Goal: Task Accomplishment & Management: Use online tool/utility

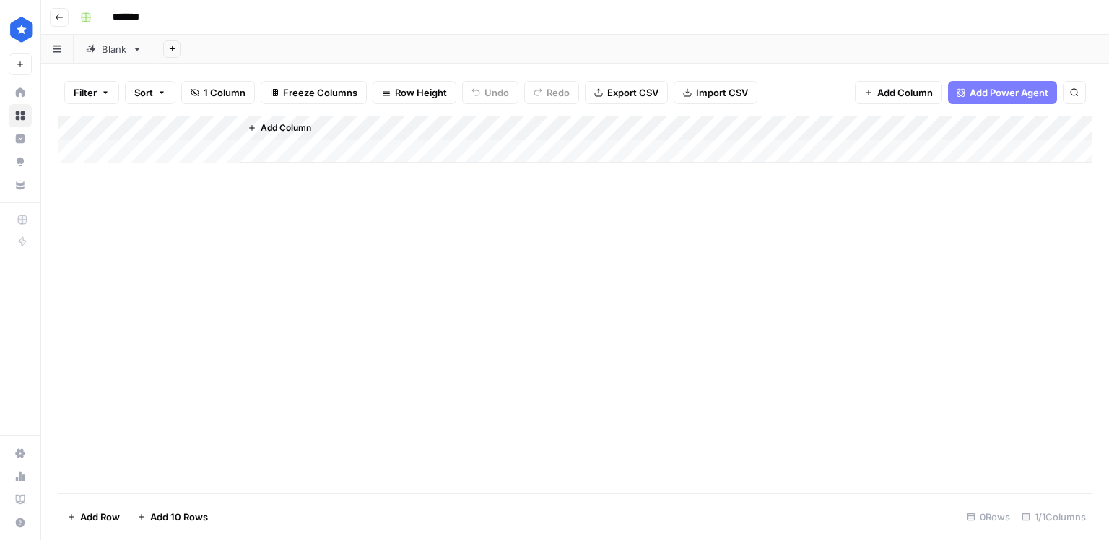
click at [116, 49] on div "Blank" at bounding box center [114, 49] width 25 height 14
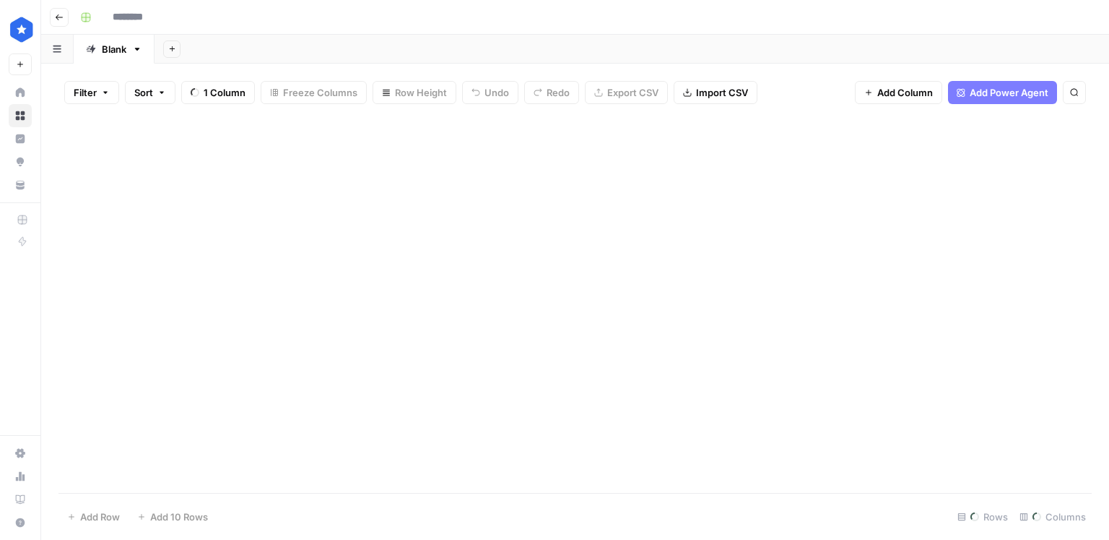
type input "*******"
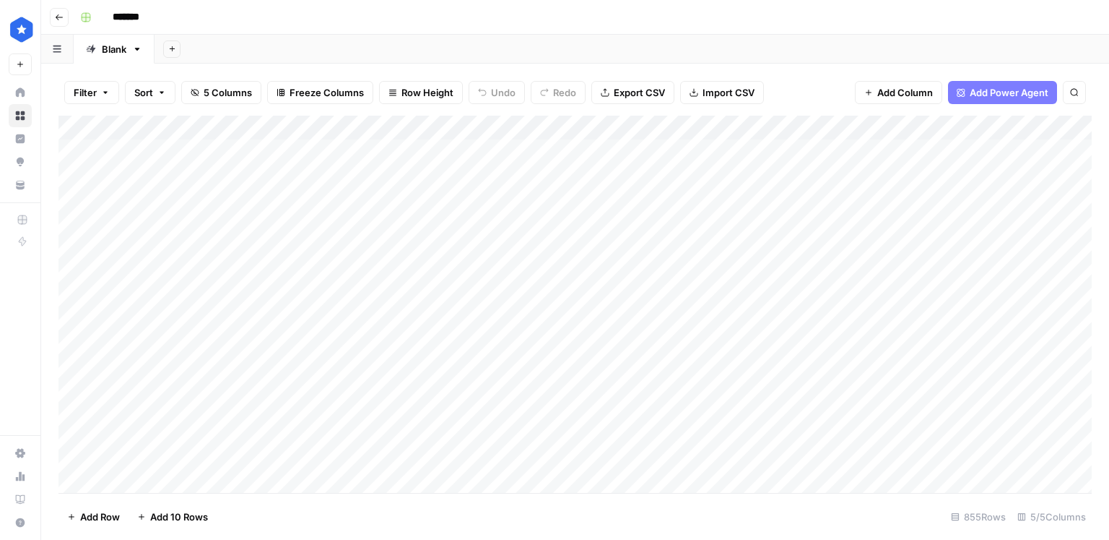
click at [915, 127] on div "Add Column" at bounding box center [576, 304] width 1034 height 377
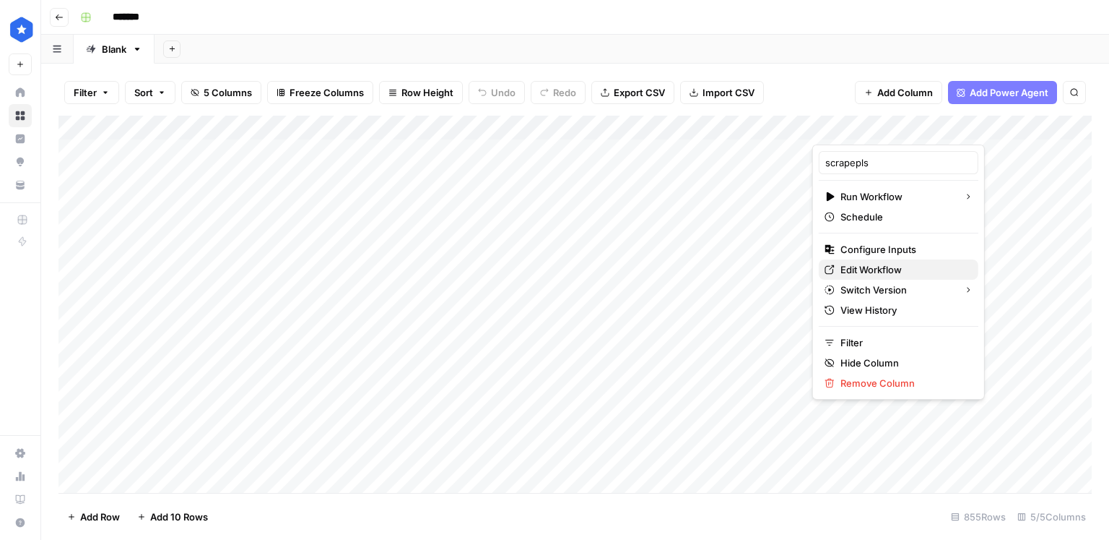
click at [867, 262] on span "Edit Workflow" at bounding box center [904, 269] width 126 height 14
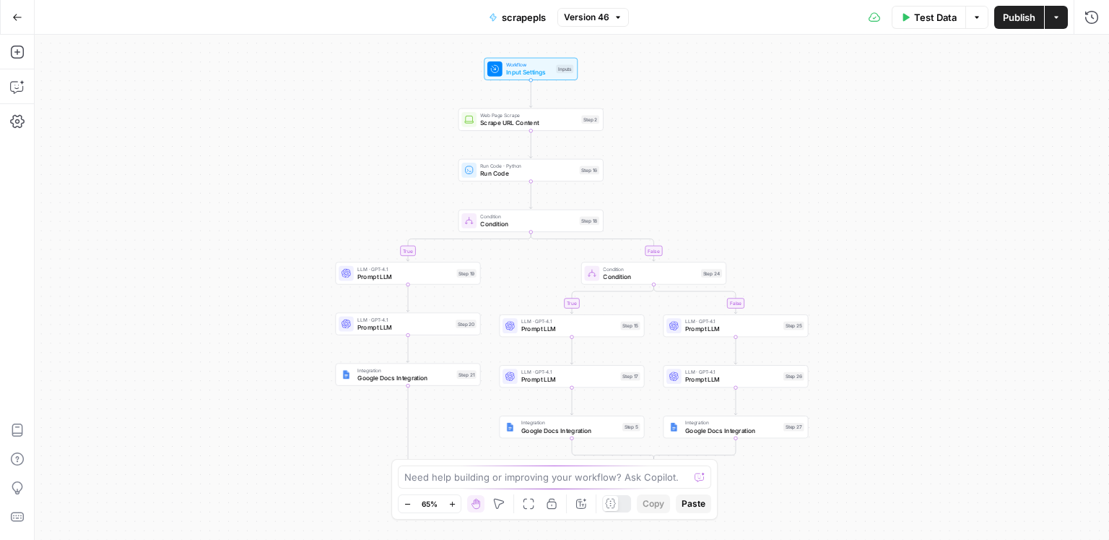
click at [23, 17] on button "Go Back" at bounding box center [17, 17] width 26 height 26
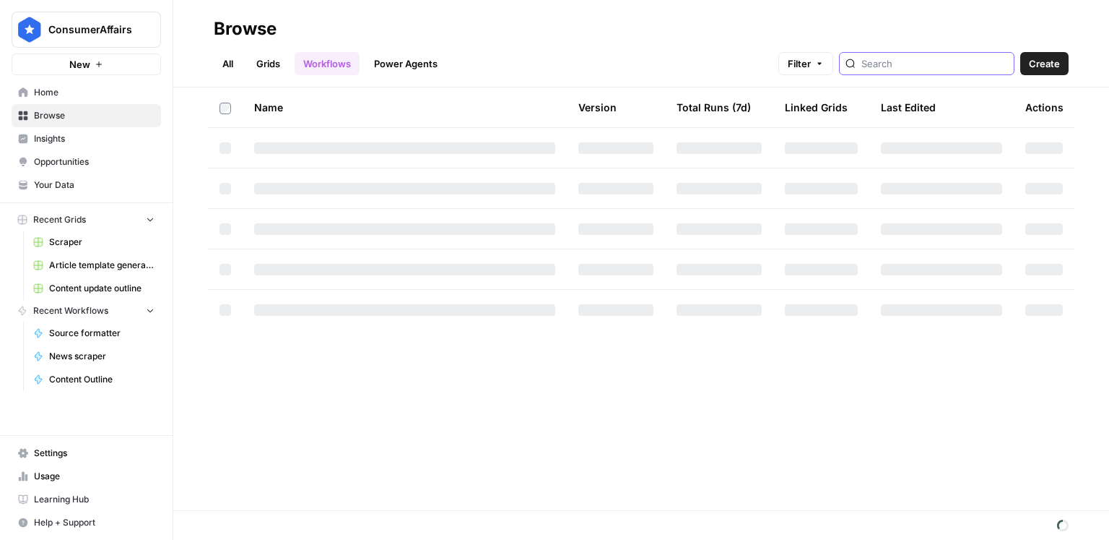
click at [936, 58] on input "search" at bounding box center [935, 63] width 147 height 14
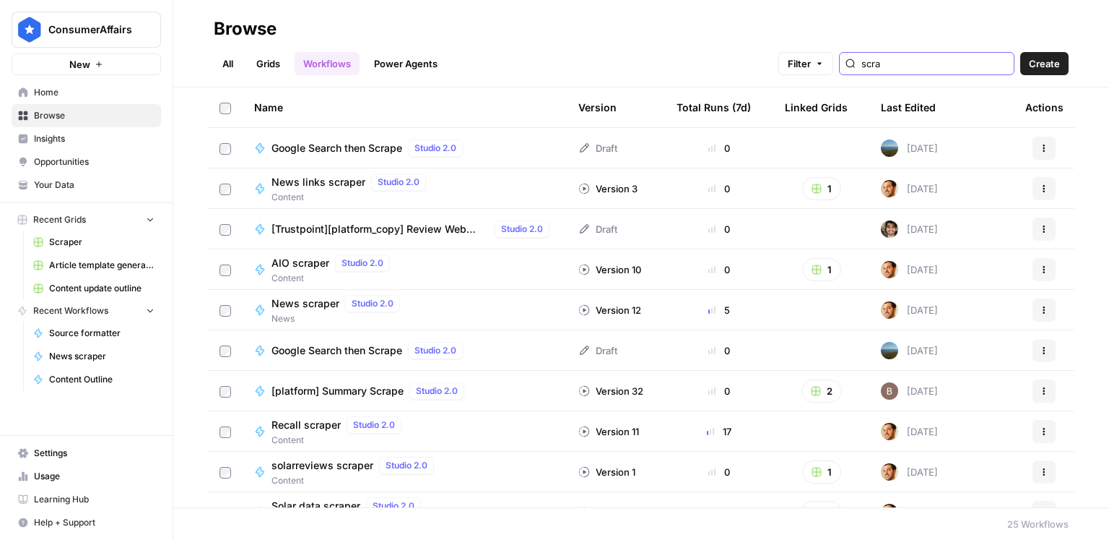
type input "scrap"
click at [232, 67] on link "All" at bounding box center [228, 63] width 28 height 23
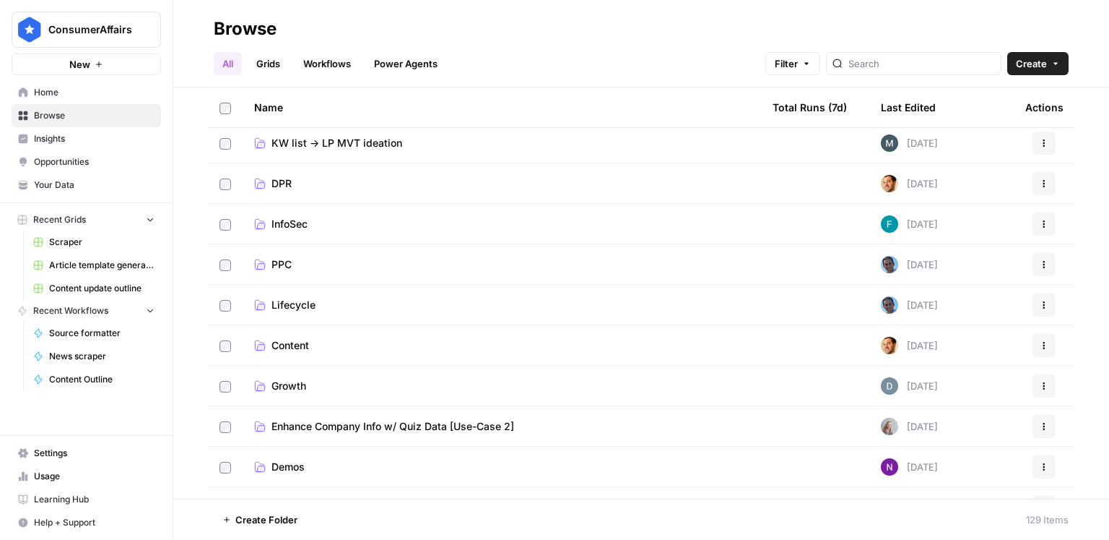
scroll to position [428, 0]
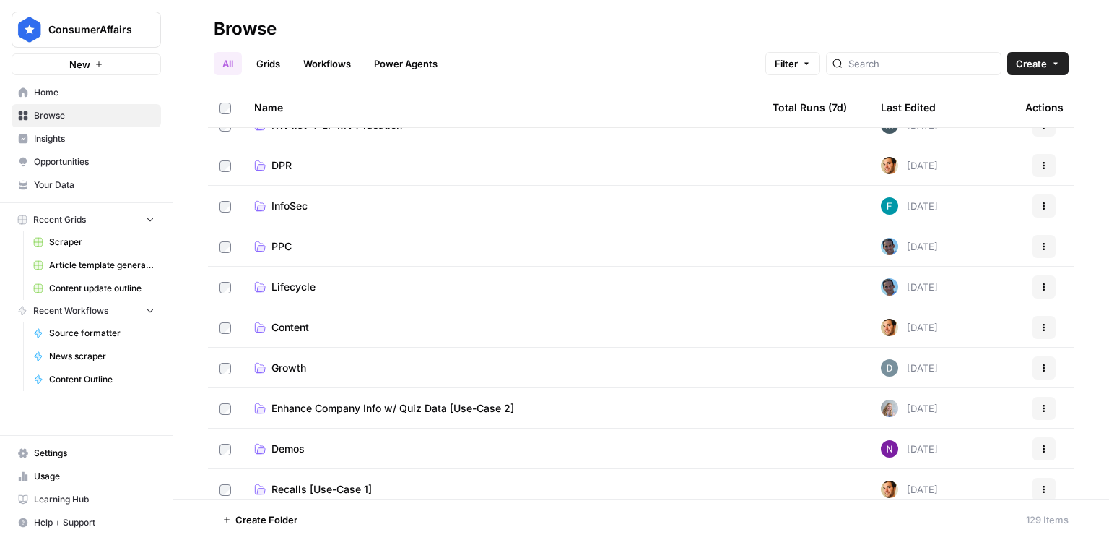
click at [298, 320] on span "Content" at bounding box center [291, 327] width 38 height 14
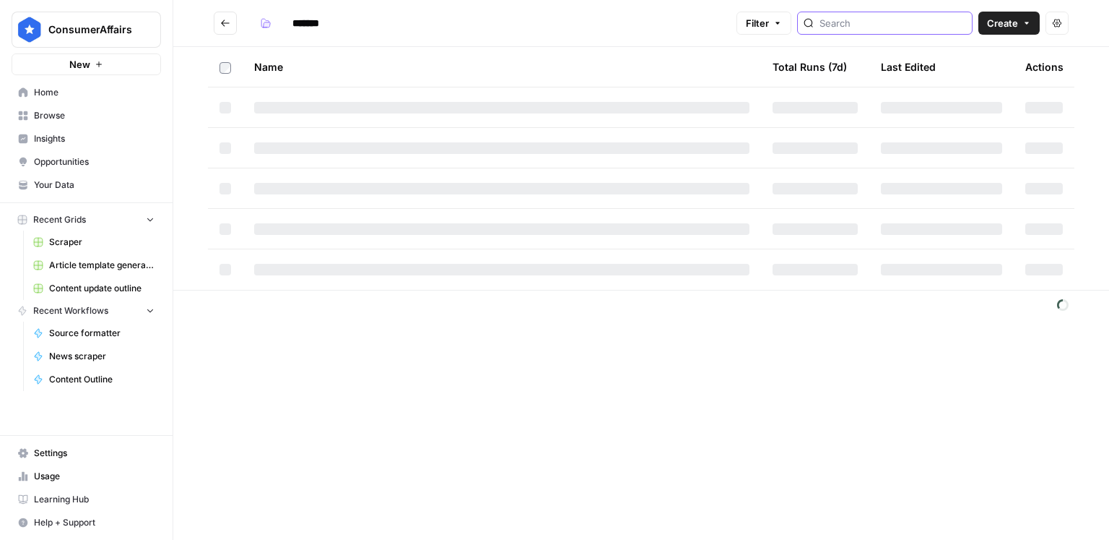
click at [902, 27] on input "search" at bounding box center [893, 23] width 147 height 14
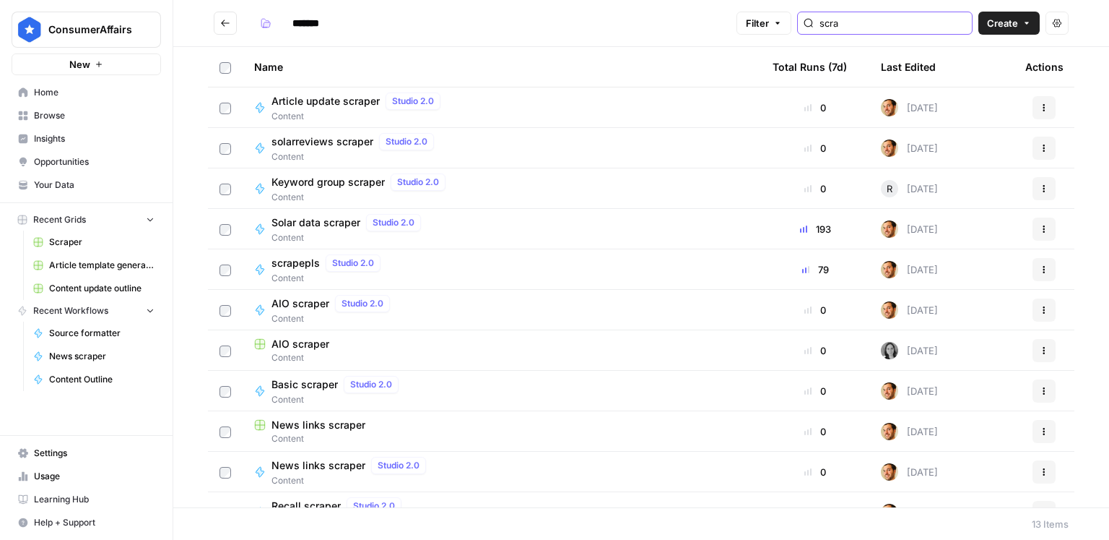
type input "scra"
click at [316, 260] on span "scrapepls" at bounding box center [296, 263] width 48 height 14
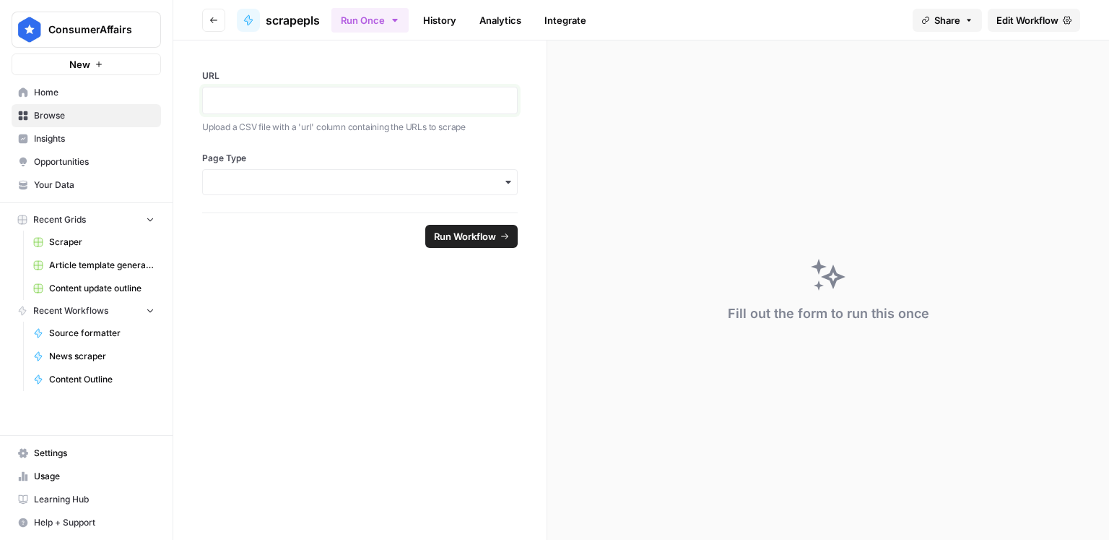
click at [320, 100] on p at bounding box center [360, 100] width 297 height 14
click at [285, 163] on label "Page Type" at bounding box center [360, 158] width 316 height 13
click at [285, 175] on input "Page Type" at bounding box center [360, 182] width 297 height 14
click at [275, 188] on input "Page Type" at bounding box center [360, 182] width 297 height 14
click at [1052, 22] on span "Edit Workflow" at bounding box center [1028, 20] width 62 height 14
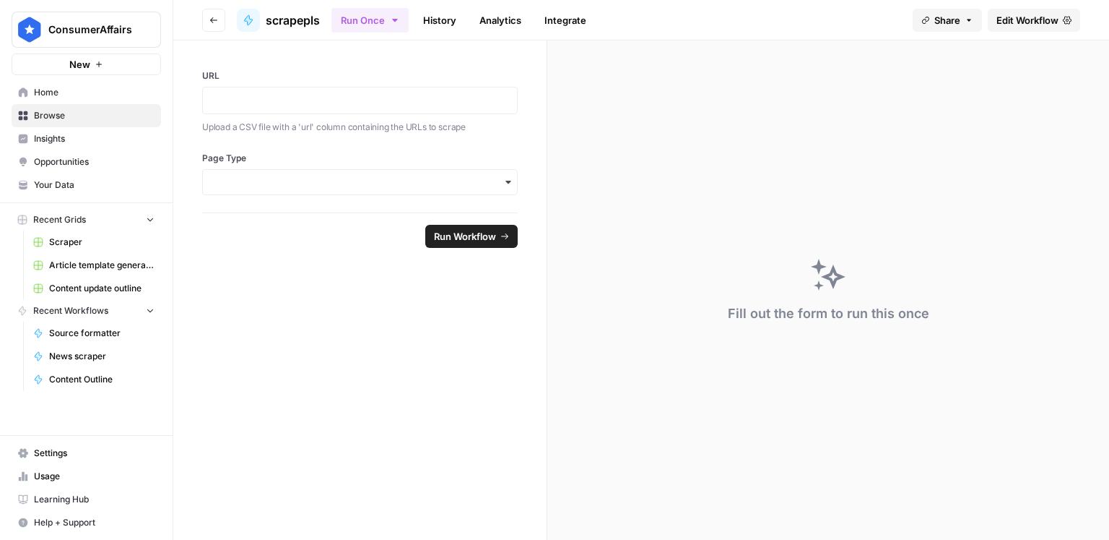
click at [956, 16] on span "Share" at bounding box center [948, 20] width 26 height 14
click at [979, 54] on div at bounding box center [986, 58] width 14 height 14
click at [953, 92] on button "Copy" at bounding box center [976, 90] width 47 height 14
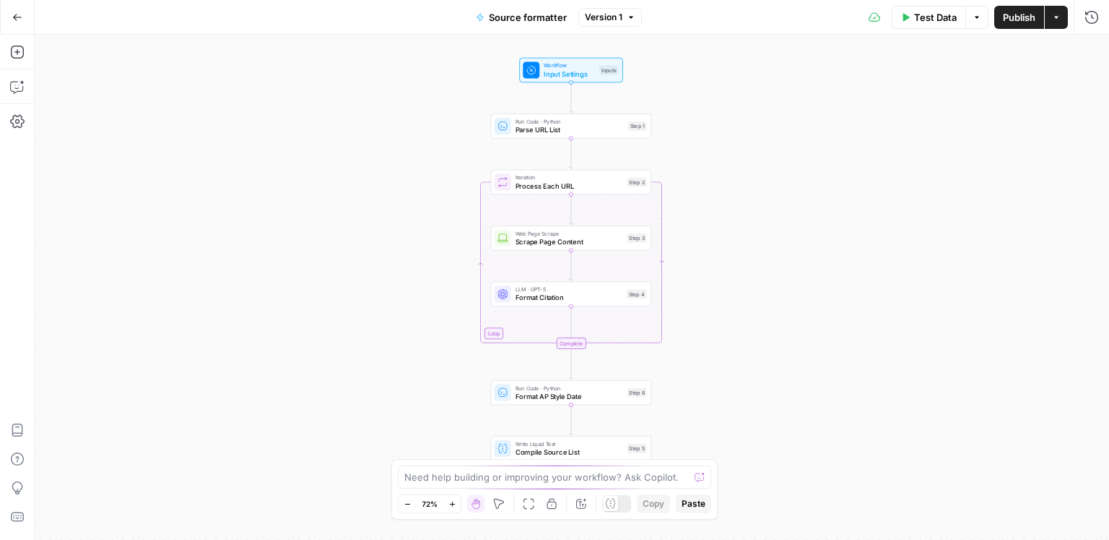
drag, startPoint x: 363, startPoint y: 202, endPoint x: 290, endPoint y: 189, distance: 74.9
click at [290, 189] on div "Workflow Input Settings Inputs Run Code · Python Parse URL List Step 1 Loop Ite…" at bounding box center [572, 287] width 1075 height 505
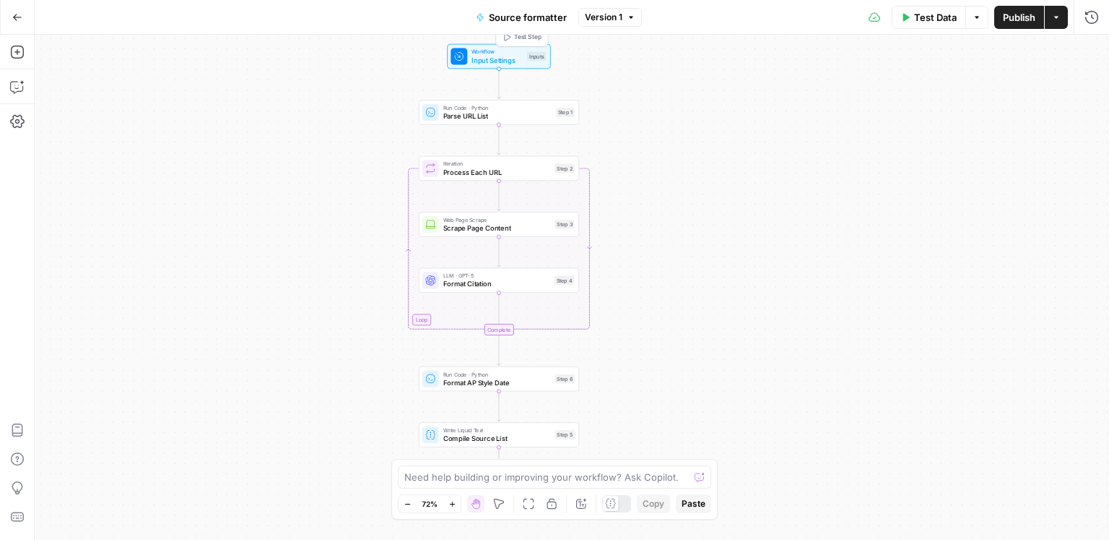
click at [489, 59] on span "Input Settings" at bounding box center [497, 60] width 51 height 10
click at [969, 168] on span "Add Field" at bounding box center [976, 162] width 42 height 14
click at [972, 142] on span "Short Text" at bounding box center [994, 142] width 47 height 14
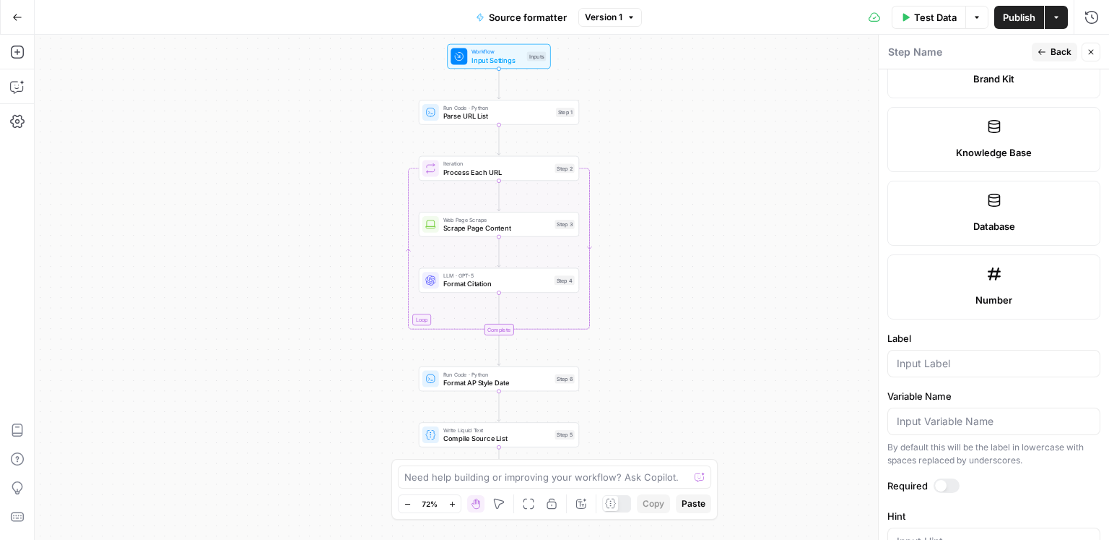
scroll to position [844, 0]
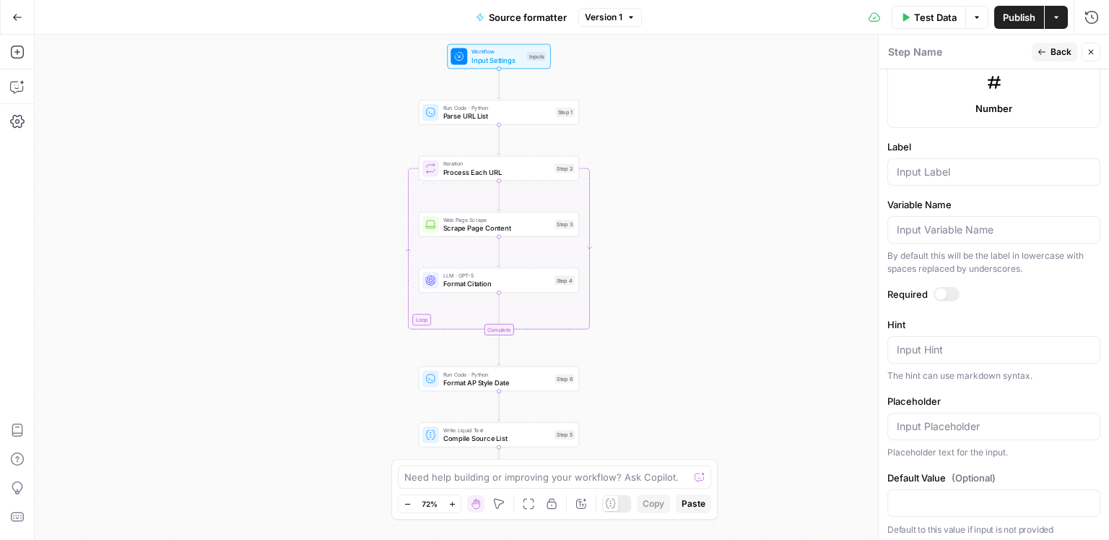
click at [940, 183] on form "Input type Short Text Long Text Single Select Multi Select JSON File Text File …" at bounding box center [994, 304] width 230 height 470
click at [941, 177] on div at bounding box center [994, 171] width 213 height 27
type input "Page title"
click at [1057, 56] on span "Back" at bounding box center [1061, 52] width 21 height 13
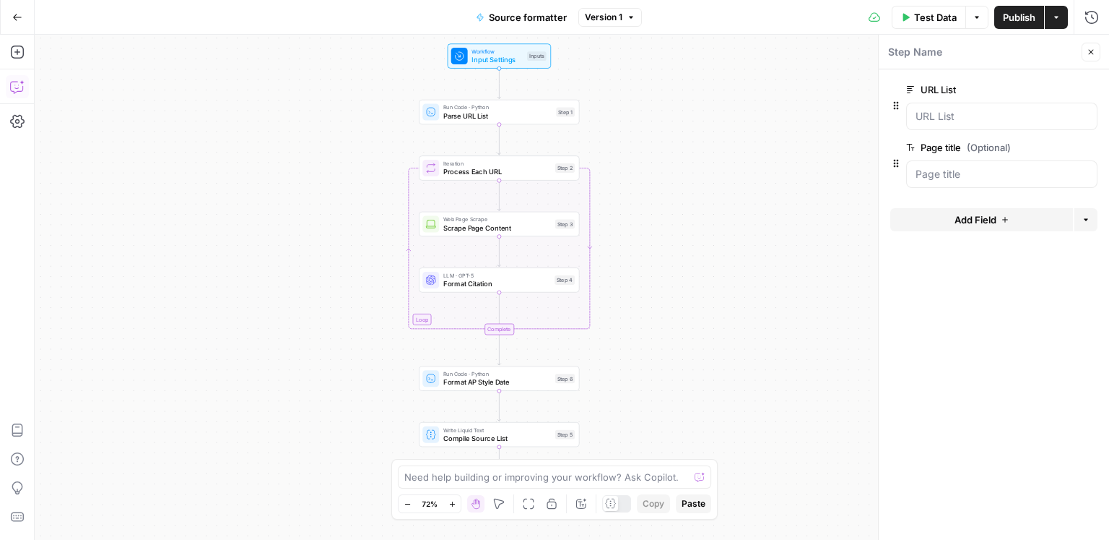
click at [20, 93] on button "Copilot" at bounding box center [17, 86] width 23 height 23
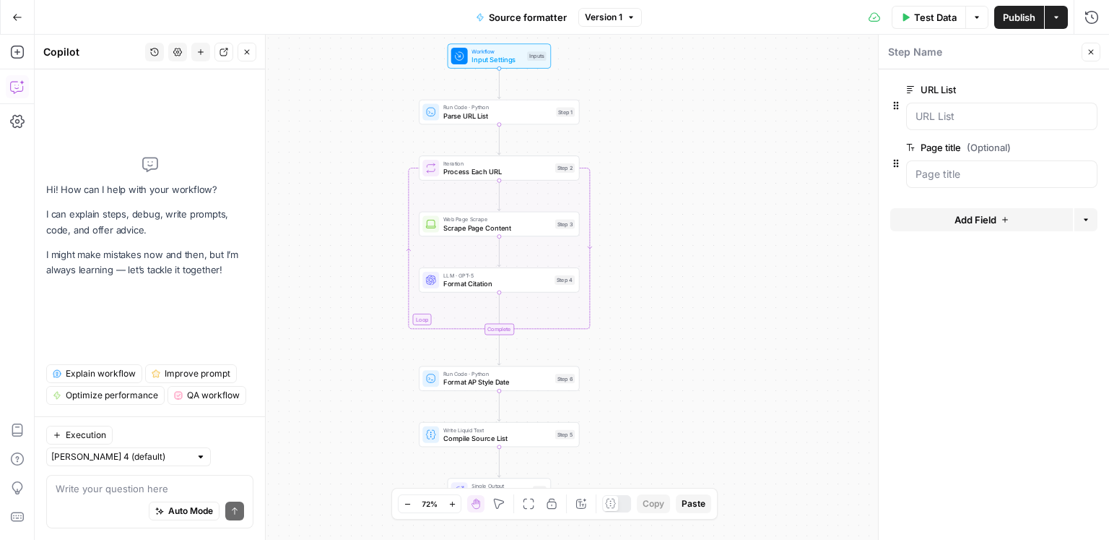
click at [176, 482] on div "Auto Mode will automatically modify and execute the workflow" at bounding box center [184, 475] width 196 height 27
click at [51, 489] on div "Write your question here Auto Mode Send" at bounding box center [149, 501] width 207 height 53
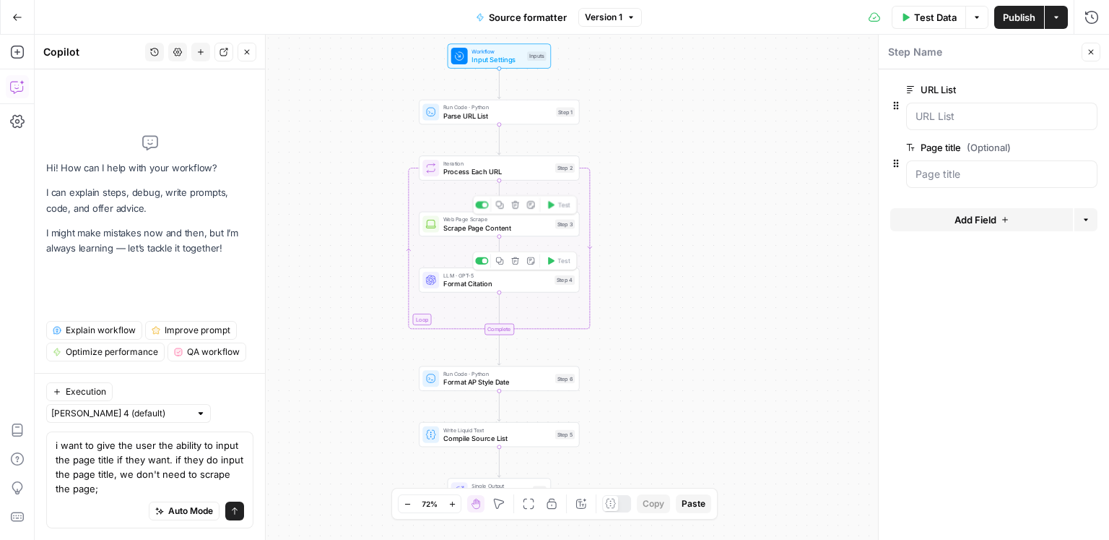
click at [477, 230] on span "Scrape Page Content" at bounding box center [497, 227] width 108 height 10
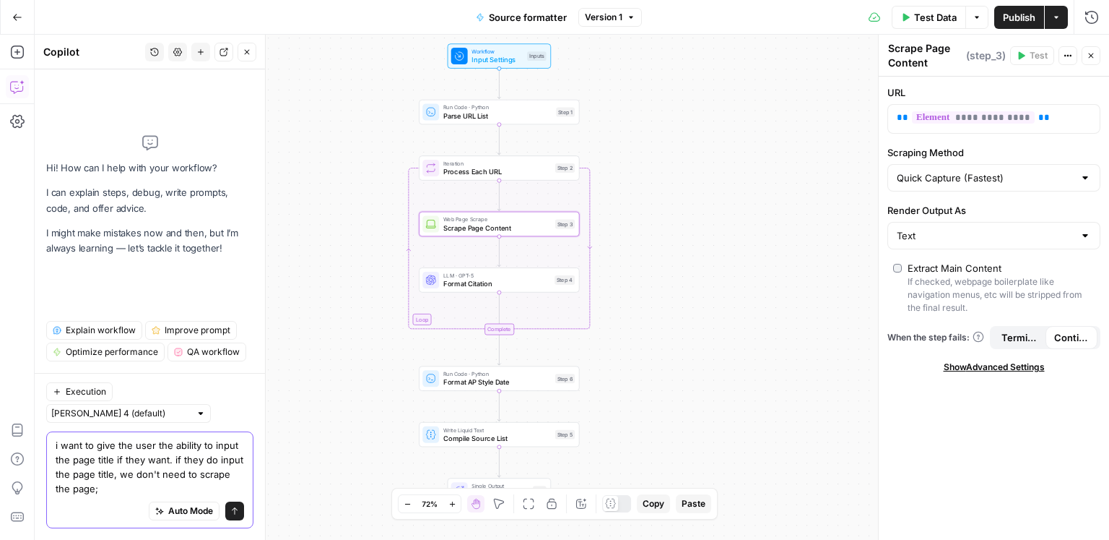
click at [88, 489] on textarea "i want to give the user the ability to input the page title if they want. if th…" at bounding box center [150, 467] width 189 height 58
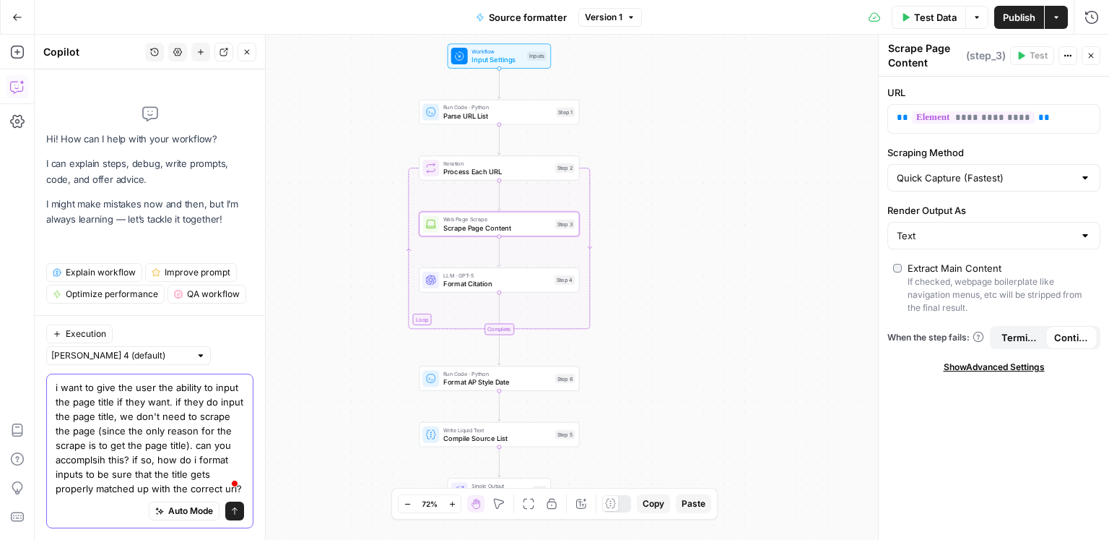
type textarea "i want to give the user the ability to input the page title if they want. if th…"
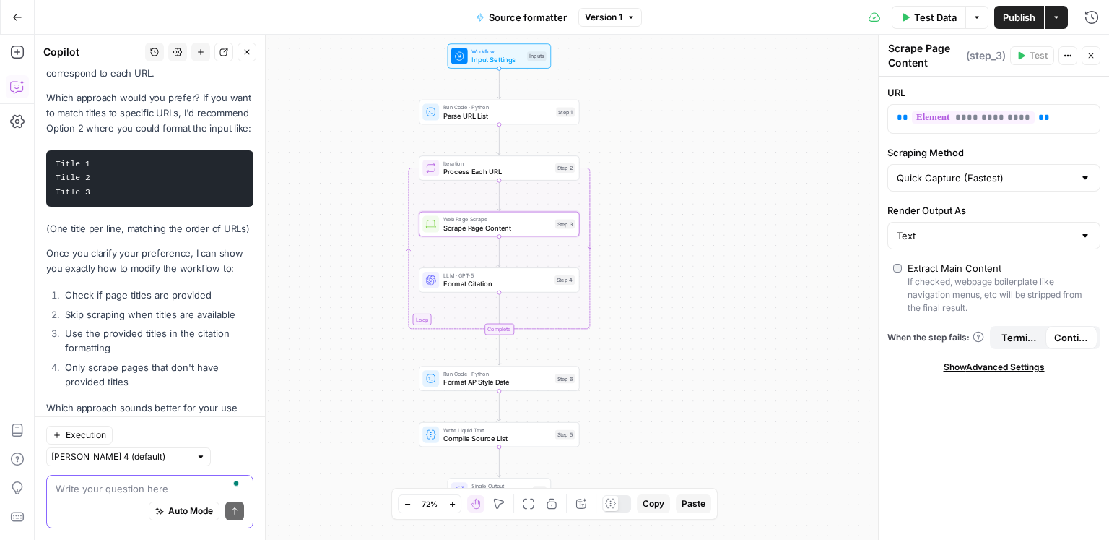
scroll to position [578, 0]
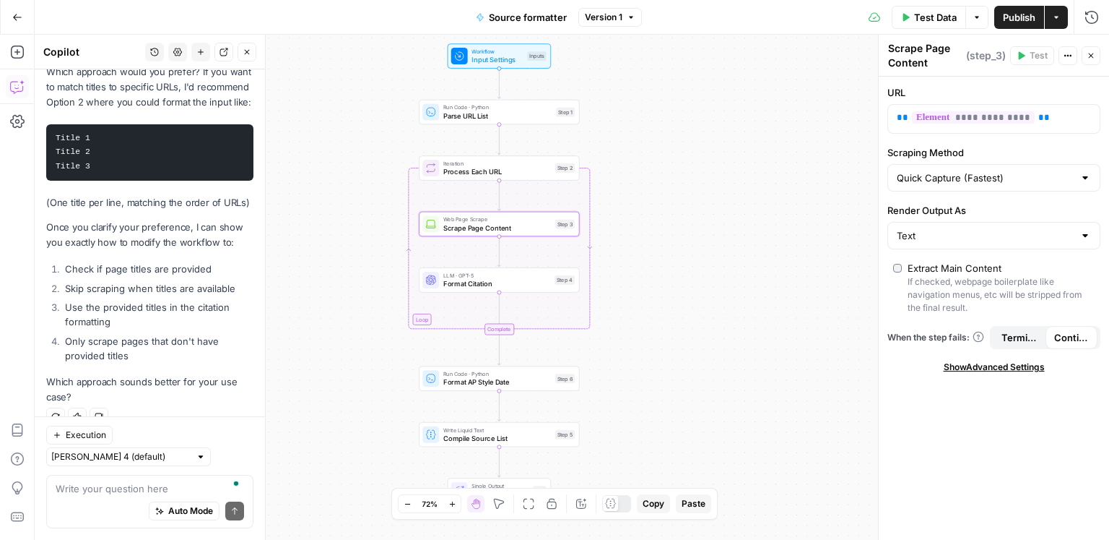
click at [137, 513] on div "Auto Mode Send" at bounding box center [150, 511] width 189 height 32
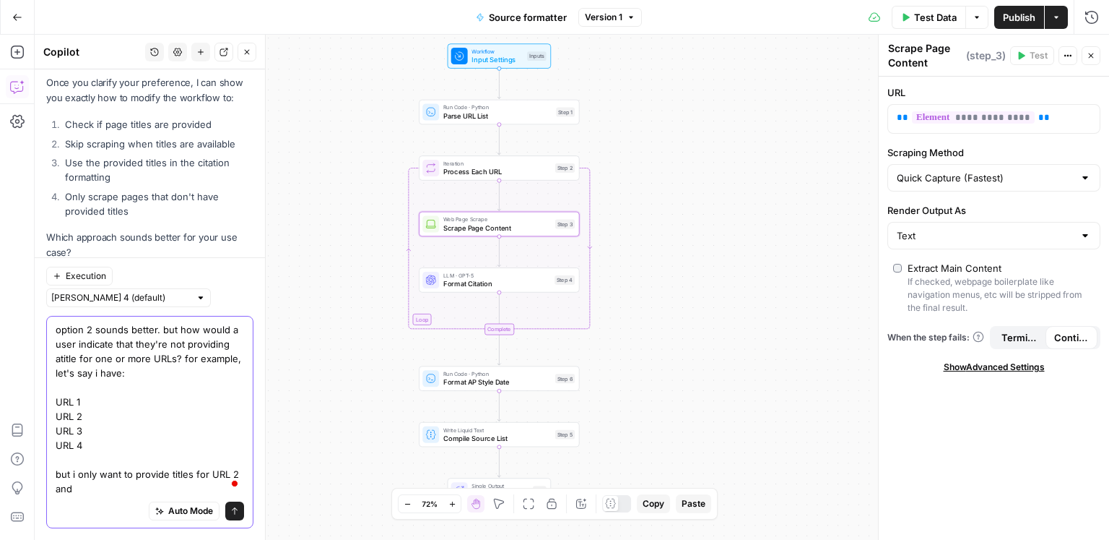
scroll to position [737, 0]
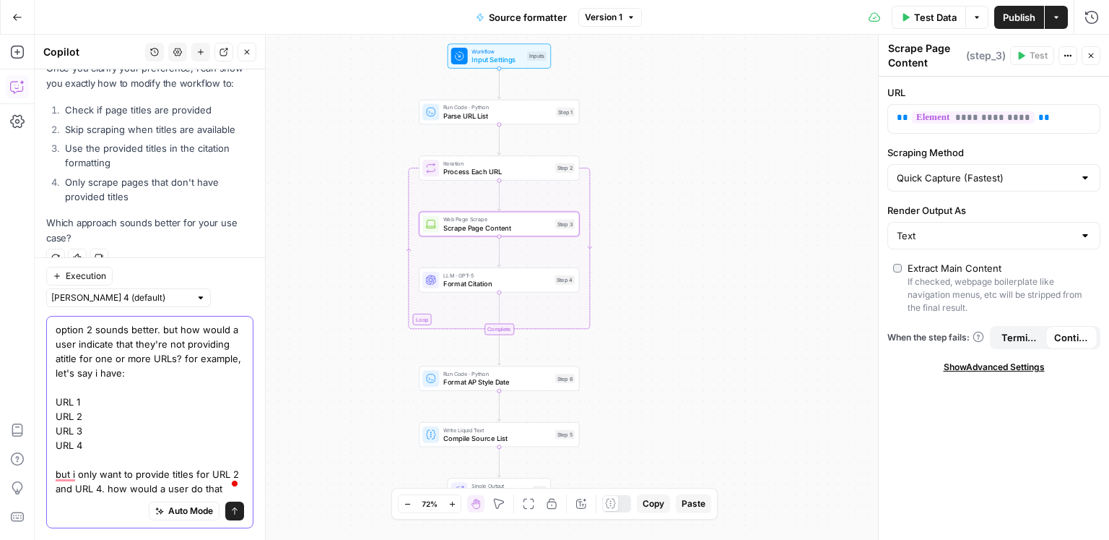
type textarea "option 2 sounds better. but how would a user indicate that they're not providin…"
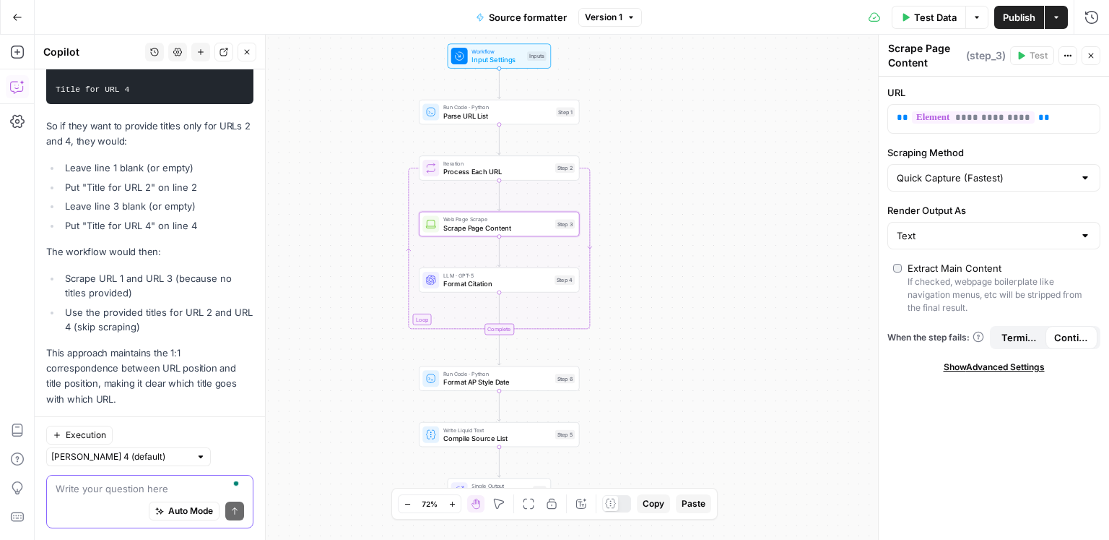
scroll to position [1417, 0]
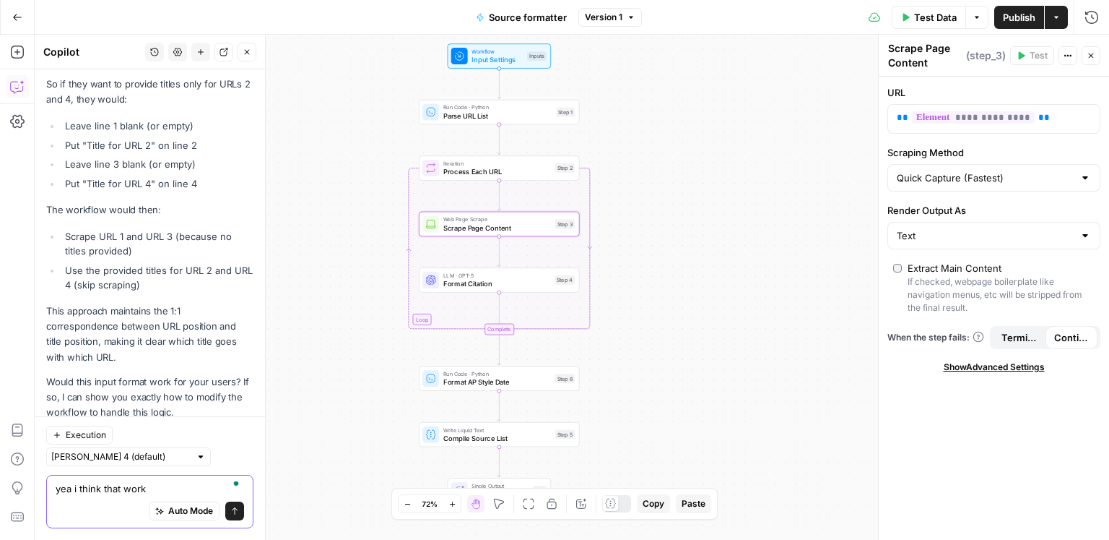
type textarea "yea i think that works"
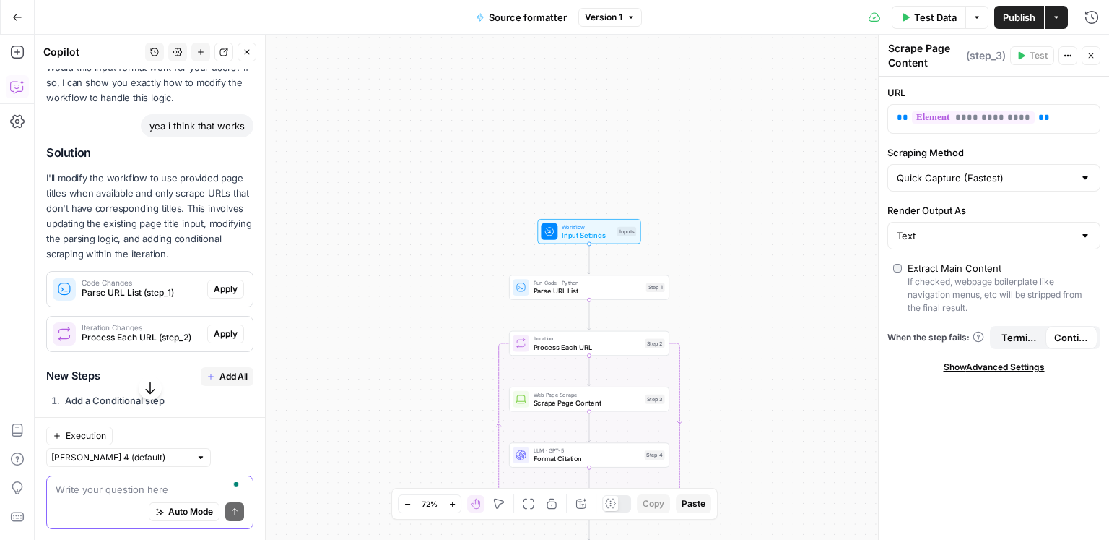
scroll to position [1734, 0]
click at [227, 280] on span "Apply" at bounding box center [226, 286] width 24 height 13
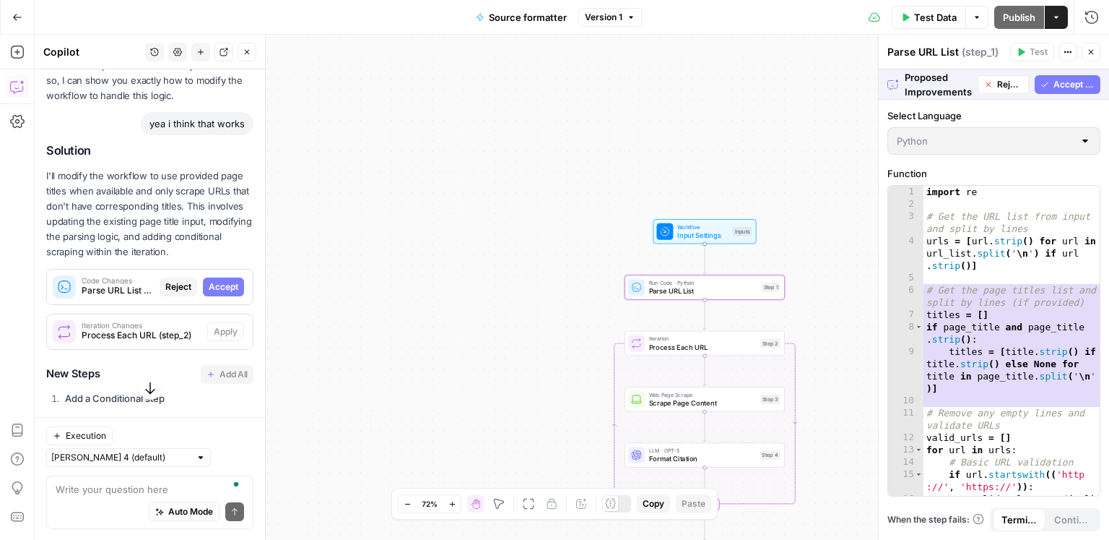
click at [227, 280] on span "Accept" at bounding box center [224, 286] width 30 height 13
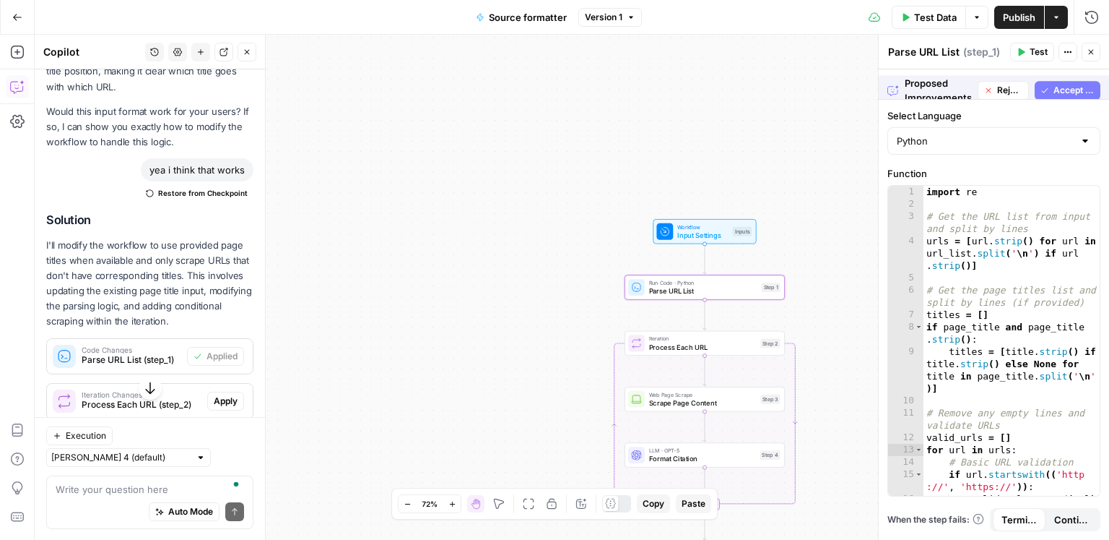
scroll to position [1780, 0]
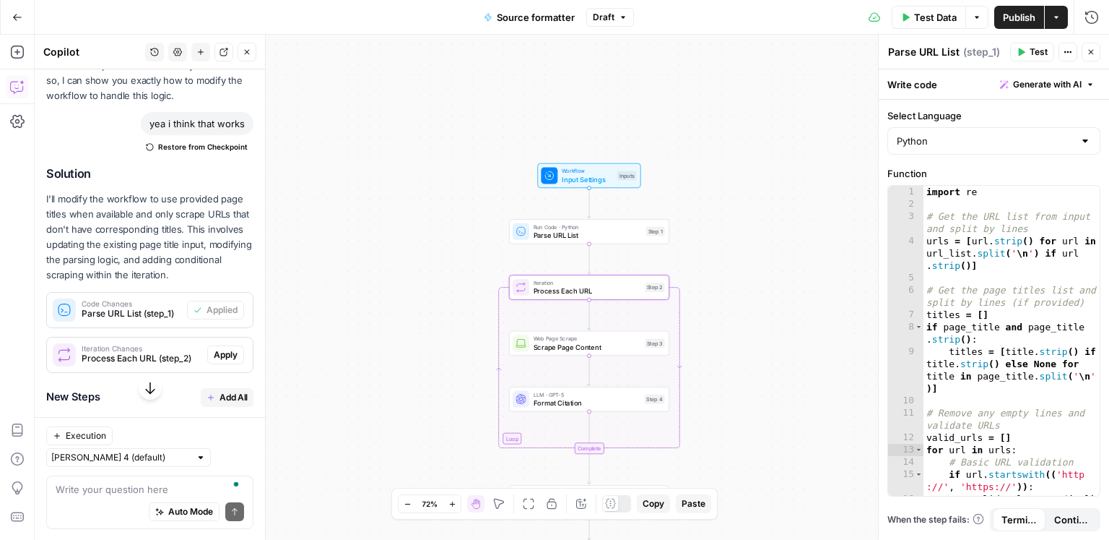
click at [216, 348] on span "Apply" at bounding box center [226, 354] width 24 height 13
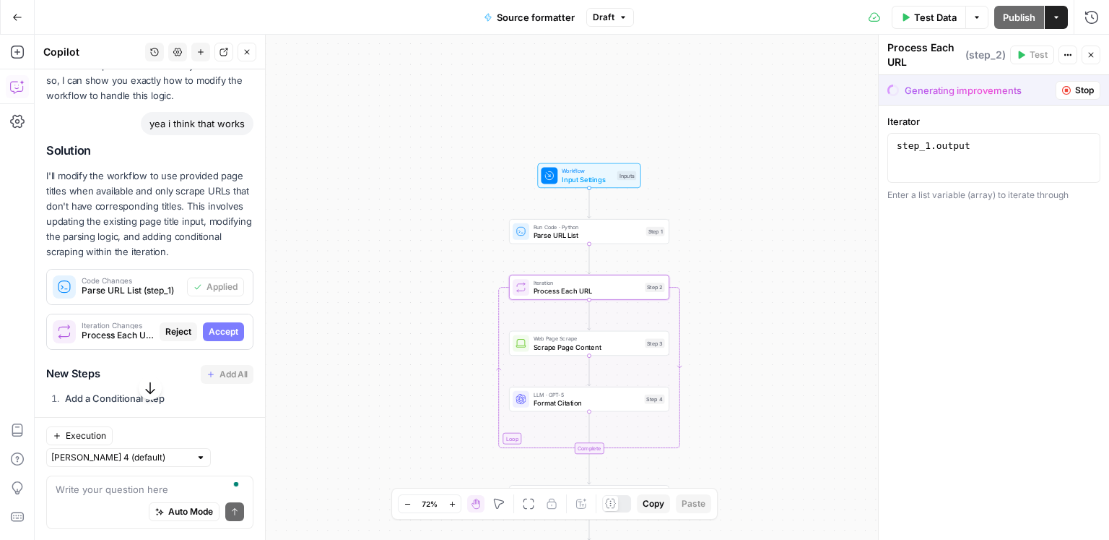
click at [219, 325] on span "Accept" at bounding box center [224, 331] width 30 height 13
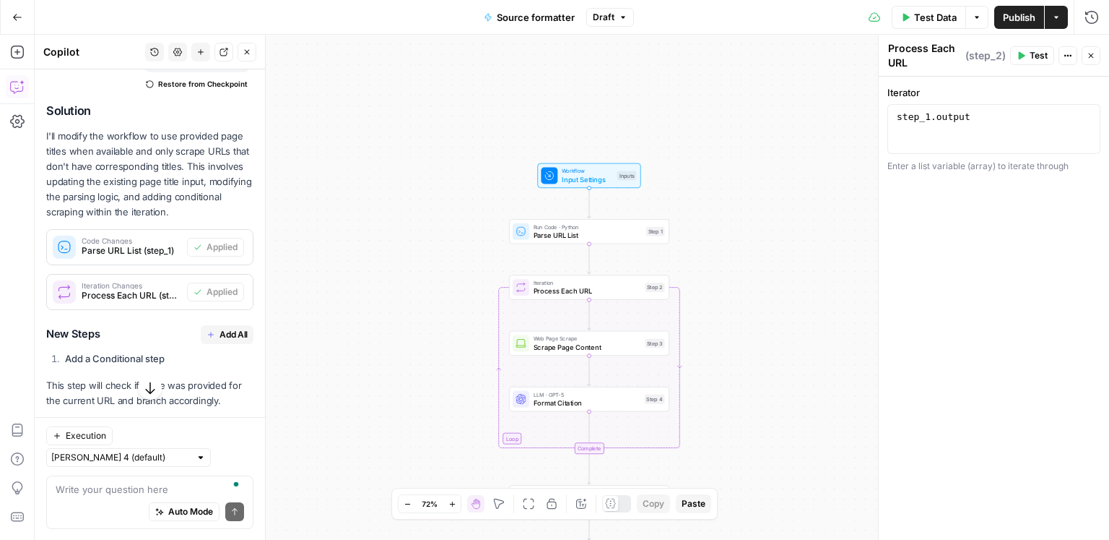
scroll to position [1898, 0]
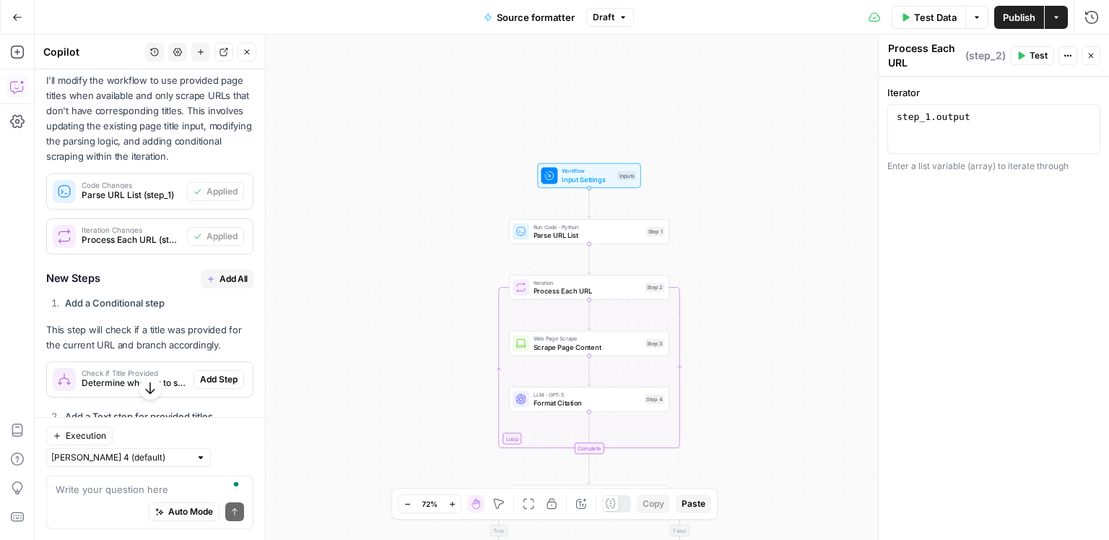
click at [213, 373] on span "Add Step" at bounding box center [219, 379] width 38 height 13
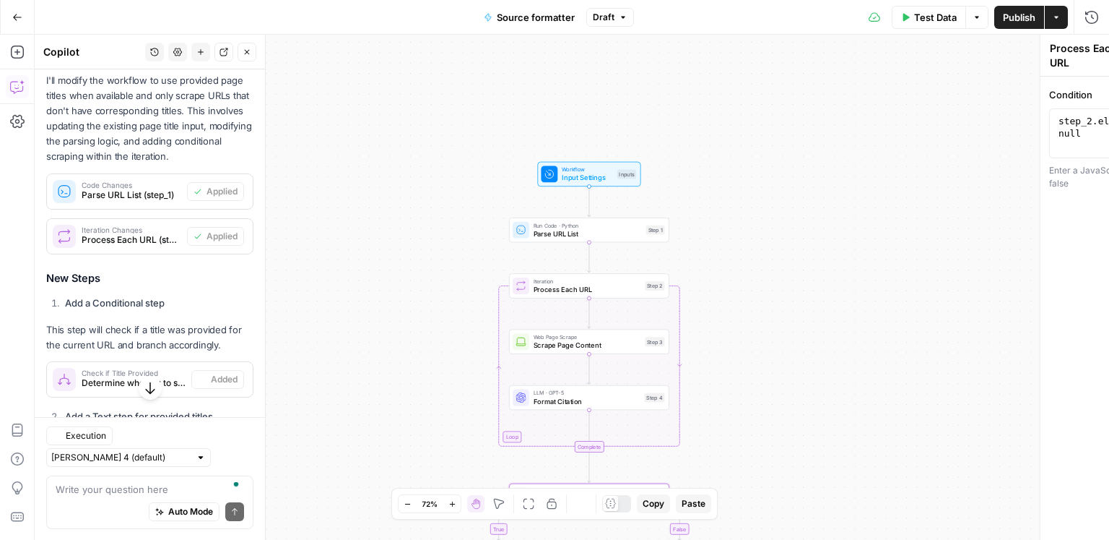
type textarea "Check if Title Provided"
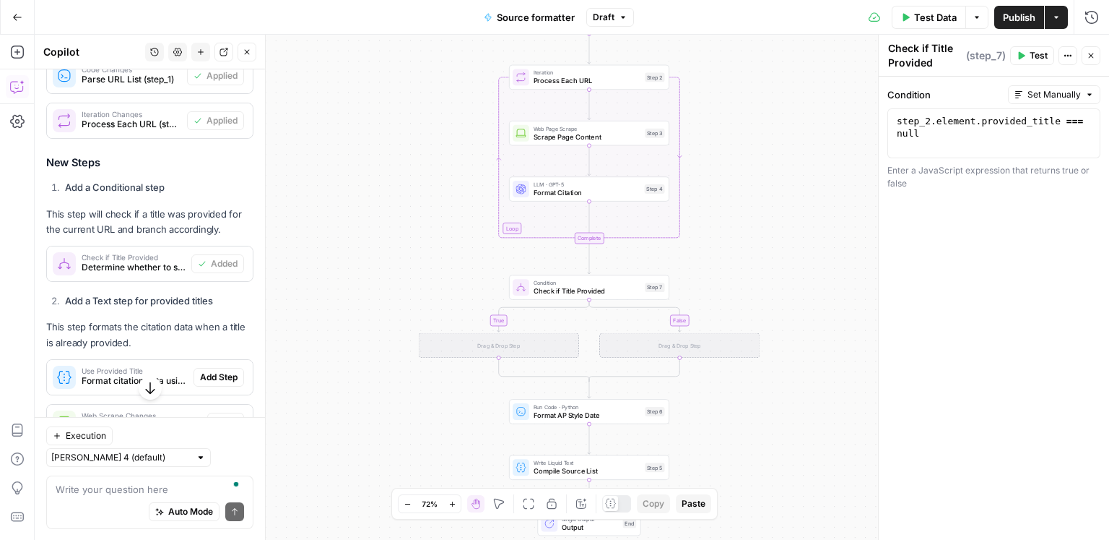
scroll to position [2039, 0]
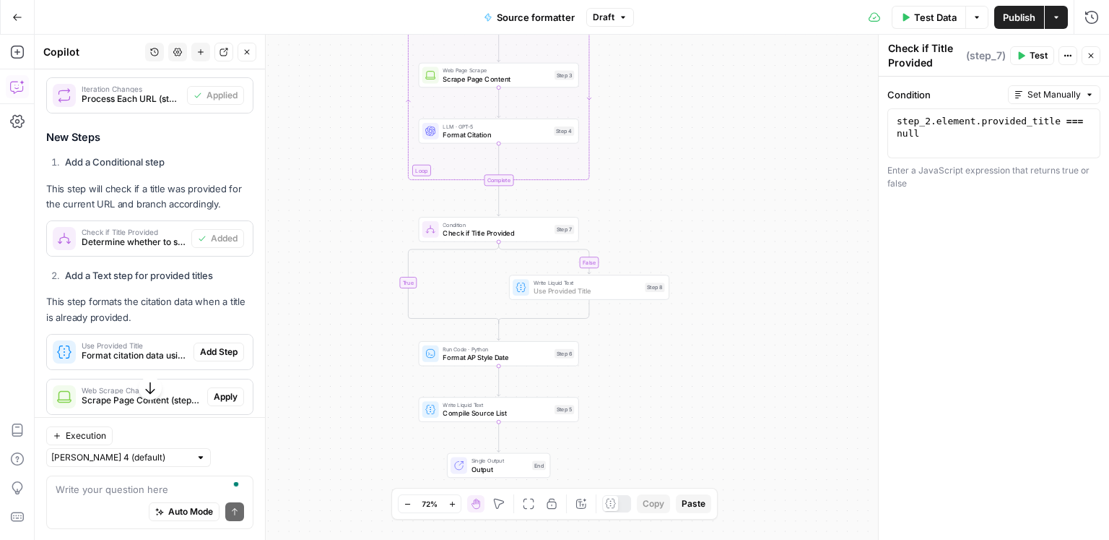
click at [231, 345] on span "Add Step" at bounding box center [219, 351] width 38 height 13
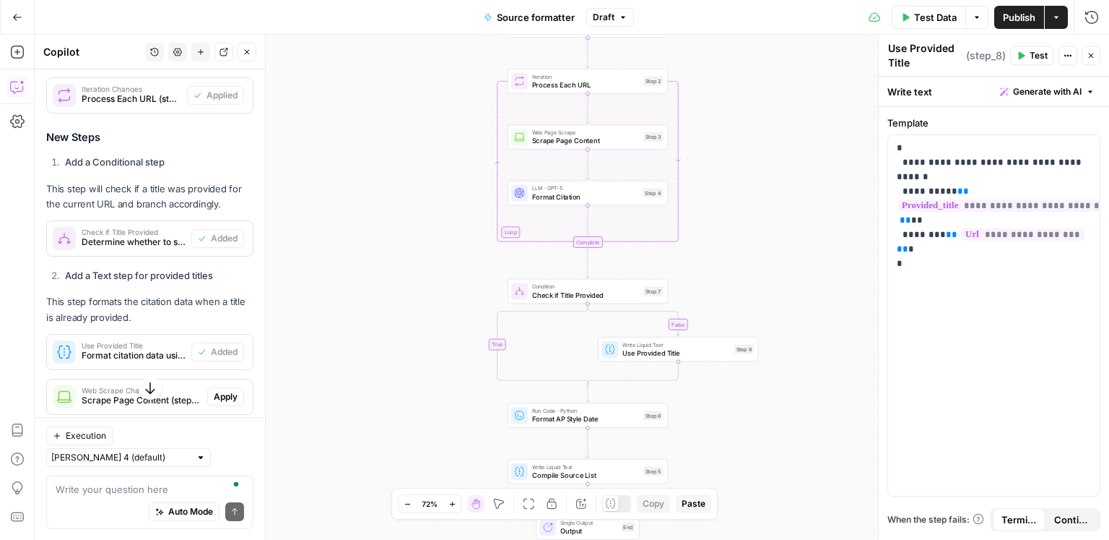
drag, startPoint x: 782, startPoint y: 337, endPoint x: 759, endPoint y: 191, distance: 148.4
click at [776, 197] on div "false true Workflow Input Settings Inputs Run Code · Python Parse URL List Step…" at bounding box center [572, 287] width 1075 height 505
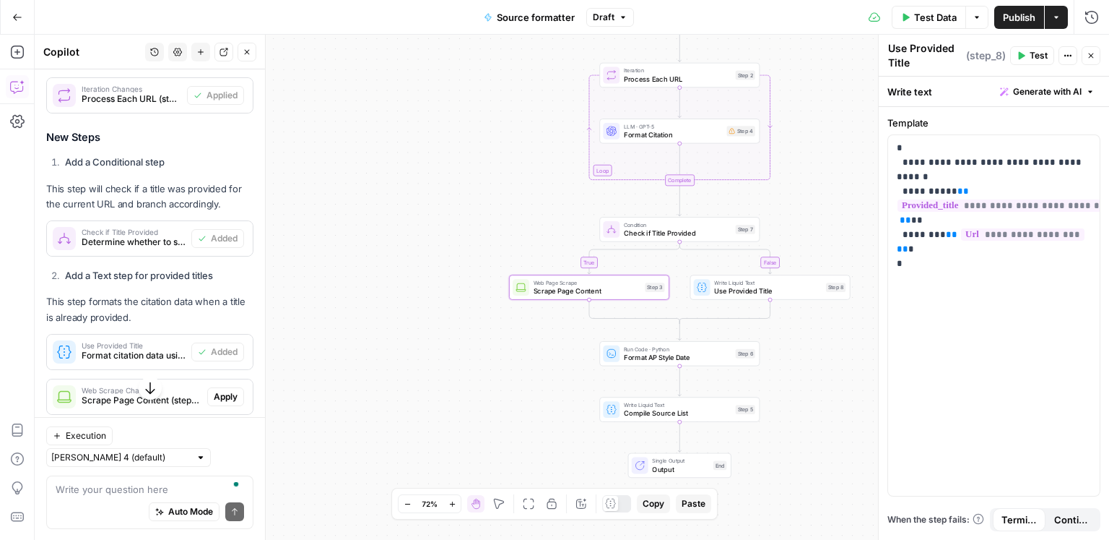
click at [230, 390] on span "Apply" at bounding box center [226, 396] width 24 height 13
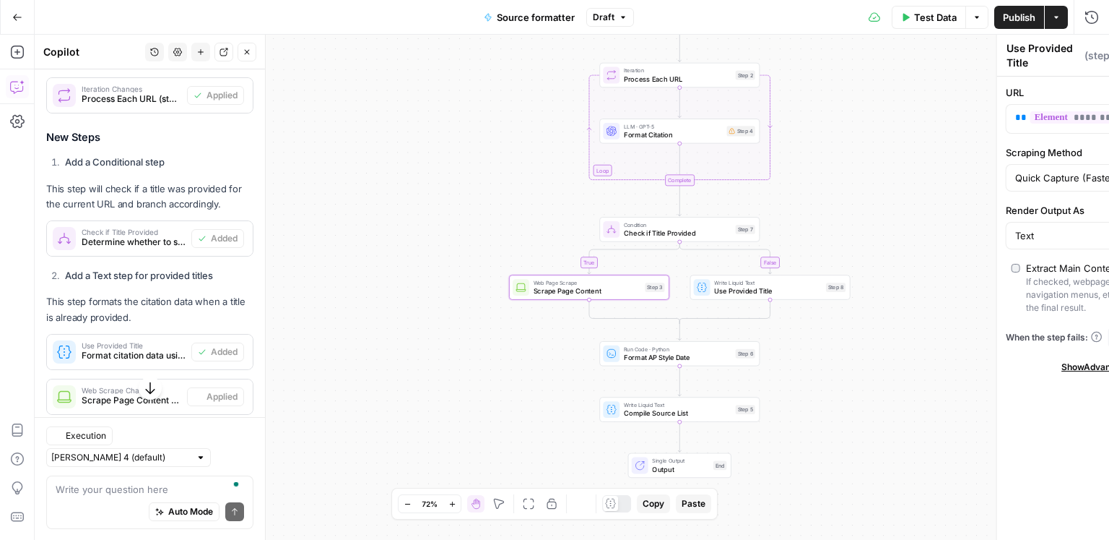
type textarea "Scrape Page Content"
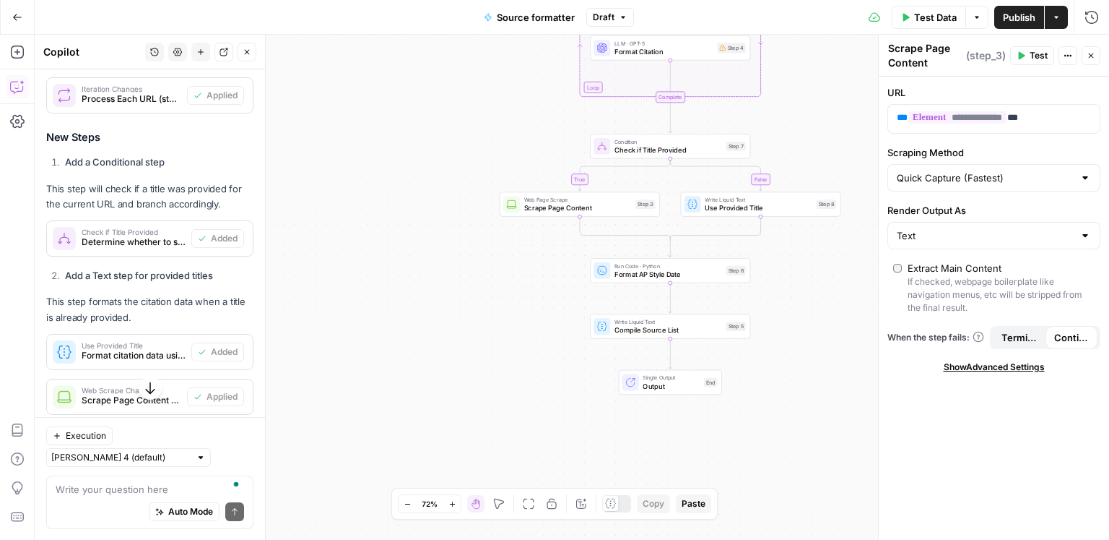
drag, startPoint x: 444, startPoint y: 352, endPoint x: 395, endPoint y: 303, distance: 69.5
click at [434, 264] on div "false true Workflow Input Settings Inputs Run Code · Python Parse URL List Step…" at bounding box center [572, 287] width 1075 height 505
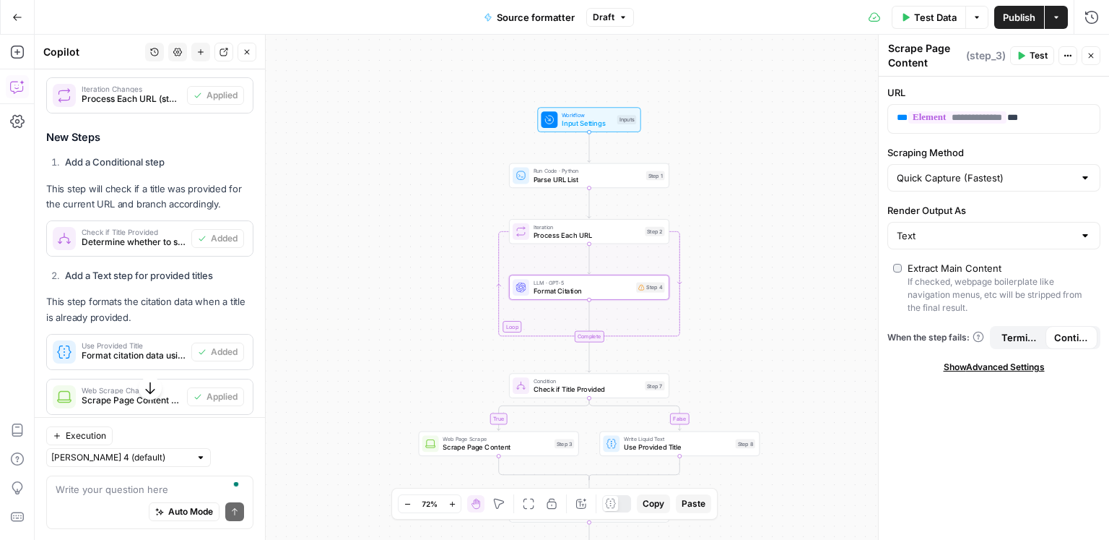
click at [222, 435] on span "Apply" at bounding box center [226, 441] width 24 height 13
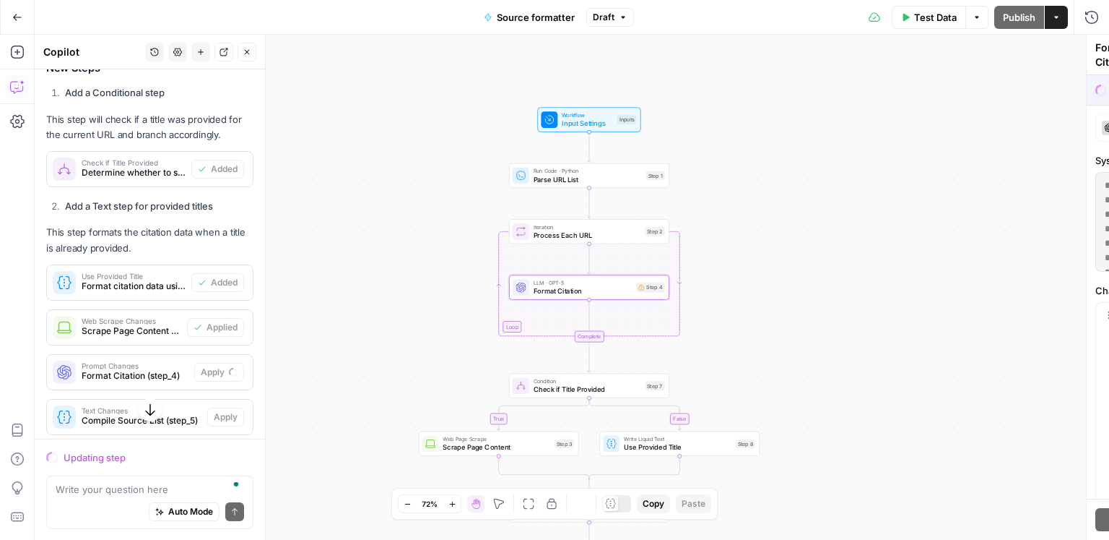
scroll to position [1970, 0]
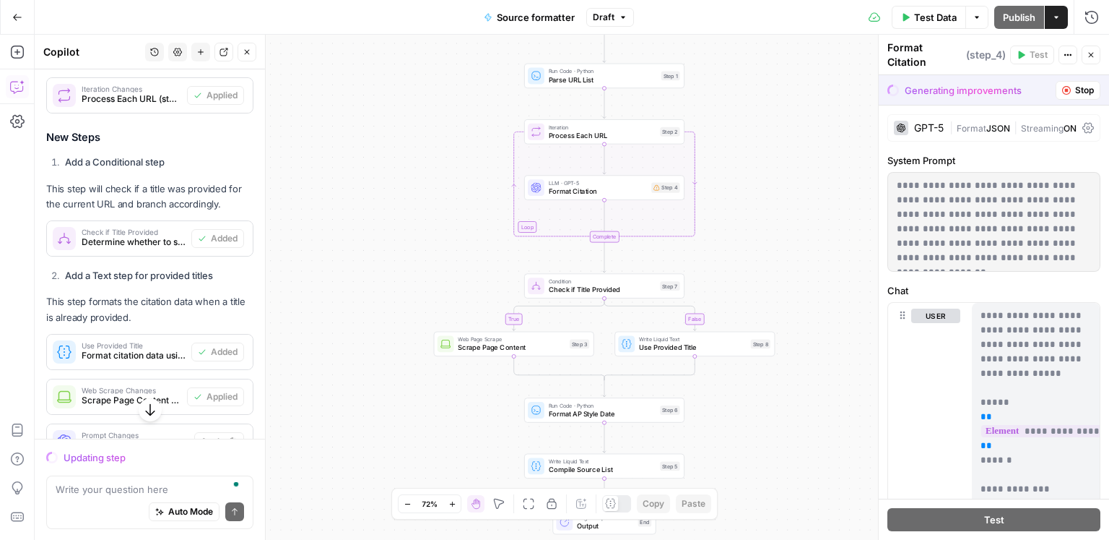
drag, startPoint x: 371, startPoint y: 351, endPoint x: 397, endPoint y: 208, distance: 145.5
click at [397, 208] on div "false true Workflow Input Settings Inputs Run Code · Python Parse URL List Step…" at bounding box center [572, 287] width 1075 height 505
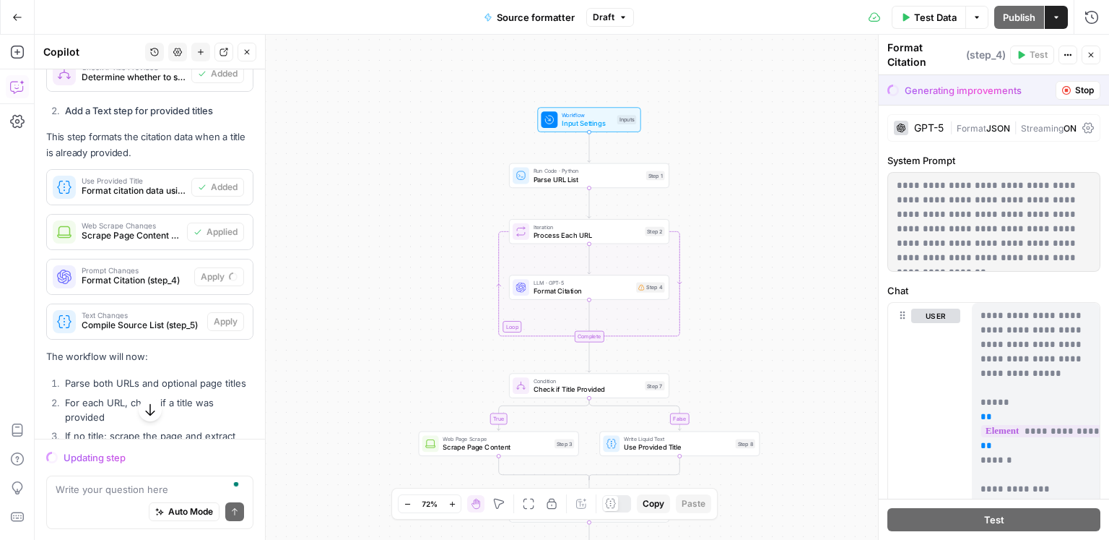
scroll to position [2280, 0]
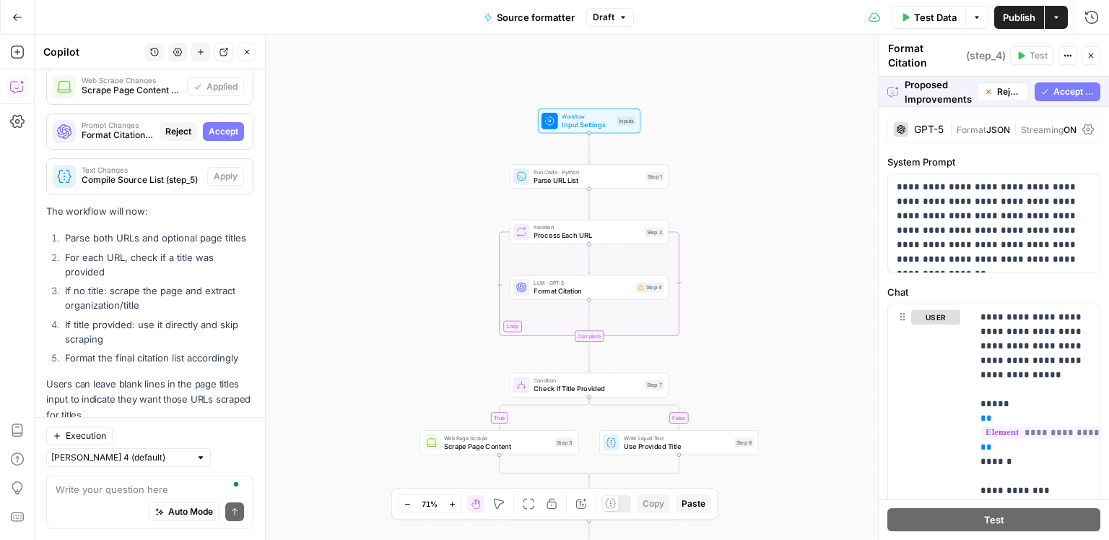
drag, startPoint x: 1087, startPoint y: 90, endPoint x: 965, endPoint y: 143, distance: 133.3
click at [1087, 90] on span "Accept All" at bounding box center [1074, 91] width 41 height 13
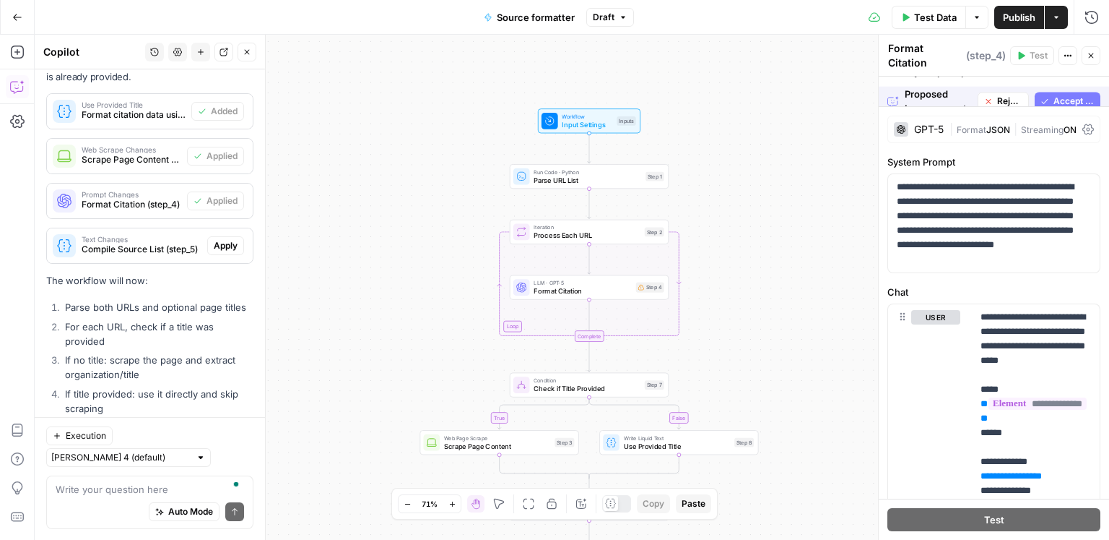
scroll to position [2349, 0]
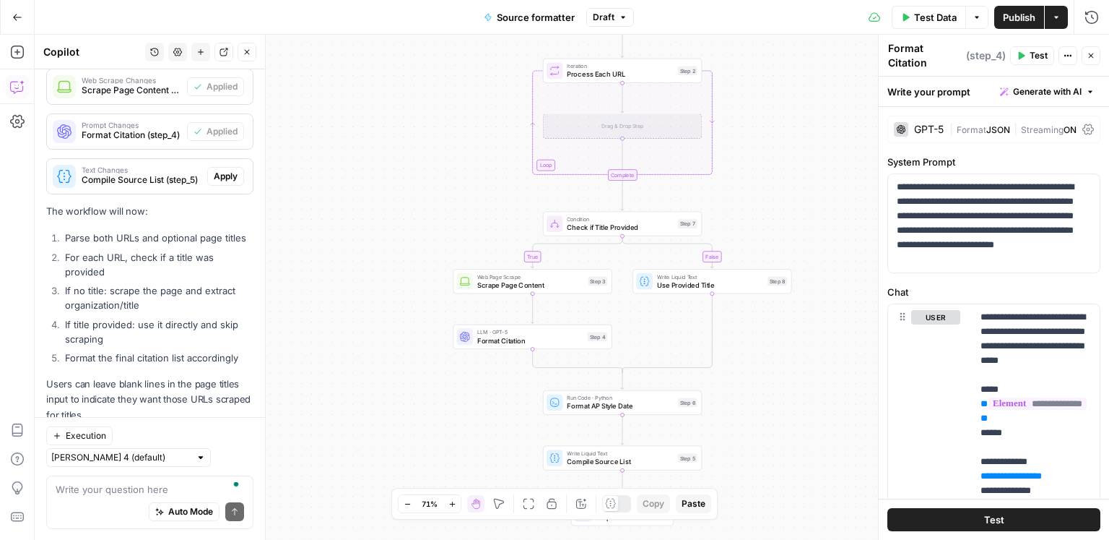
drag, startPoint x: 761, startPoint y: 329, endPoint x: 785, endPoint y: 202, distance: 129.5
click at [785, 202] on div "false true Workflow Input Settings Inputs Run Code · Python Parse URL List Step…" at bounding box center [572, 287] width 1075 height 505
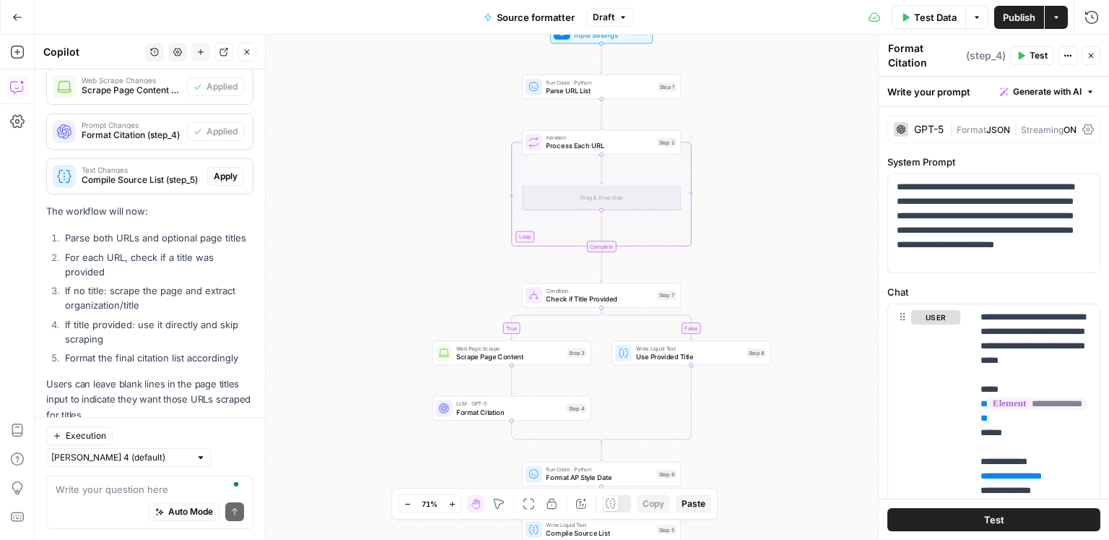
drag, startPoint x: 792, startPoint y: 157, endPoint x: 771, endPoint y: 231, distance: 76.8
click at [771, 231] on div "false true Workflow Input Settings Inputs Run Code · Python Parse URL List Step…" at bounding box center [572, 287] width 1075 height 505
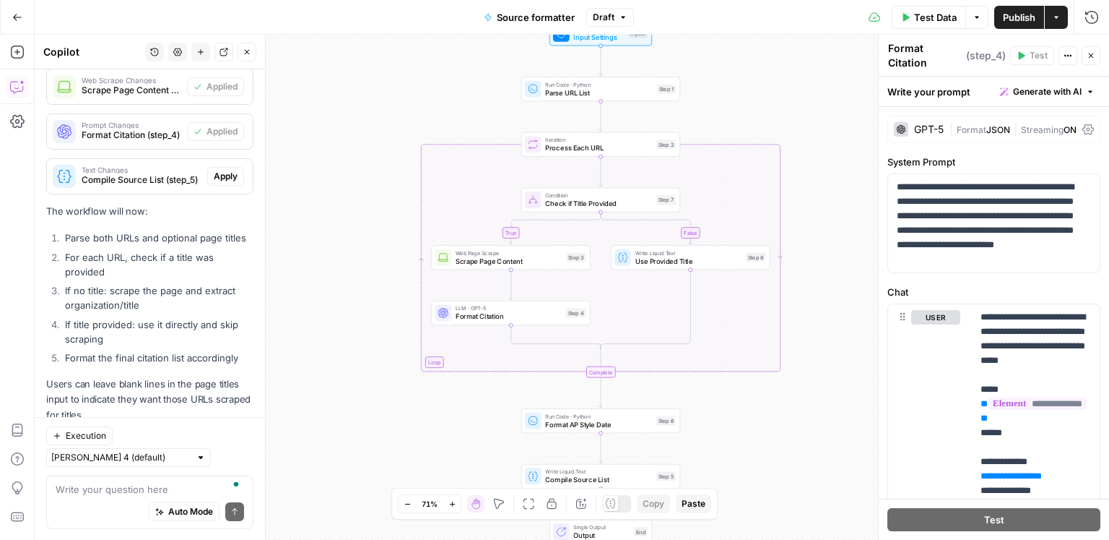
click at [123, 498] on div "Auto Mode Send" at bounding box center [150, 511] width 189 height 32
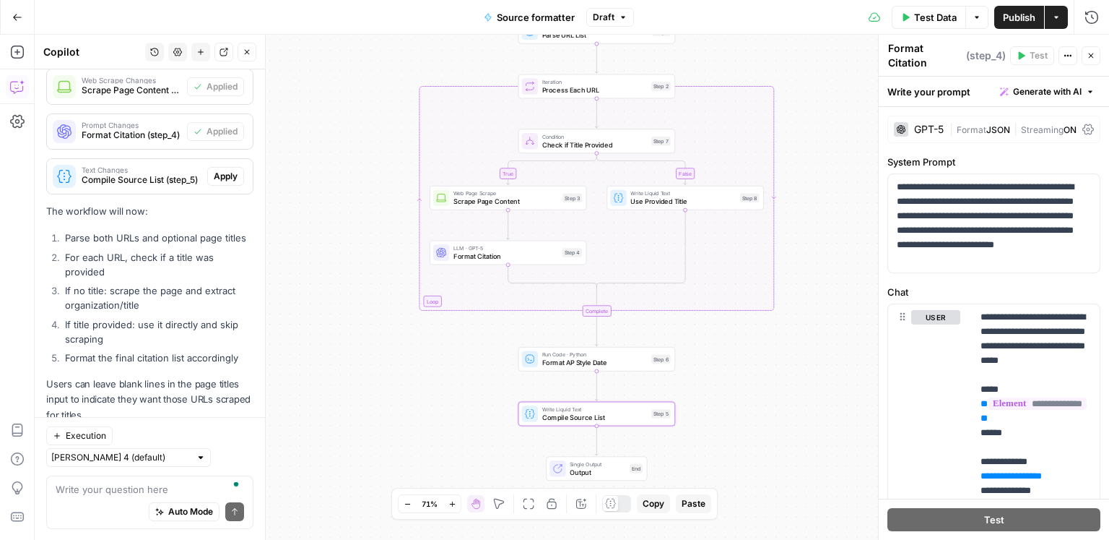
click at [217, 170] on span "Apply" at bounding box center [226, 176] width 24 height 13
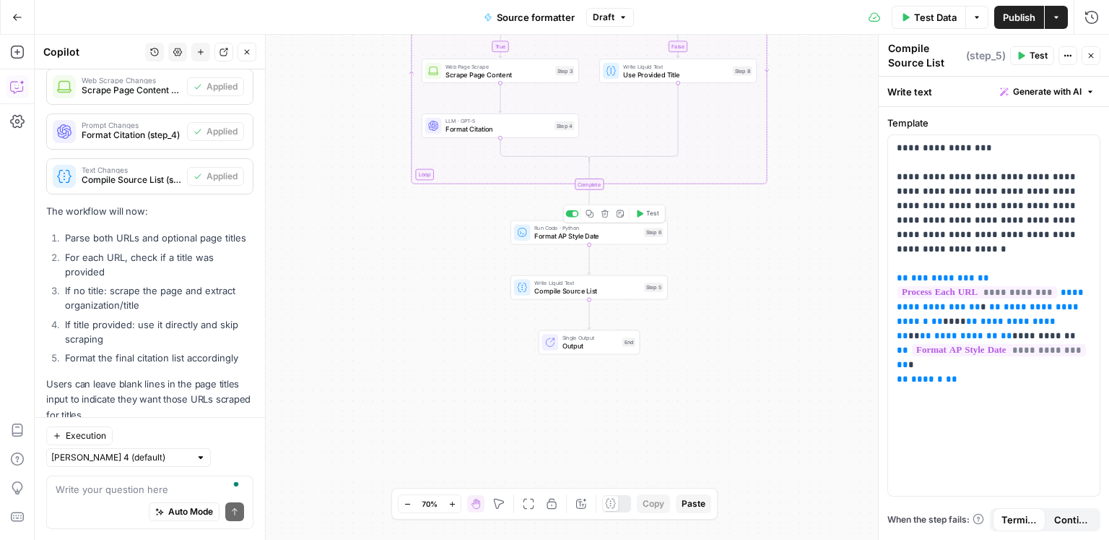
click at [584, 239] on span "Format AP Style Date" at bounding box center [587, 236] width 105 height 10
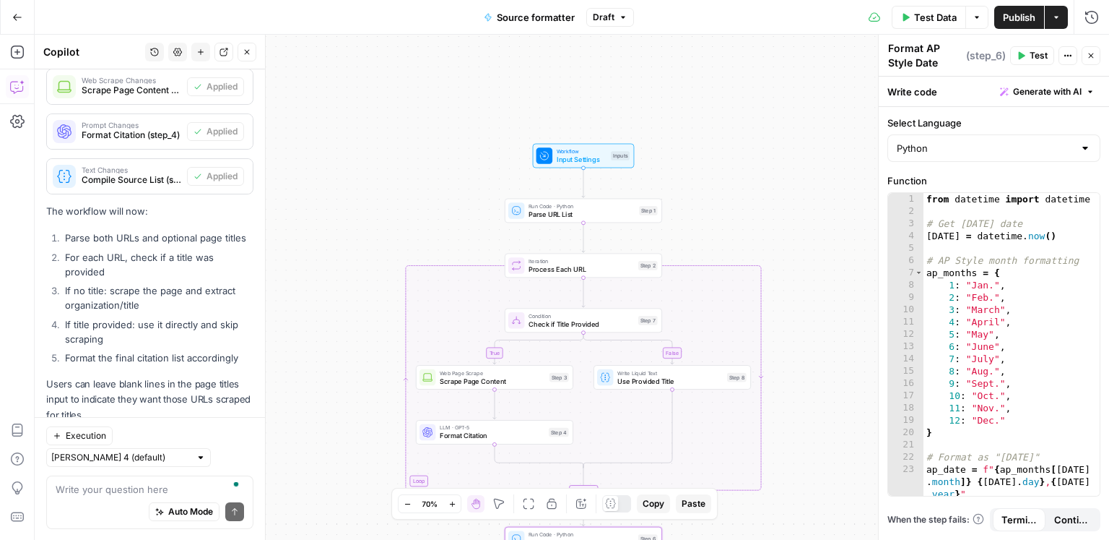
drag, startPoint x: 355, startPoint y: 324, endPoint x: 355, endPoint y: 477, distance: 153.1
click at [355, 477] on div "false true Workflow Input Settings Inputs Run Code · Python Parse URL List Step…" at bounding box center [572, 287] width 1075 height 505
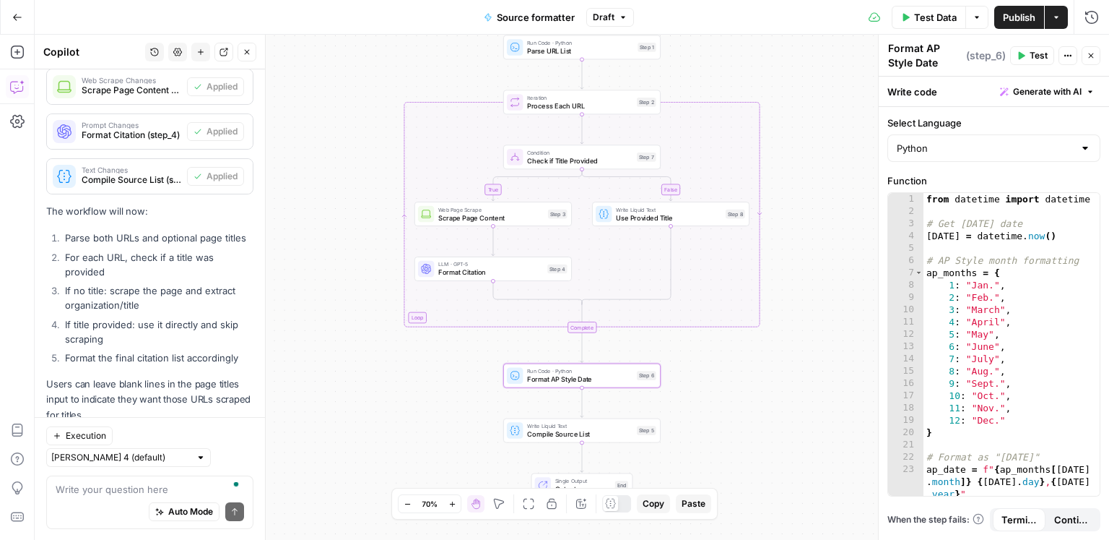
drag, startPoint x: 355, startPoint y: 462, endPoint x: 354, endPoint y: 309, distance: 152.4
click at [354, 309] on div "false true Workflow Input Settings Inputs Run Code · Python Parse URL List Step…" at bounding box center [572, 287] width 1075 height 505
drag, startPoint x: 334, startPoint y: 246, endPoint x: 332, endPoint y: 334, distance: 88.1
click at [332, 334] on div "false true Workflow Input Settings Inputs Run Code · Python Parse URL List Step…" at bounding box center [572, 287] width 1075 height 505
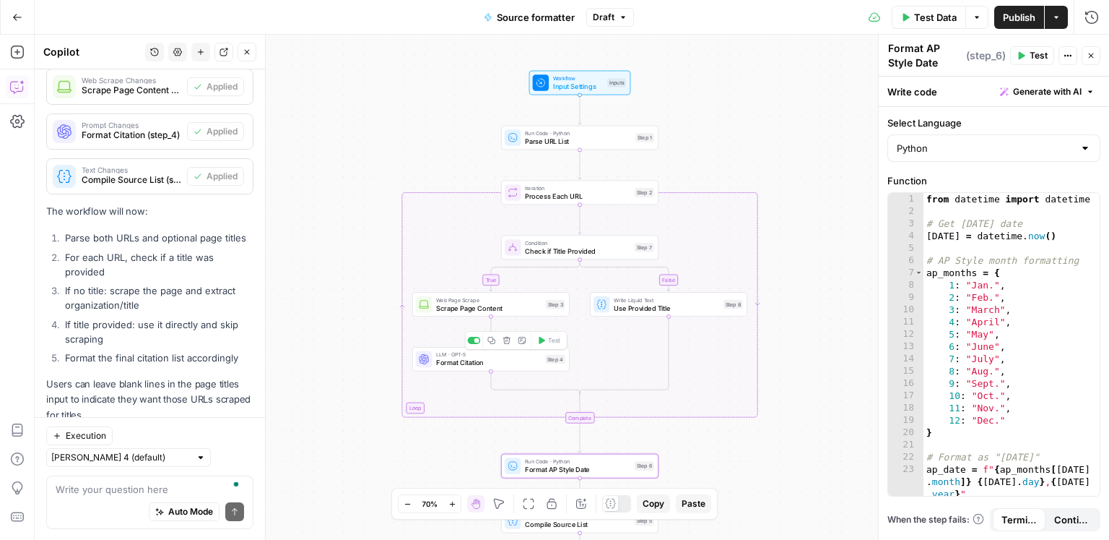
click at [438, 360] on span "Format Citation" at bounding box center [488, 363] width 105 height 10
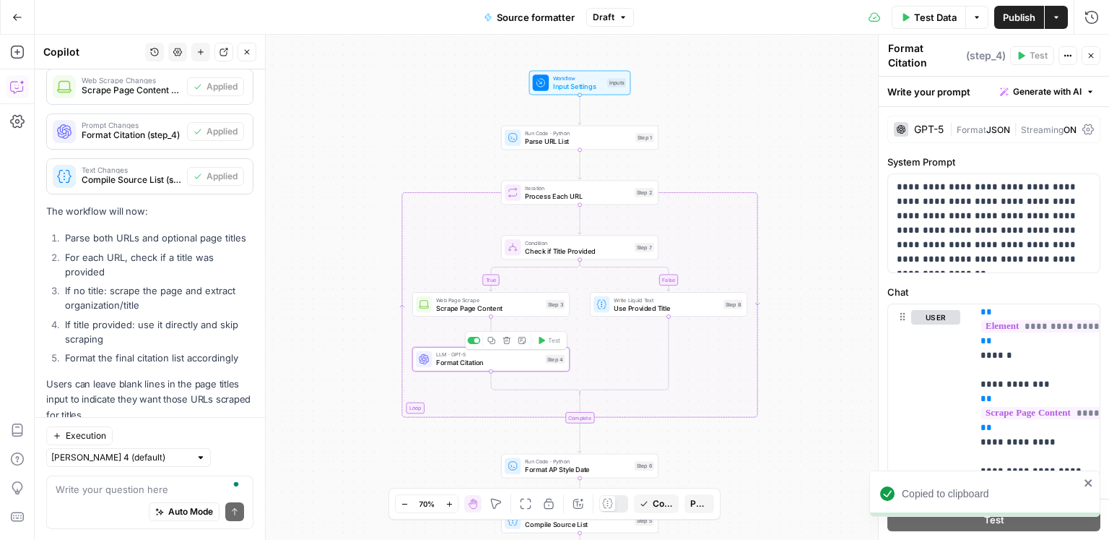
scroll to position [154, 0]
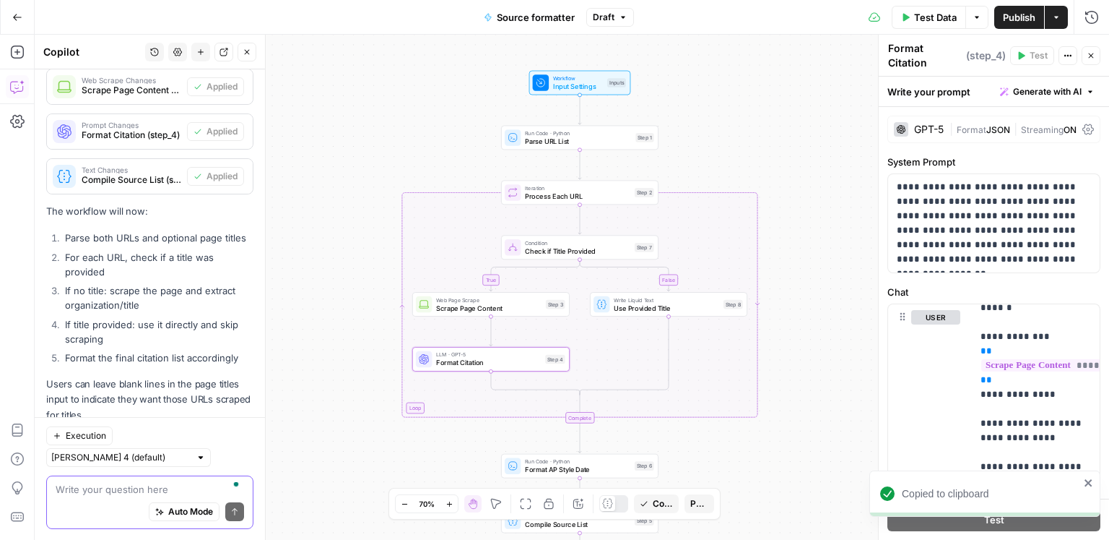
click at [142, 488] on textarea "To enrich screen reader interactions, please activate Accessibility in Grammarl…" at bounding box center [150, 488] width 189 height 14
type textarea "i"
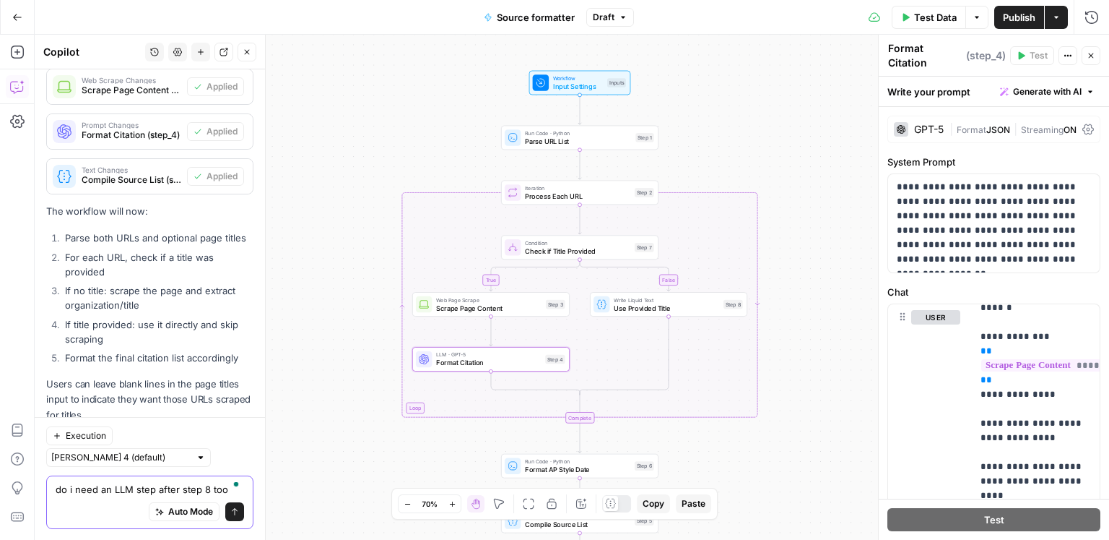
type textarea "do i need an LLM step after step 8 too?"
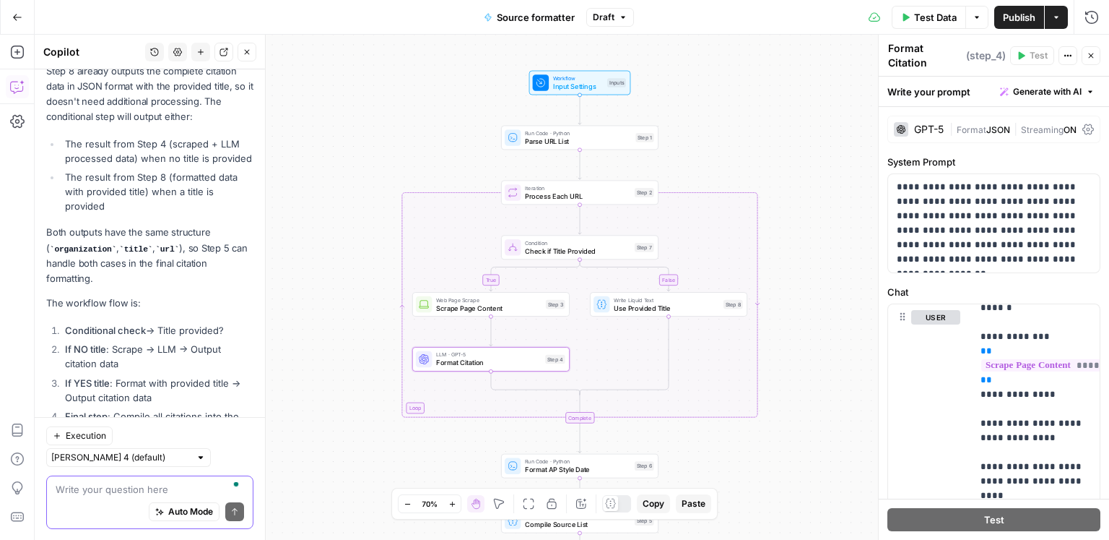
scroll to position [2922, 0]
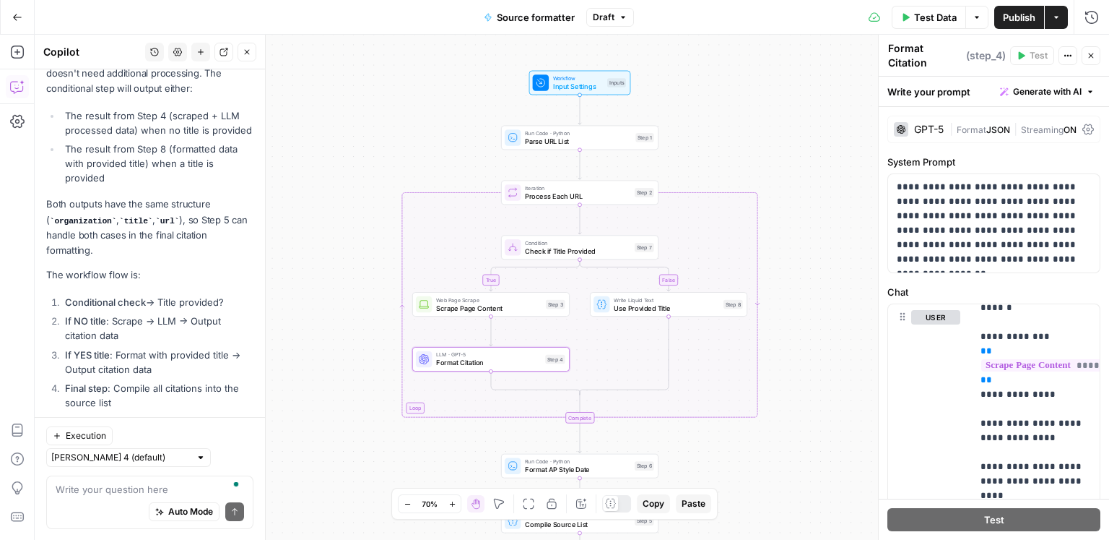
click at [1028, 16] on span "Publish" at bounding box center [1019, 17] width 33 height 14
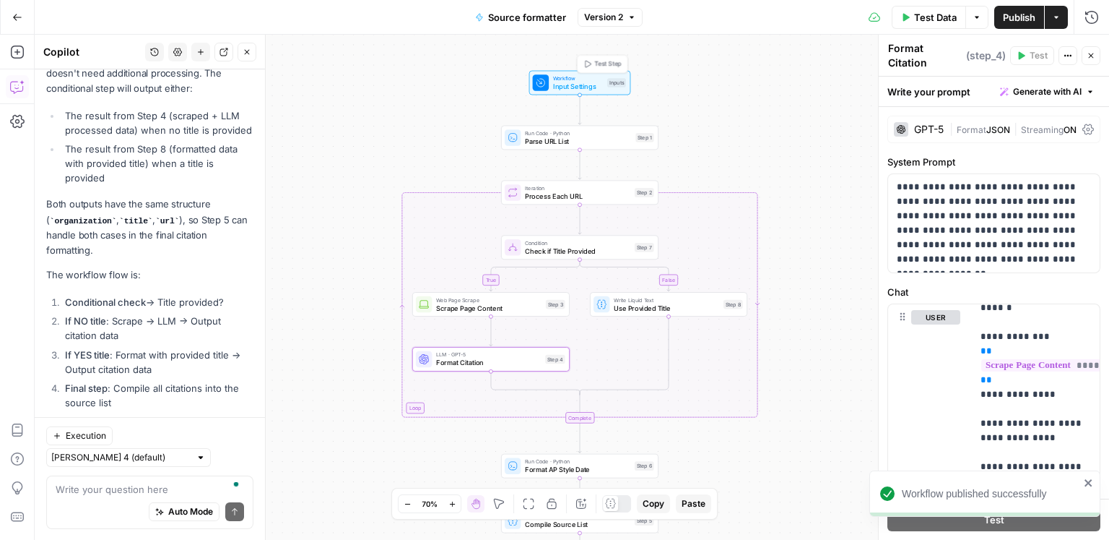
click at [589, 82] on span "Input Settings" at bounding box center [578, 86] width 51 height 10
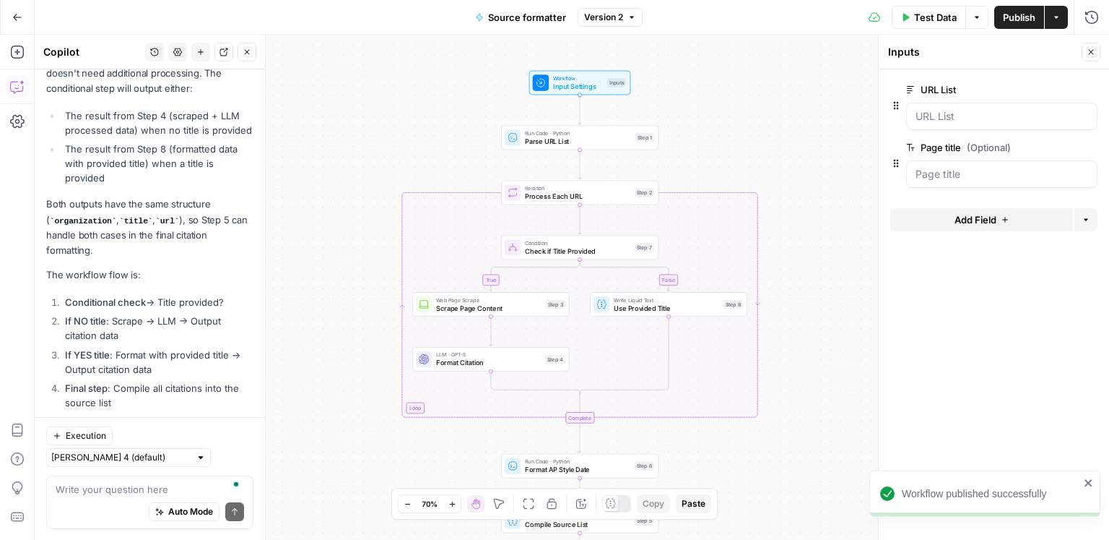
click at [1045, 87] on span "edit field" at bounding box center [1044, 90] width 32 height 12
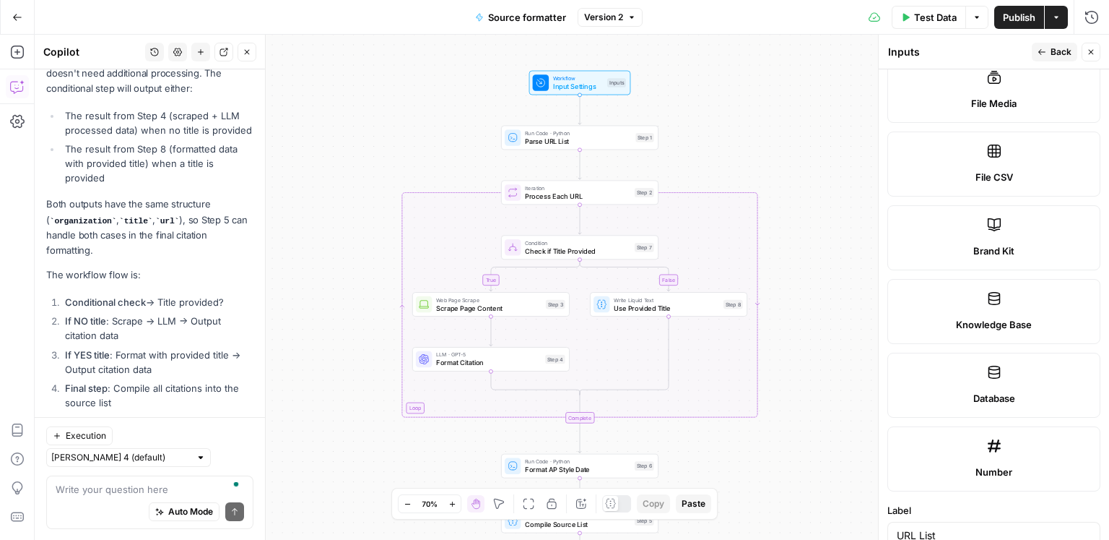
scroll to position [903, 0]
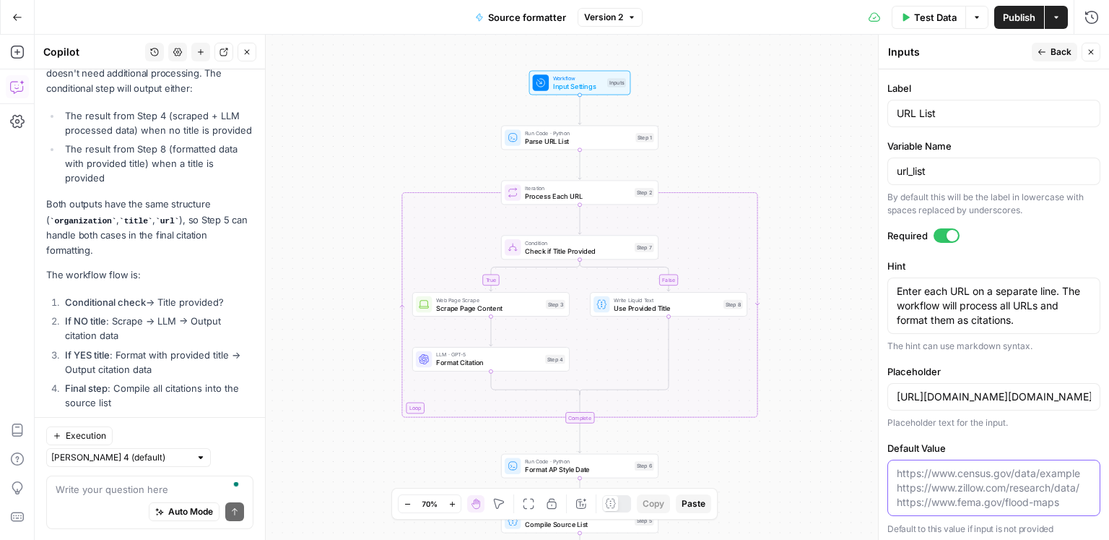
click at [1046, 466] on textarea "Default Value" at bounding box center [994, 487] width 194 height 43
click at [1046, 485] on textarea "Default Value" at bounding box center [994, 487] width 194 height 43
drag, startPoint x: 968, startPoint y: 488, endPoint x: 933, endPoint y: 488, distance: 34.7
click at [968, 488] on textarea "Default Value" at bounding box center [994, 487] width 194 height 43
drag, startPoint x: 907, startPoint y: 488, endPoint x: 899, endPoint y: 486, distance: 8.8
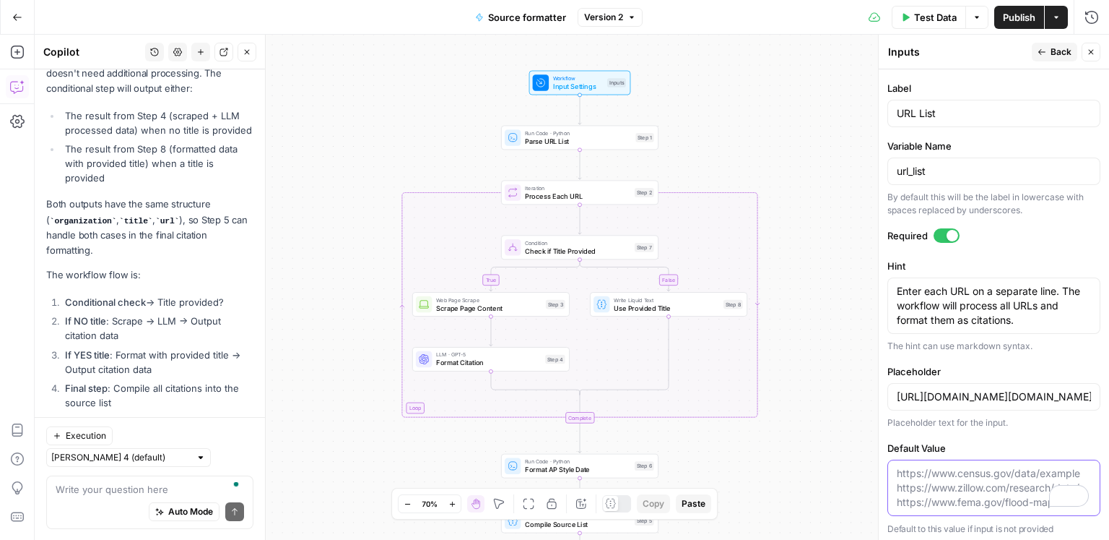
click at [906, 488] on textarea "Default Value" at bounding box center [994, 487] width 194 height 43
click at [899, 486] on textarea "Default Value" at bounding box center [994, 487] width 194 height 43
type input "https://www.census.gov/data/examplehttps://www.zillow.com/research/data/https:/…"
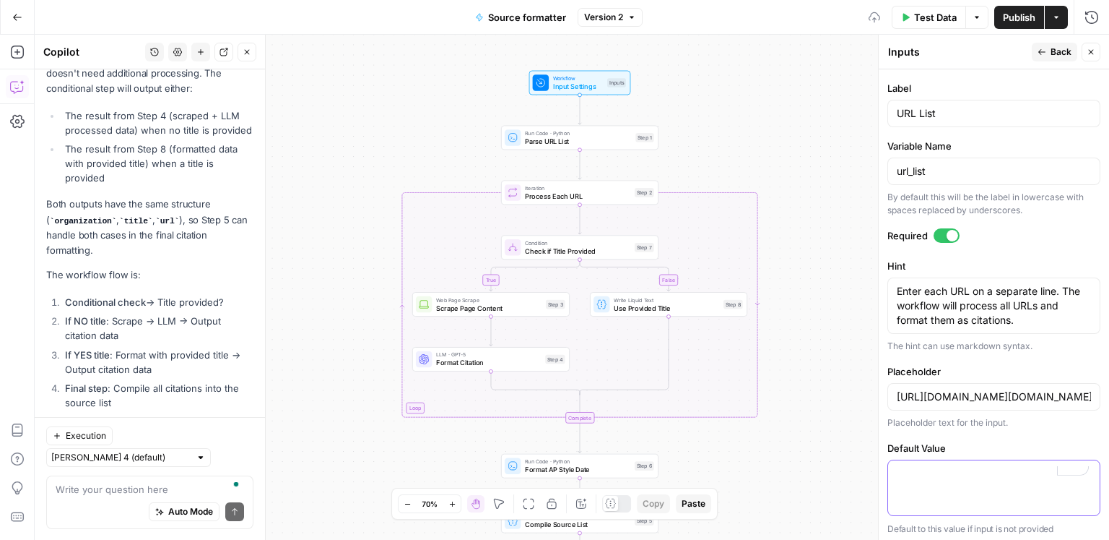
type input "https://www.census.gov/data/examplehttps://www.zillow.com/research/data/https:/…"
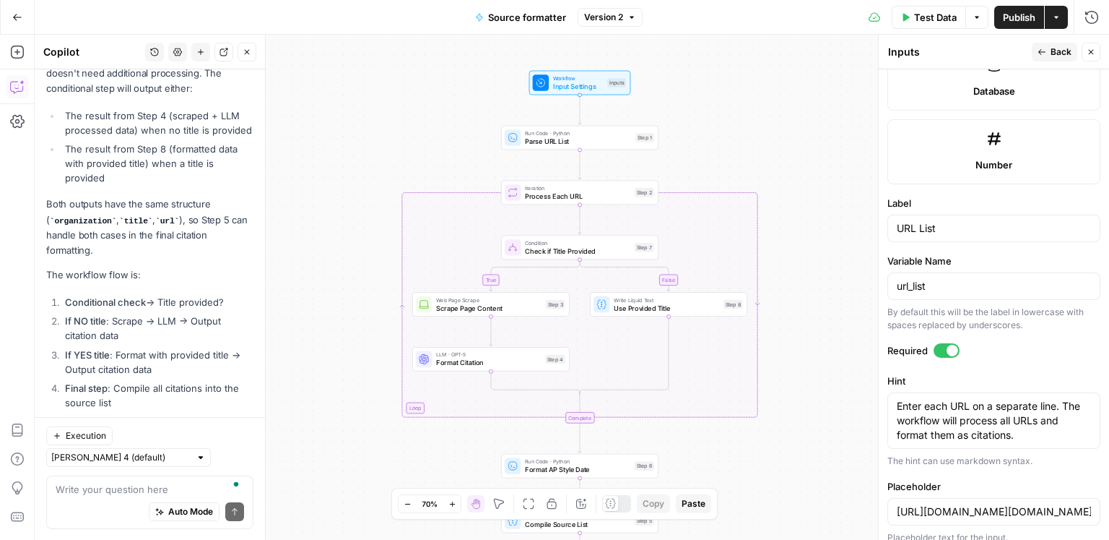
click at [933, 486] on label "Placeholder" at bounding box center [994, 486] width 213 height 14
click at [933, 504] on input "https://www.census.gov/data/examplehttps://www.zillow.com/research/data/https:/…" at bounding box center [994, 511] width 194 height 14
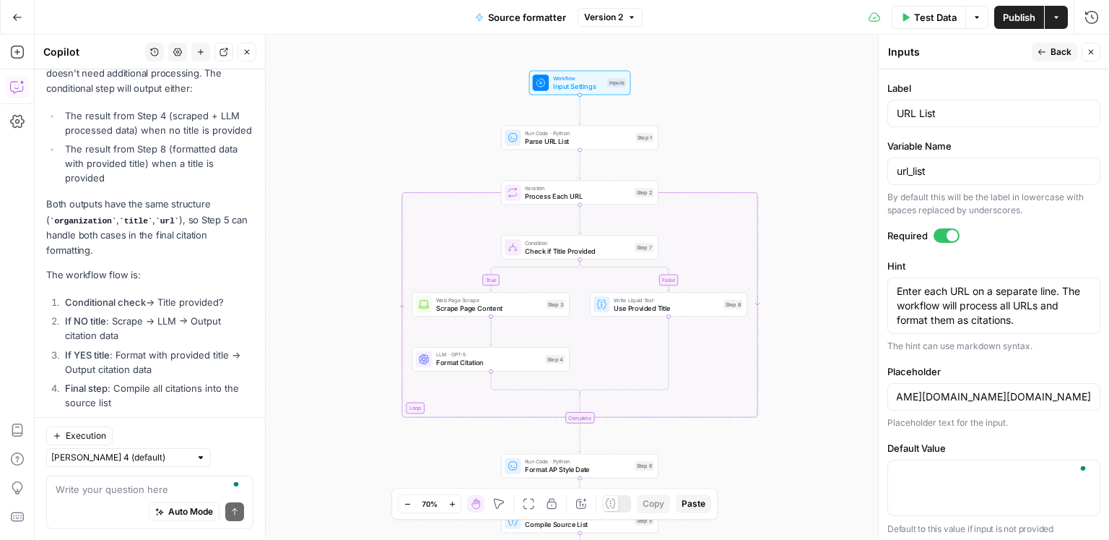
scroll to position [0, 0]
click at [1008, 427] on form "Input type Short Text Long Text Single Select Multi Select JSON File Text File …" at bounding box center [994, 304] width 230 height 470
click at [982, 399] on div "https://www.census.gov/data/examplehttps://www.zillow.com/research/data/https:/…" at bounding box center [994, 396] width 213 height 27
click at [1008, 395] on input "https://www.census.gov/data/examplehttps://www.zillow.com/research/data/https:/…" at bounding box center [994, 396] width 194 height 14
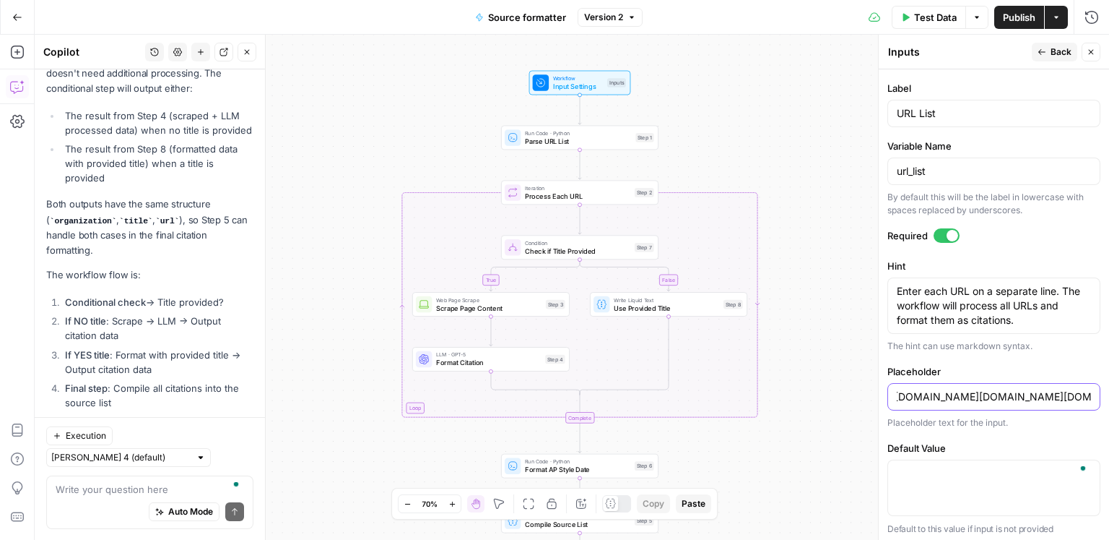
type input "https://www.census.gov/data/examplehttps://www.zillow.com/research/data/https:/…"
click at [966, 473] on textarea "Default Value" at bounding box center [994, 473] width 194 height 14
paste textarea "https://www.census.gov/data/examplehttps://www.zillow.com/research/data/https:/…"
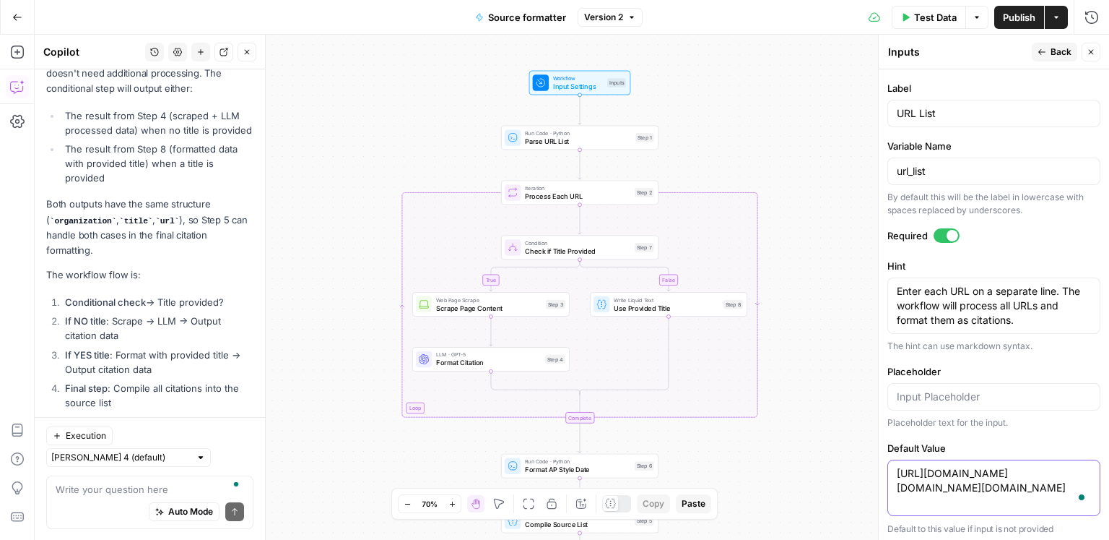
click at [1081, 467] on textarea "https://www.census.gov/data/examplehttps://www.zillow.com/research/data/https:/…" at bounding box center [994, 480] width 194 height 29
click at [1081, 480] on textarea "https://www.census.gov/data/example https://www.zillow.com/research/data/https:…" at bounding box center [994, 487] width 194 height 43
drag, startPoint x: 1089, startPoint y: 472, endPoint x: 905, endPoint y: 441, distance: 186.0
click at [888, 464] on div "https://www.census.gov/data/example https://www.zillow.com/research/data/ https…" at bounding box center [994, 487] width 213 height 56
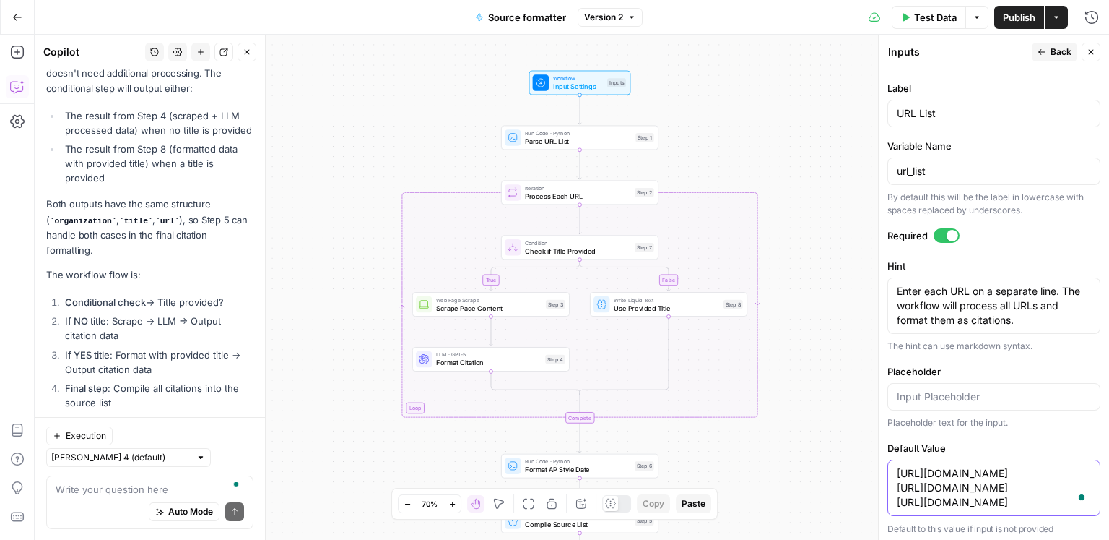
type textarea "https://www.census.gov/data/example https://www.zillow.com/research/data/ https…"
click at [932, 393] on input "Placeholder" at bounding box center [994, 396] width 194 height 14
paste input "https://www.census.gov/data/example"
type input "https://www.census.gov/data/example"
click at [1062, 56] on span "Back" at bounding box center [1061, 52] width 21 height 13
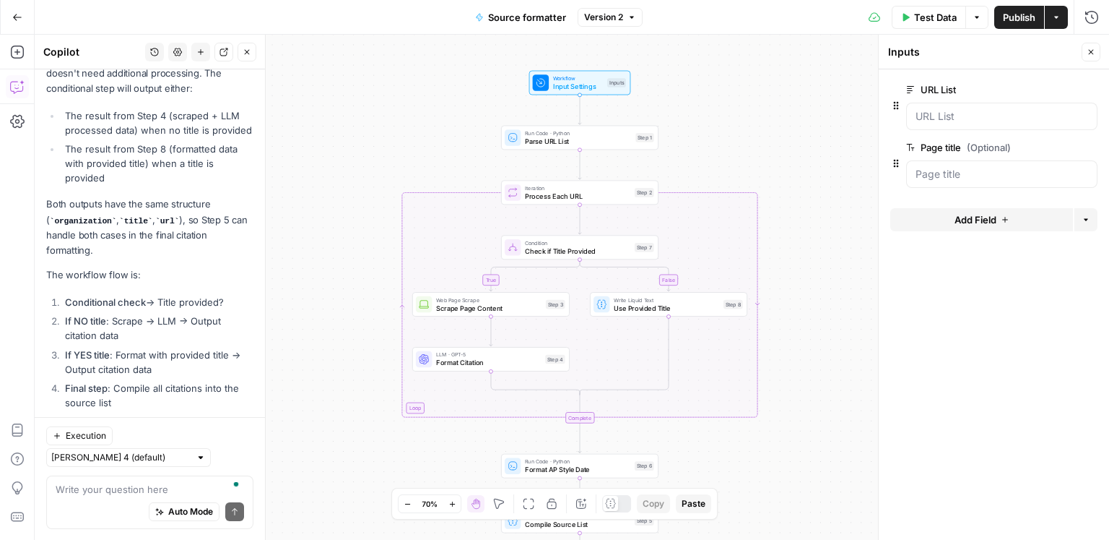
click at [1064, 150] on icon "button" at bounding box center [1068, 148] width 8 height 8
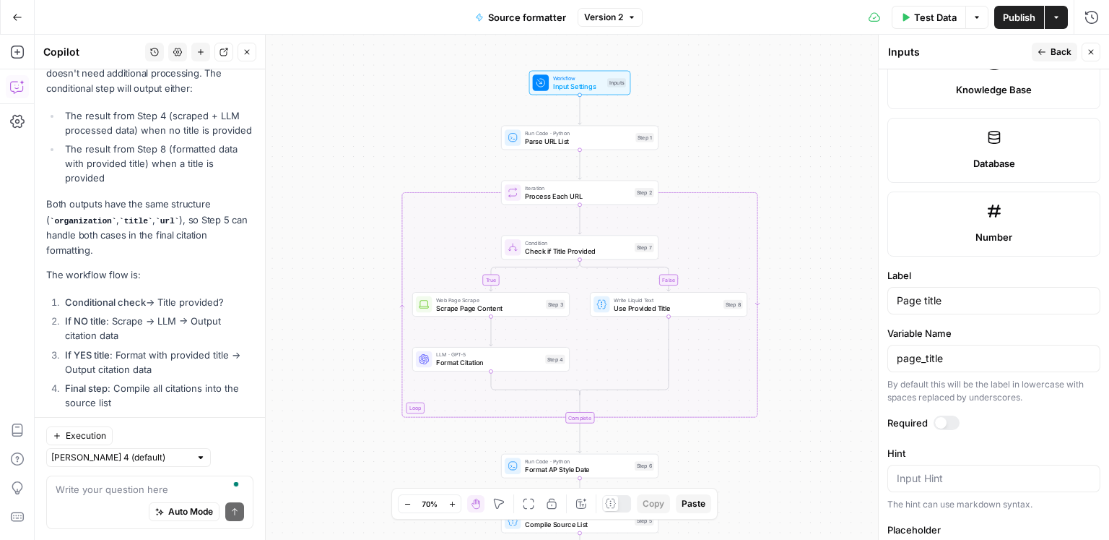
scroll to position [844, 0]
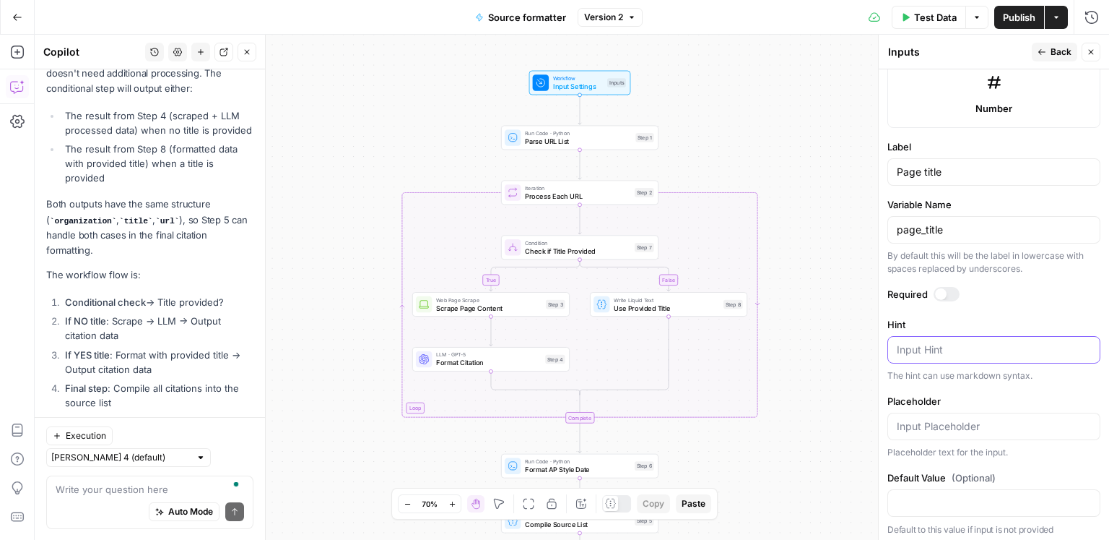
click at [952, 347] on textarea "Hint" at bounding box center [994, 349] width 194 height 14
click at [1038, 51] on icon "button" at bounding box center [1042, 52] width 9 height 9
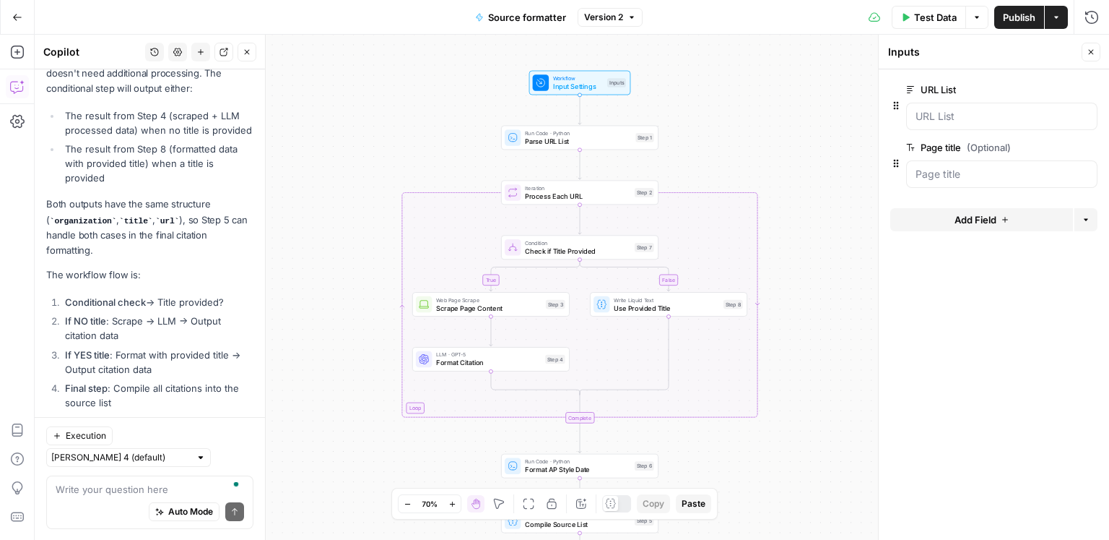
click at [1034, 85] on span "edit field" at bounding box center [1044, 90] width 32 height 12
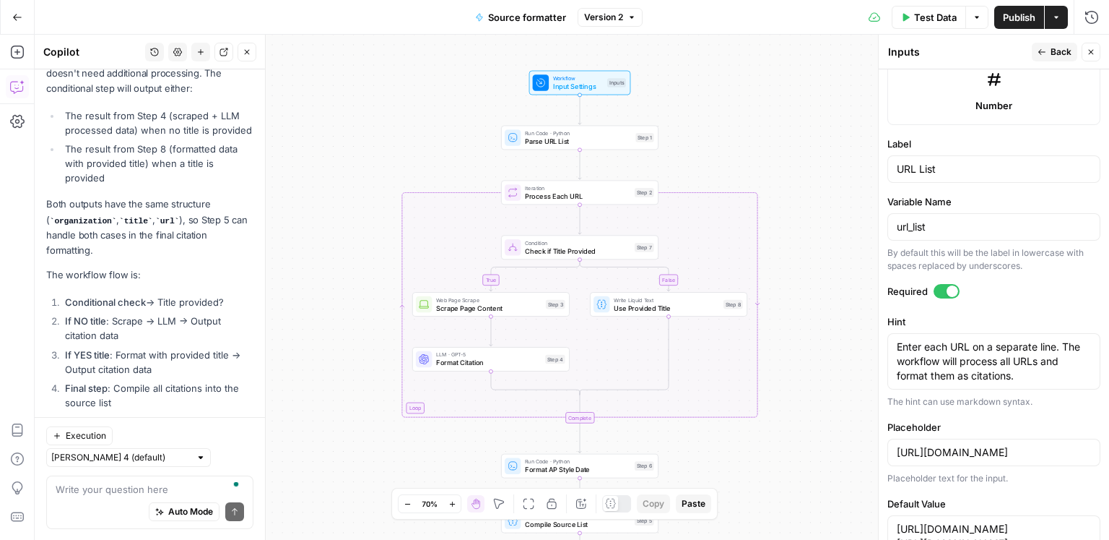
scroll to position [903, 0]
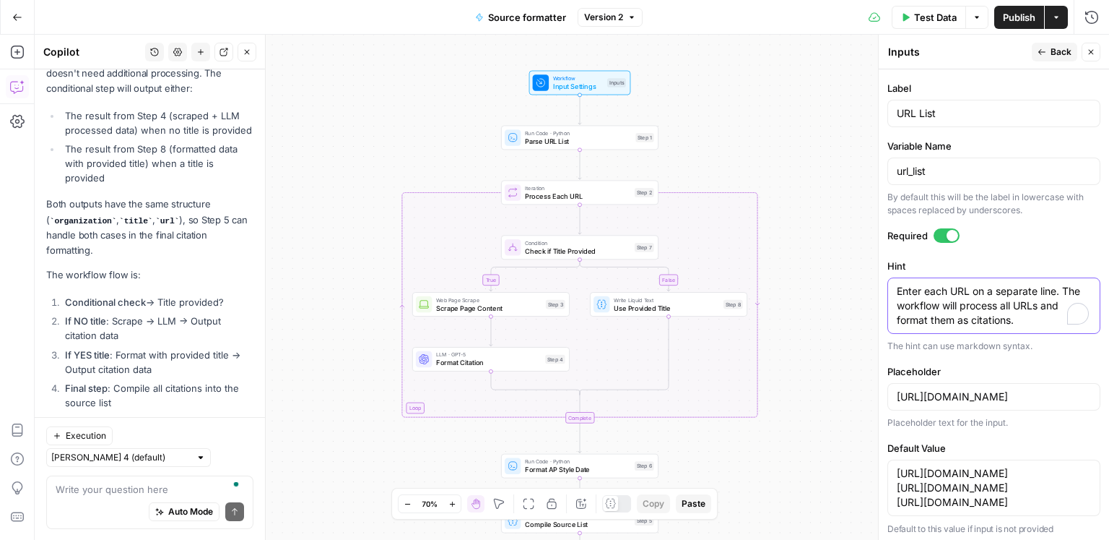
click at [971, 295] on textarea "Enter each URL on a separate line. The workflow will process all URLs and forma…" at bounding box center [994, 305] width 194 height 43
click at [1048, 51] on button "Back" at bounding box center [1055, 52] width 46 height 19
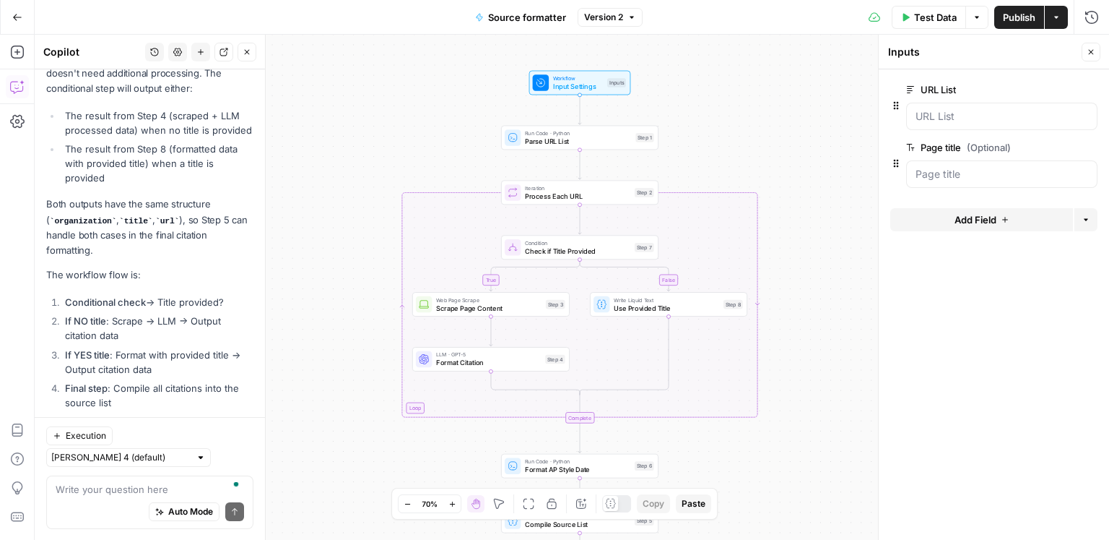
click at [1058, 149] on span "edit field" at bounding box center [1044, 148] width 32 height 12
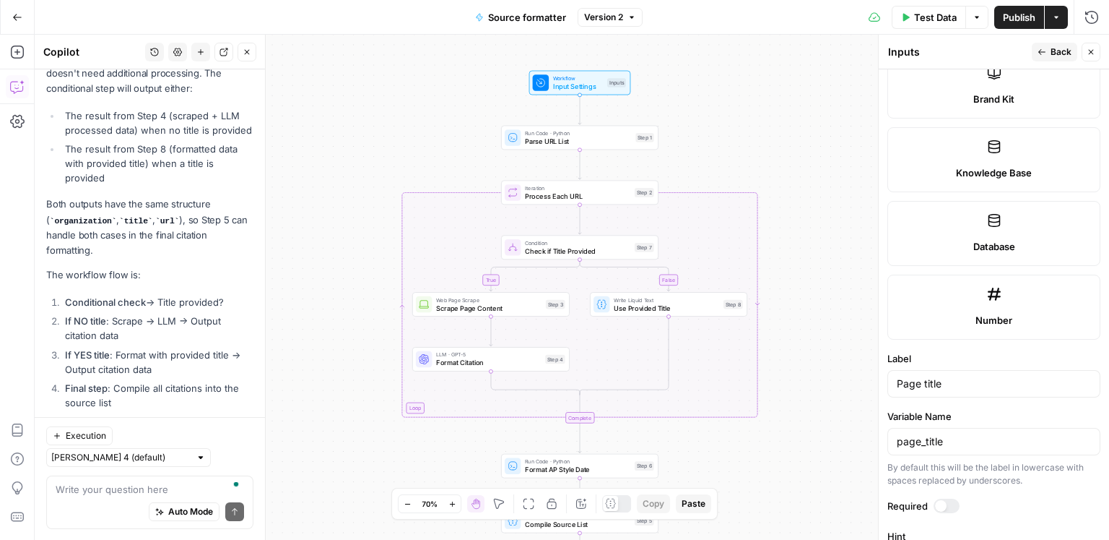
scroll to position [844, 0]
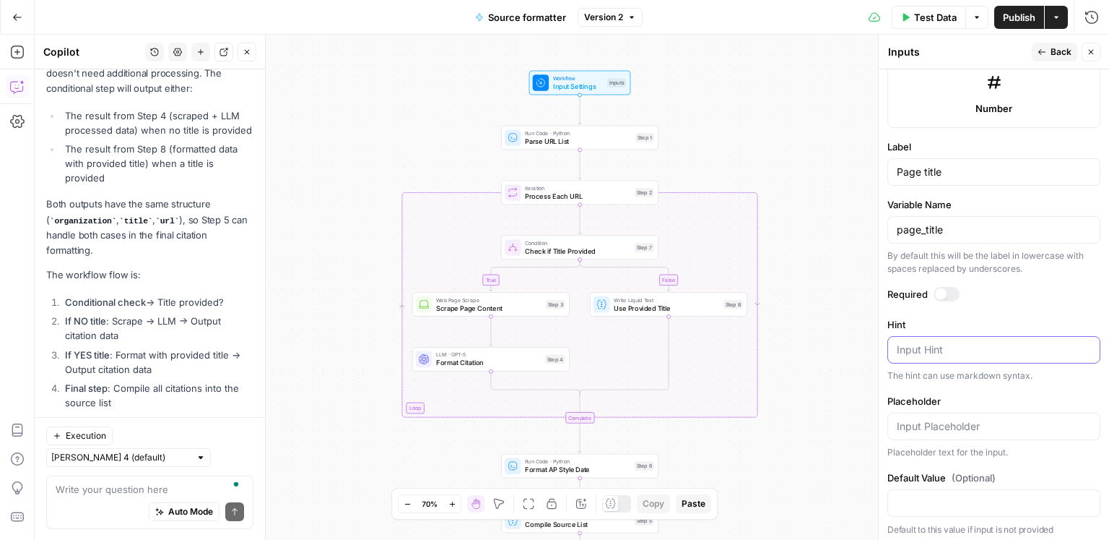
click at [963, 345] on textarea "Hint" at bounding box center [994, 349] width 194 height 14
paste textarea "Enter each URL on a separate line. The workflow will process all URLs and forma…"
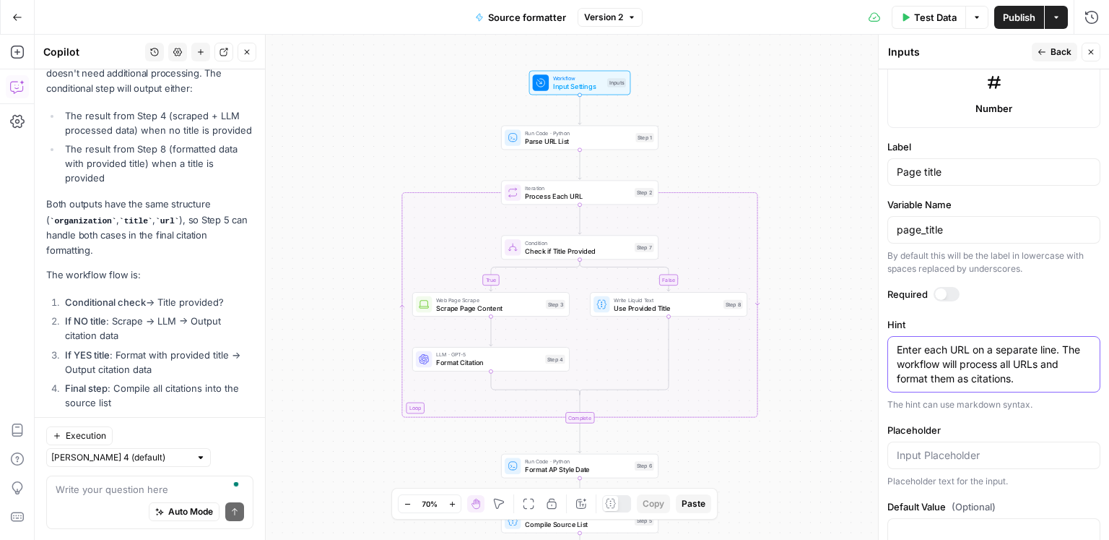
click at [963, 347] on textarea "Enter each URL on a separate line. The workflow will process all URLs and forma…" at bounding box center [994, 363] width 194 height 43
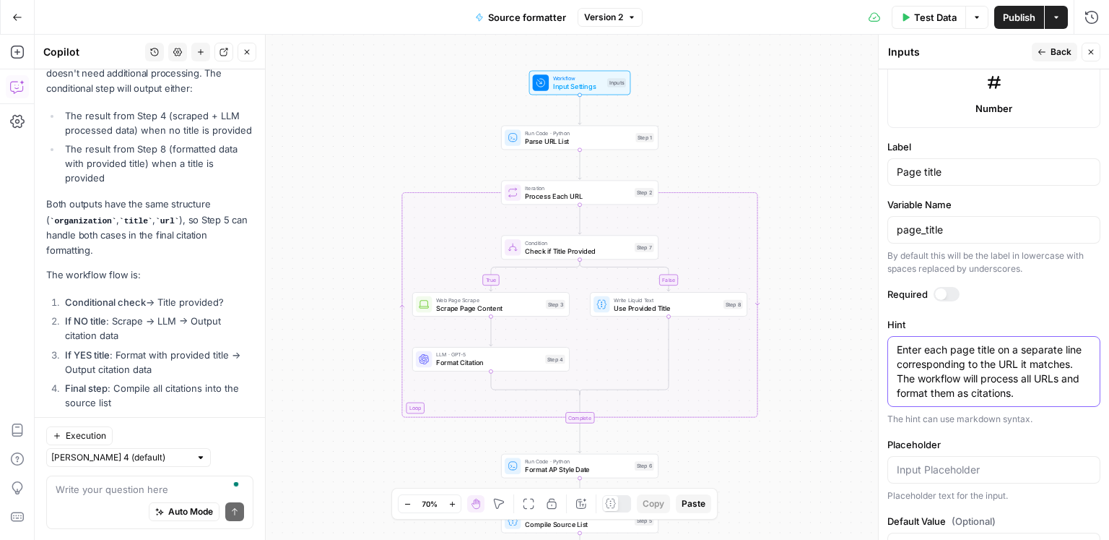
drag, startPoint x: 1023, startPoint y: 388, endPoint x: 895, endPoint y: 377, distance: 128.3
click at [895, 377] on div "Enter each page title on a separate line corresponding to the URL it matches. T…" at bounding box center [994, 371] width 213 height 71
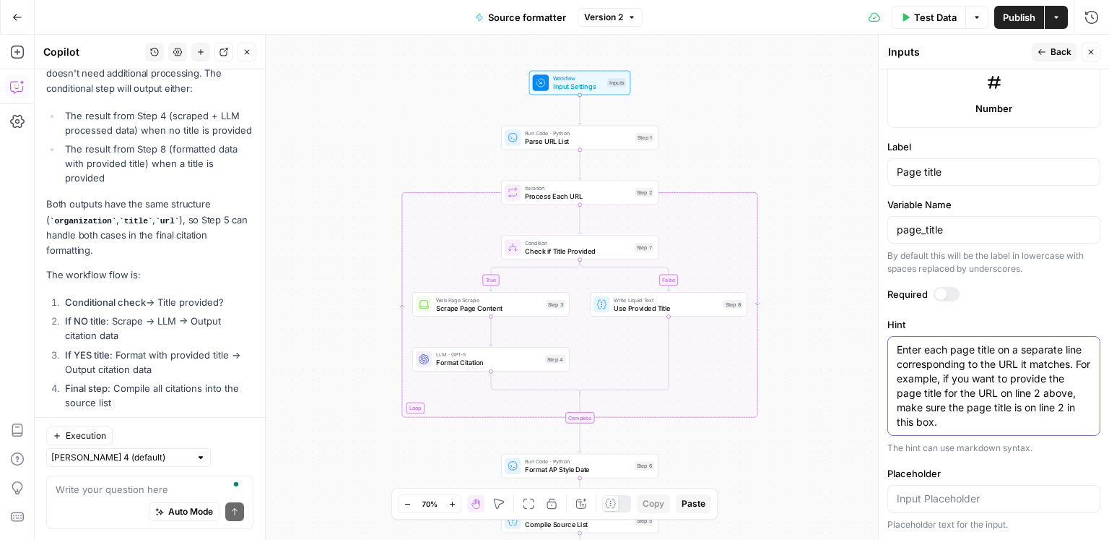
scroll to position [917, 0]
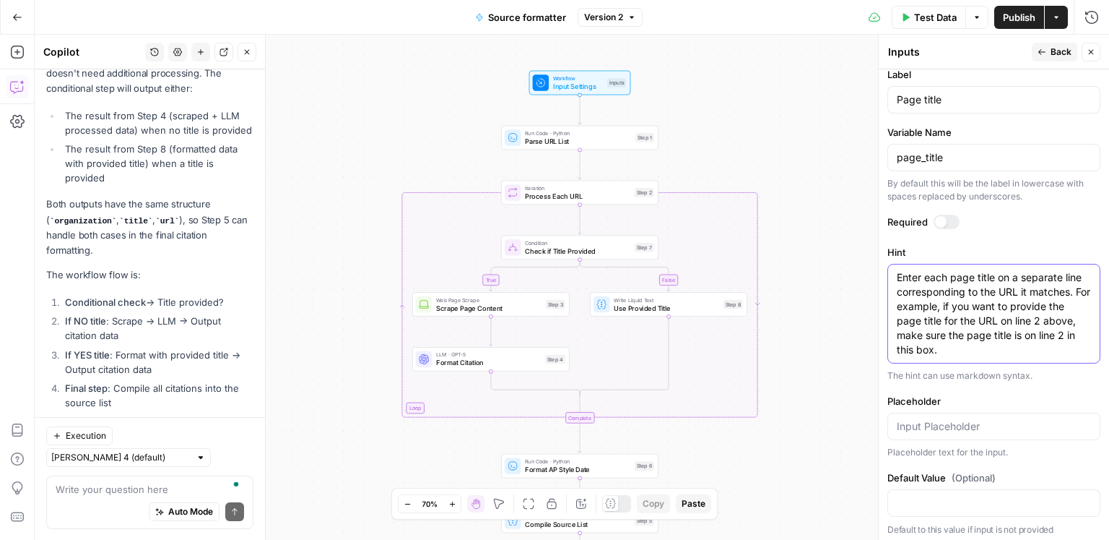
type textarea "Enter each page title on a separate line corresponding to the URL it matches. F…"
click at [1026, 22] on span "Publish" at bounding box center [1019, 17] width 33 height 14
click at [1094, 482] on icon "close" at bounding box center [1089, 483] width 10 height 12
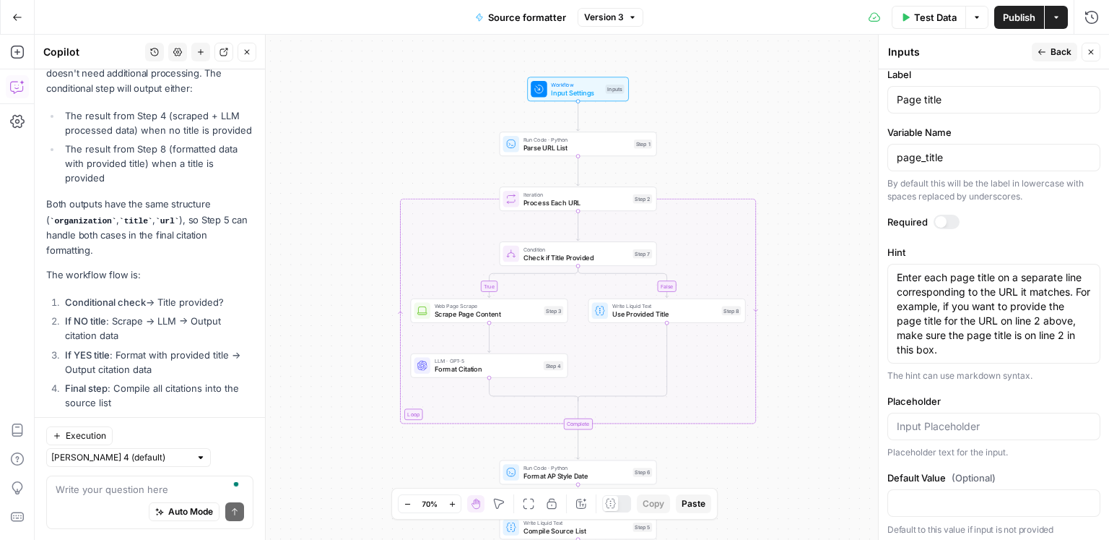
click at [1045, 52] on icon "button" at bounding box center [1042, 52] width 7 height 6
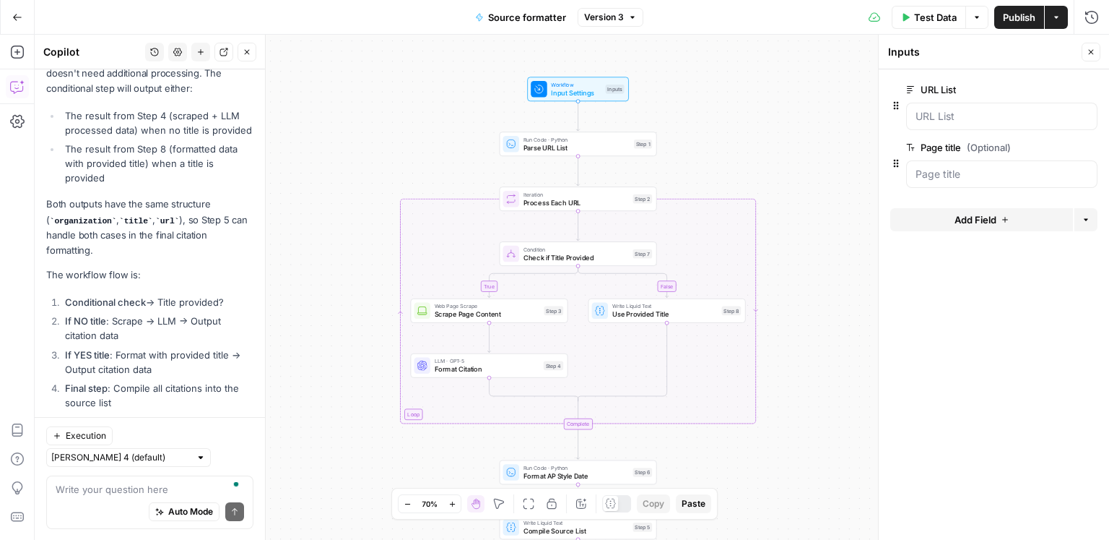
click at [1048, 87] on span "edit field" at bounding box center [1044, 90] width 32 height 12
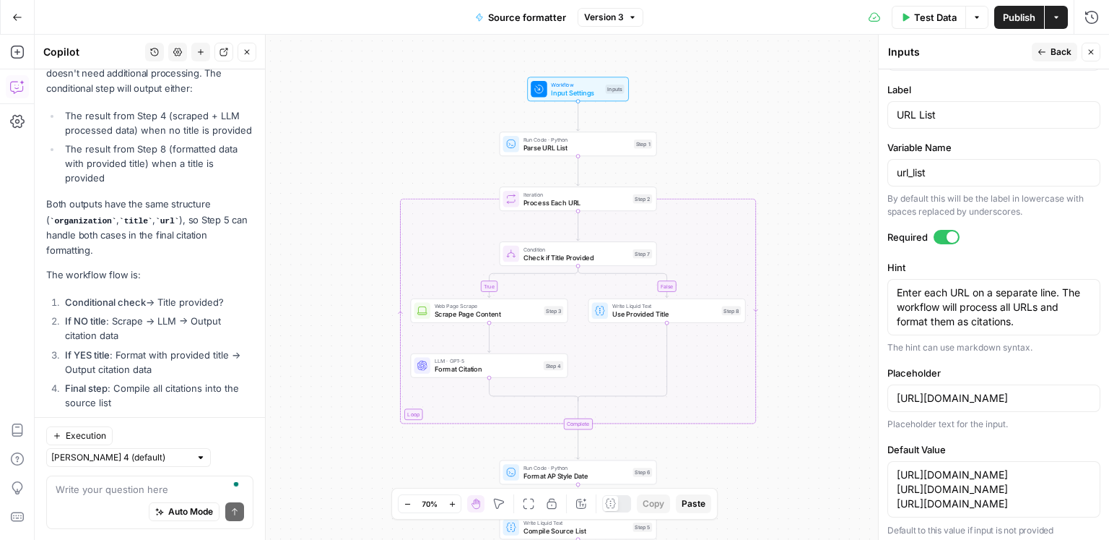
scroll to position [903, 0]
click at [1013, 389] on input "https://www.census.gov/data/example" at bounding box center [994, 396] width 194 height 14
click at [897, 501] on textarea "https://www.census.gov/data/example https://www.zillow.com/research/data/ https…" at bounding box center [994, 487] width 194 height 43
type textarea "https://www.census.gov/data/example https://www.zillow.com/research/data/ https…"
drag, startPoint x: 1047, startPoint y: 52, endPoint x: 1057, endPoint y: 365, distance: 313.6
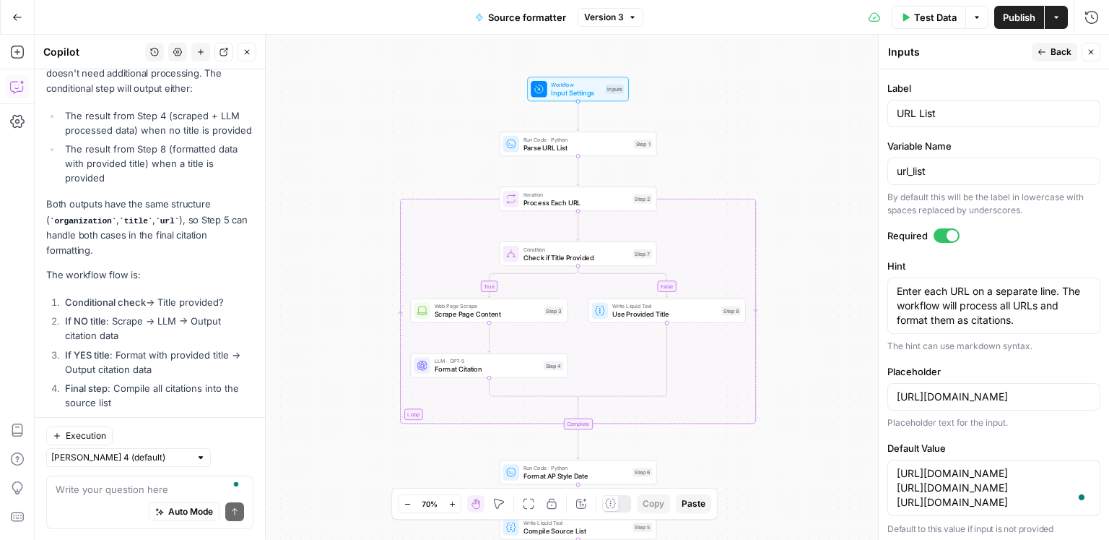
click at [993, 203] on div "Inputs Inputs Back Close Input type Short Text Long Text Single Select Multi Se…" at bounding box center [993, 287] width 231 height 505
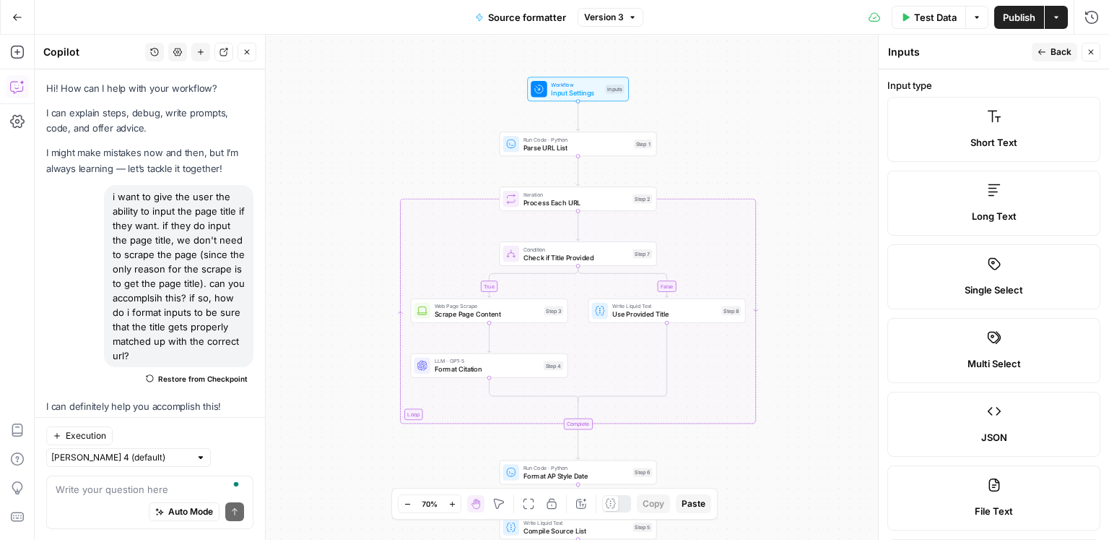
scroll to position [903, 0]
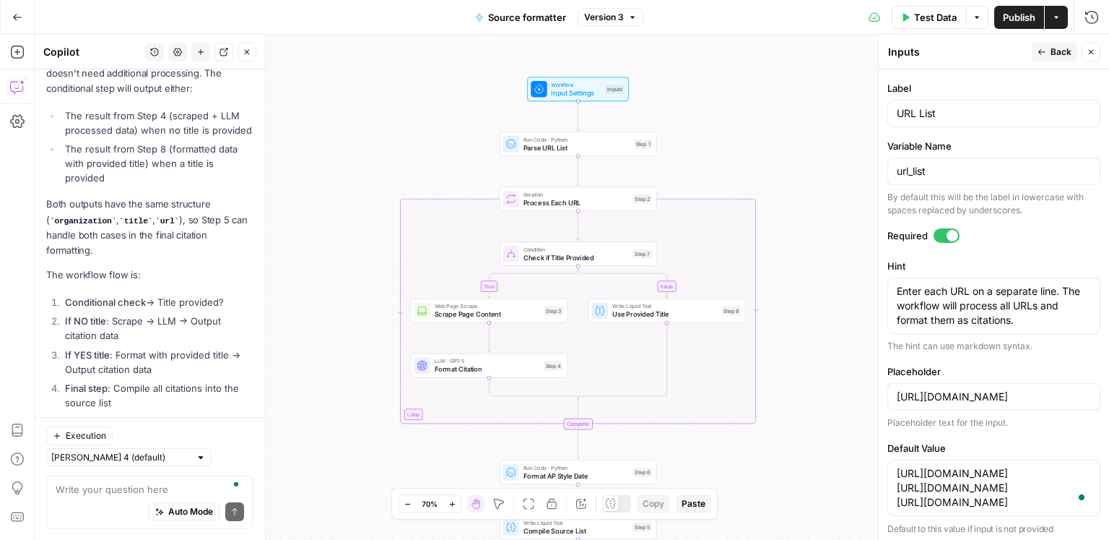
drag, startPoint x: 1082, startPoint y: 482, endPoint x: 899, endPoint y: 484, distance: 183.5
click at [899, 484] on div "https://www.census.gov/data/example https://www.zillow.com/research/data/ https…" at bounding box center [994, 487] width 194 height 43
click at [898, 484] on textarea "https://www.census.gov/data/example https://www.zillow.com/research/data/ https…" at bounding box center [994, 487] width 194 height 43
drag, startPoint x: 900, startPoint y: 485, endPoint x: 1083, endPoint y: 484, distance: 182.7
click at [1074, 483] on textarea "https://www.census.gov/data/example https://www.zillow.com/research/data/ https…" at bounding box center [994, 487] width 194 height 43
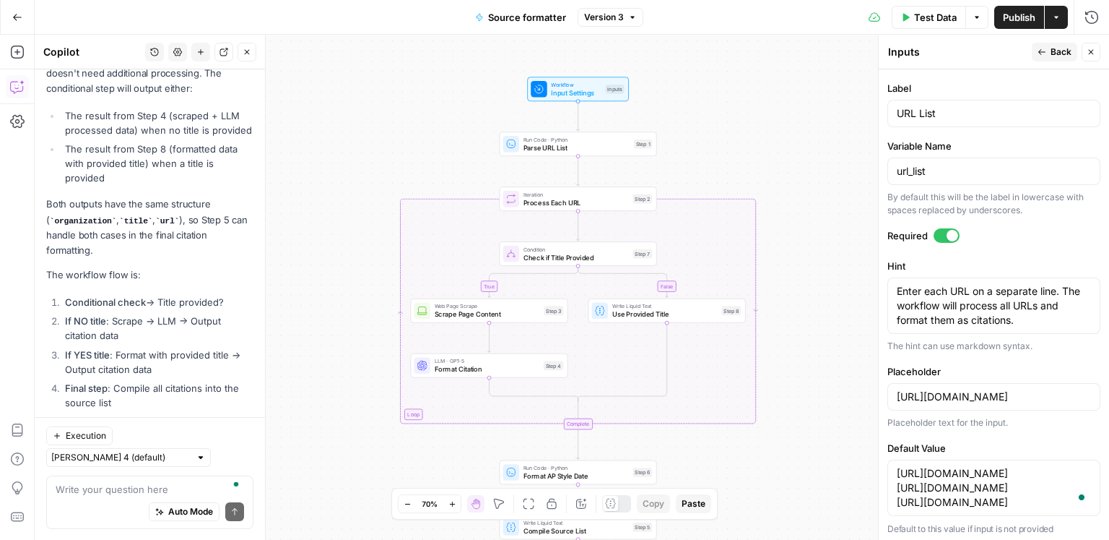
drag, startPoint x: 1071, startPoint y: 483, endPoint x: 948, endPoint y: 485, distance: 123.5
click at [948, 485] on div "https://www.census.gov/data/example https://www.zillow.com/research/data/ https…" at bounding box center [994, 487] width 194 height 43
click at [948, 485] on textarea "https://www.census.gov/data/example https://www.zillow.com/research/data/ https…" at bounding box center [994, 487] width 194 height 43
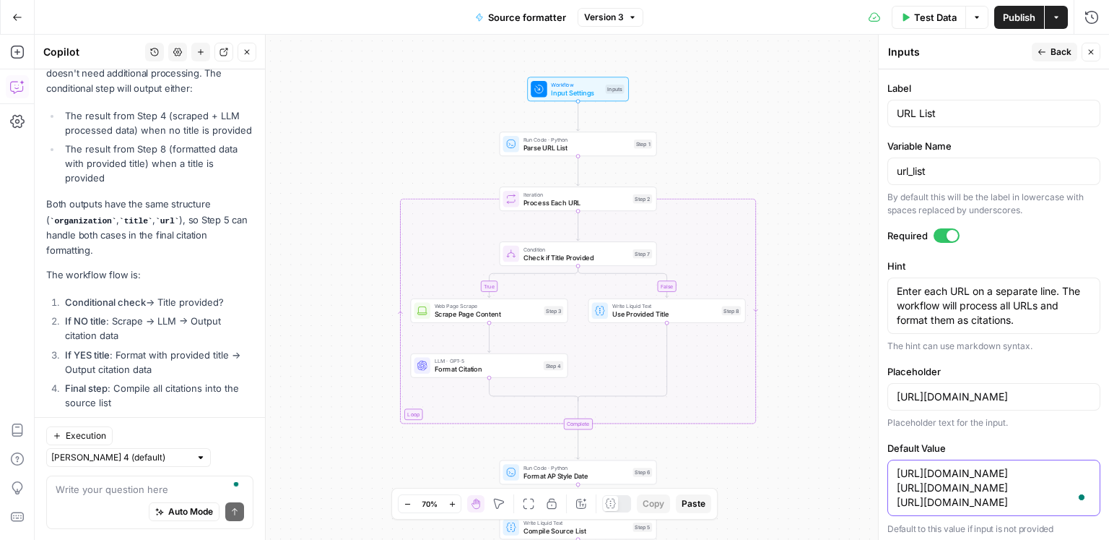
click at [948, 485] on textarea "https://www.census.gov/data/example https://www.zillow.com/research/data/ https…" at bounding box center [994, 487] width 194 height 43
click at [1051, 56] on span "Back" at bounding box center [1061, 52] width 21 height 13
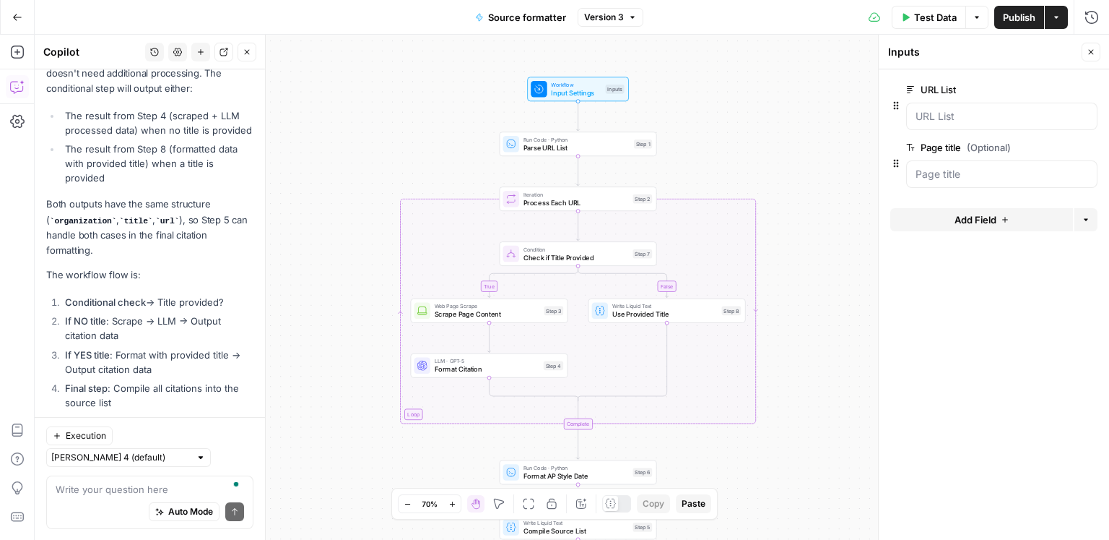
click at [1057, 140] on button "edit field" at bounding box center [1050, 147] width 56 height 17
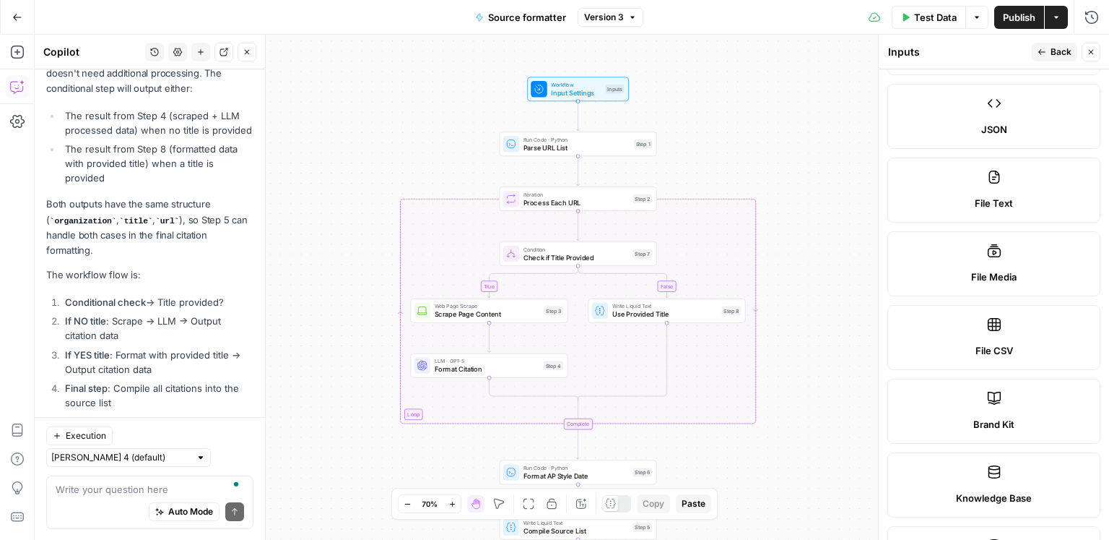
scroll to position [0, 0]
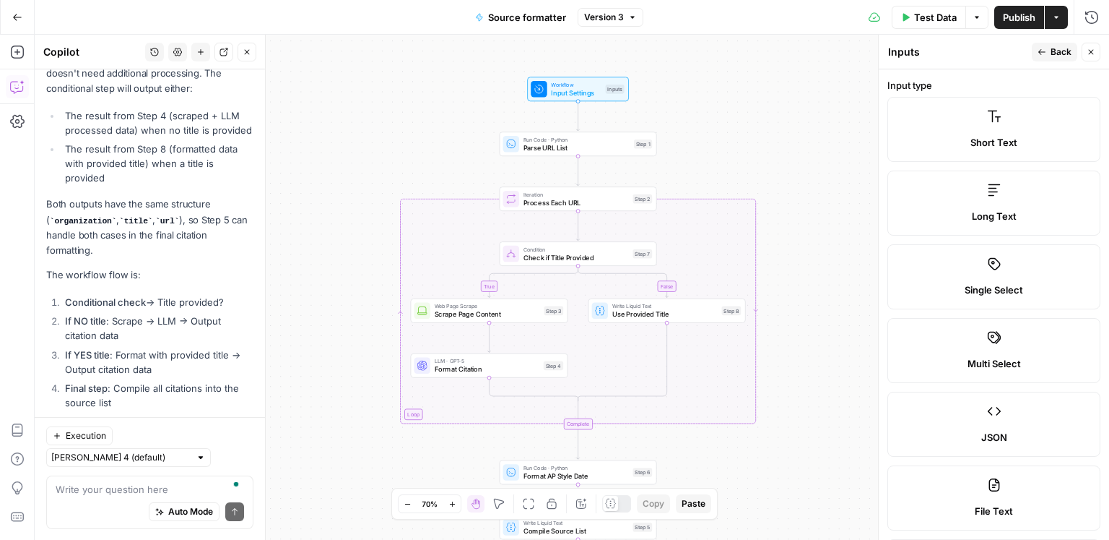
click at [1043, 60] on button "Back" at bounding box center [1055, 52] width 46 height 19
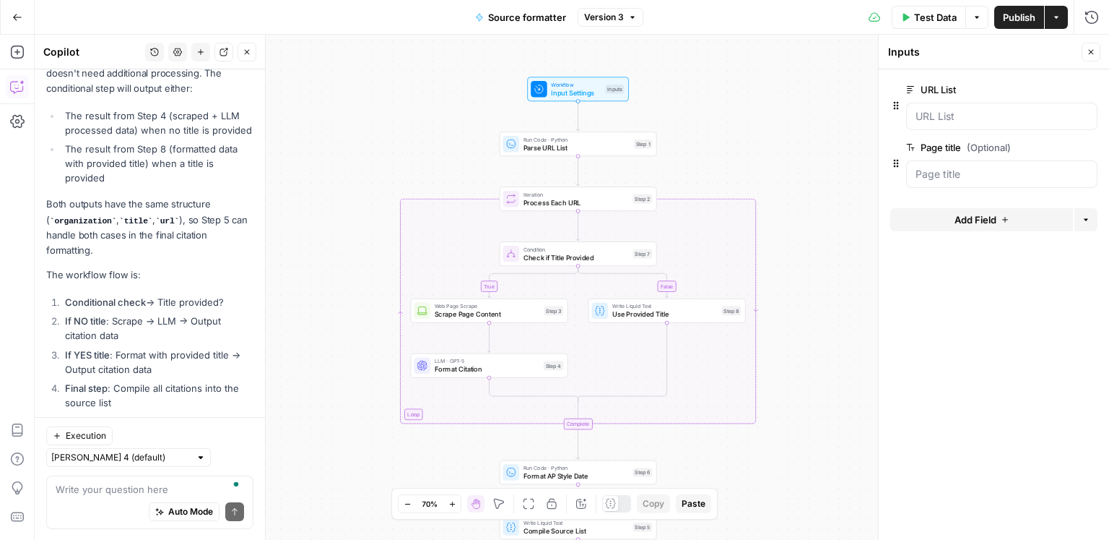
click at [1063, 90] on button "edit field" at bounding box center [1050, 89] width 56 height 17
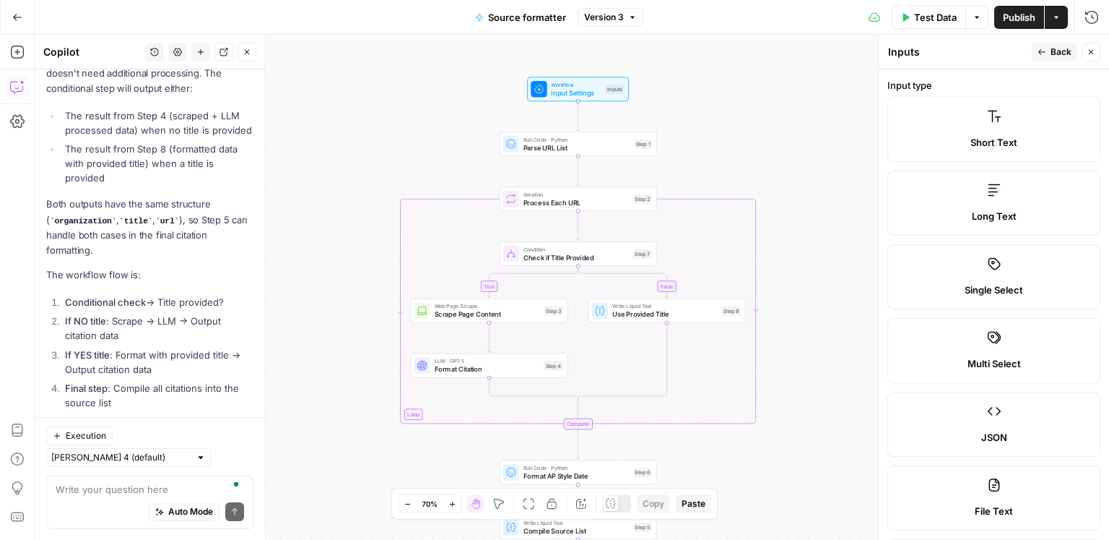
click at [1046, 49] on icon "button" at bounding box center [1042, 52] width 9 height 9
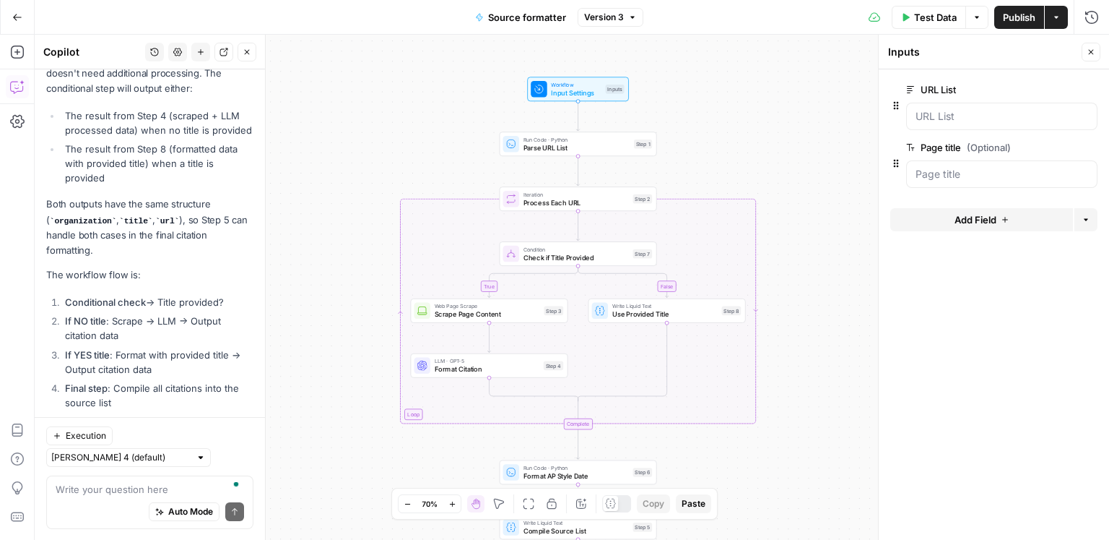
click at [1050, 147] on span "edit field" at bounding box center [1044, 148] width 32 height 12
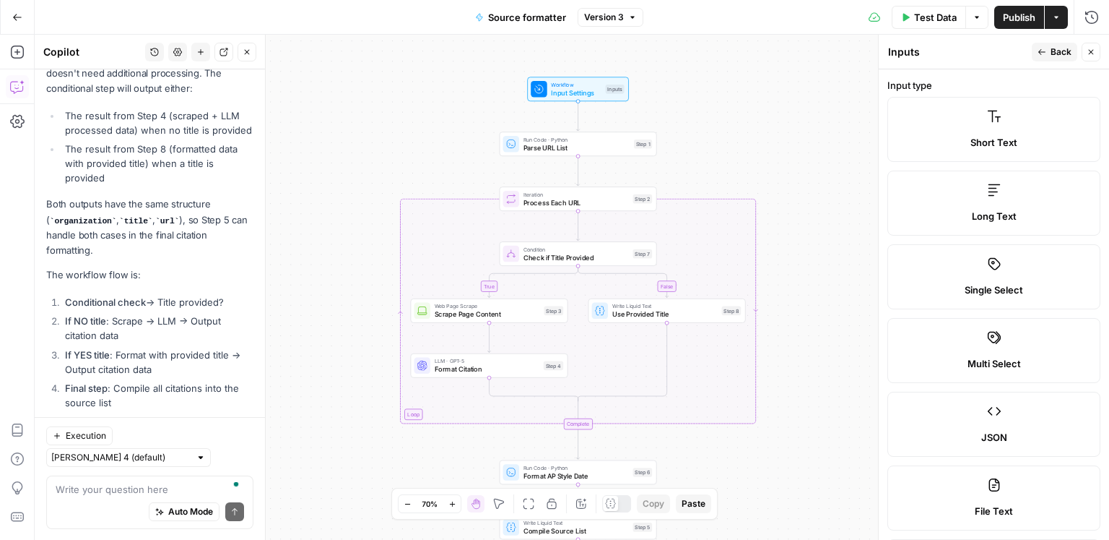
click at [971, 193] on label "Long Text" at bounding box center [994, 202] width 213 height 65
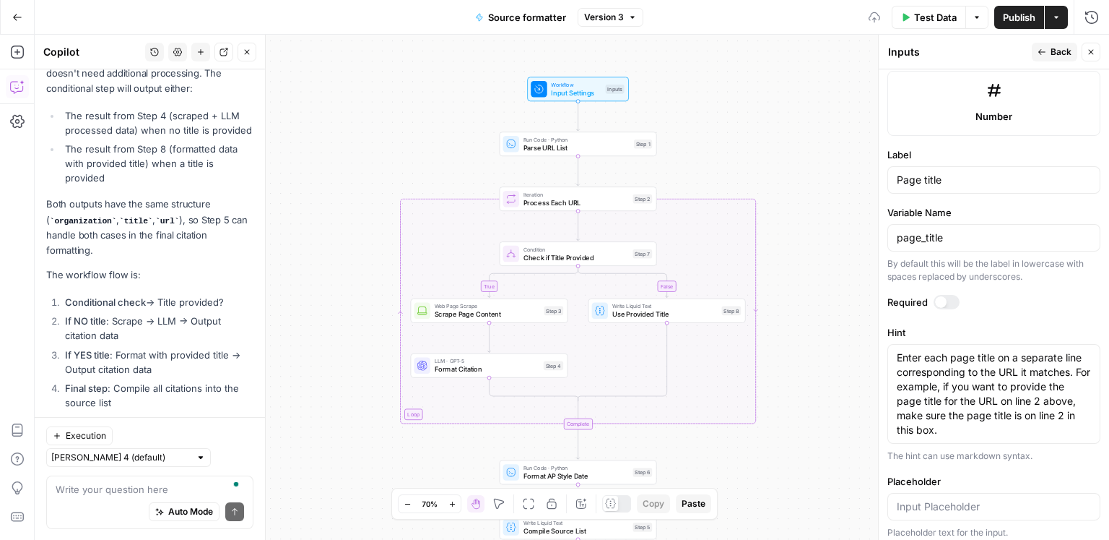
scroll to position [946, 0]
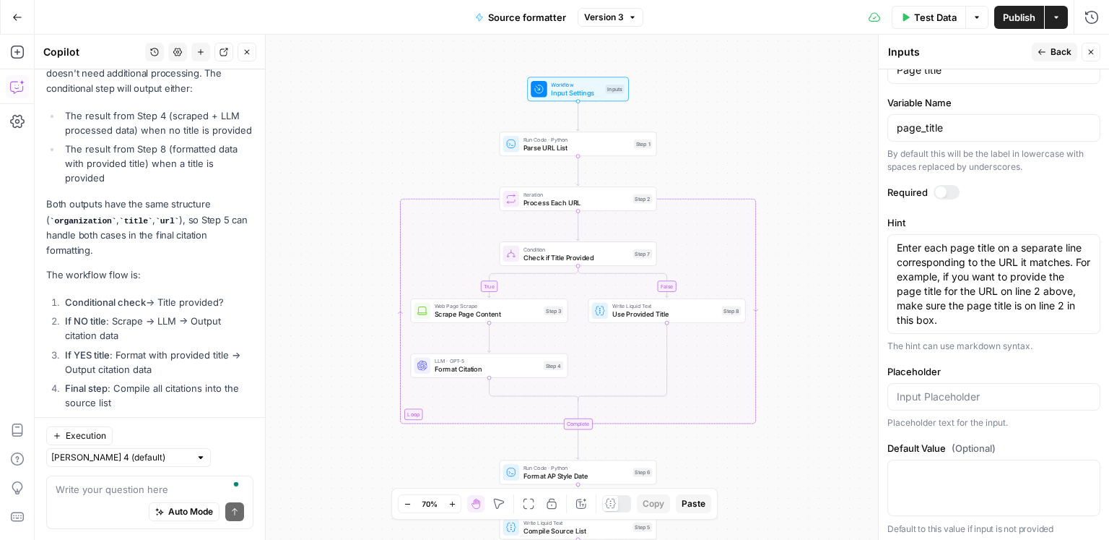
click at [966, 482] on div at bounding box center [994, 487] width 213 height 56
click at [967, 402] on div at bounding box center [994, 396] width 213 height 27
click at [933, 467] on textarea "Default Value (Optional)" at bounding box center [994, 473] width 194 height 14
click at [940, 480] on textarea "Housing data" at bounding box center [994, 473] width 194 height 14
type textarea "Housing Data"
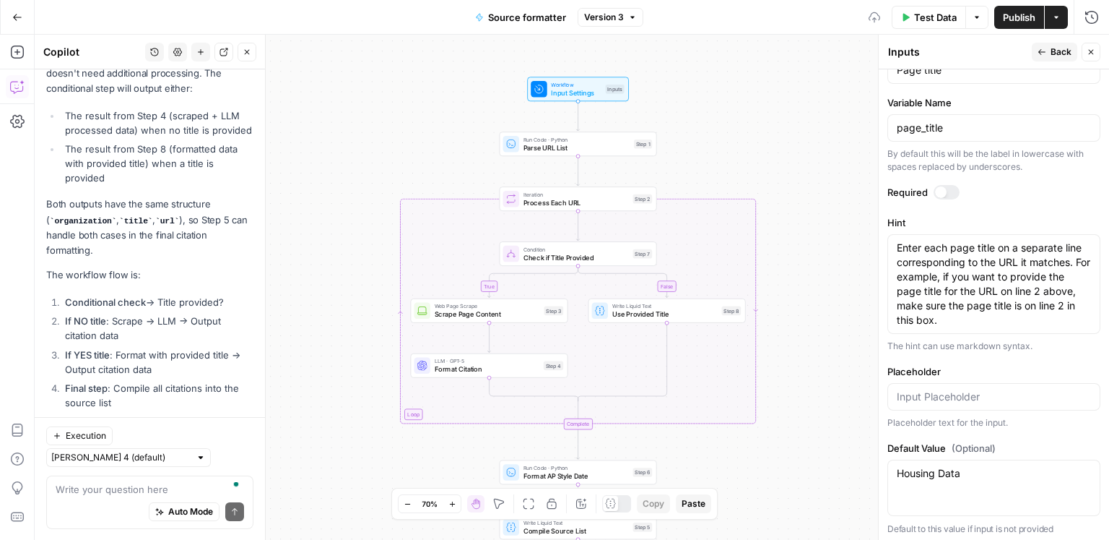
click at [1026, 35] on header "Inputs Inputs Back Close" at bounding box center [994, 52] width 230 height 35
click at [1026, 29] on div "Test Data Options Publish Actions Run History" at bounding box center [877, 17] width 467 height 34
click at [1026, 23] on span "Publish" at bounding box center [1019, 17] width 33 height 14
click at [1007, 17] on span "Publish" at bounding box center [1019, 17] width 33 height 14
click at [926, 20] on span "Test Data" at bounding box center [935, 17] width 43 height 14
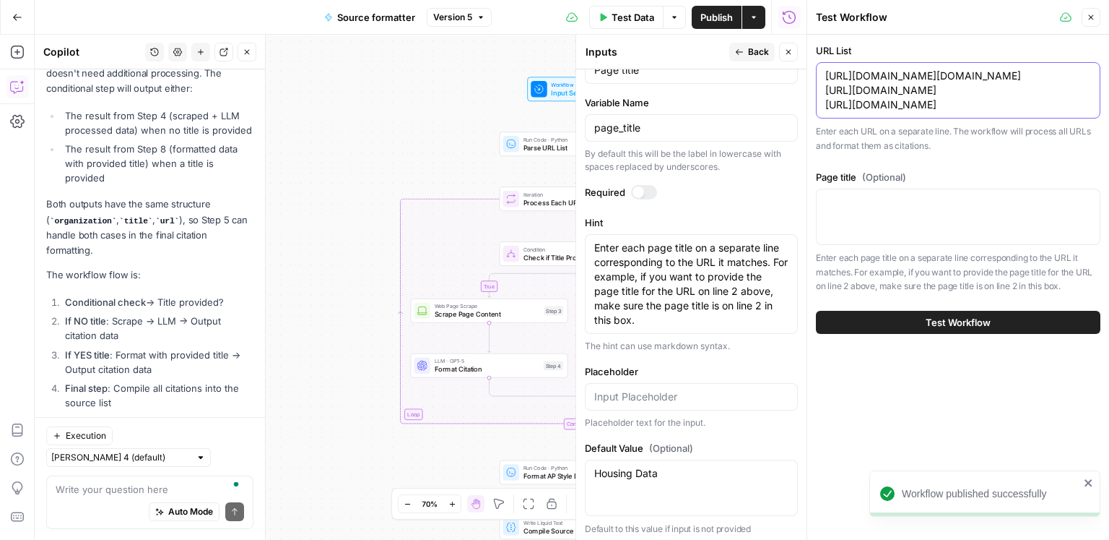
click at [1012, 96] on textarea "https://data.census.gov/table/ACSST1Y2024.S1901 https://www.zillow.com/research…" at bounding box center [959, 90] width 266 height 43
drag, startPoint x: 1021, startPoint y: 93, endPoint x: 802, endPoint y: 89, distance: 218.9
click at [807, 89] on div "Test Workflow Close URL List https://data.census.gov/table/ACSST1Y2024.S1901 ht…" at bounding box center [958, 270] width 303 height 540
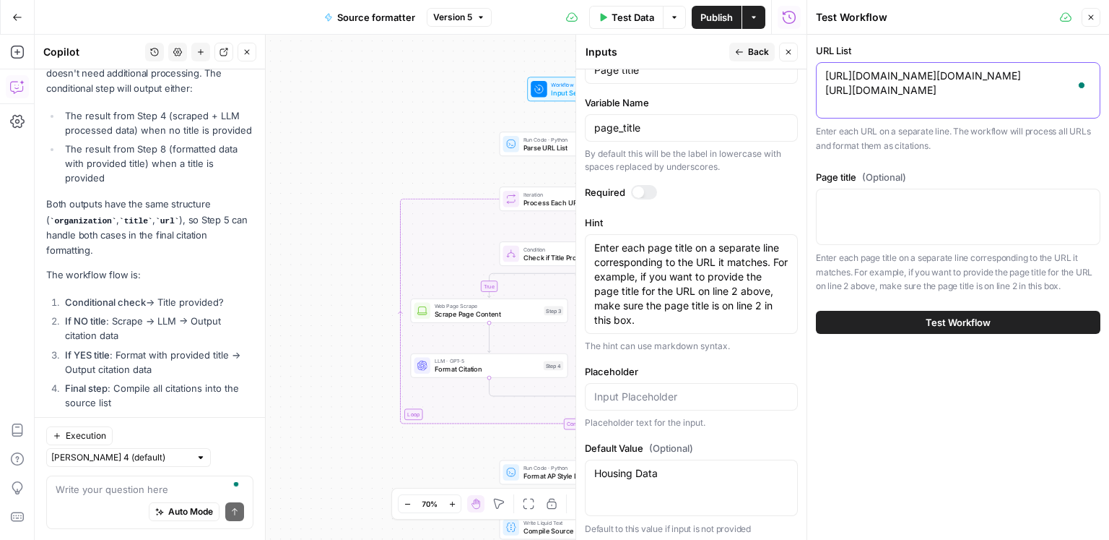
drag, startPoint x: 1068, startPoint y: 77, endPoint x: 824, endPoint y: 77, distance: 243.4
click at [823, 77] on div "https://data.census.gov/table/ACSST1Y2024.S1901 https://hazards.fema.gov/nri/da…" at bounding box center [958, 90] width 285 height 56
click at [1039, 75] on textarea "https://hazards.fema.gov/nri/data-resources" at bounding box center [959, 76] width 266 height 14
paste textarea "https://www.zillow.com/research/data/"
type textarea "https://hazards.fema.gov/nri/data-resources https://www.zillow.com/research/dat…"
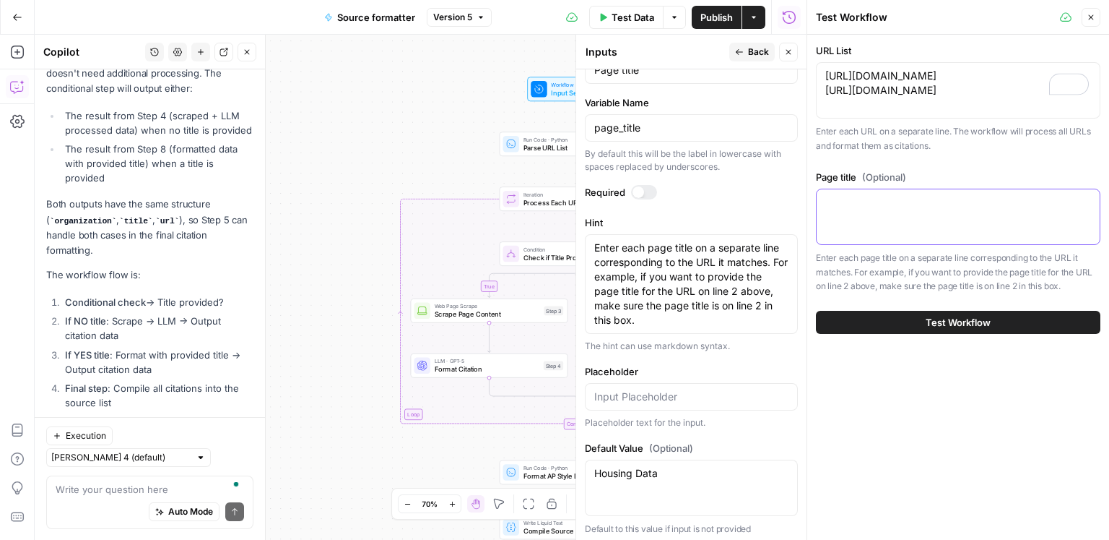
click at [942, 202] on textarea "Page title (Optional)" at bounding box center [959, 202] width 266 height 14
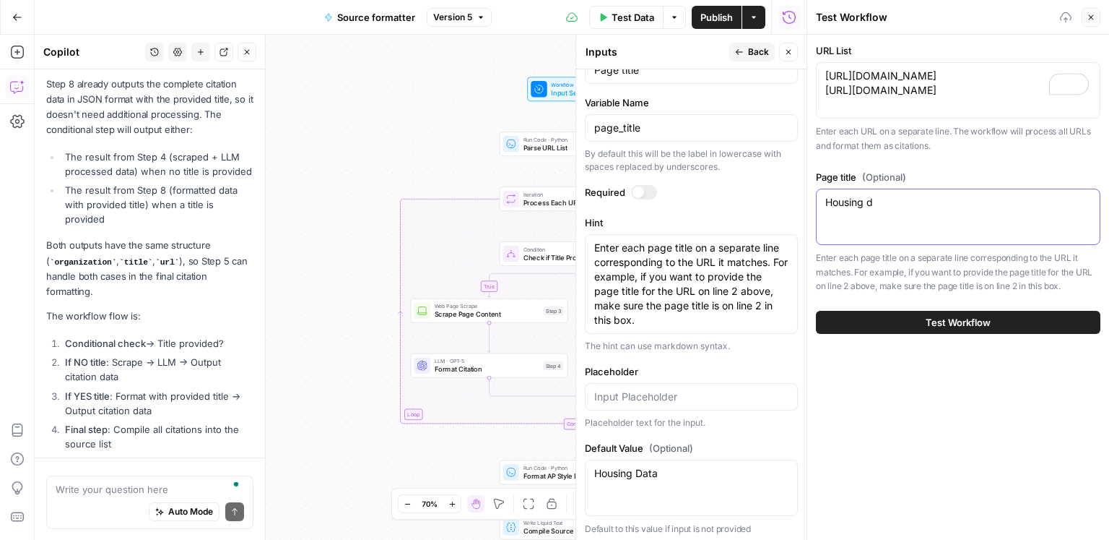
scroll to position [2945, 0]
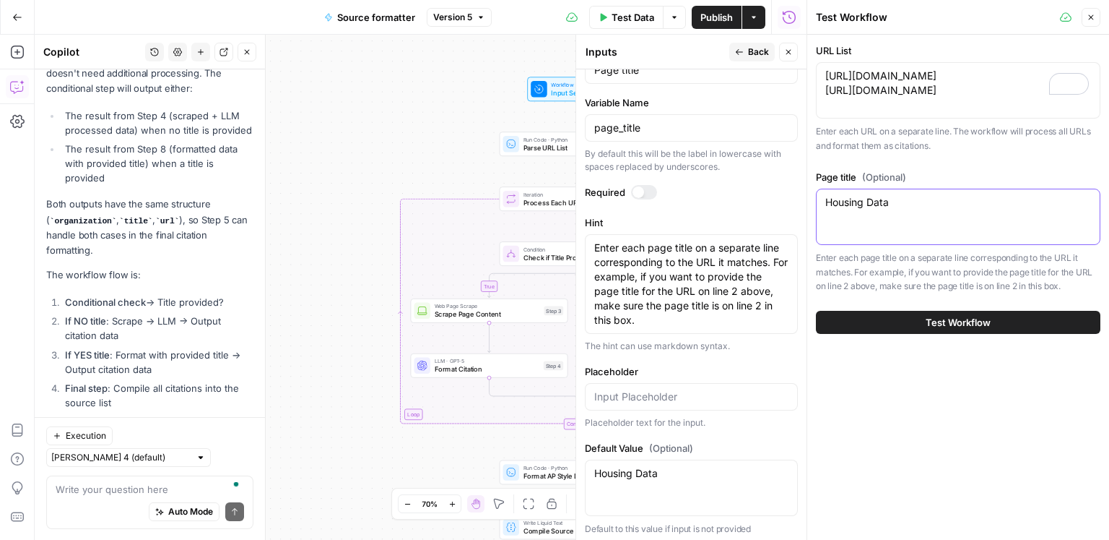
type textarea "Housing Data"
click at [947, 322] on span "Test Workflow" at bounding box center [958, 322] width 65 height 14
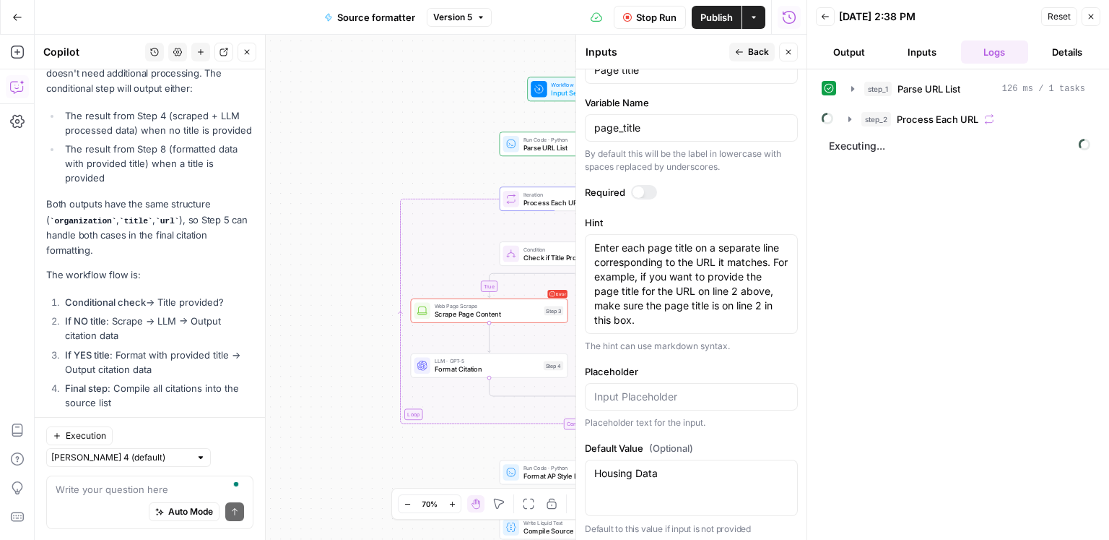
click at [934, 126] on button "step_2 Process Each URL" at bounding box center [967, 119] width 254 height 23
click at [937, 150] on span "Check if Title Provided" at bounding box center [977, 149] width 100 height 14
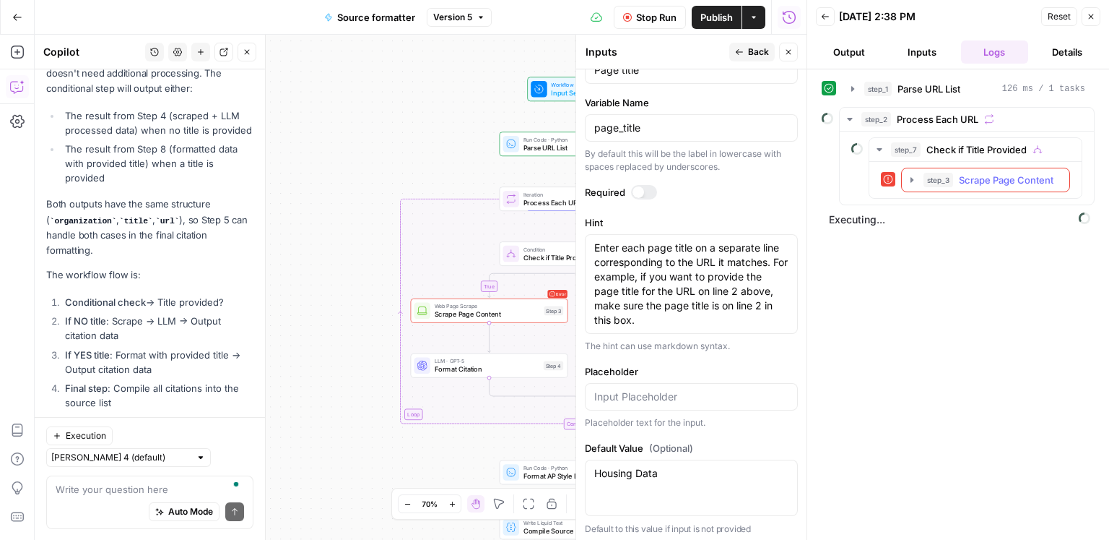
click at [953, 178] on span "step_3" at bounding box center [939, 180] width 30 height 14
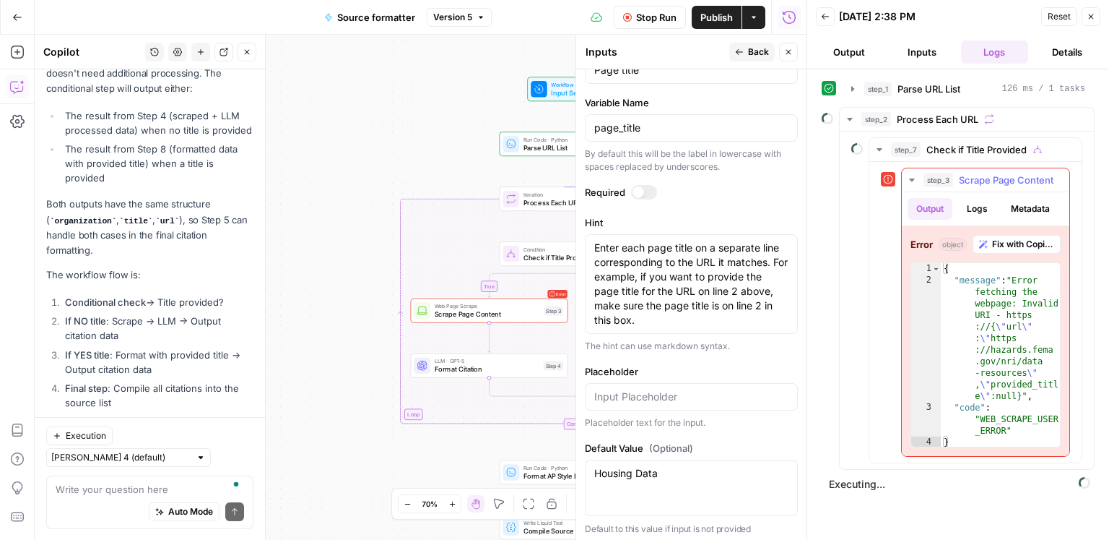
click at [953, 181] on div "step_3 Scrape Page Content 80 ms" at bounding box center [992, 180] width 137 height 14
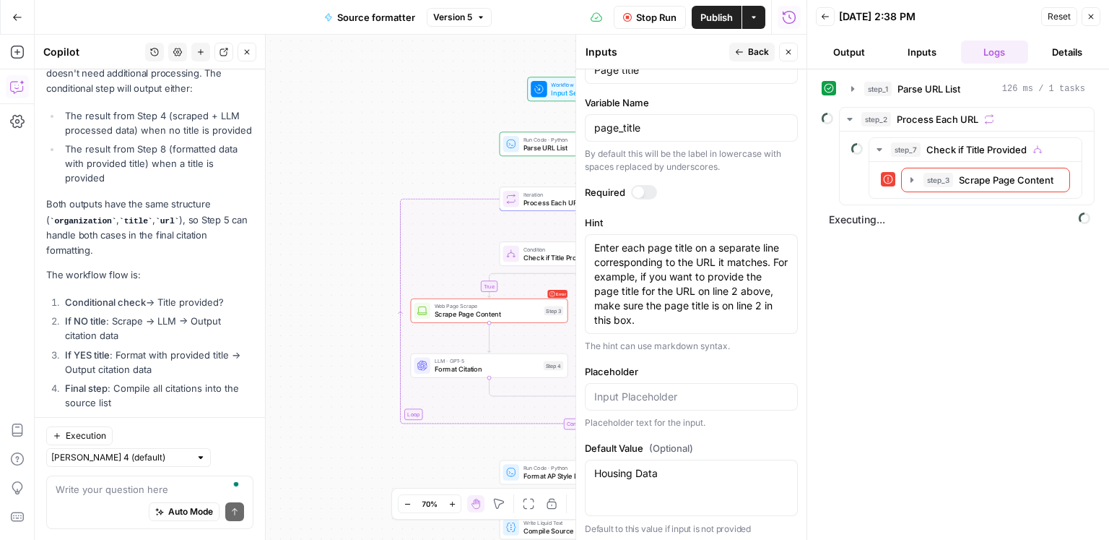
drag, startPoint x: 658, startPoint y: 11, endPoint x: 735, endPoint y: 27, distance: 78.3
click at [658, 11] on span "Stop Run" at bounding box center [656, 17] width 40 height 14
click at [866, 61] on button "Output" at bounding box center [849, 51] width 67 height 23
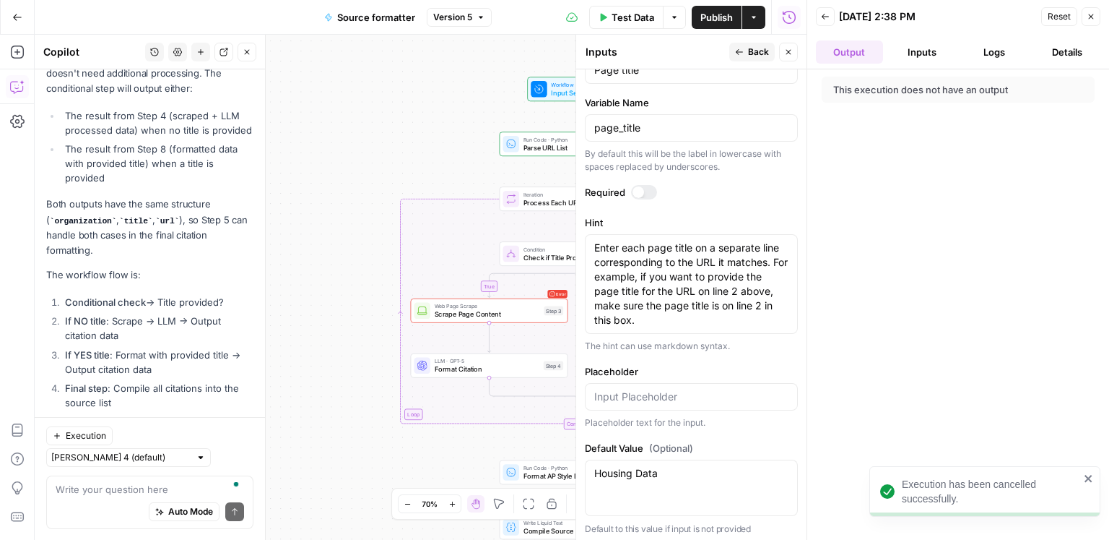
click at [903, 59] on button "Inputs" at bounding box center [922, 51] width 67 height 23
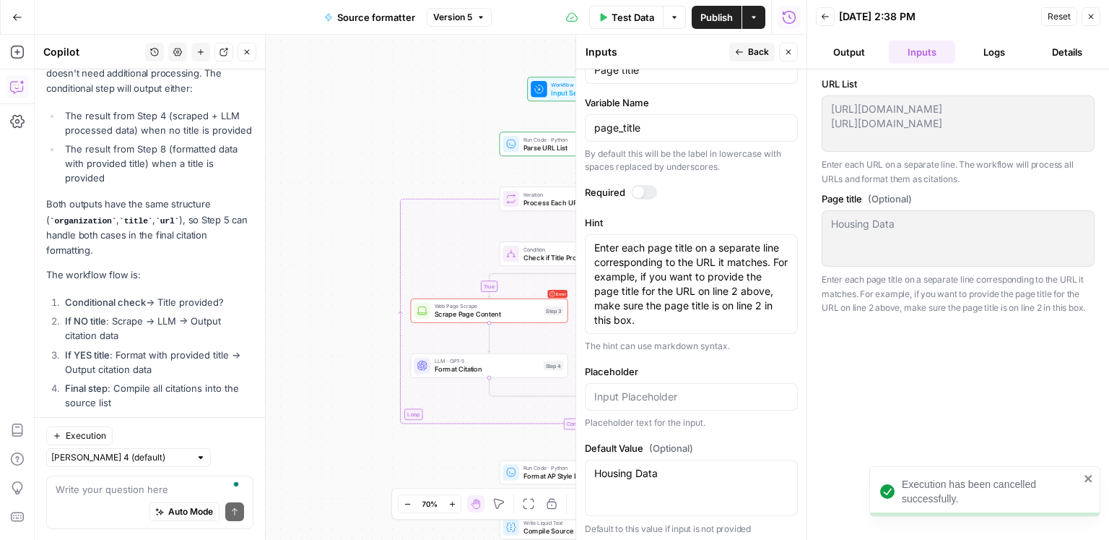
click at [819, 103] on div "URL List https://hazards.fema.gov/nri/data-resources https://www.zillow.com/res…" at bounding box center [959, 304] width 302 height 470
click at [636, 17] on span "Test Data" at bounding box center [633, 17] width 43 height 14
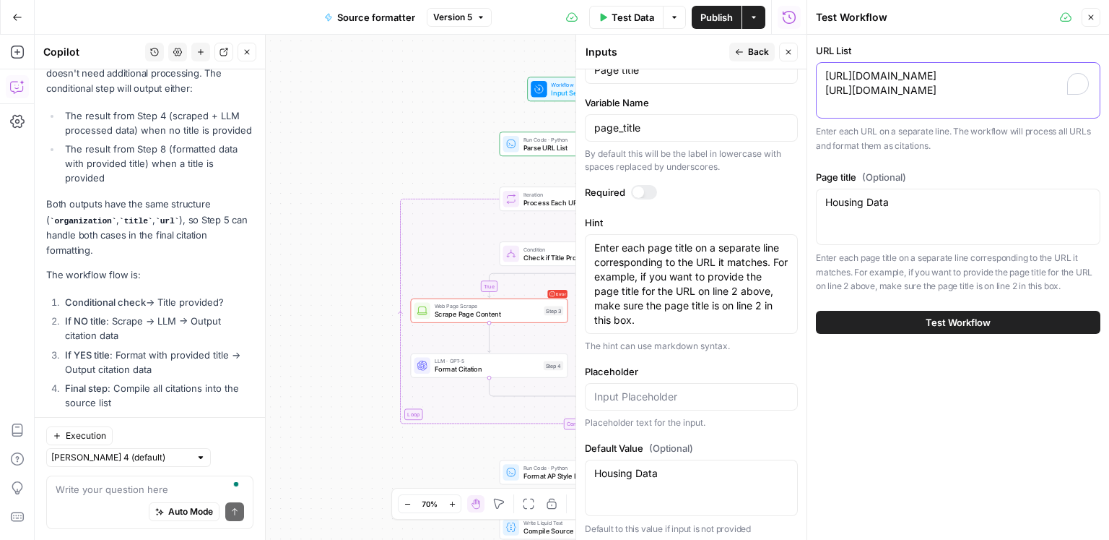
drag, startPoint x: 1027, startPoint y: 77, endPoint x: 798, endPoint y: 76, distance: 229.0
click at [798, 75] on body "ConsumerAffairs New Home Browse Insights Opportunities Your Data Recent Grids S…" at bounding box center [554, 270] width 1109 height 540
paste textarea "www.fema.gov/flood-map"
type textarea "https://www.fema.gov/flood-maps https://www.zillow.com/research/data/"
click at [973, 332] on button "Test Workflow" at bounding box center [958, 322] width 285 height 23
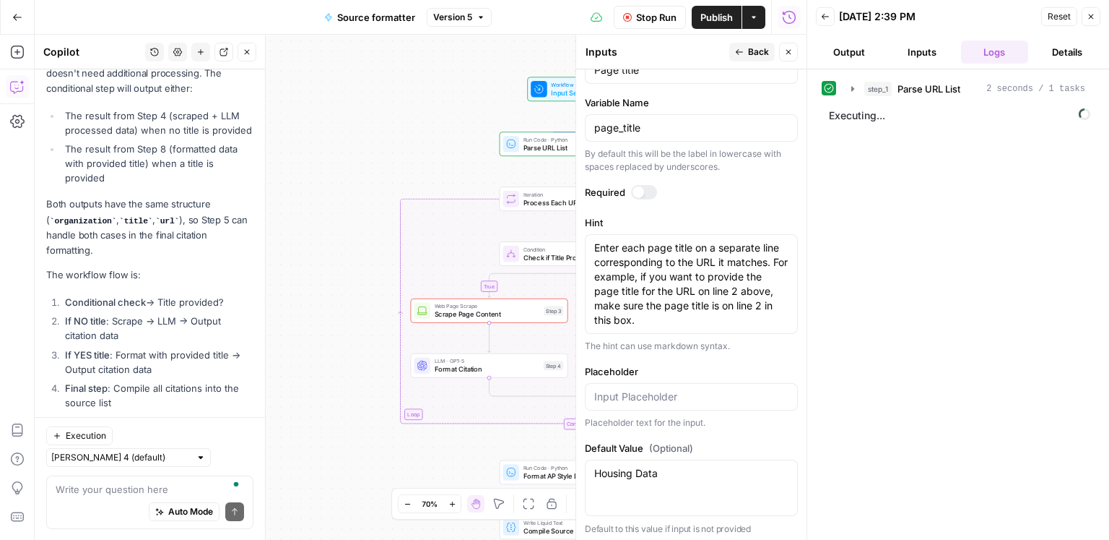
scroll to position [945, 0]
click at [920, 114] on span "Process Each URL" at bounding box center [938, 119] width 82 height 14
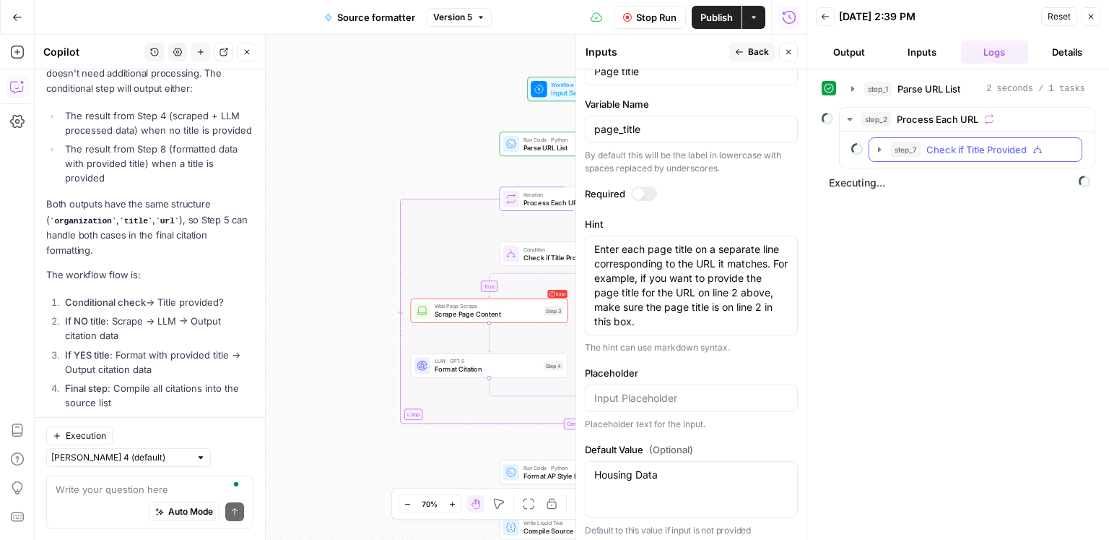
click at [929, 144] on span "Check if Title Provided" at bounding box center [977, 149] width 100 height 14
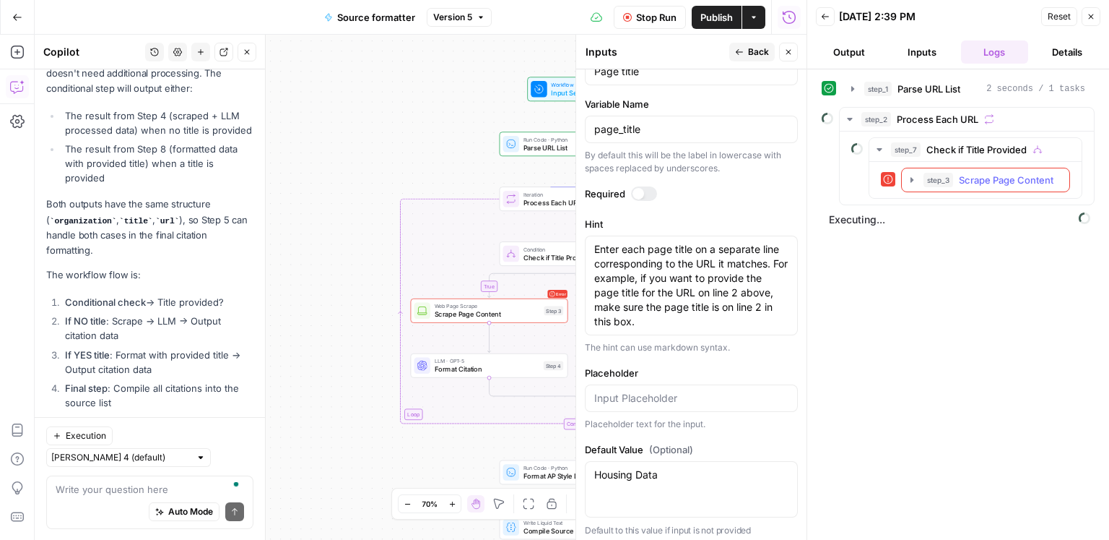
click at [953, 169] on button "step_3 Scrape Page Content 84 ms" at bounding box center [986, 179] width 168 height 23
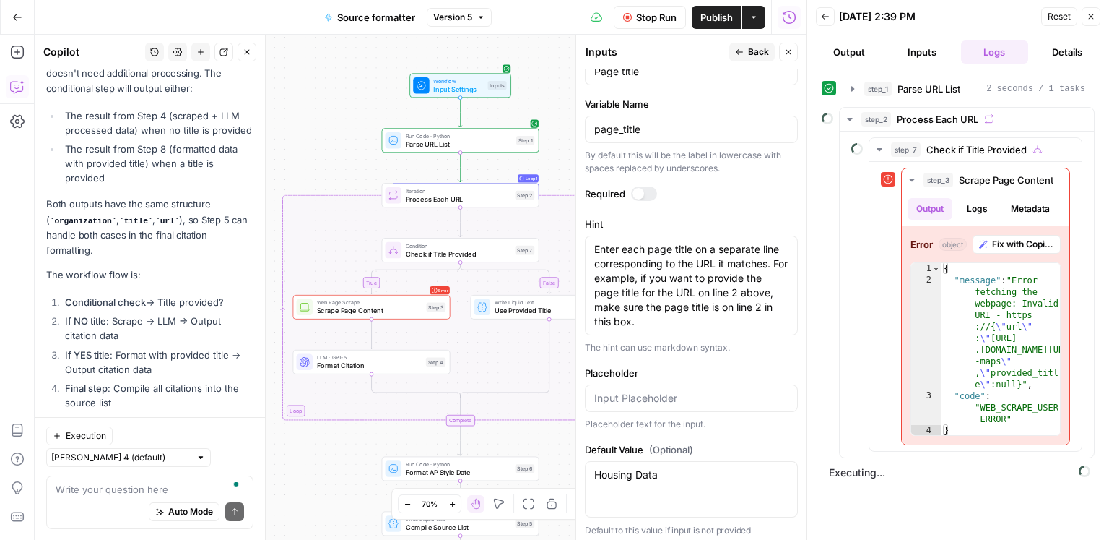
drag, startPoint x: 404, startPoint y: 103, endPoint x: 289, endPoint y: 100, distance: 115.6
click at [289, 100] on div "false true Workflow Input Settings Inputs Run Code · Python Parse URL List Step…" at bounding box center [421, 287] width 772 height 505
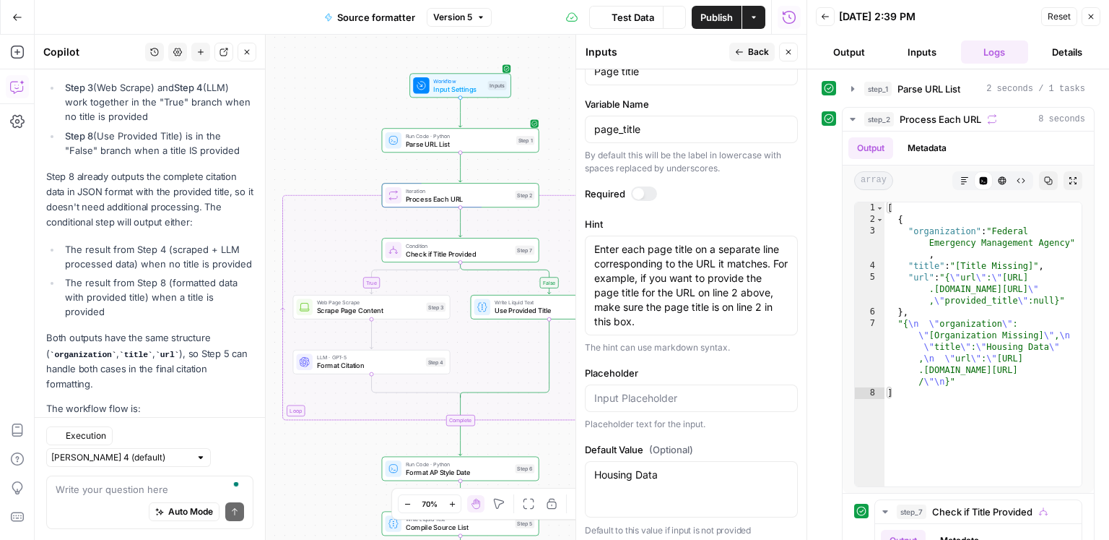
scroll to position [2945, 0]
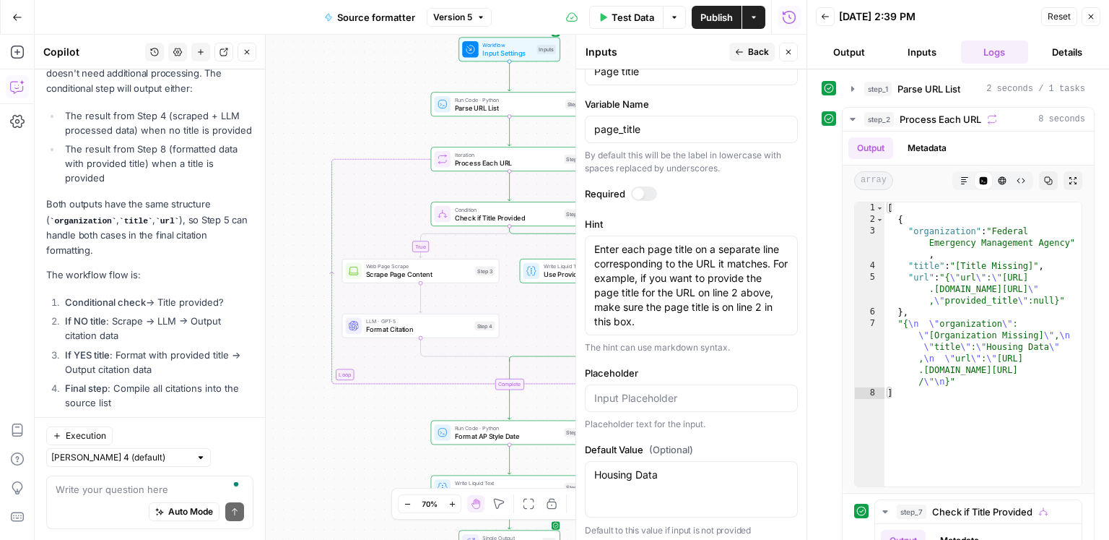
drag, startPoint x: 285, startPoint y: 100, endPoint x: 335, endPoint y: 64, distance: 61.5
click at [335, 64] on div "false true Workflow Input Settings Inputs Run Code · Python Parse URL List Step…" at bounding box center [421, 287] width 772 height 505
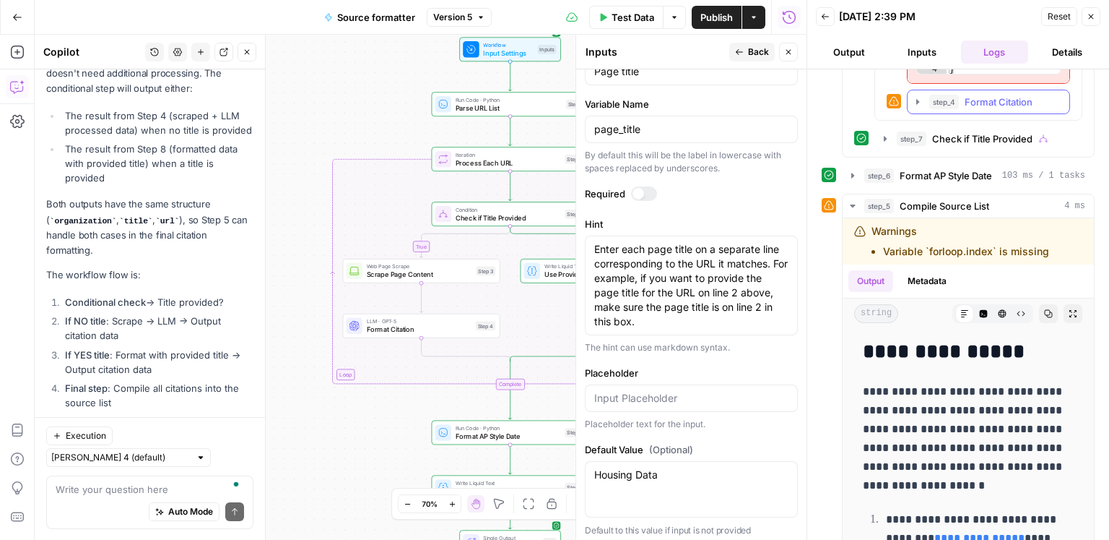
scroll to position [1202, 0]
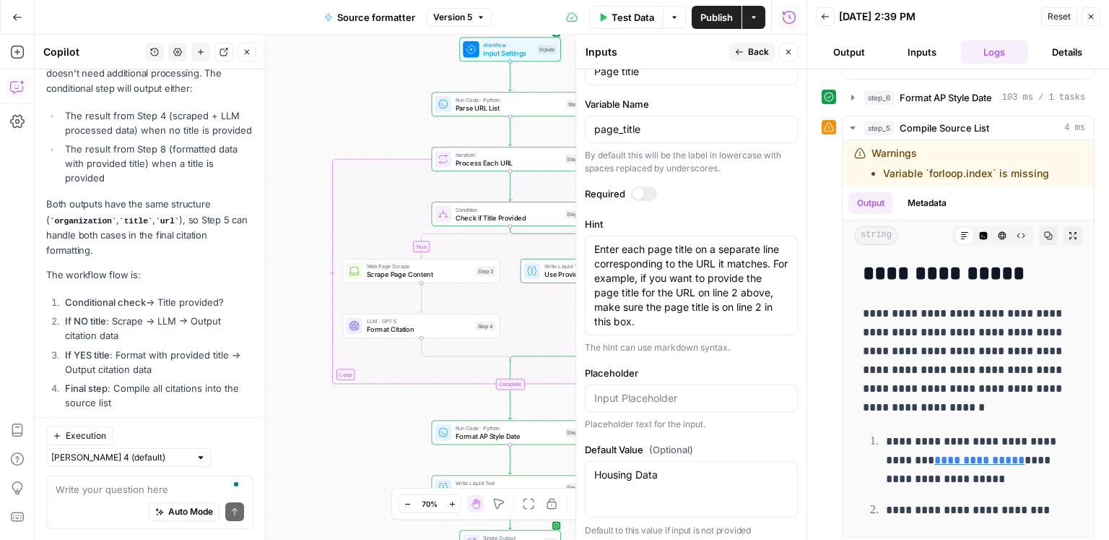
drag, startPoint x: 116, startPoint y: 498, endPoint x: 121, endPoint y: 491, distance: 8.8
click at [116, 498] on div "Auto Mode Send" at bounding box center [150, 511] width 189 height 32
click at [121, 491] on textarea "To enrich screen reader interactions, please activate Accessibility in Grammarl…" at bounding box center [150, 488] width 189 height 14
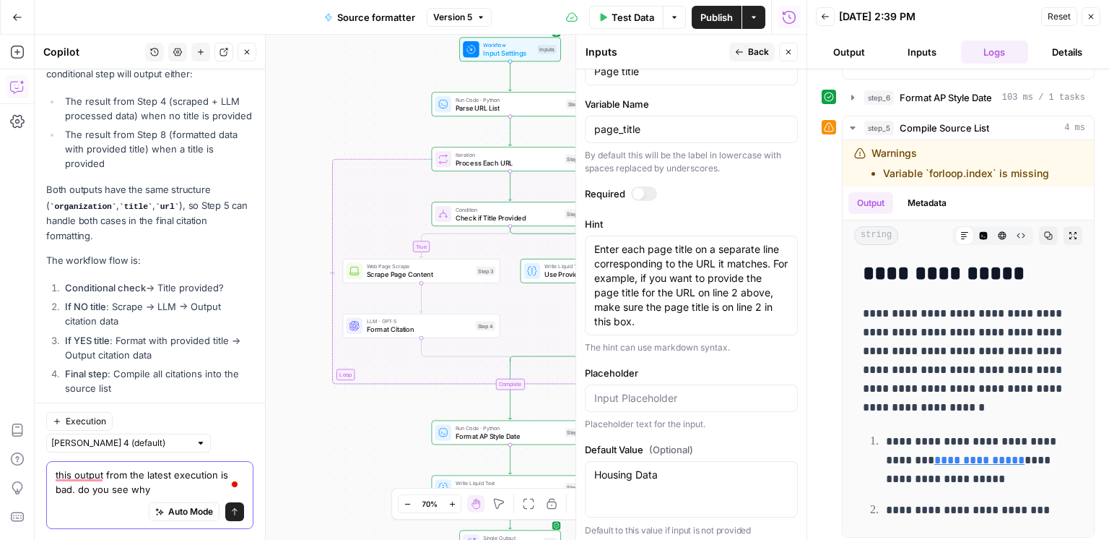
type textarea "this output from the latest execution is bad. do you see why?"
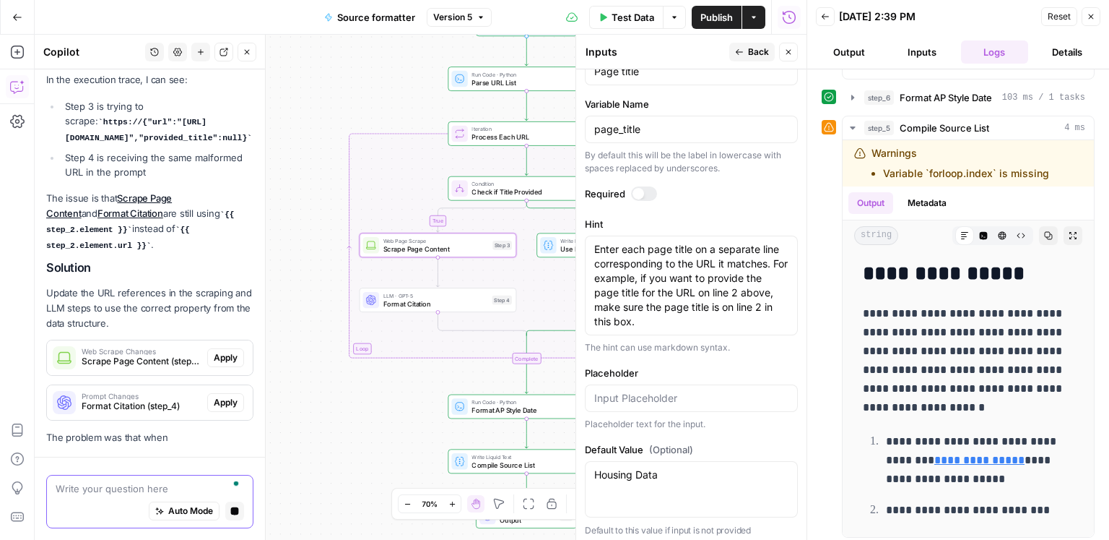
scroll to position [3308, 0]
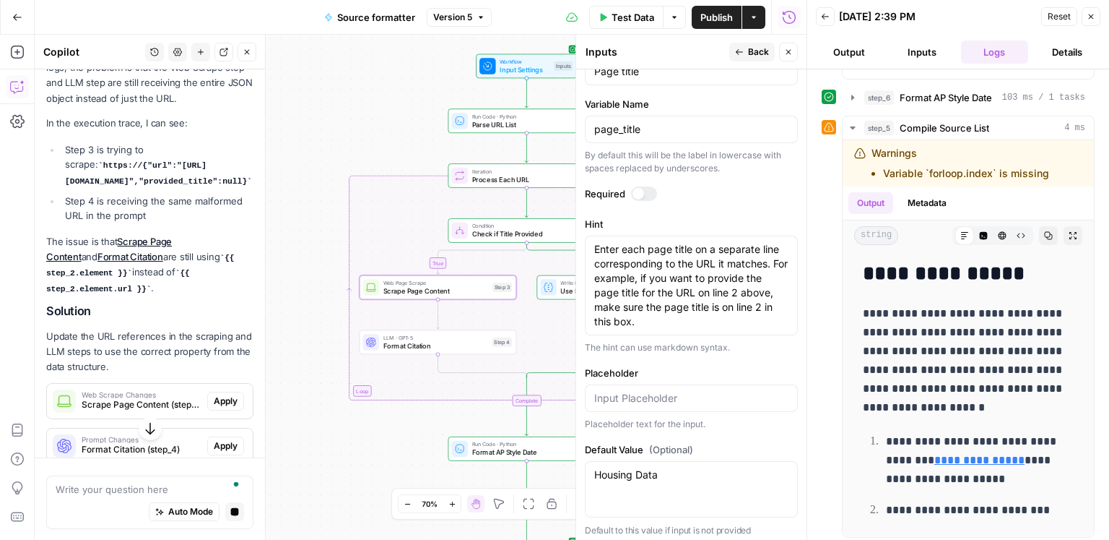
click at [217, 394] on span "Apply" at bounding box center [226, 400] width 24 height 13
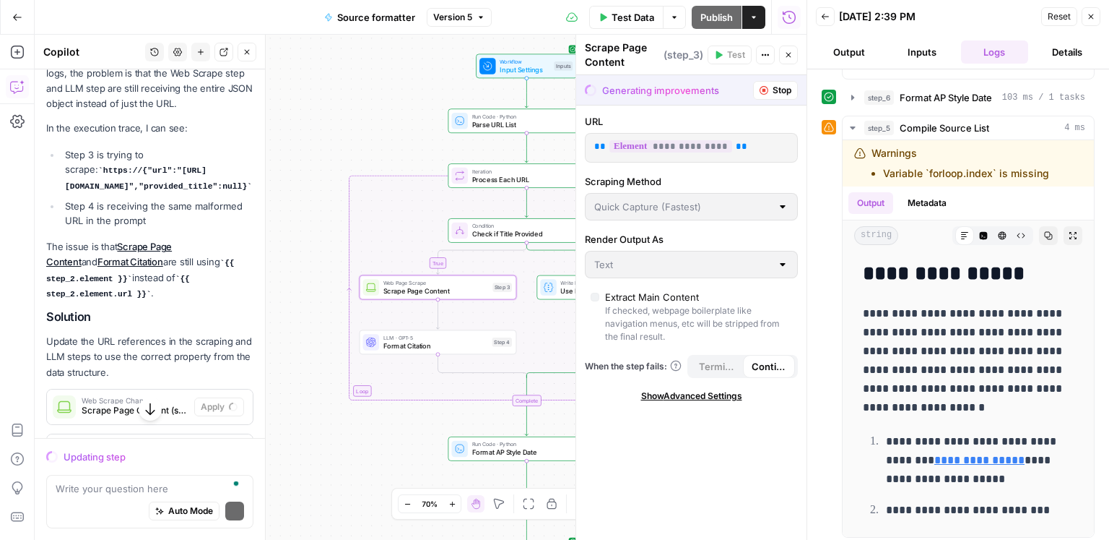
scroll to position [3314, 0]
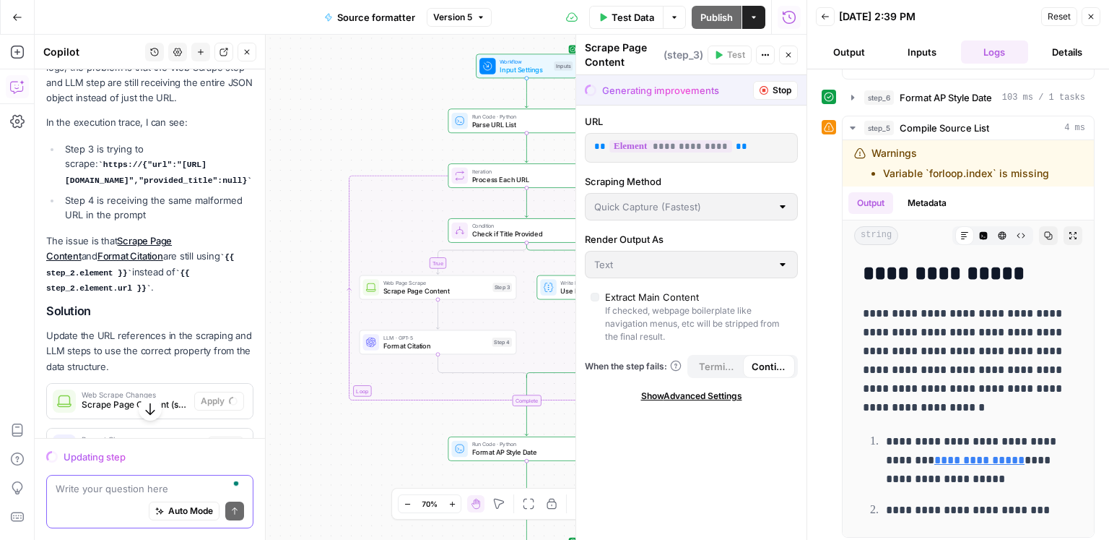
click at [127, 485] on textarea "To enrich screen reader interactions, please activate Accessibility in Grammarl…" at bounding box center [150, 488] width 189 height 14
click at [126, 487] on textarea "To enrich screen reader interactions, please activate Accessibility in Grammarl…" at bounding box center [150, 488] width 189 height 14
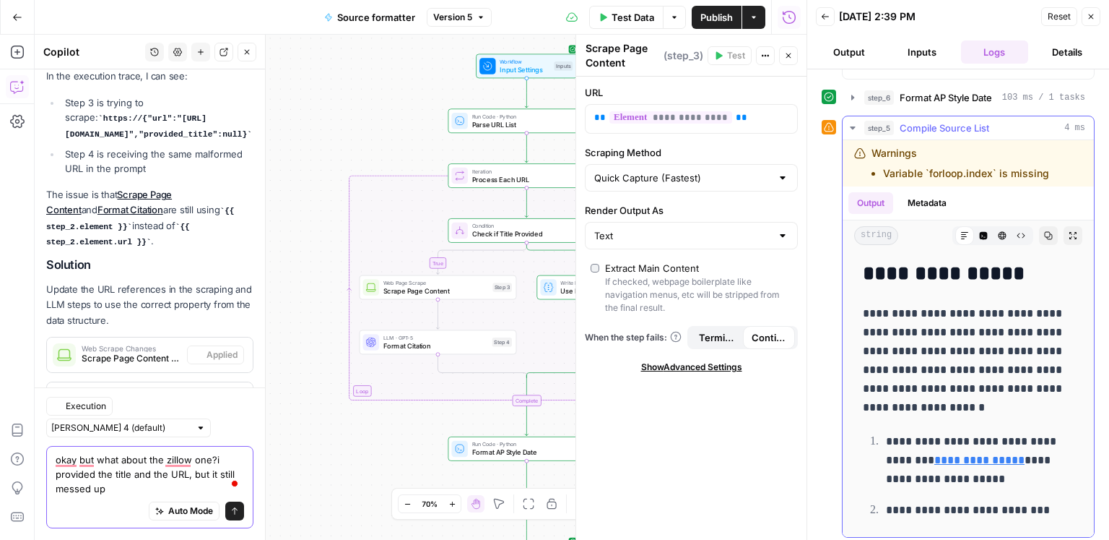
scroll to position [3545, 0]
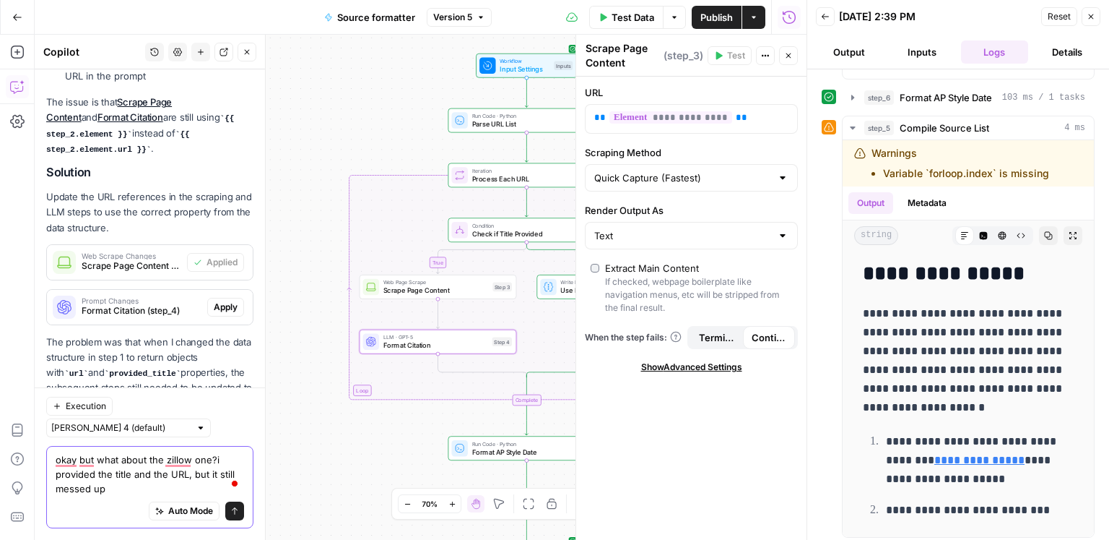
type textarea "okay but what about the zillow one?i provided the title and the URL, but it sti…"
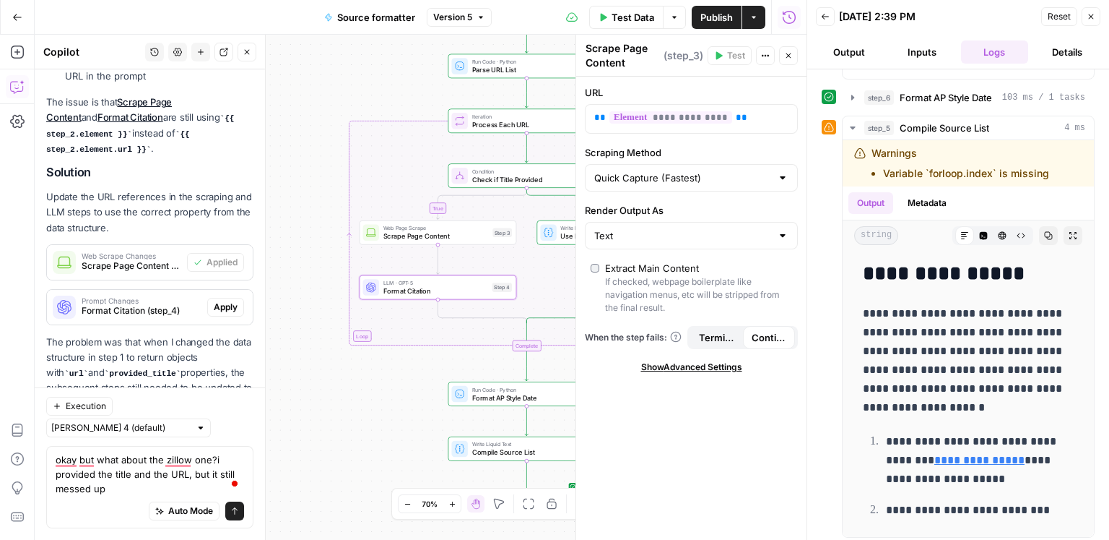
click at [231, 300] on span "Apply" at bounding box center [226, 306] width 24 height 13
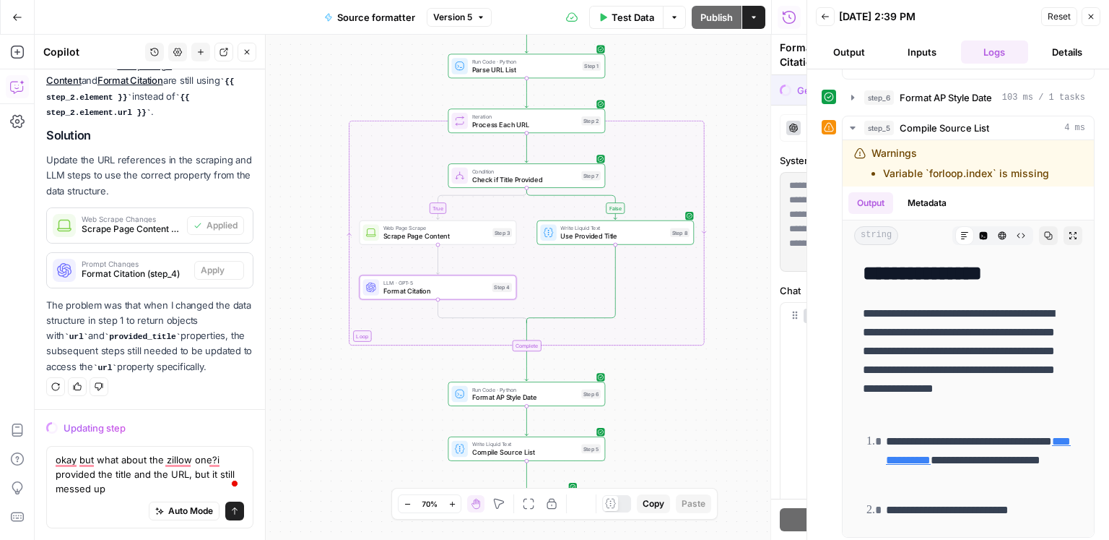
scroll to position [3453, 0]
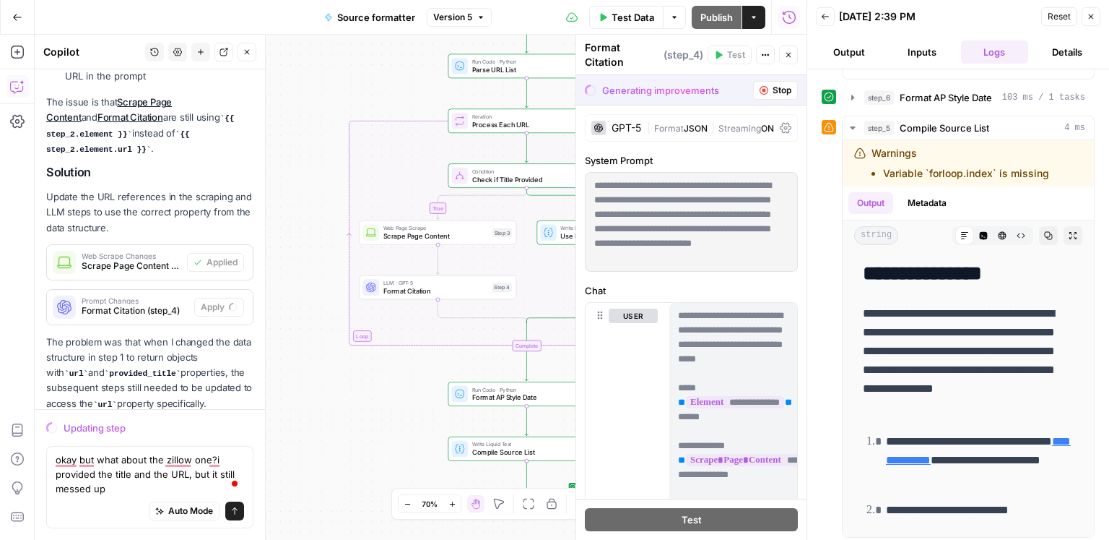
click at [134, 495] on div "Auto Mode Send" at bounding box center [150, 511] width 189 height 32
click at [238, 515] on icon "submit" at bounding box center [234, 510] width 9 height 9
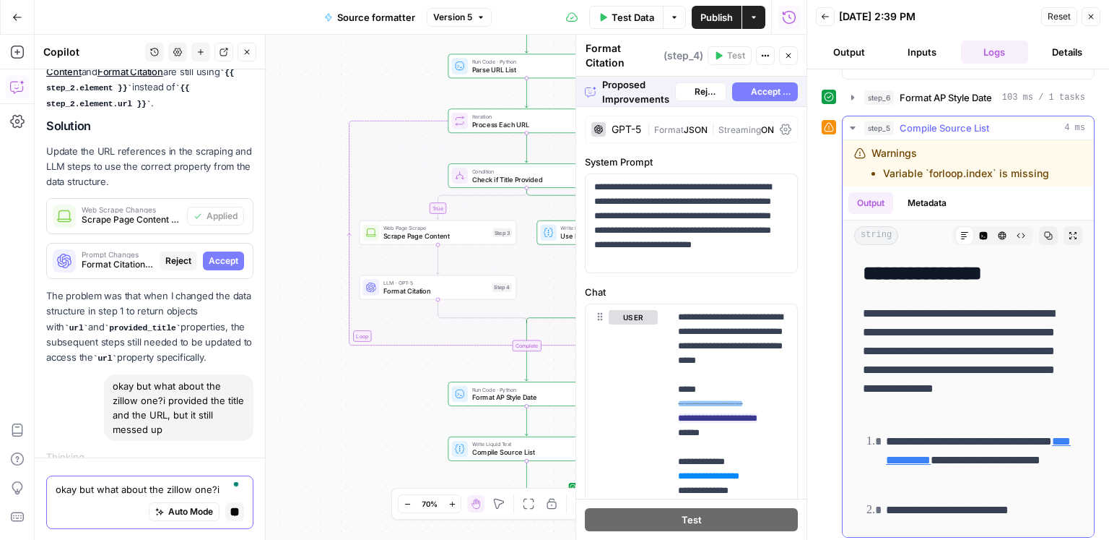
scroll to position [3475, 0]
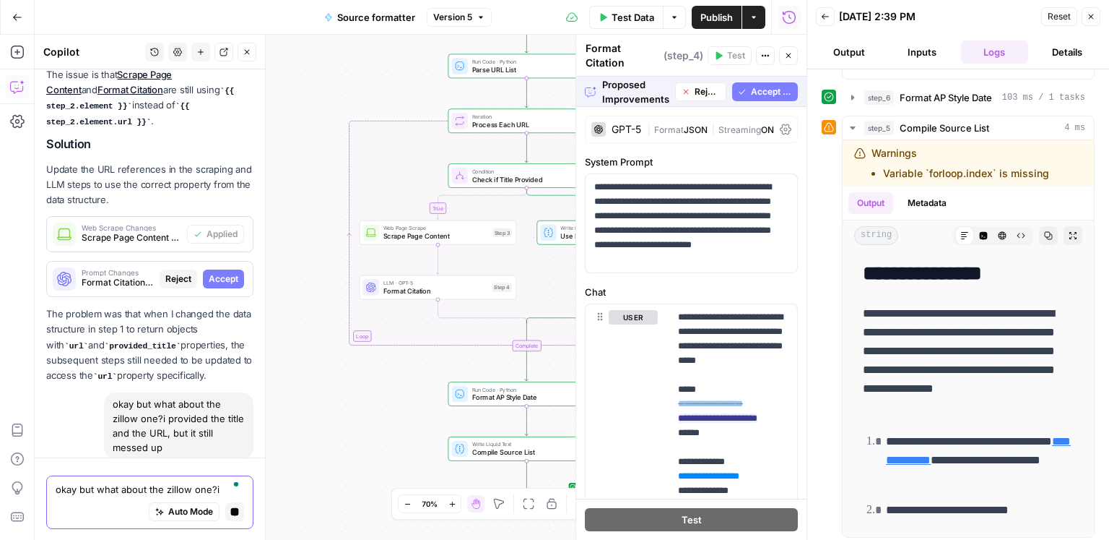
click at [754, 87] on span "Accept All" at bounding box center [771, 91] width 41 height 13
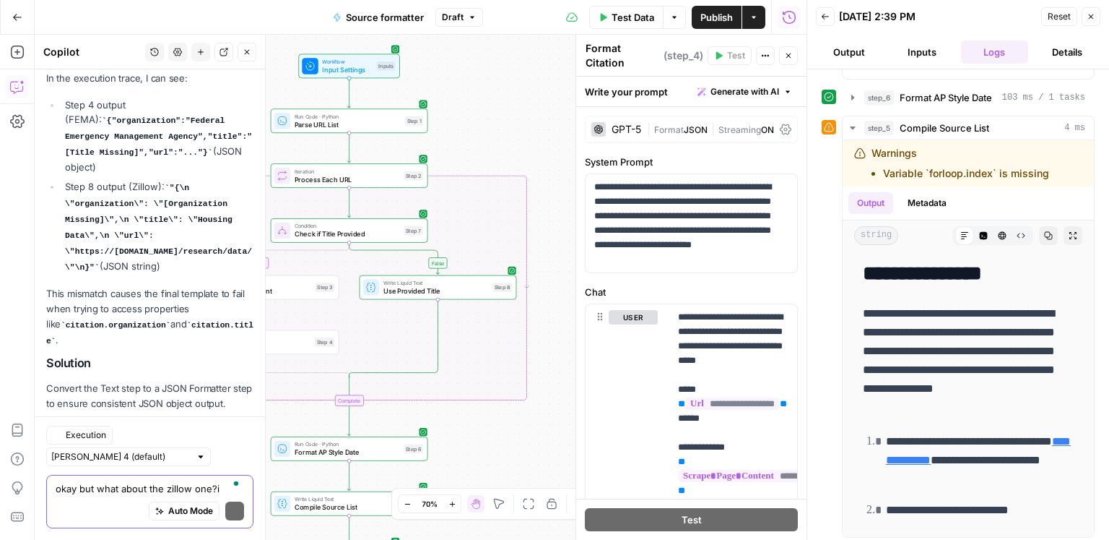
scroll to position [4322, 0]
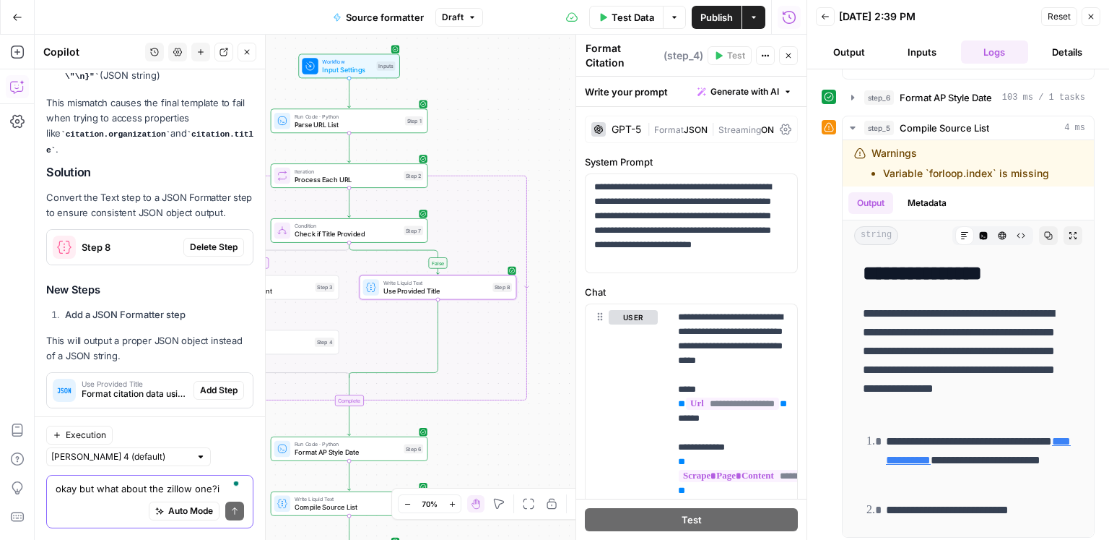
click at [219, 241] on span "Delete Step" at bounding box center [214, 247] width 48 height 13
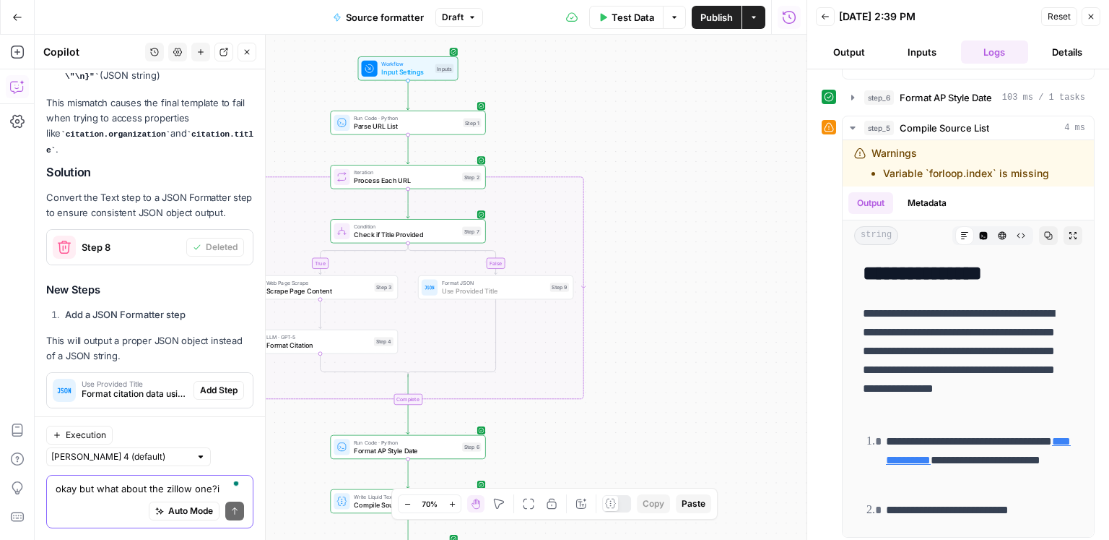
click at [240, 381] on button "Add Step" at bounding box center [219, 390] width 51 height 19
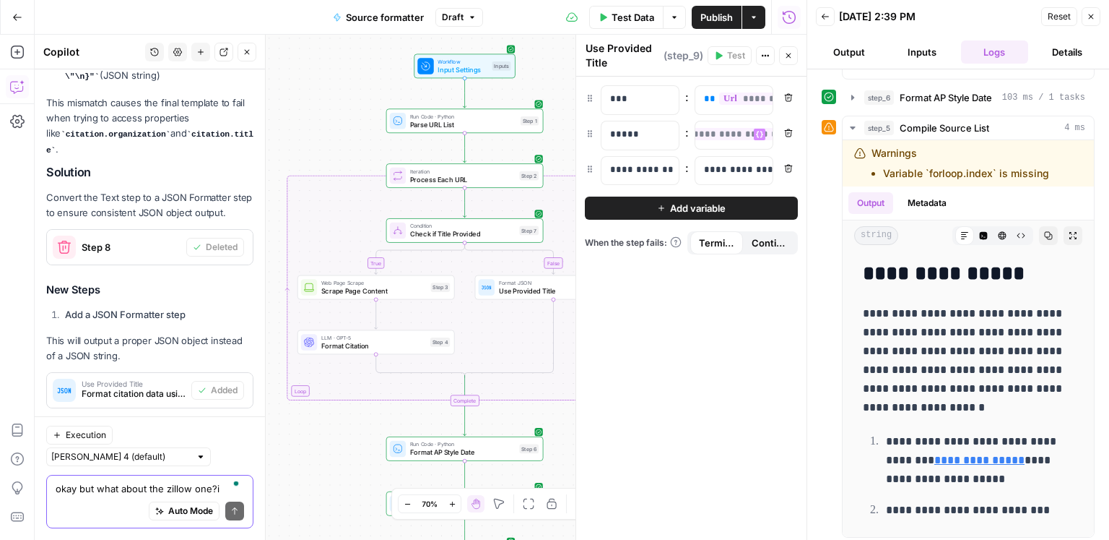
scroll to position [0, 141]
click at [713, 20] on span "Publish" at bounding box center [717, 17] width 33 height 14
click at [615, 20] on span "Test Data" at bounding box center [633, 17] width 43 height 14
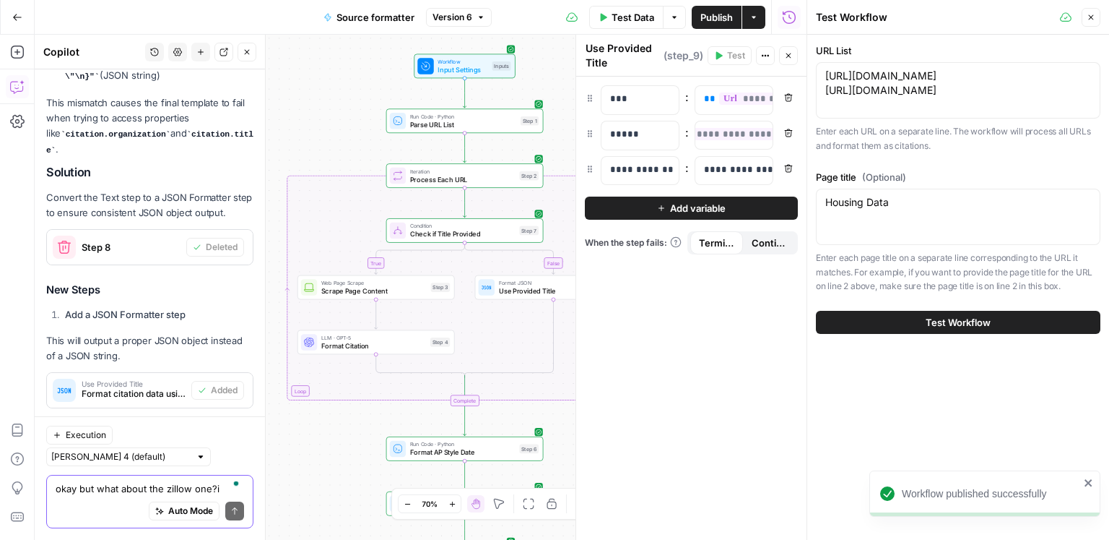
click at [956, 321] on span "Test Workflow" at bounding box center [958, 322] width 65 height 14
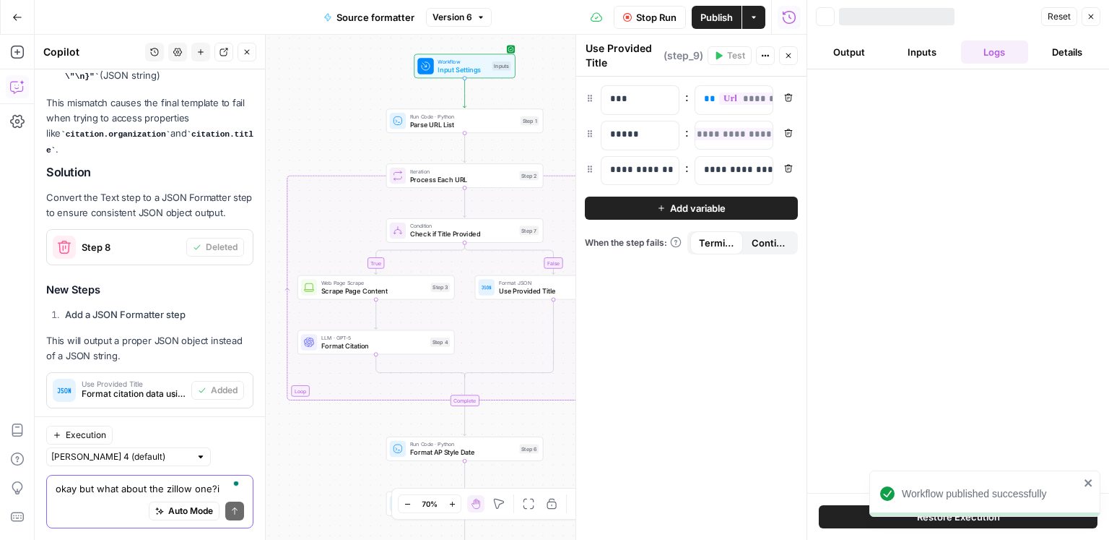
click at [877, 237] on div at bounding box center [959, 280] width 302 height 423
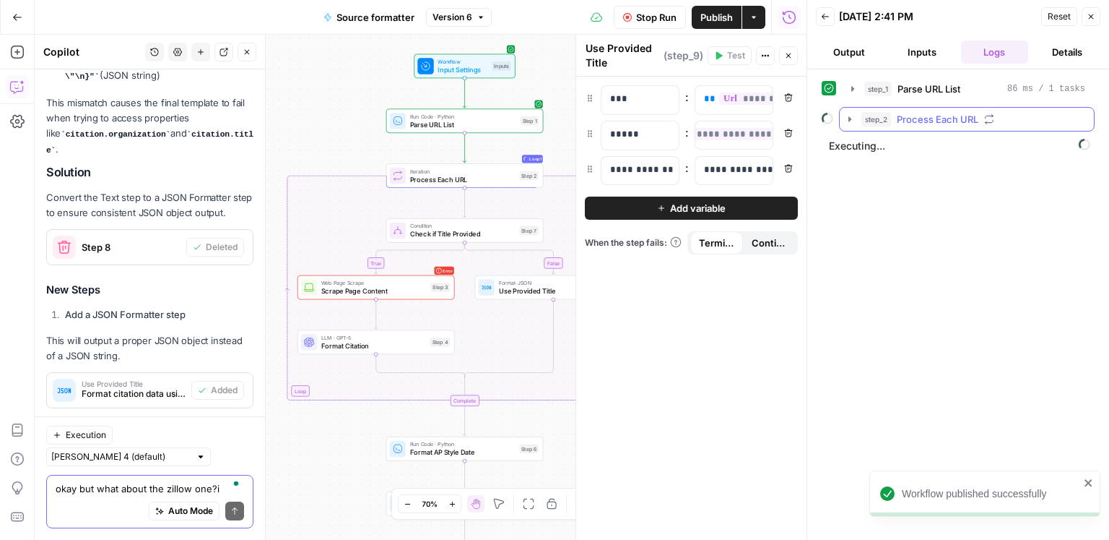
click at [910, 124] on span "Process Each URL" at bounding box center [938, 119] width 82 height 14
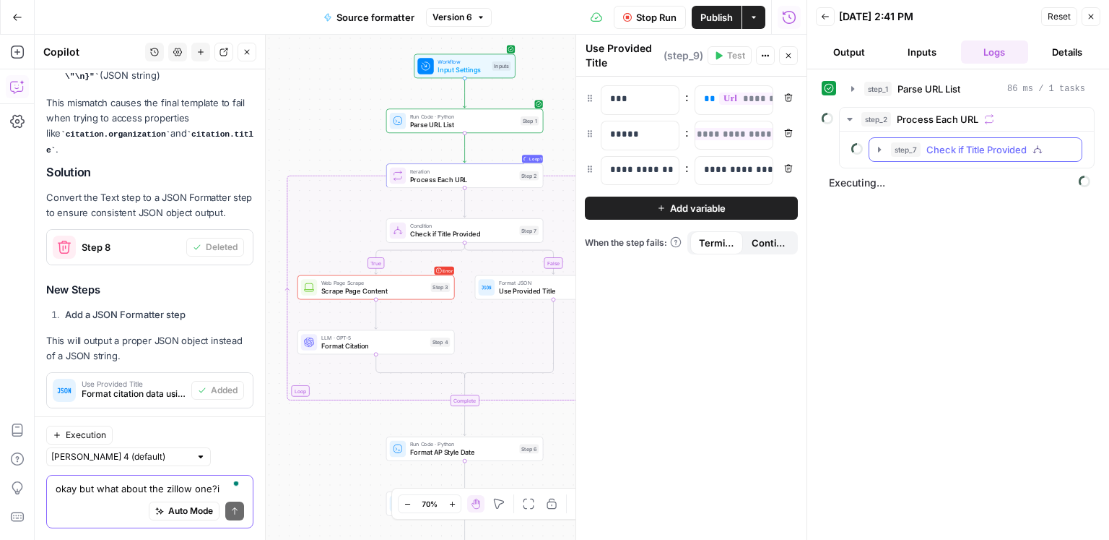
click at [948, 152] on span "Check if Title Provided" at bounding box center [977, 149] width 100 height 14
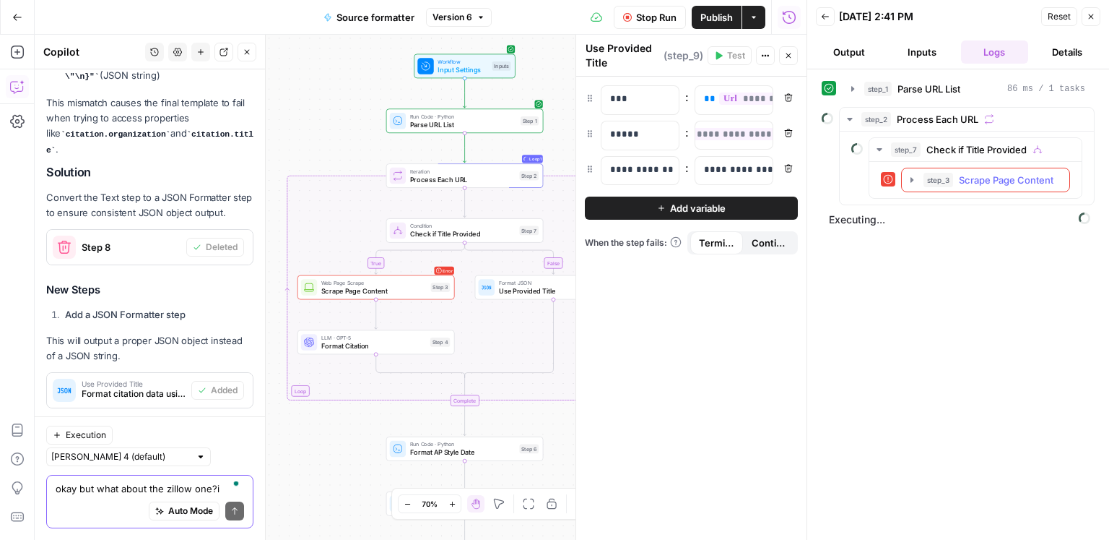
click at [945, 174] on span "step_3" at bounding box center [939, 180] width 30 height 14
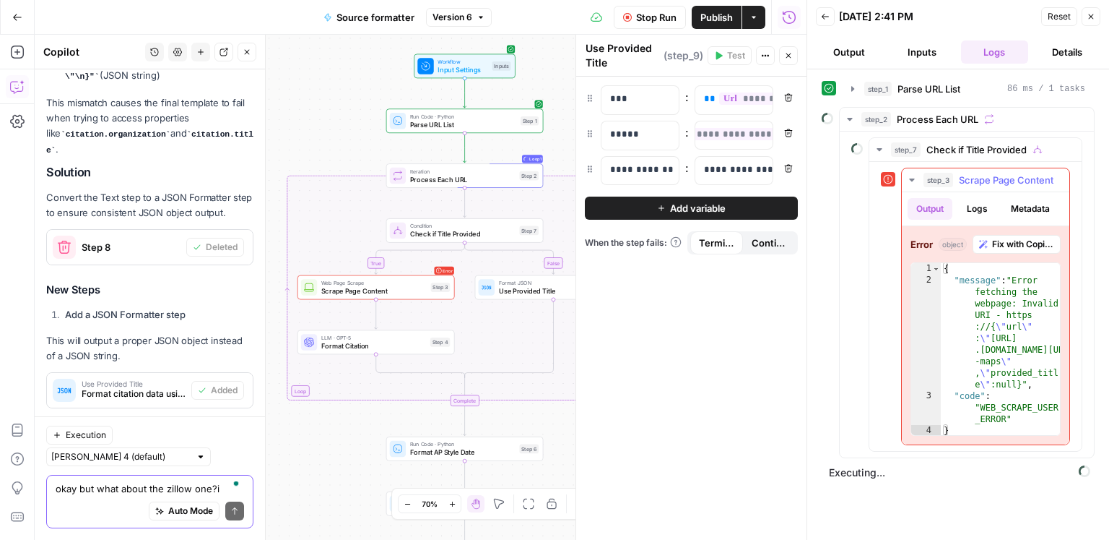
click at [1008, 238] on span "Fix with Copilot" at bounding box center [1023, 244] width 62 height 13
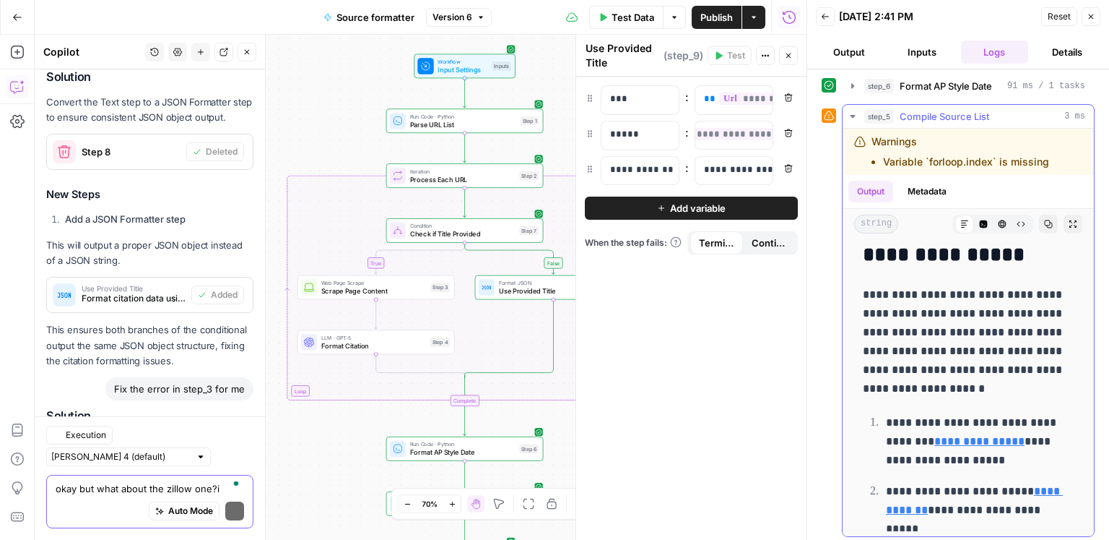
scroll to position [4608, 0]
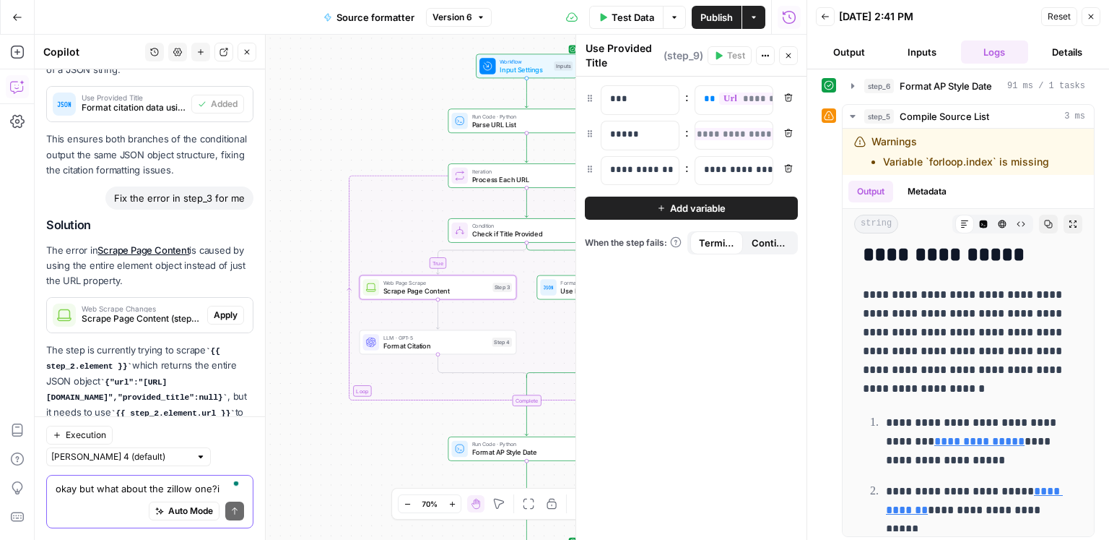
click at [221, 308] on span "Apply" at bounding box center [226, 314] width 24 height 13
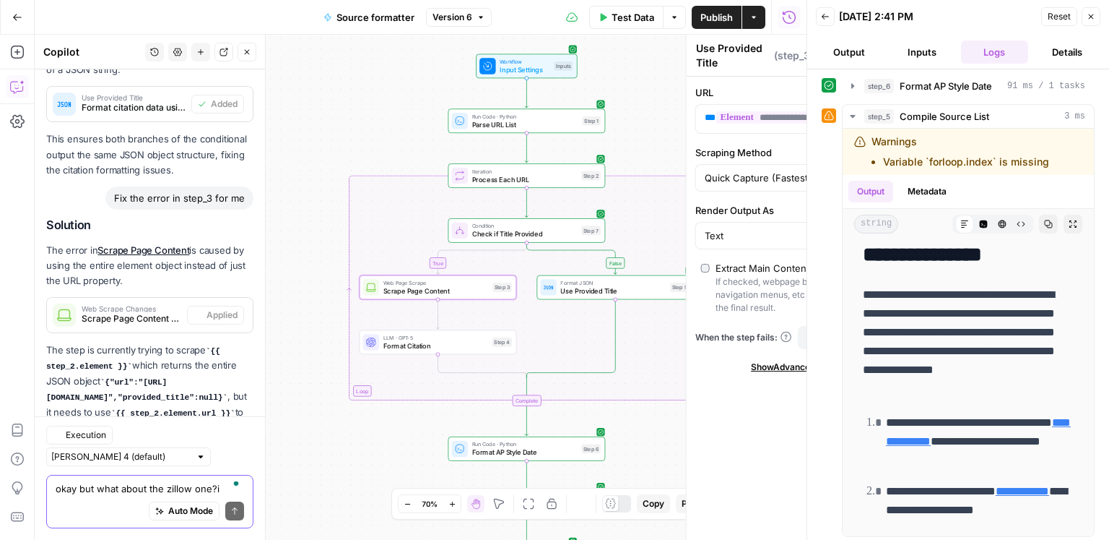
type textarea "Scrape Page Content"
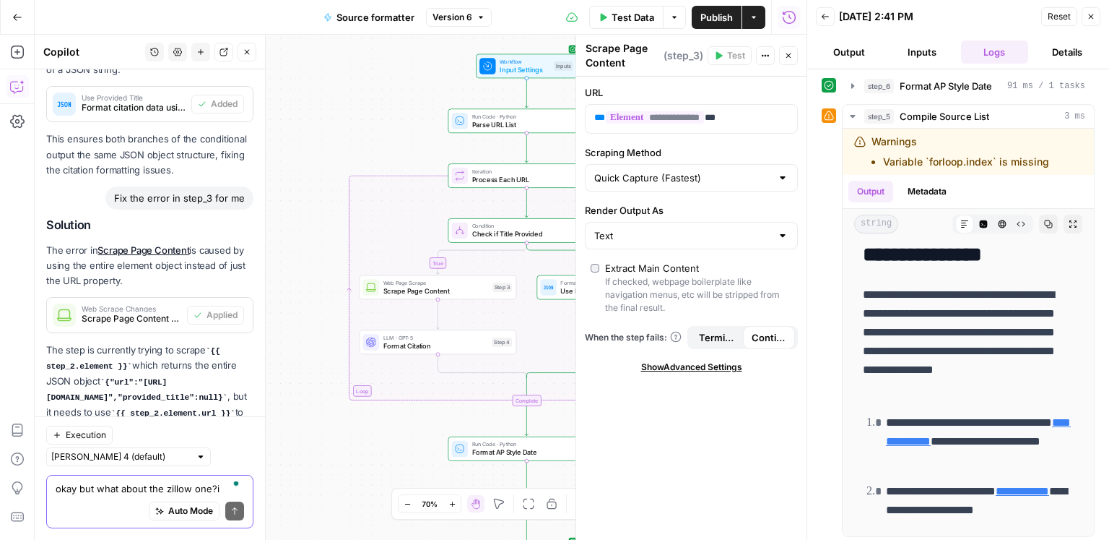
click at [100, 482] on textarea "okay but what about the zillow one?i provided the title and the URL, but it sti…" at bounding box center [150, 488] width 189 height 14
type textarea "v"
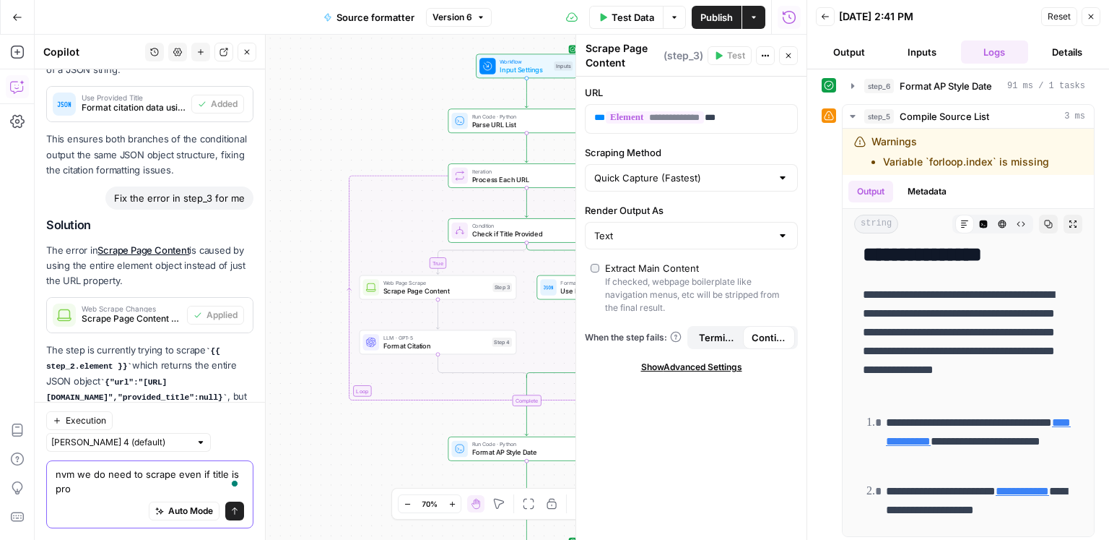
scroll to position [4623, 0]
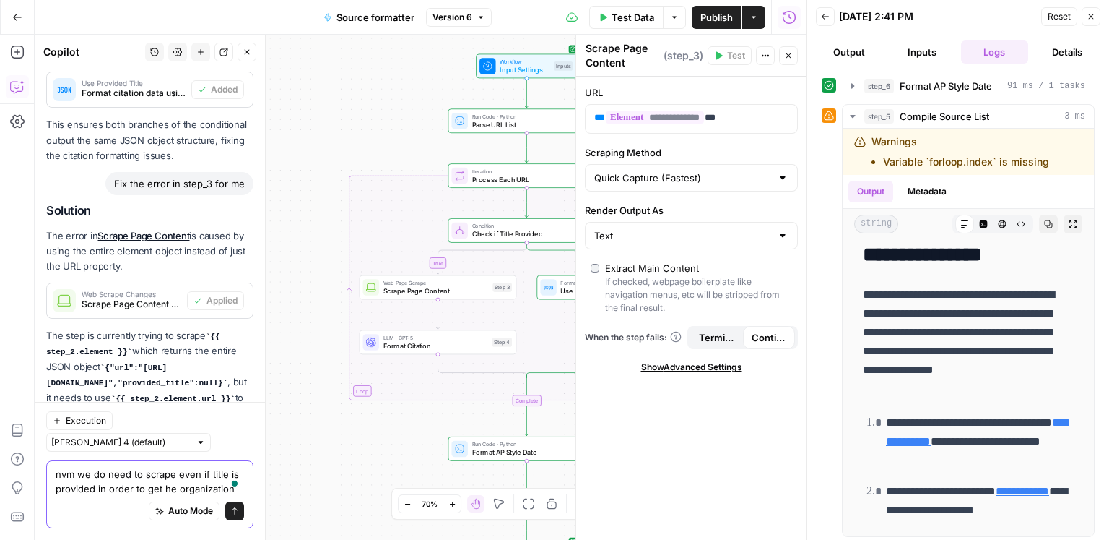
type textarea "nvm we do need to scrape even if title is provided in order to get he organizat…"
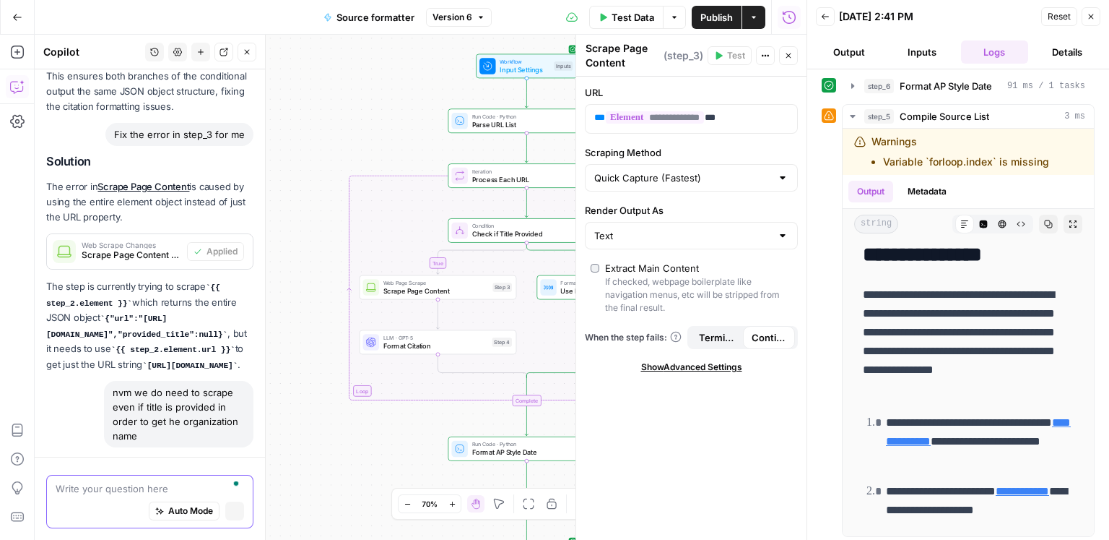
scroll to position [4516, 0]
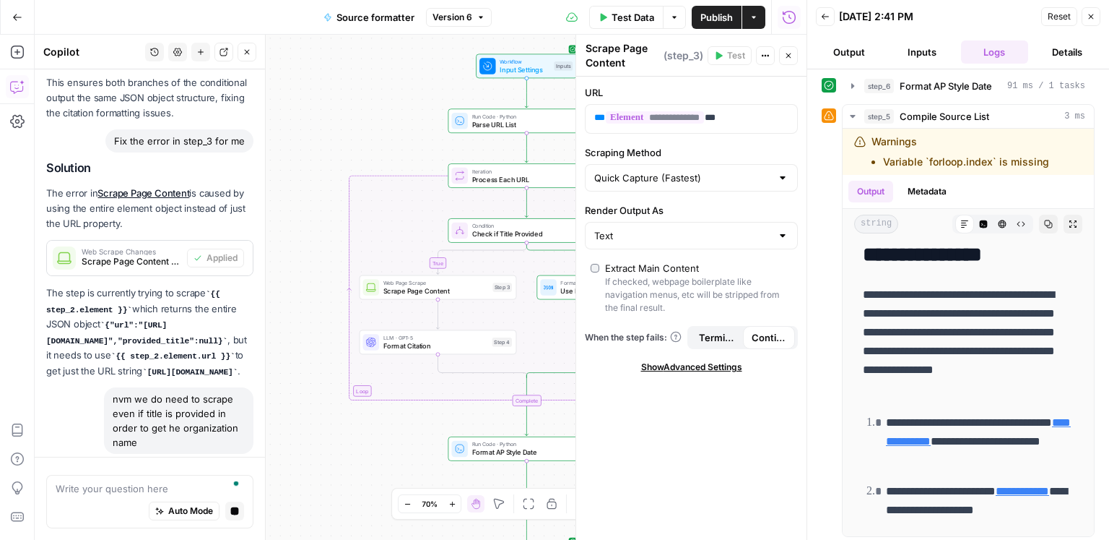
click at [790, 61] on button "Close" at bounding box center [788, 55] width 19 height 19
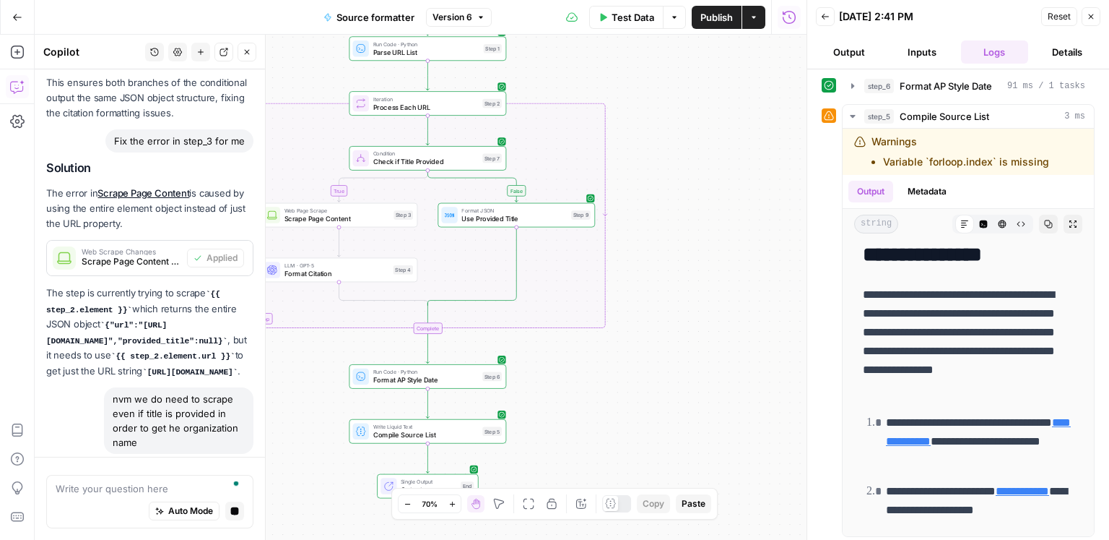
drag, startPoint x: 785, startPoint y: 267, endPoint x: 686, endPoint y: 195, distance: 122.5
click at [686, 195] on div "true false Workflow Input Settings Inputs Run Code · Python Parse URL List Step…" at bounding box center [421, 287] width 772 height 505
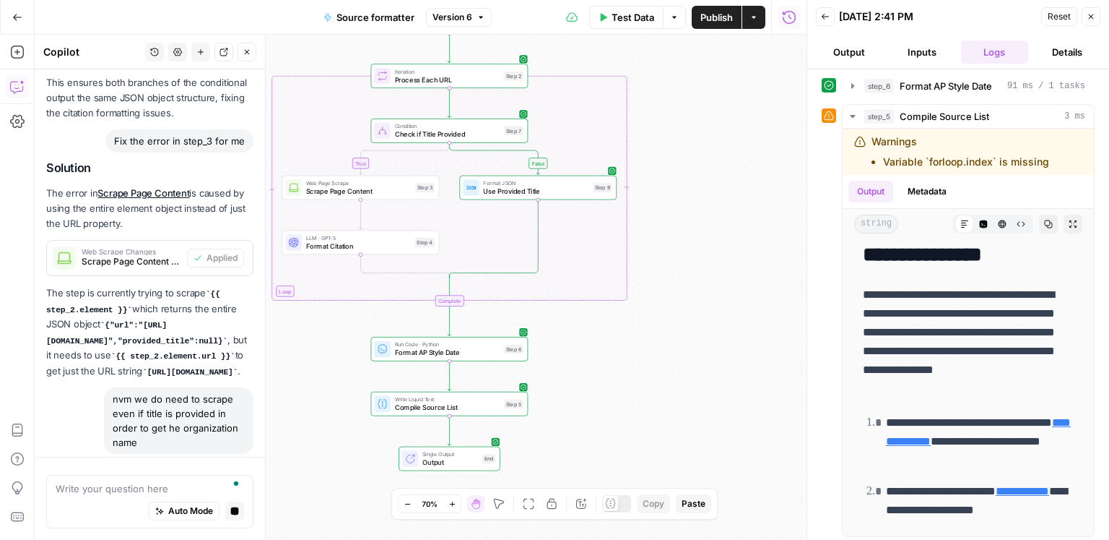
drag, startPoint x: 665, startPoint y: 220, endPoint x: 689, endPoint y: 192, distance: 36.9
click at [689, 192] on div "true false Workflow Input Settings Inputs Run Code · Python Parse URL List Step…" at bounding box center [421, 287] width 772 height 505
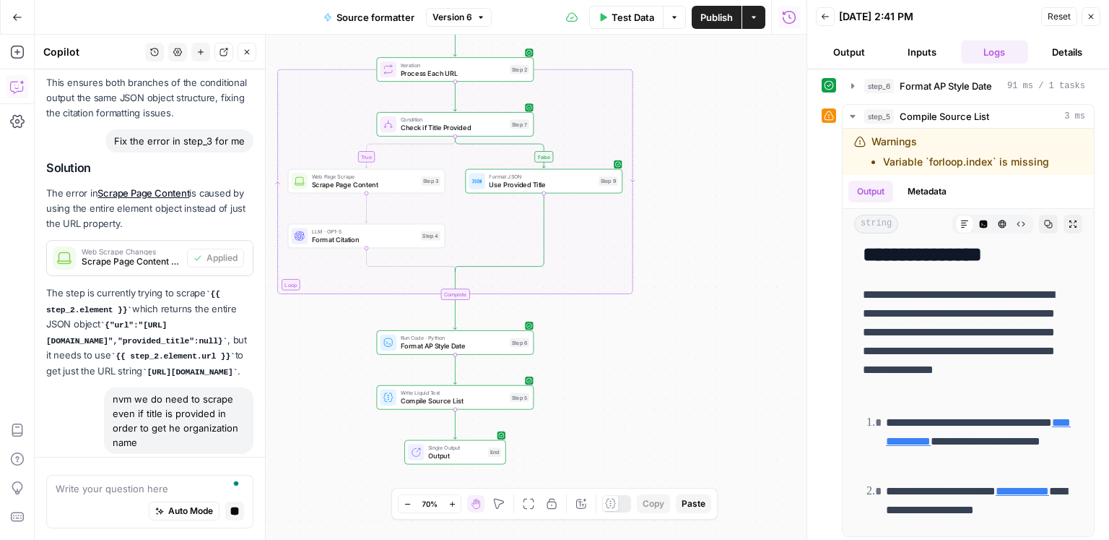
click at [689, 192] on div "true false Workflow Input Settings Inputs Run Code · Python Parse URL List Step…" at bounding box center [421, 287] width 772 height 505
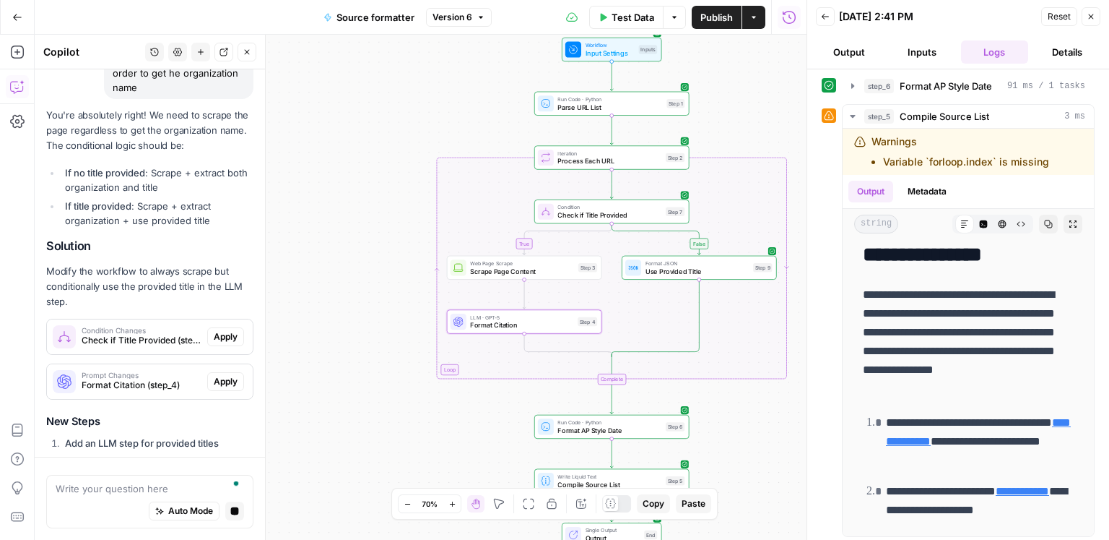
scroll to position [4909, 0]
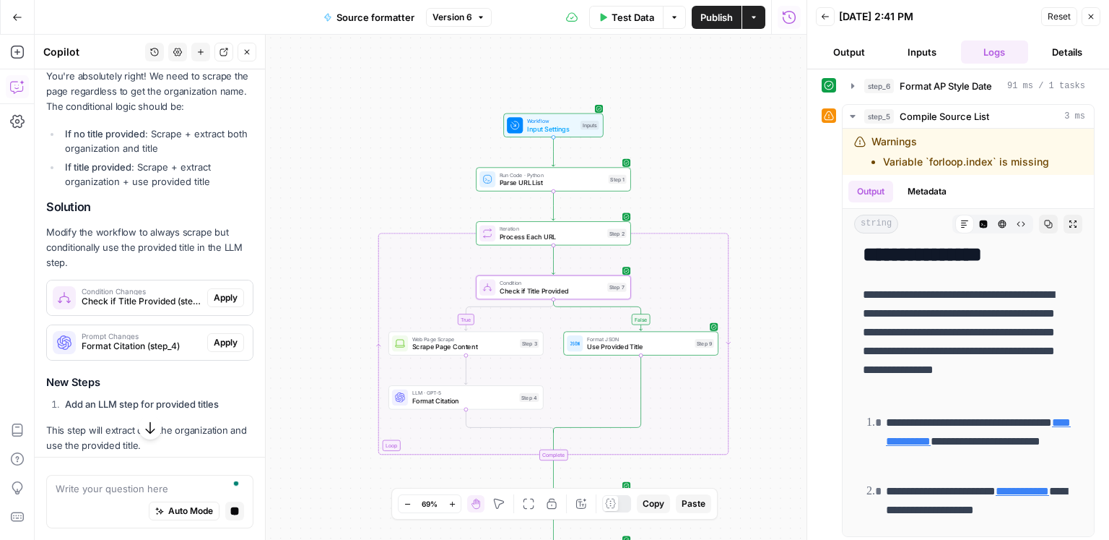
click at [222, 291] on span "Apply" at bounding box center [226, 297] width 24 height 13
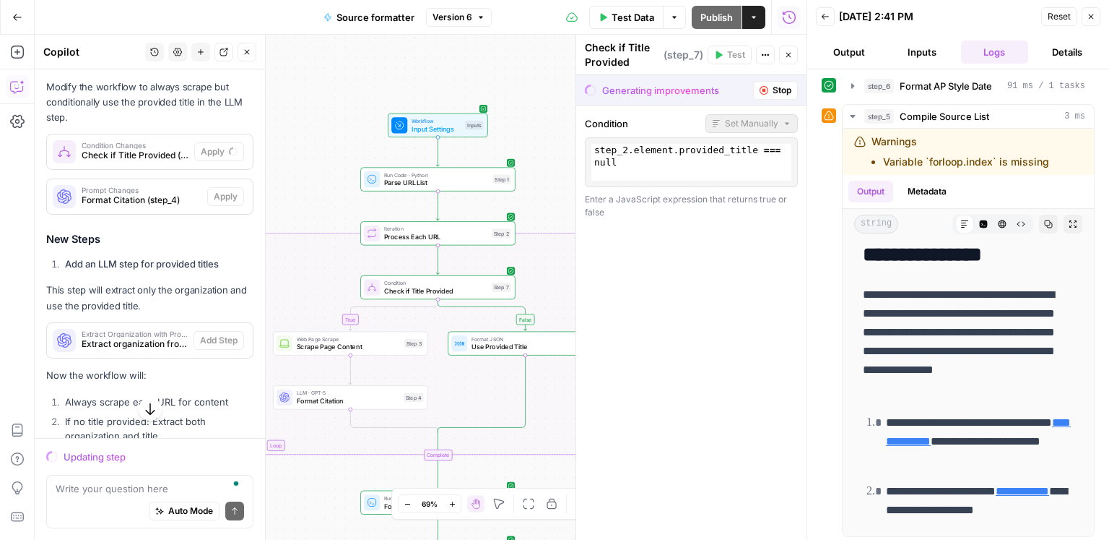
scroll to position [5144, 0]
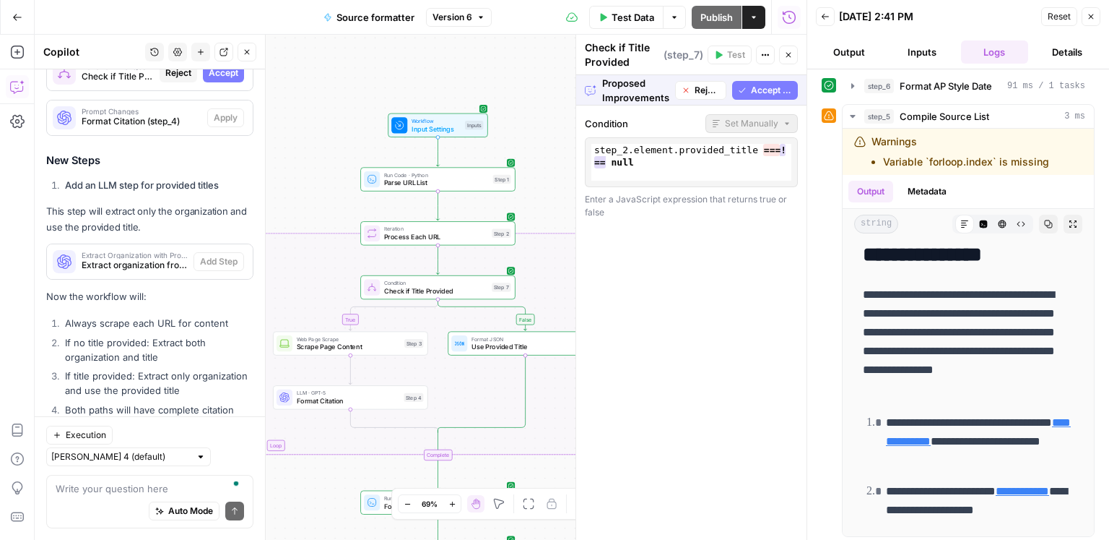
click at [766, 90] on span "Accept All" at bounding box center [771, 90] width 41 height 13
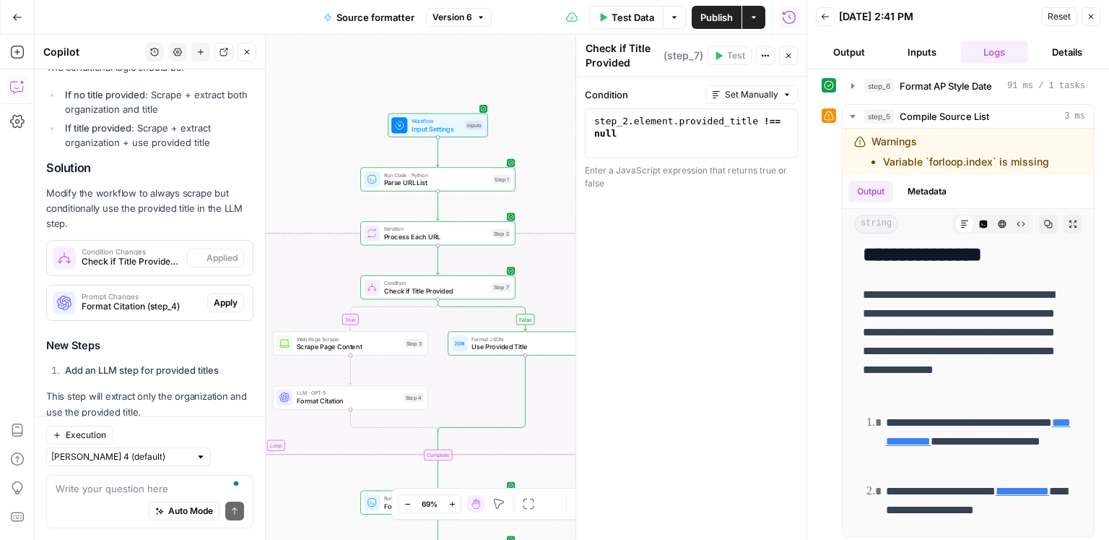
scroll to position [0, 0]
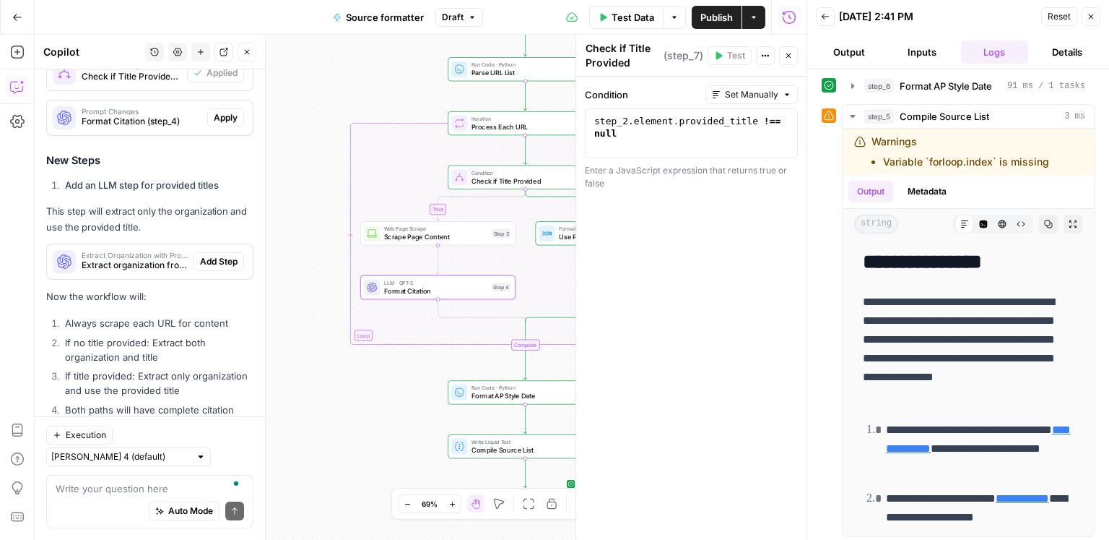
click at [237, 111] on span "Apply" at bounding box center [226, 117] width 24 height 13
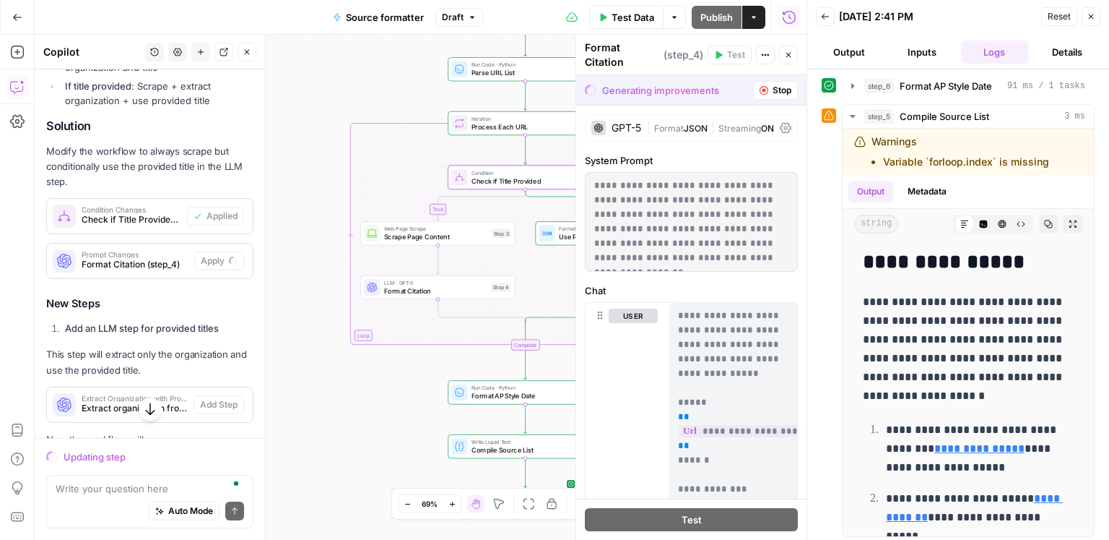
scroll to position [4991, 0]
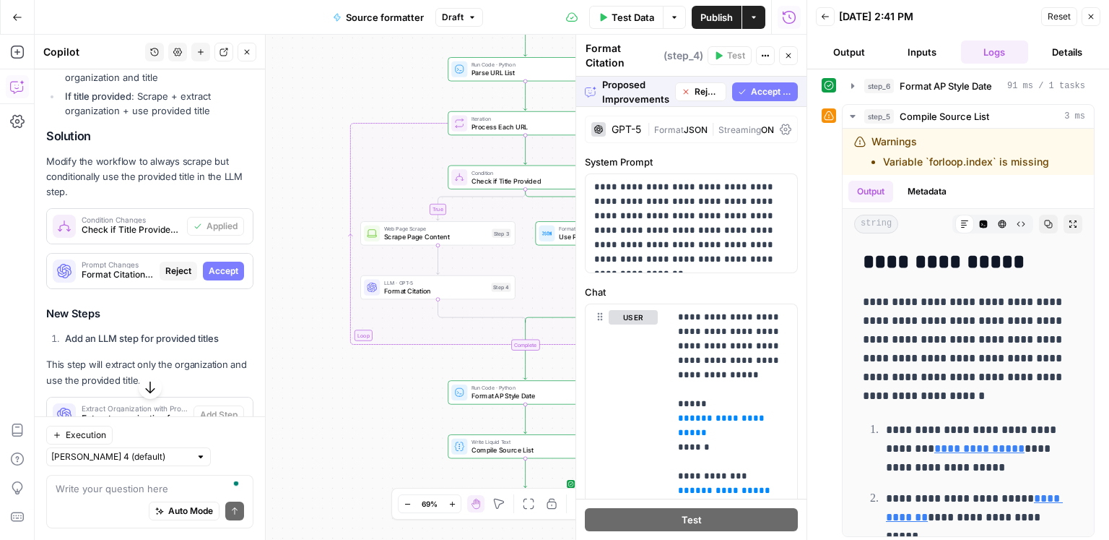
click at [771, 85] on span "Accept All" at bounding box center [771, 91] width 41 height 13
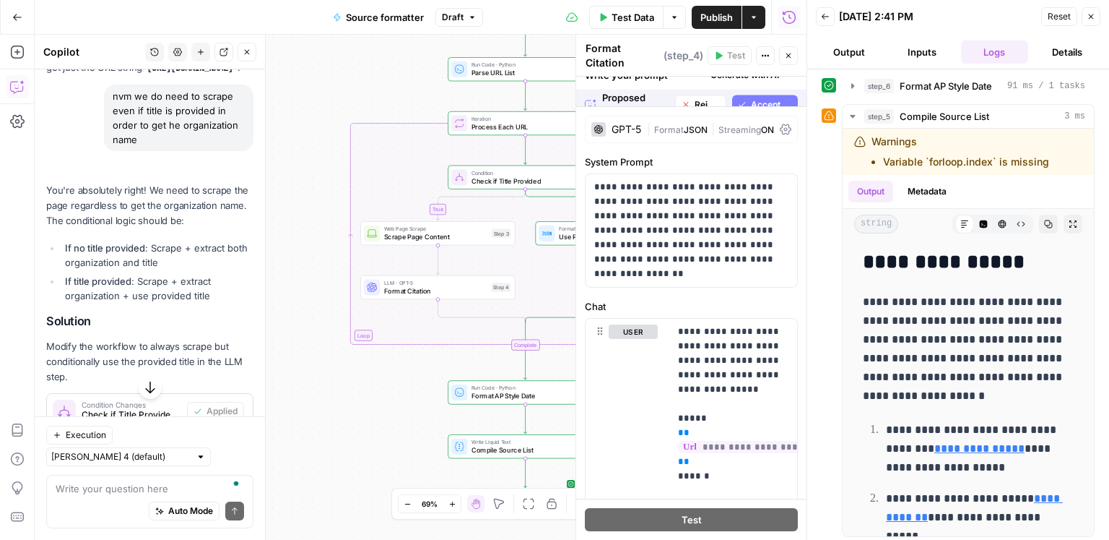
scroll to position [5176, 0]
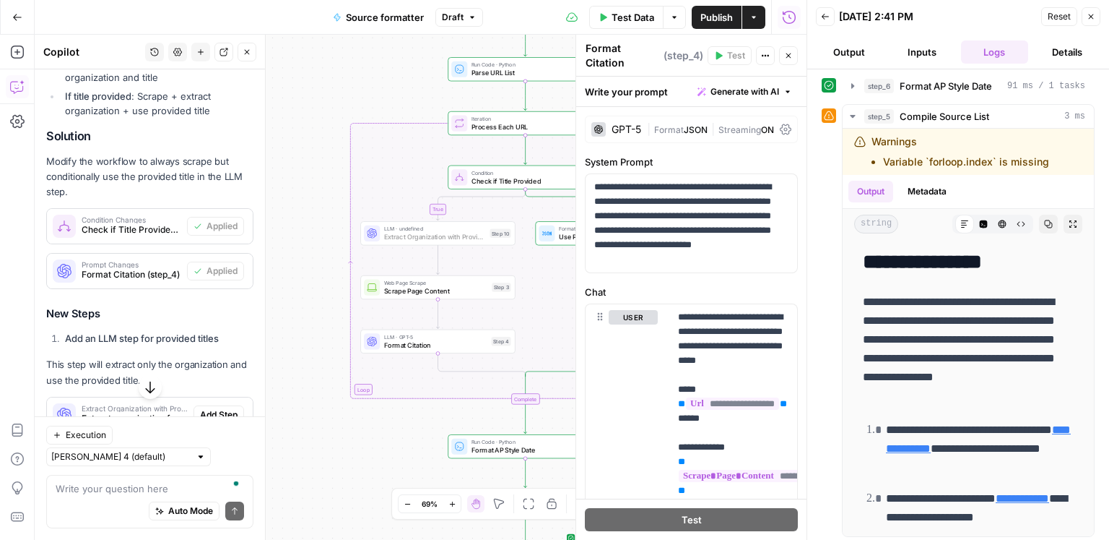
click at [228, 408] on span "Add Step" at bounding box center [219, 414] width 38 height 13
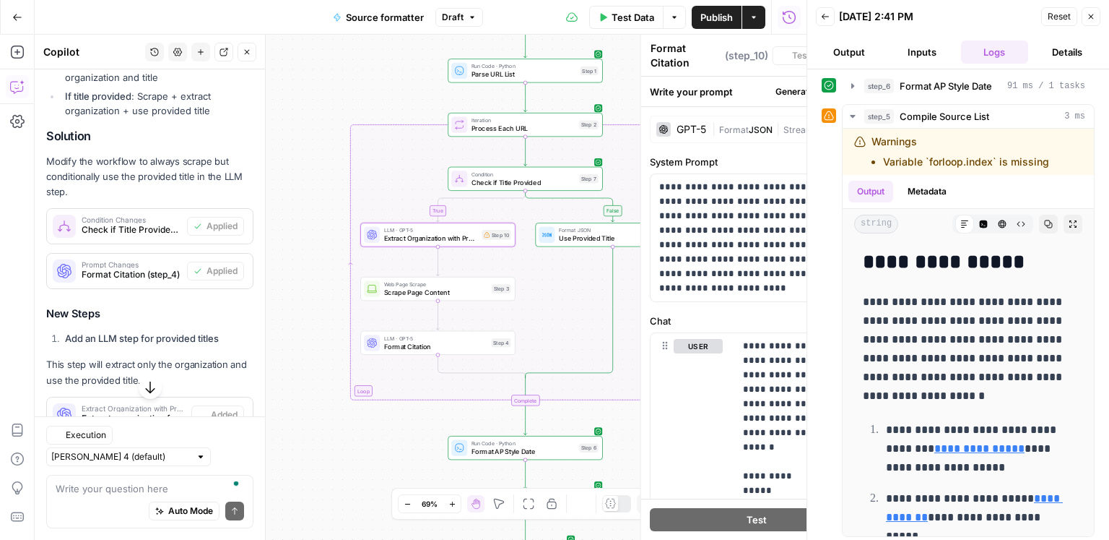
type textarea "Extract Organization with Provided Title"
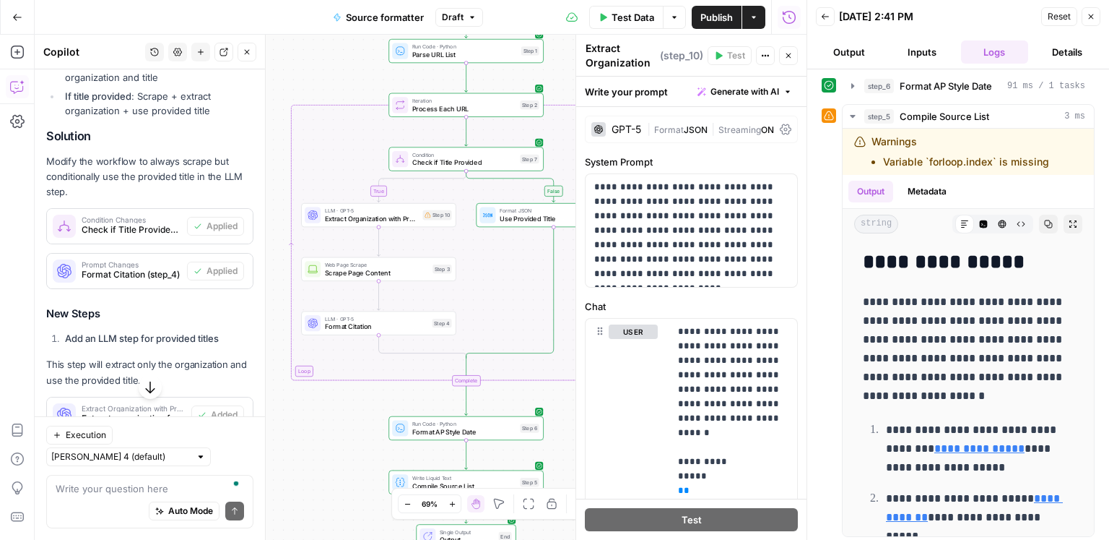
drag, startPoint x: 347, startPoint y: 403, endPoint x: 287, endPoint y: 331, distance: 93.4
click at [287, 331] on div "false true Workflow Input Settings Inputs Run Code · Python Parse URL List Step…" at bounding box center [421, 287] width 772 height 505
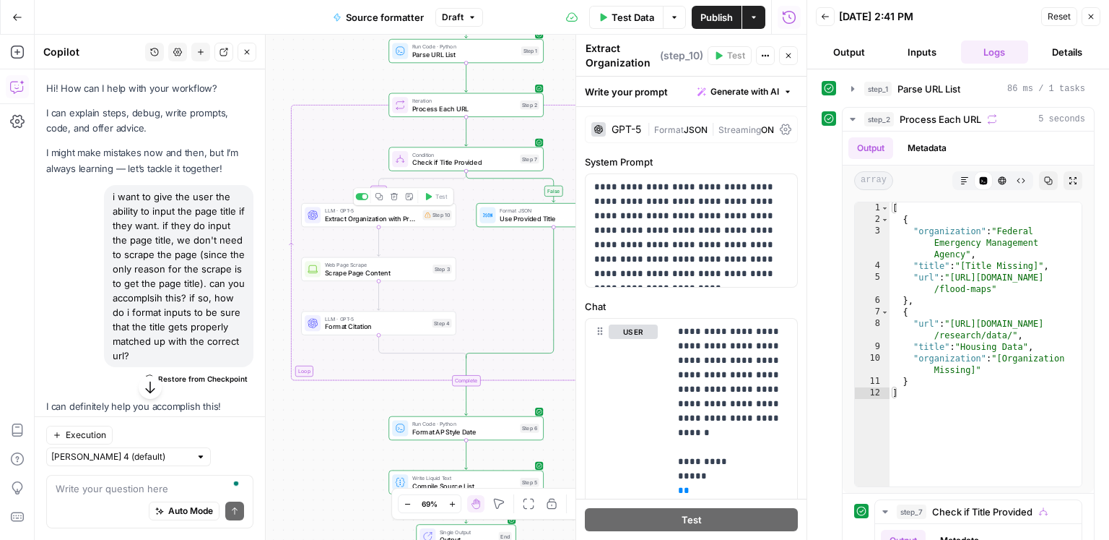
scroll to position [1213, 0]
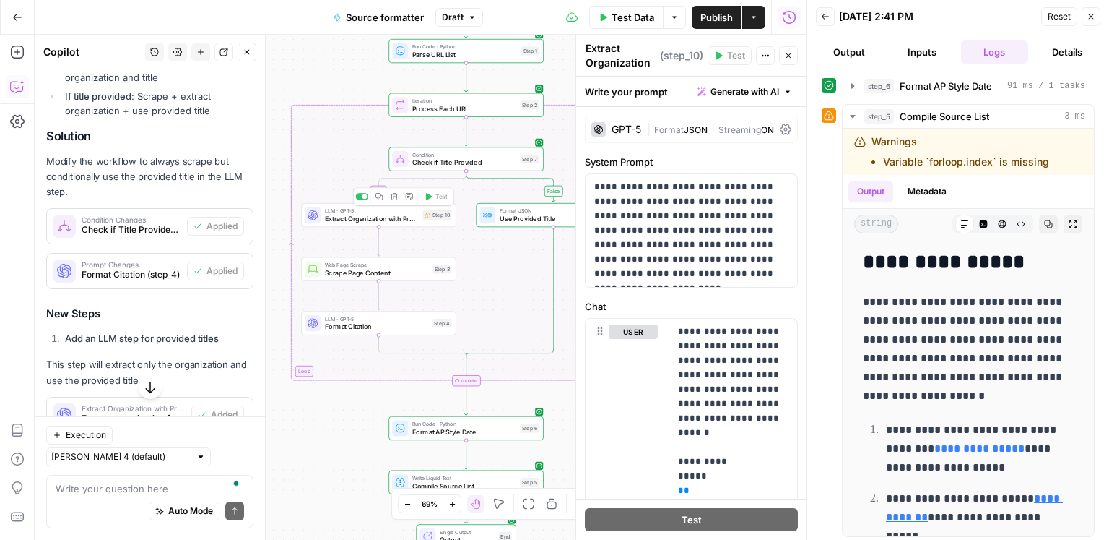
click at [374, 220] on span "Extract Organization with Provided Title" at bounding box center [372, 219] width 94 height 10
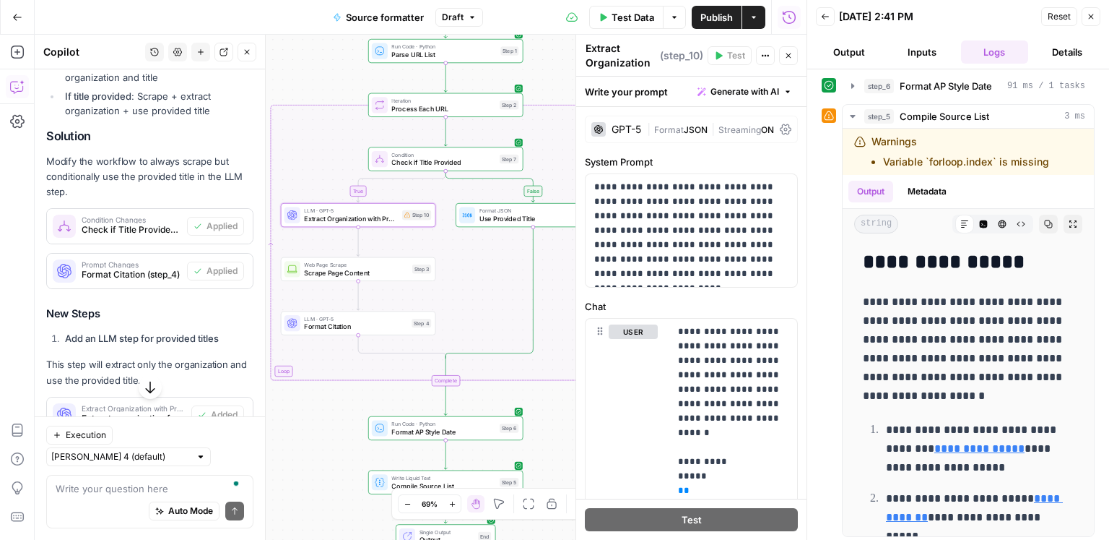
click at [131, 496] on div "Auto Mode Send" at bounding box center [150, 511] width 189 height 32
type textarea "i think this is set up incorrectly"
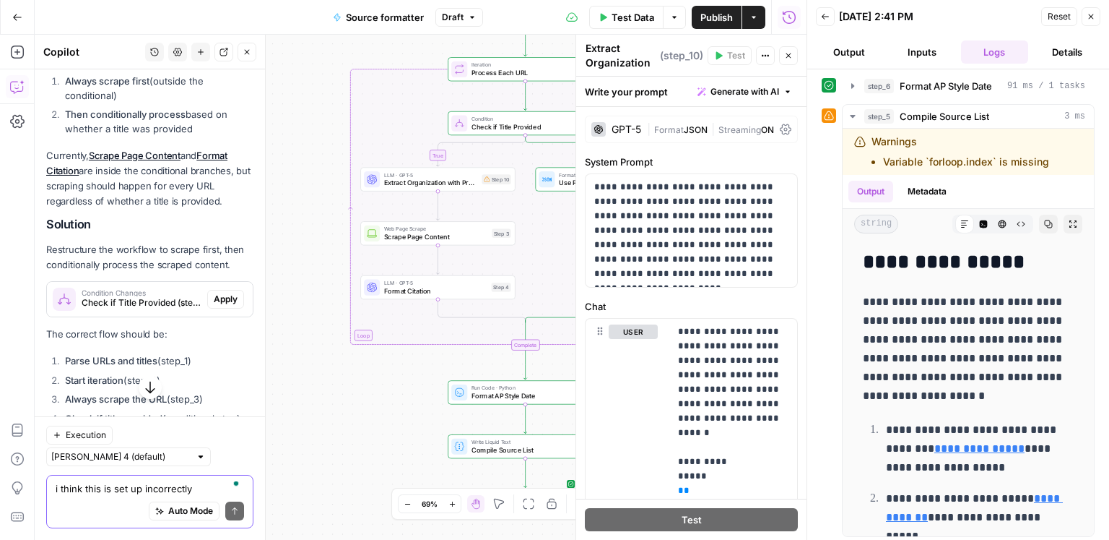
scroll to position [5807, 0]
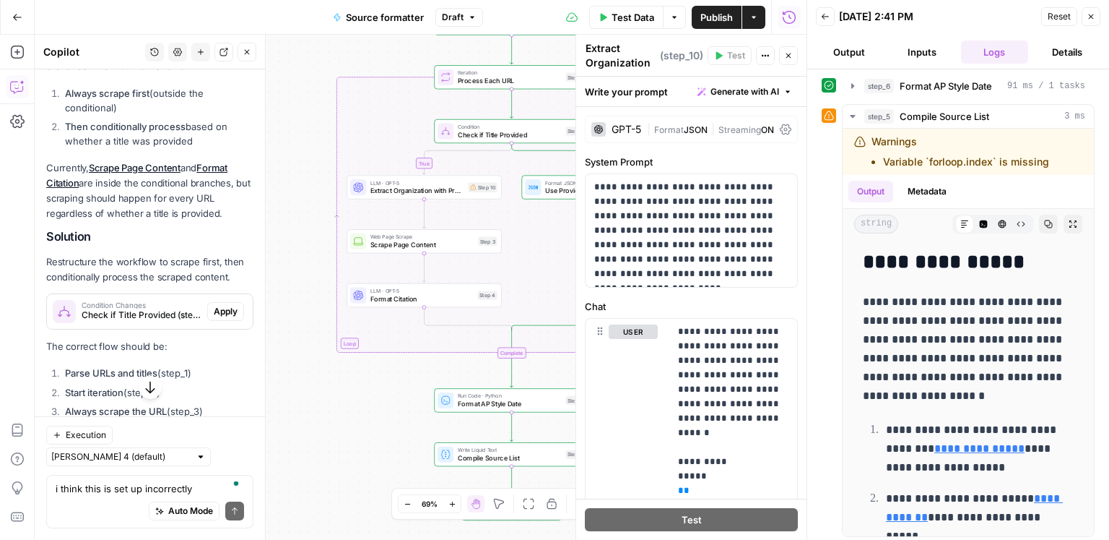
drag, startPoint x: 375, startPoint y: 397, endPoint x: 316, endPoint y: 444, distance: 76.0
click at [306, 451] on div "false true Workflow Input Settings Inputs Run Code · Python Parse URL List Step…" at bounding box center [421, 287] width 772 height 505
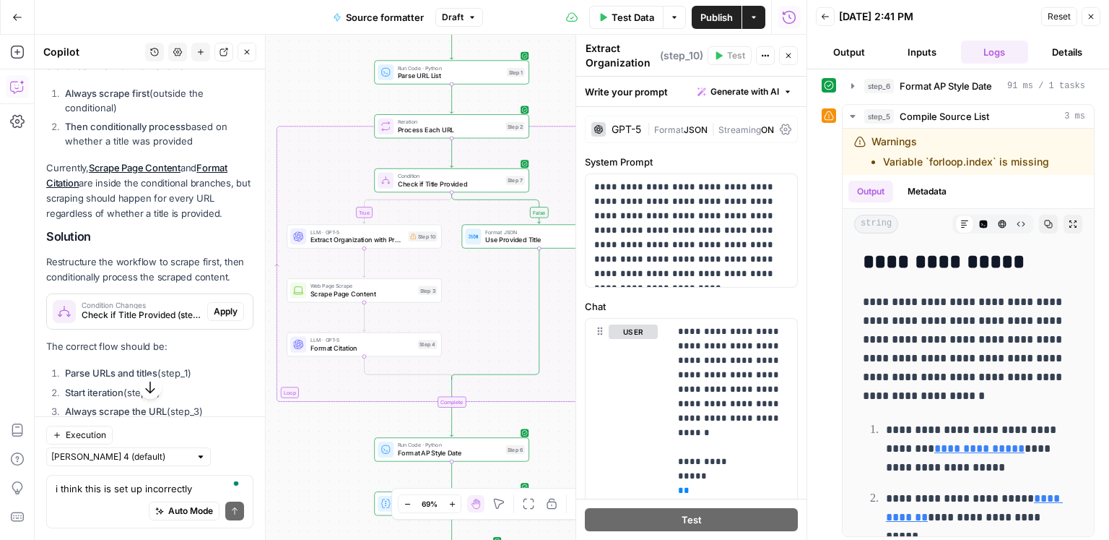
click at [1102, 16] on header "Back 10/06/25 at 2:41 PM Reset Close Output Inputs Logs Details" at bounding box center [959, 34] width 302 height 69
click at [1099, 18] on button "Close" at bounding box center [1091, 16] width 19 height 19
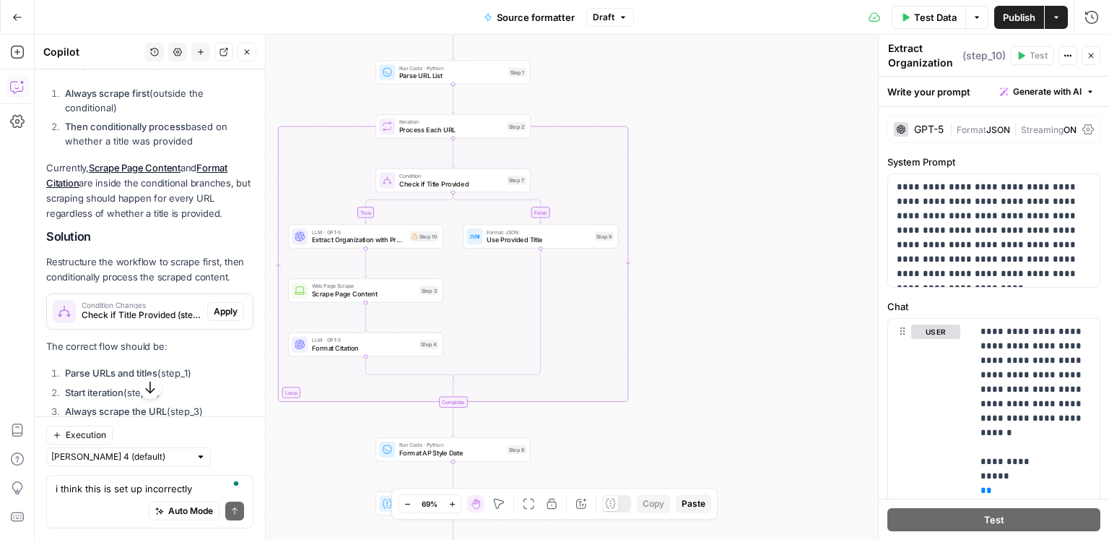
drag, startPoint x: 738, startPoint y: 181, endPoint x: 818, endPoint y: 188, distance: 80.5
click at [818, 188] on div "false true Workflow Input Settings Inputs Run Code · Python Parse URL List Step…" at bounding box center [572, 287] width 1075 height 505
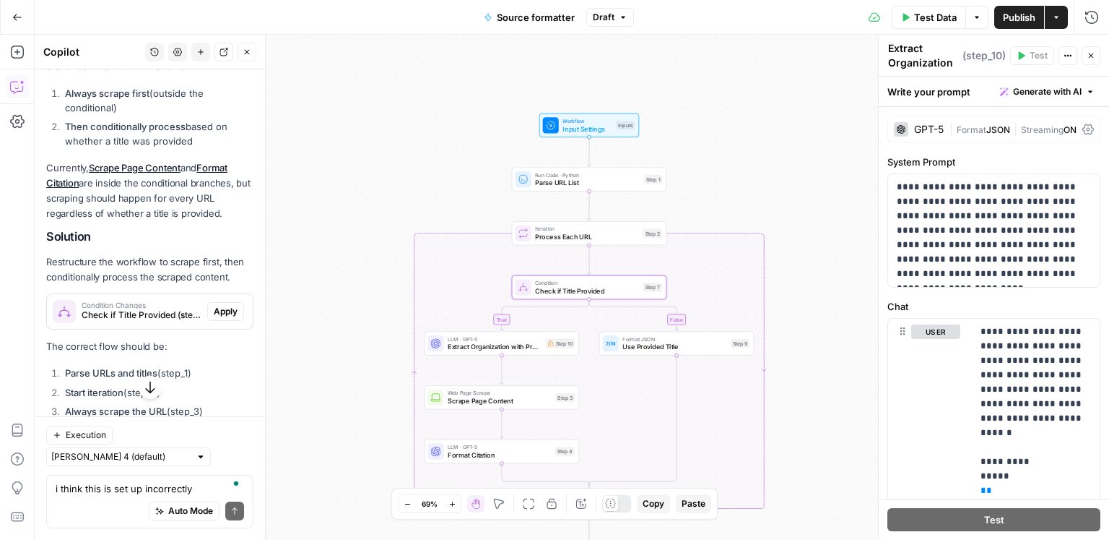
click at [230, 305] on span "Apply" at bounding box center [226, 311] width 24 height 13
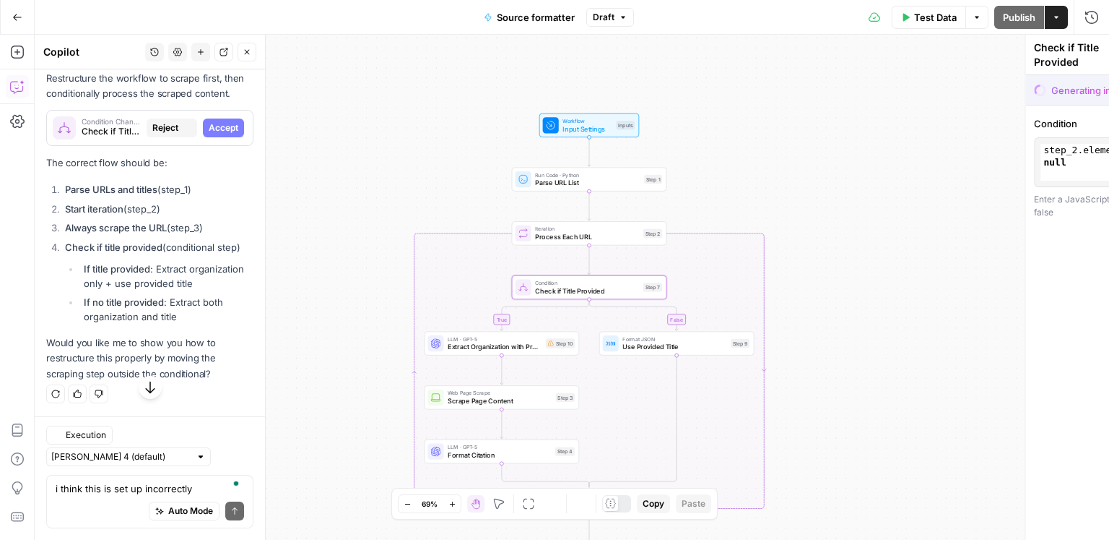
scroll to position [5622, 0]
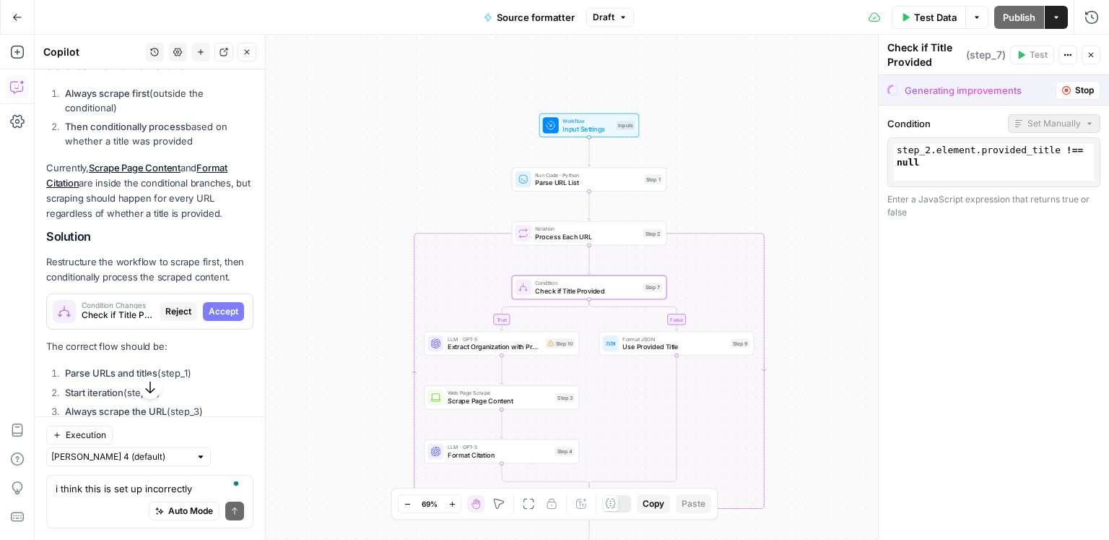
click at [230, 305] on span "Accept" at bounding box center [224, 311] width 30 height 13
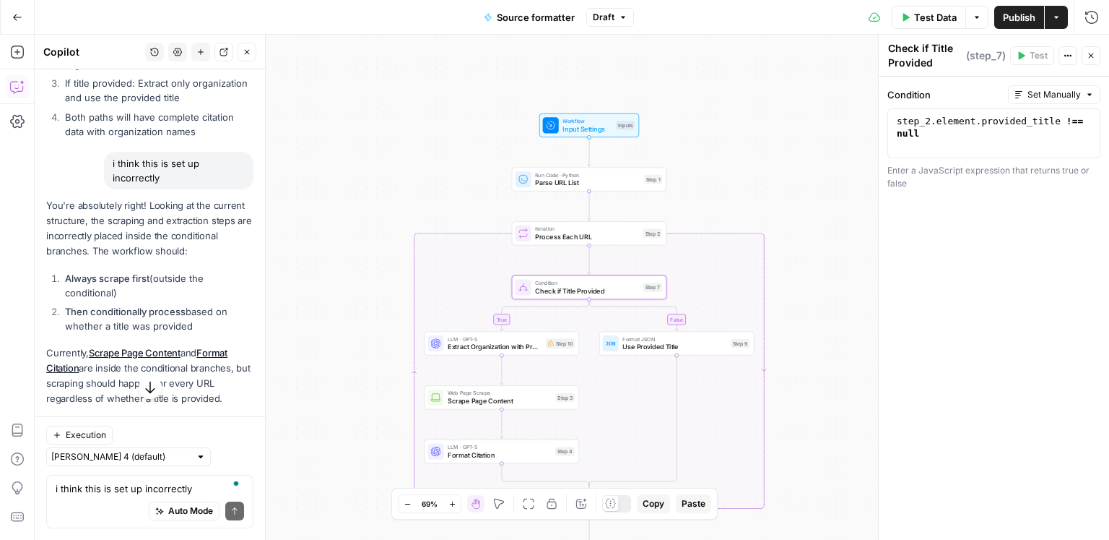
scroll to position [5807, 0]
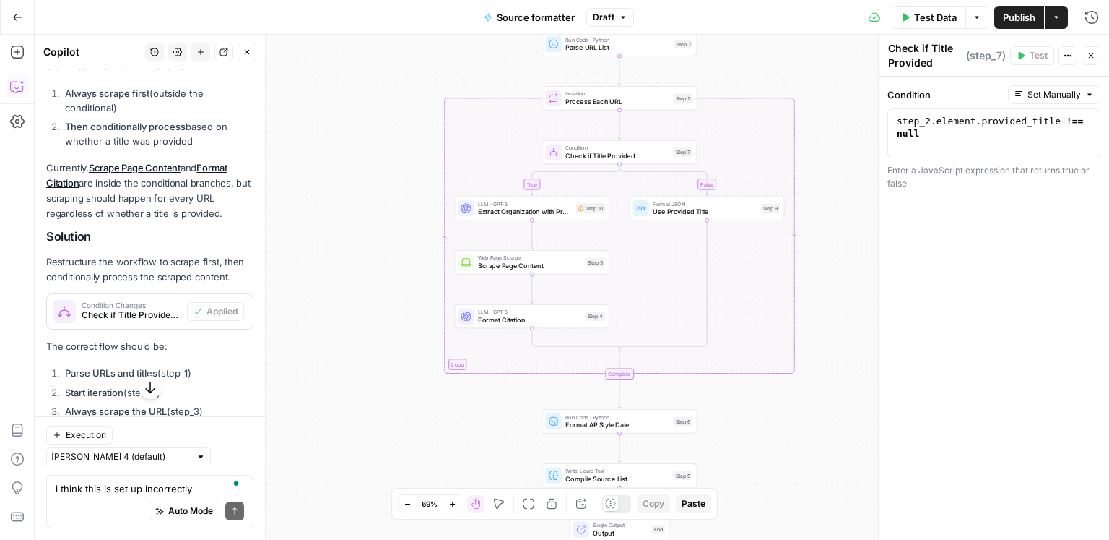
drag, startPoint x: 315, startPoint y: 310, endPoint x: 345, endPoint y: 174, distance: 139.1
click at [345, 174] on div "false true Workflow Input Settings Inputs Run Code · Python Parse URL List Step…" at bounding box center [572, 287] width 1075 height 505
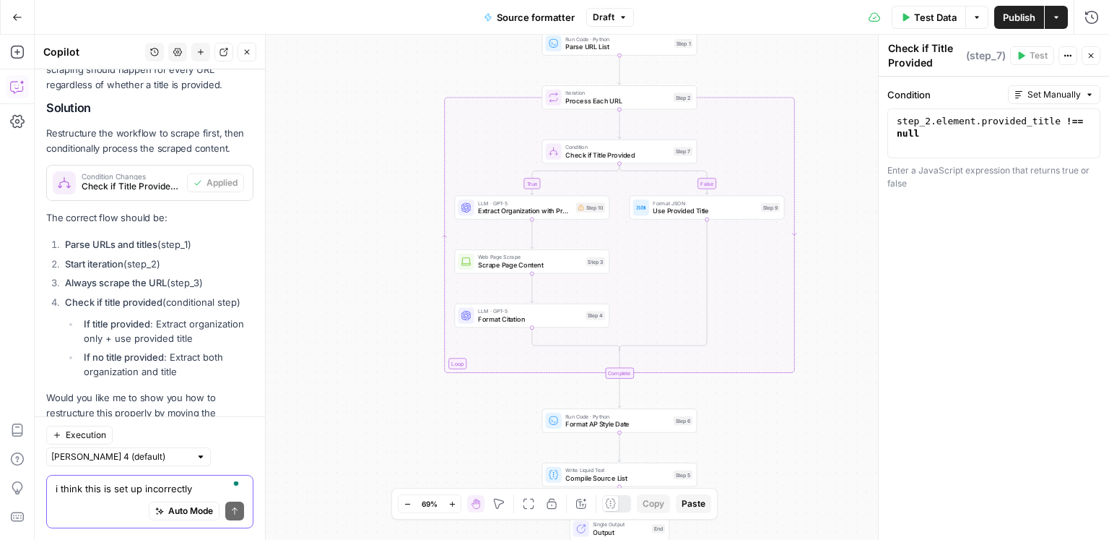
click at [87, 481] on textarea "i think this is set up incorrectly" at bounding box center [150, 488] width 189 height 14
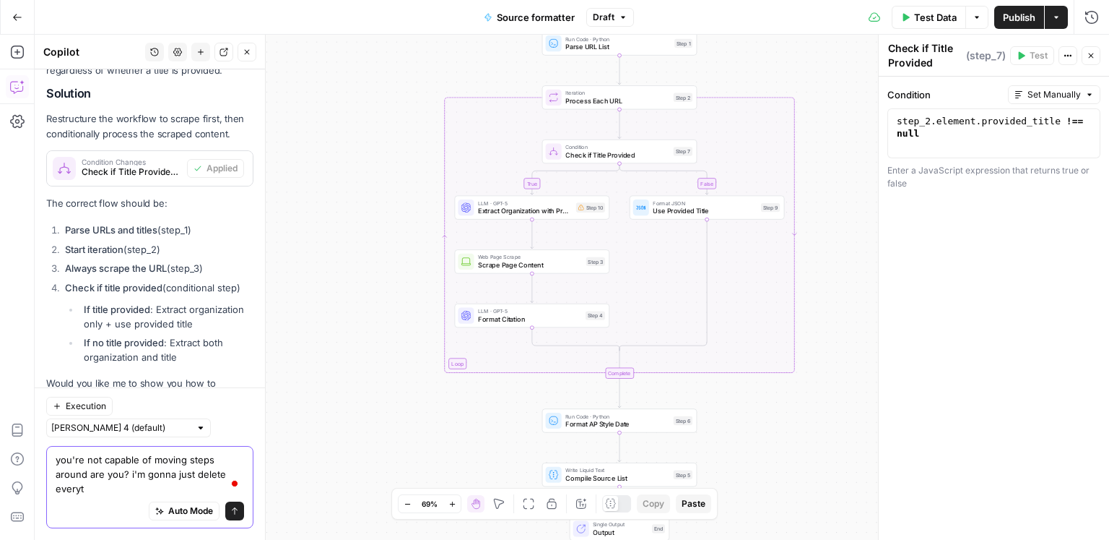
scroll to position [5964, 0]
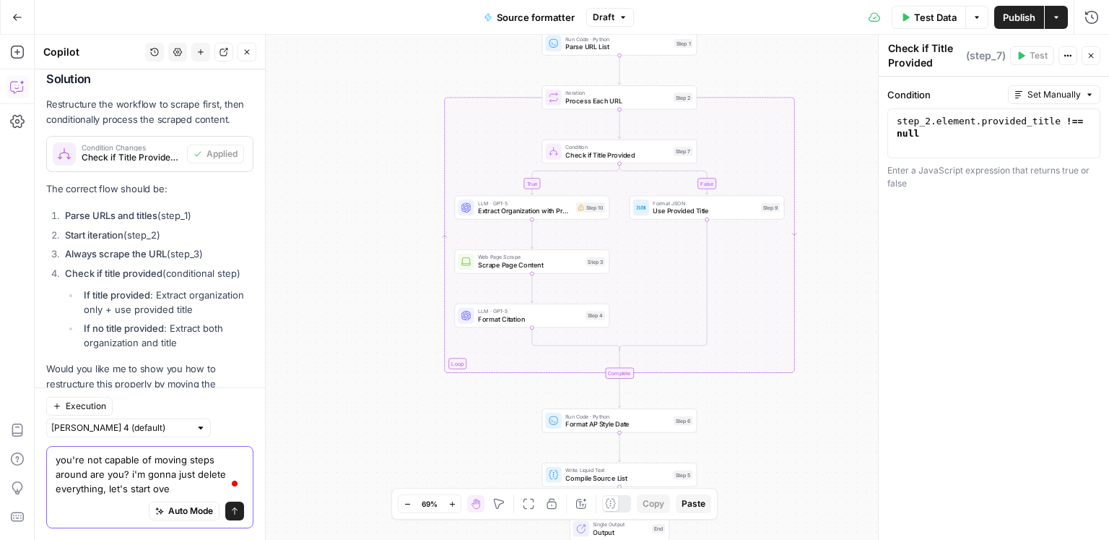
type textarea "you're not capable of moving steps around are you? i'm gonna just delete everyt…"
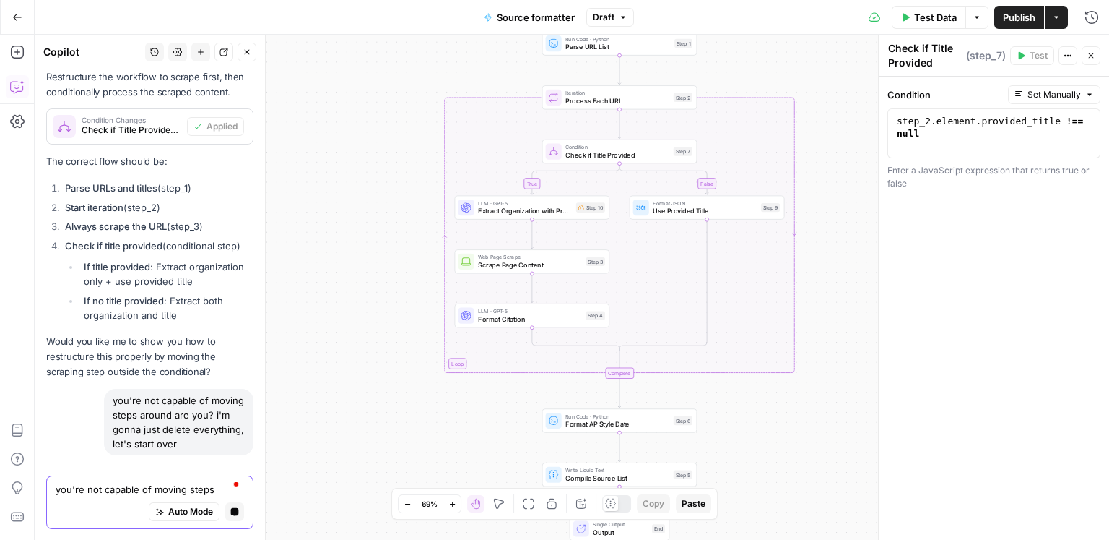
scroll to position [5791, 0]
click at [636, 82] on icon "button" at bounding box center [635, 81] width 8 height 8
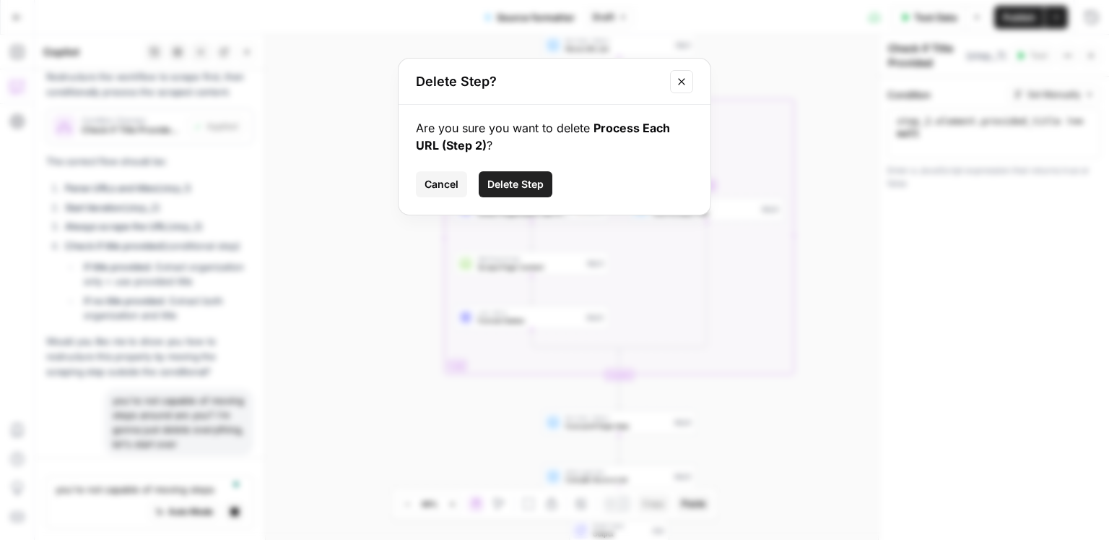
click at [529, 190] on span "Delete Step" at bounding box center [516, 184] width 56 height 14
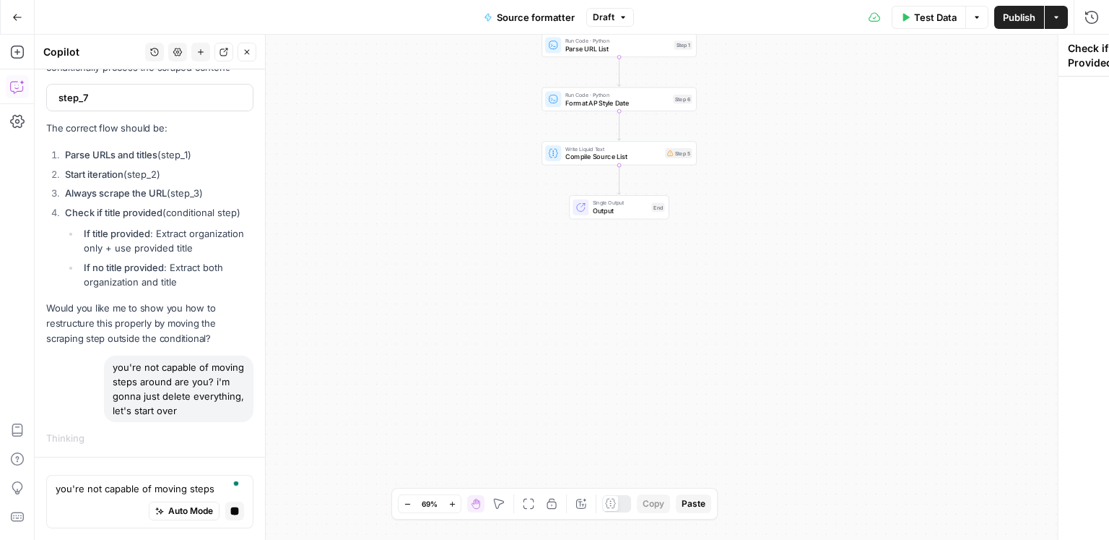
scroll to position [5713, 0]
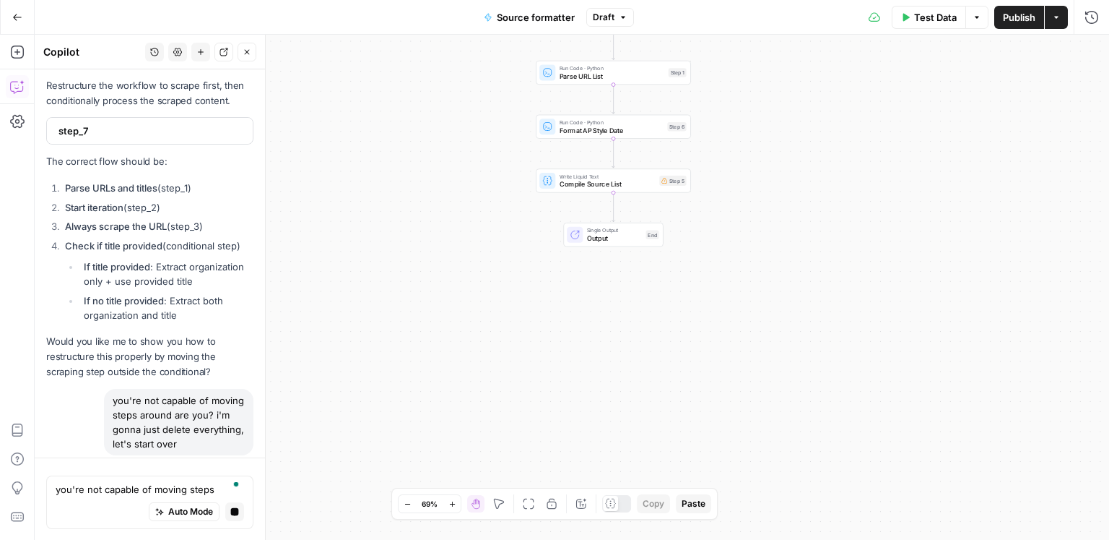
drag, startPoint x: 462, startPoint y: 160, endPoint x: 452, endPoint y: 230, distance: 70.8
click at [452, 230] on div "Workflow Input Settings Inputs Run Code · Python Parse URL List Step 1 Run Code…" at bounding box center [572, 287] width 1075 height 505
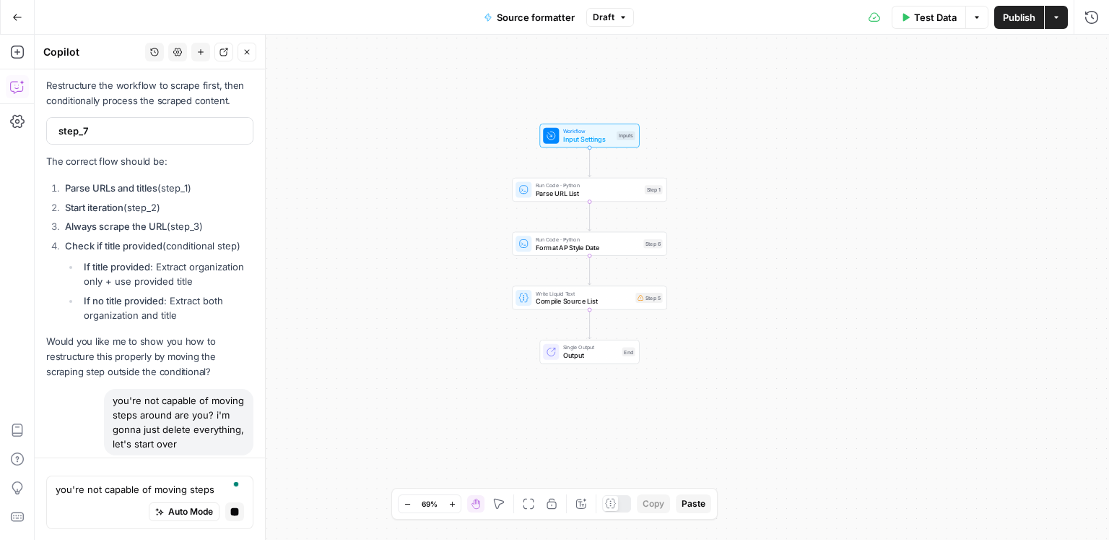
drag, startPoint x: 469, startPoint y: 116, endPoint x: 451, endPoint y: 189, distance: 75.3
click at [451, 189] on div "Workflow Input Settings Inputs Run Code · Python Parse URL List Step 1 Run Code…" at bounding box center [572, 287] width 1075 height 505
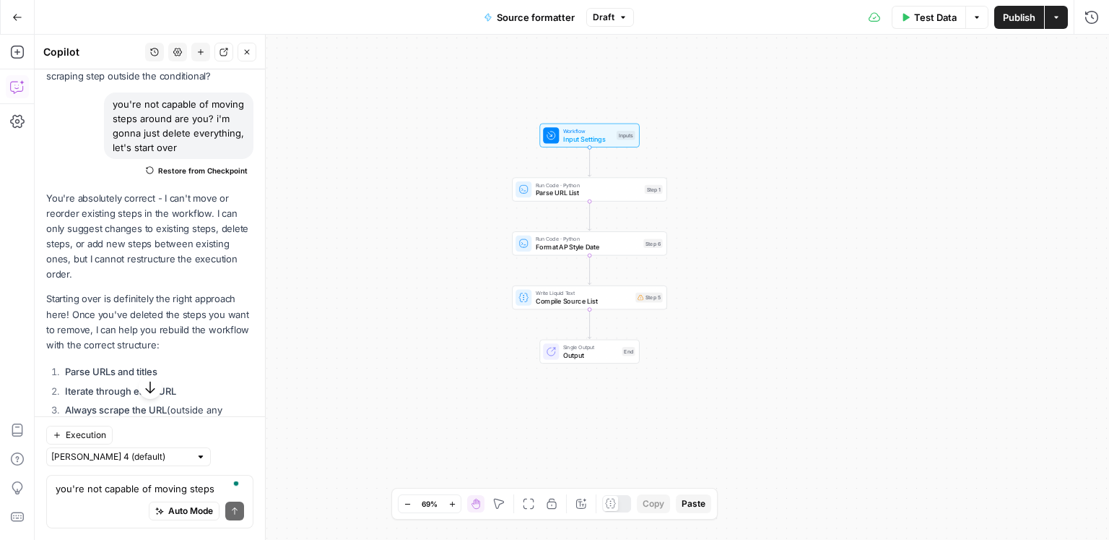
scroll to position [6395, 0]
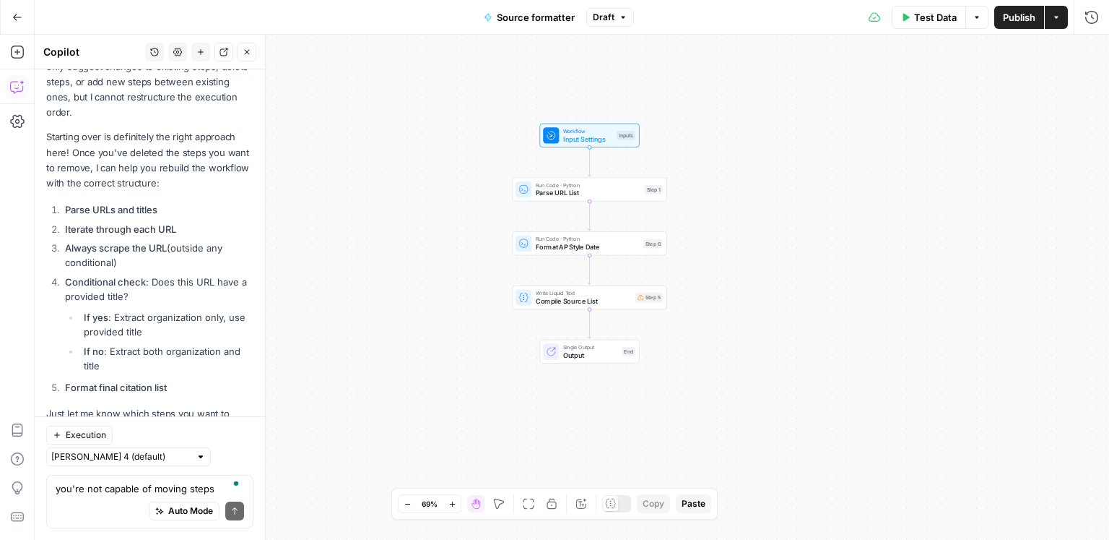
click at [134, 506] on div "Auto Mode Send" at bounding box center [150, 511] width 189 height 32
click at [145, 491] on textarea "you're not capable of moving steps around are you? i'm gonna just delete everyt…" at bounding box center [150, 488] width 189 height 14
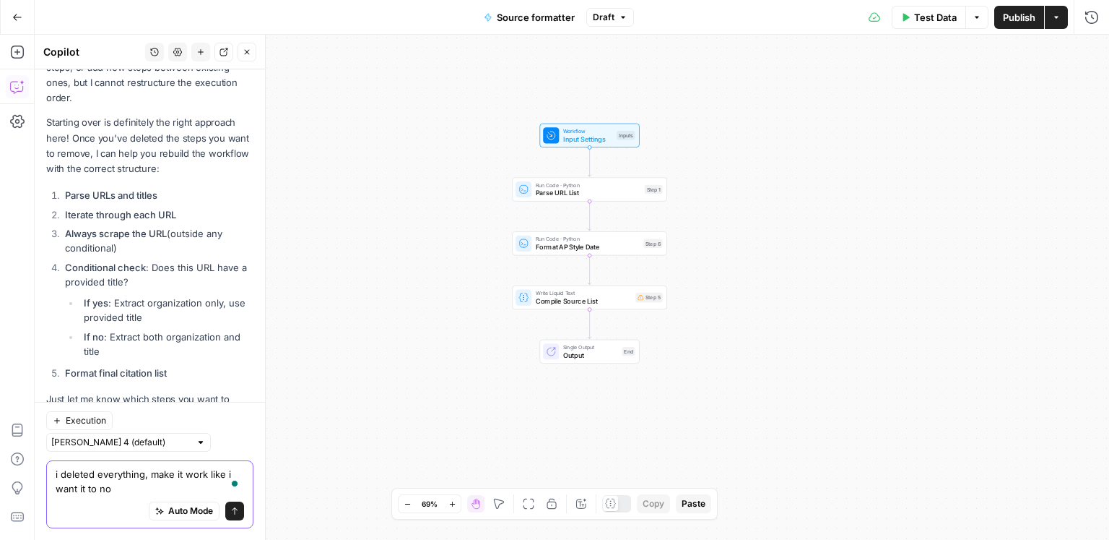
type textarea "i deleted everything, make it work like i want it to now"
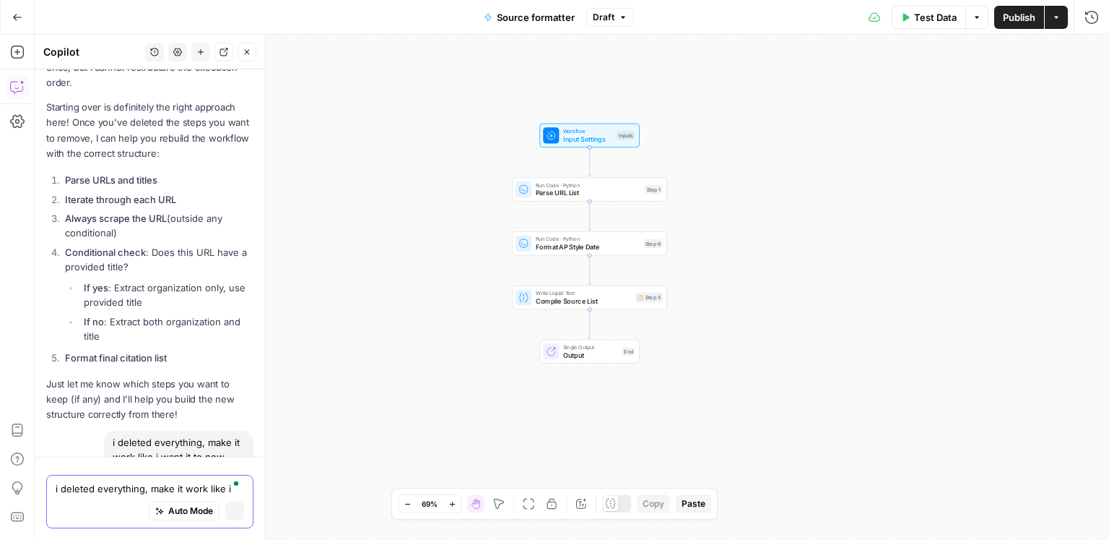
scroll to position [6176, 0]
click at [633, 301] on div "Write Liquid Text Compile Source List Step 5 Copy step Delete step Add Note Test" at bounding box center [589, 297] width 147 height 17
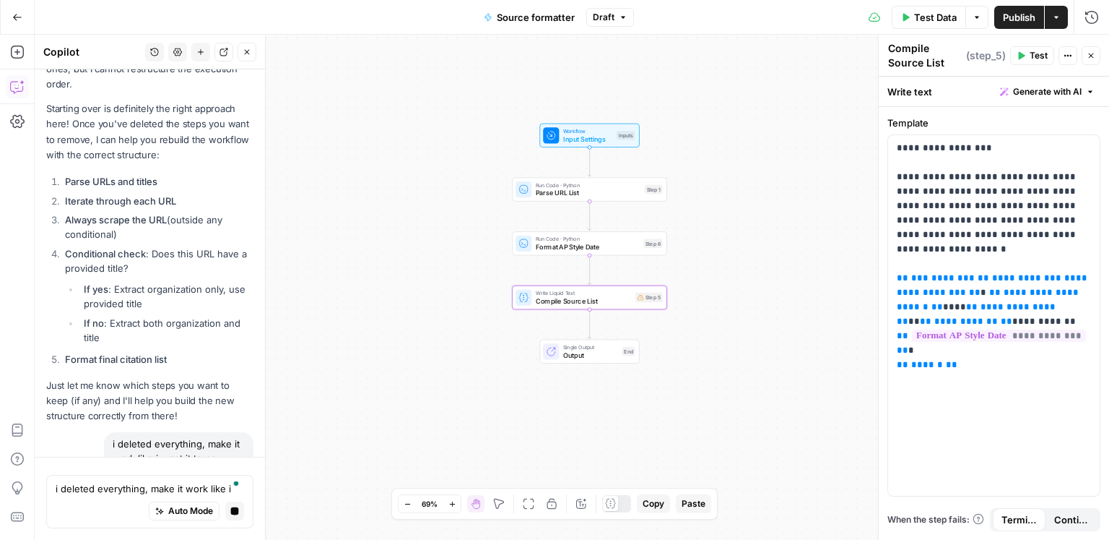
click at [779, 372] on div "Workflow Input Settings Inputs Run Code · Python Parse URL List Step 1 Run Code…" at bounding box center [572, 287] width 1075 height 505
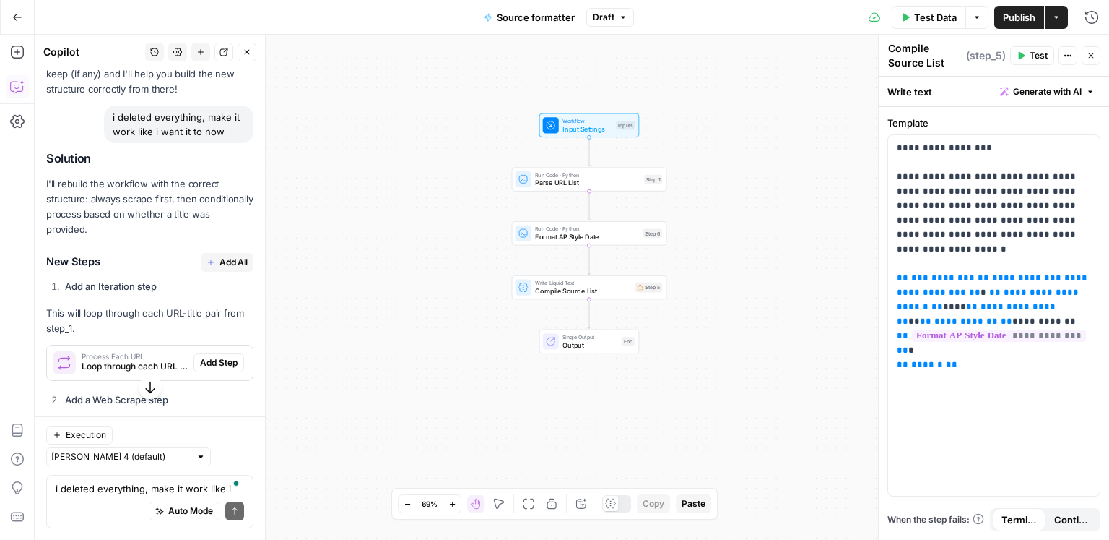
scroll to position [6744, 0]
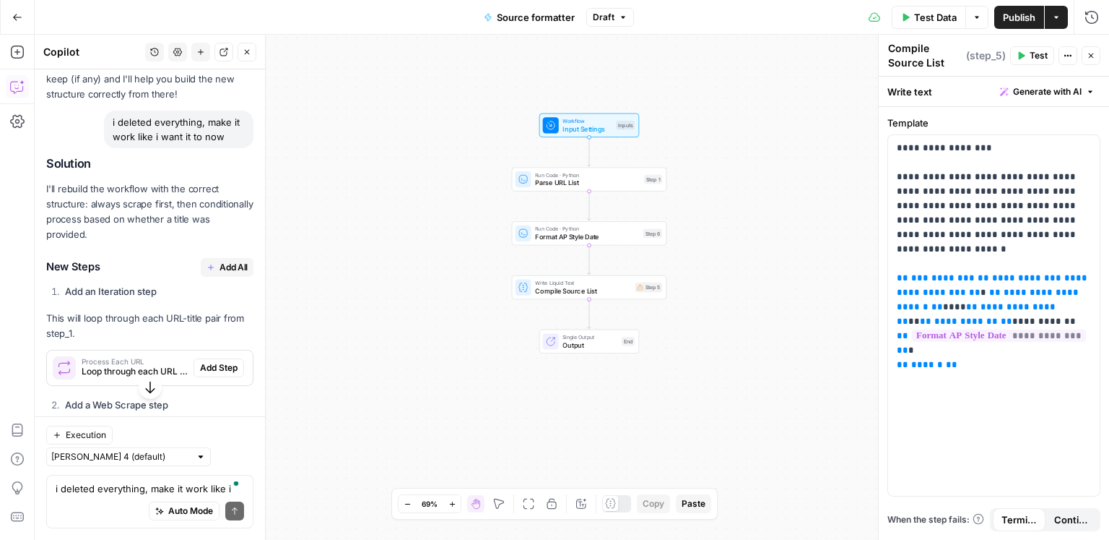
click at [233, 261] on span "Add All" at bounding box center [234, 267] width 28 height 13
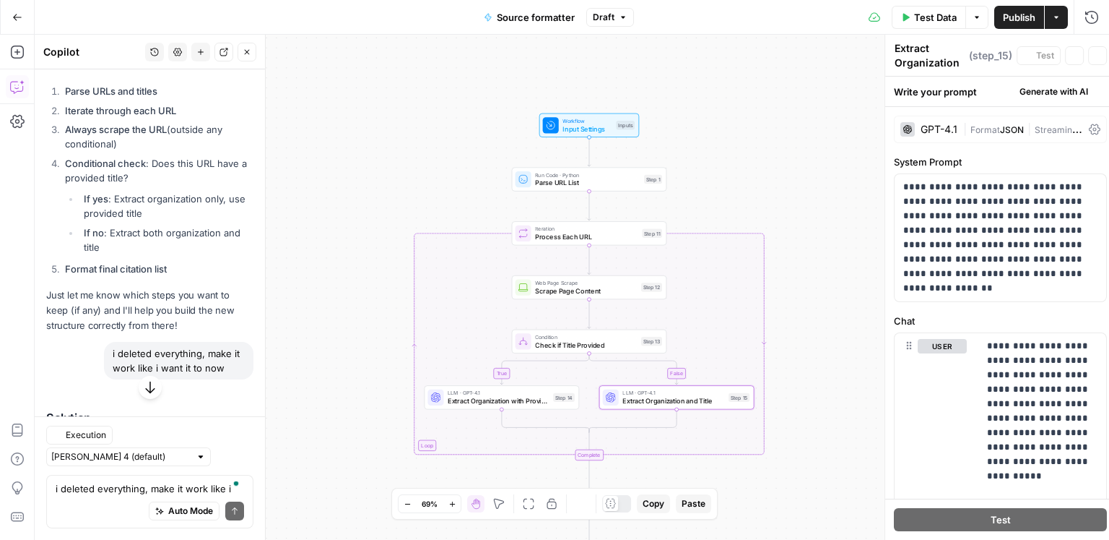
type textarea "Extract Organization and Title"
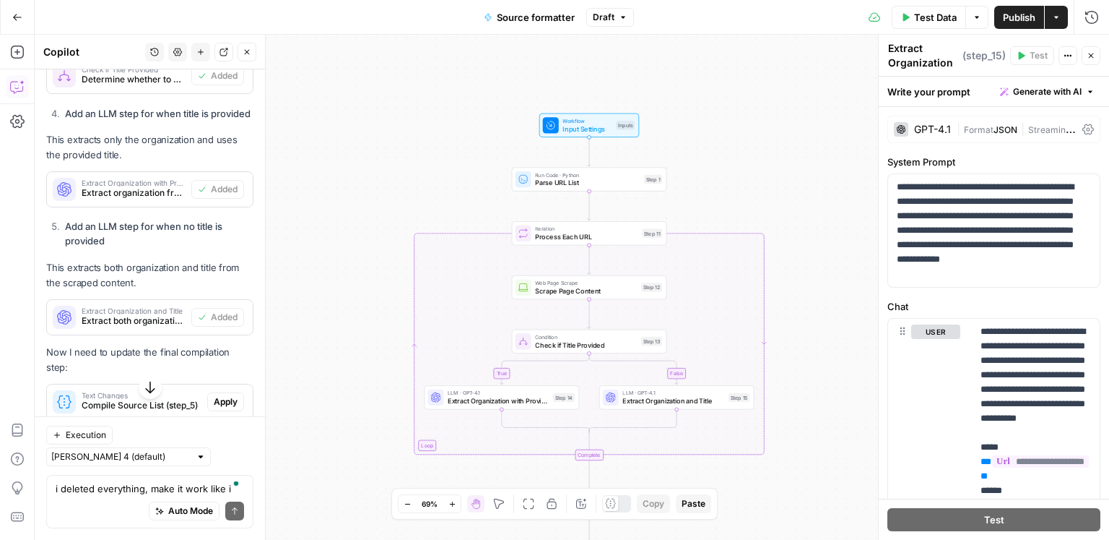
scroll to position [7324, 0]
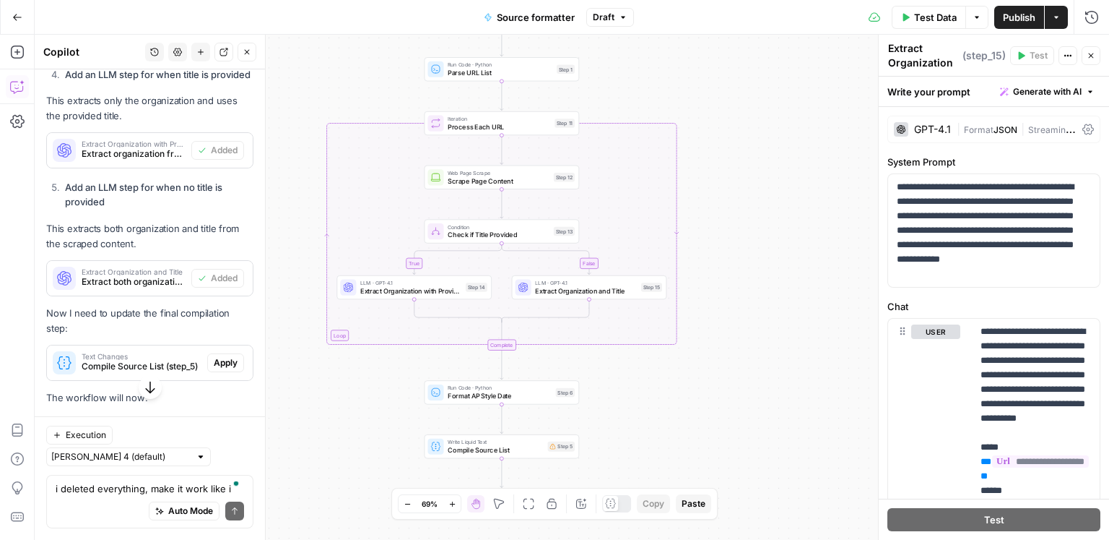
click at [596, 293] on span "Extract Organization and Title" at bounding box center [586, 291] width 102 height 10
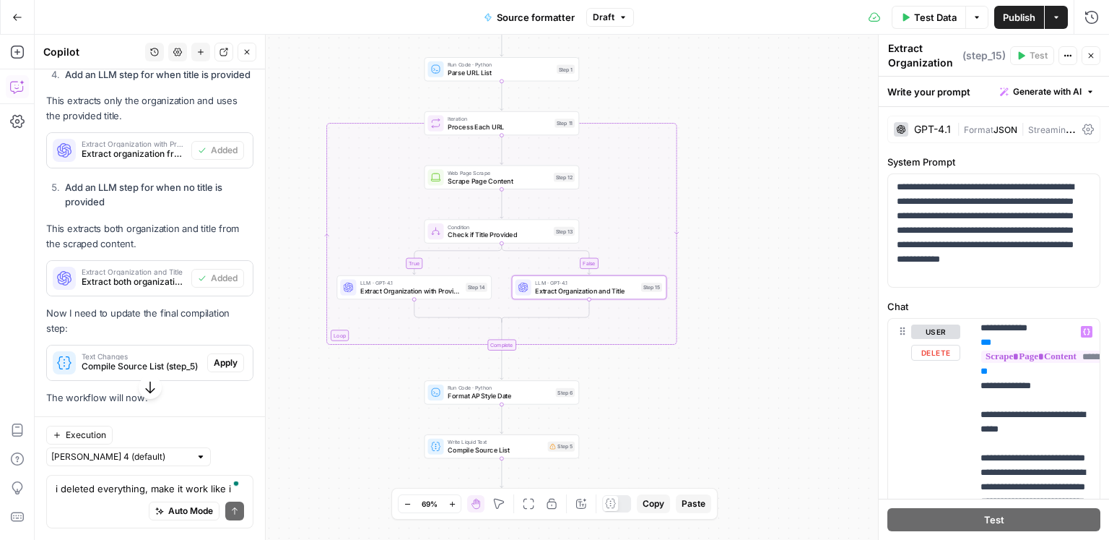
scroll to position [195, 0]
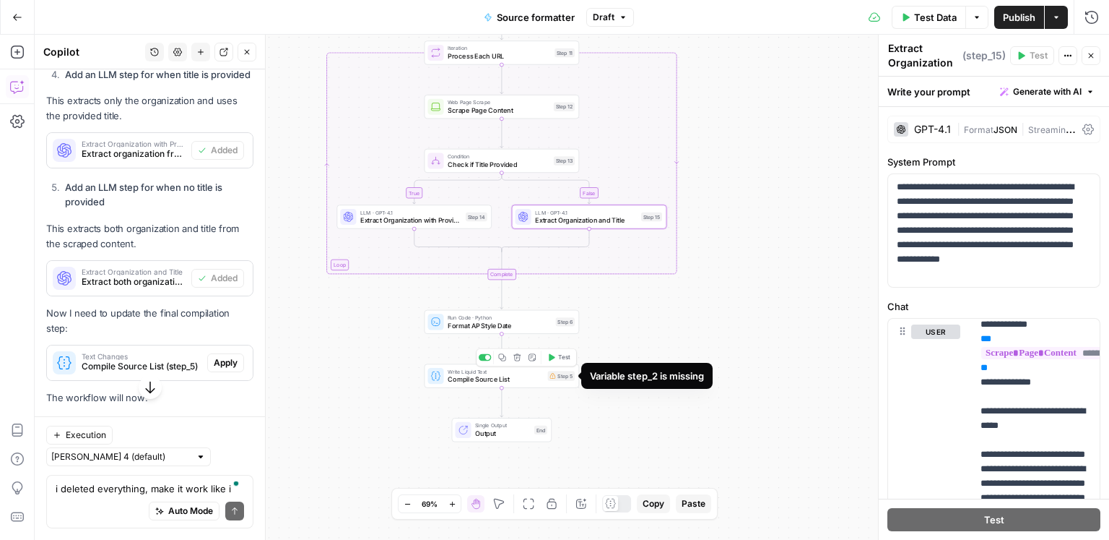
click at [563, 379] on div "Step 5" at bounding box center [561, 376] width 27 height 10
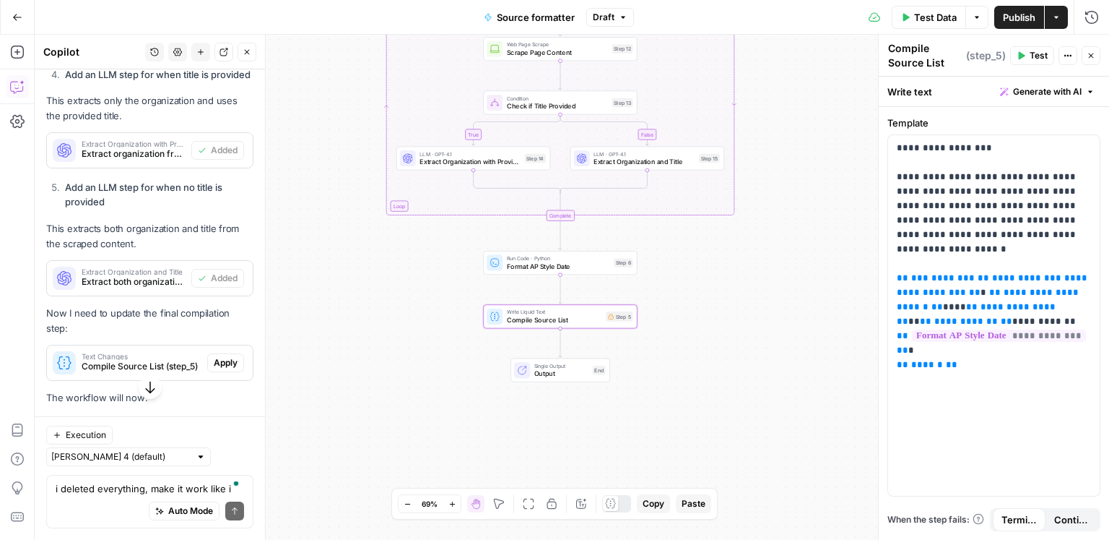
click at [223, 356] on span "Apply" at bounding box center [226, 362] width 24 height 13
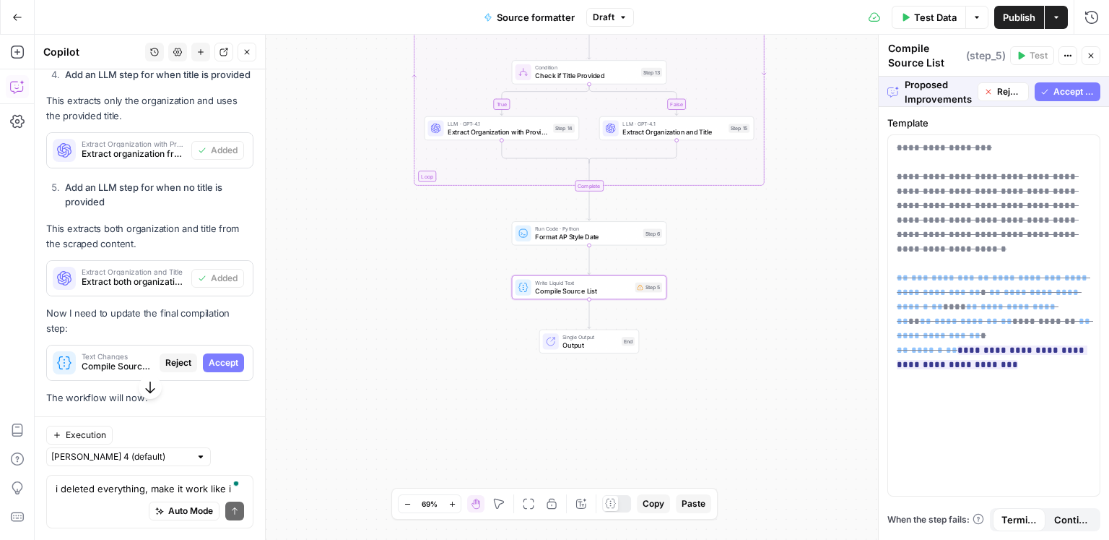
click at [226, 356] on span "Accept" at bounding box center [224, 362] width 30 height 13
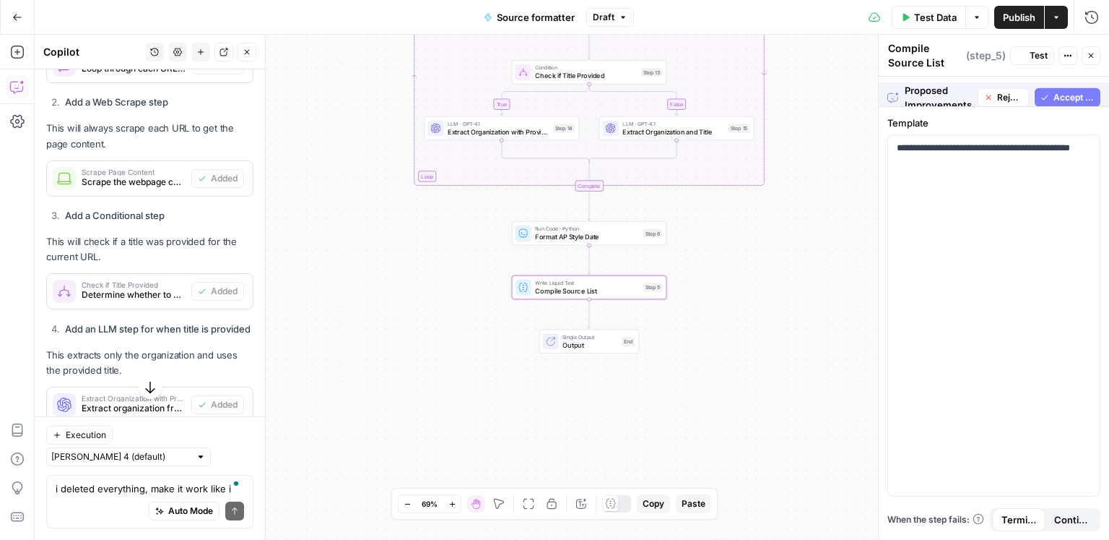
scroll to position [7324, 0]
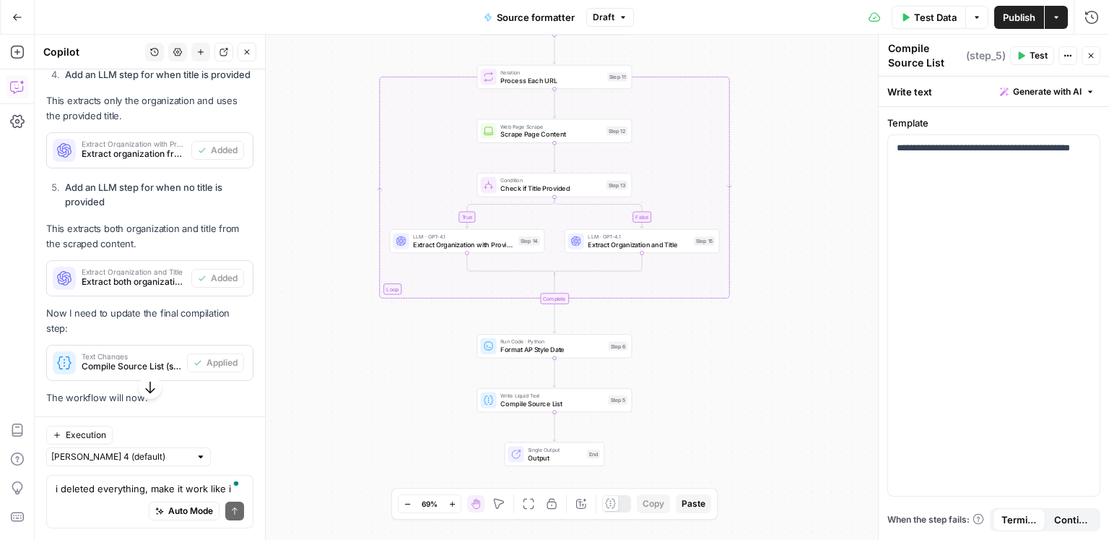
drag, startPoint x: 870, startPoint y: 275, endPoint x: 835, endPoint y: 334, distance: 68.4
click at [836, 387] on div "true false Workflow Input Settings Inputs Run Code · Python Parse URL List Step…" at bounding box center [572, 287] width 1075 height 505
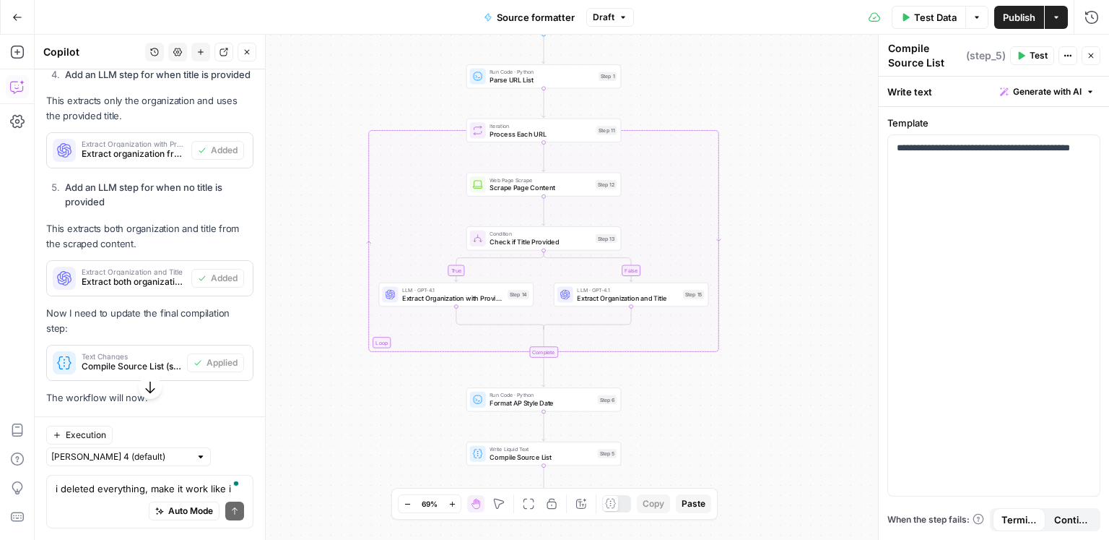
drag, startPoint x: 819, startPoint y: 396, endPoint x: 816, endPoint y: 414, distance: 18.3
click at [816, 414] on div "true false Workflow Input Settings Inputs Run Code · Python Parse URL List Step…" at bounding box center [572, 287] width 1075 height 505
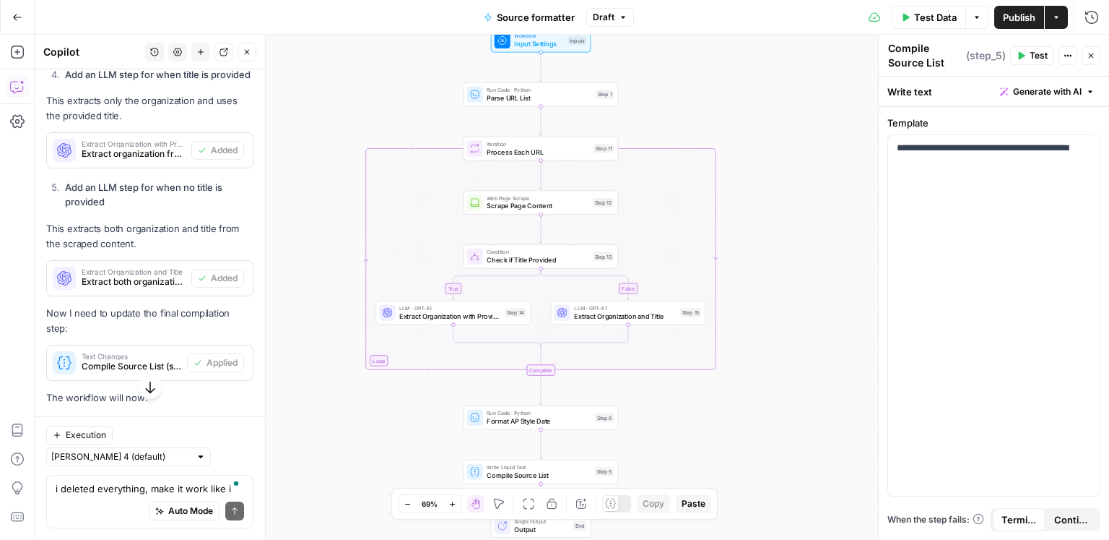
click at [932, 15] on span "Test Data" at bounding box center [935, 17] width 43 height 14
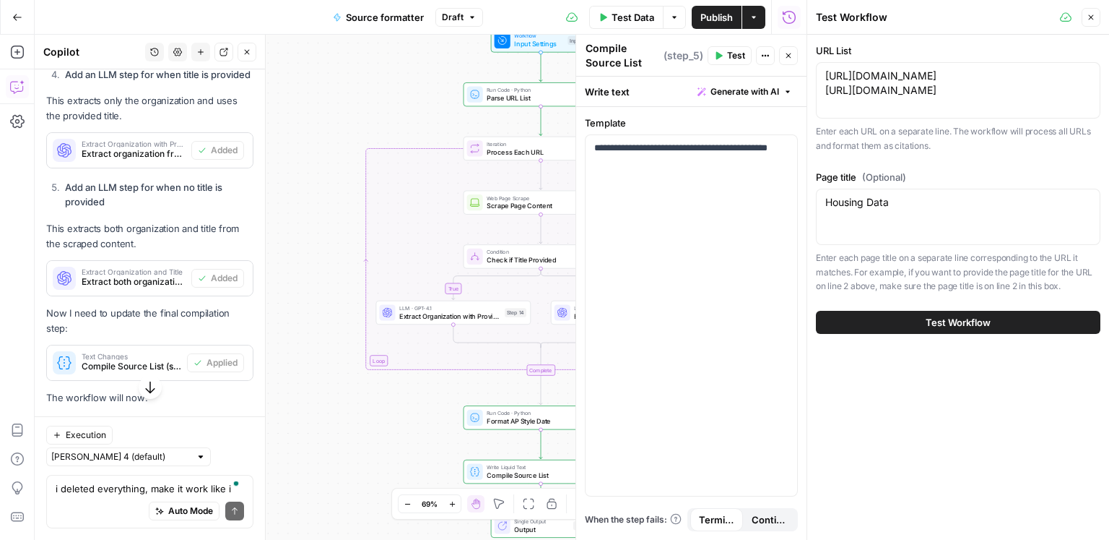
click at [966, 318] on span "Test Workflow" at bounding box center [958, 322] width 65 height 14
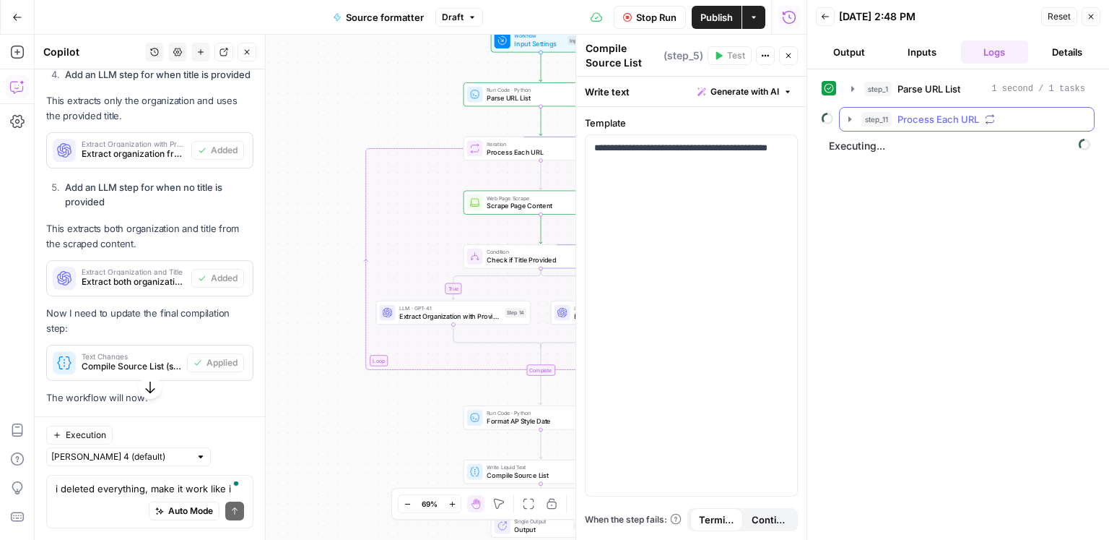
click at [993, 108] on button "step_11 Process Each URL" at bounding box center [967, 119] width 254 height 23
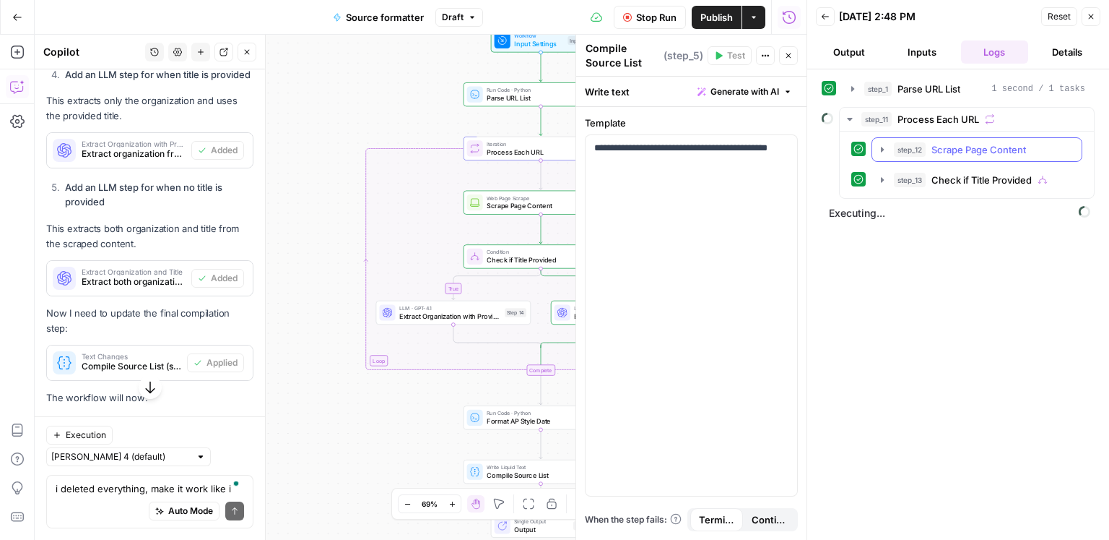
click at [977, 146] on span "Scrape Page Content" at bounding box center [979, 149] width 95 height 14
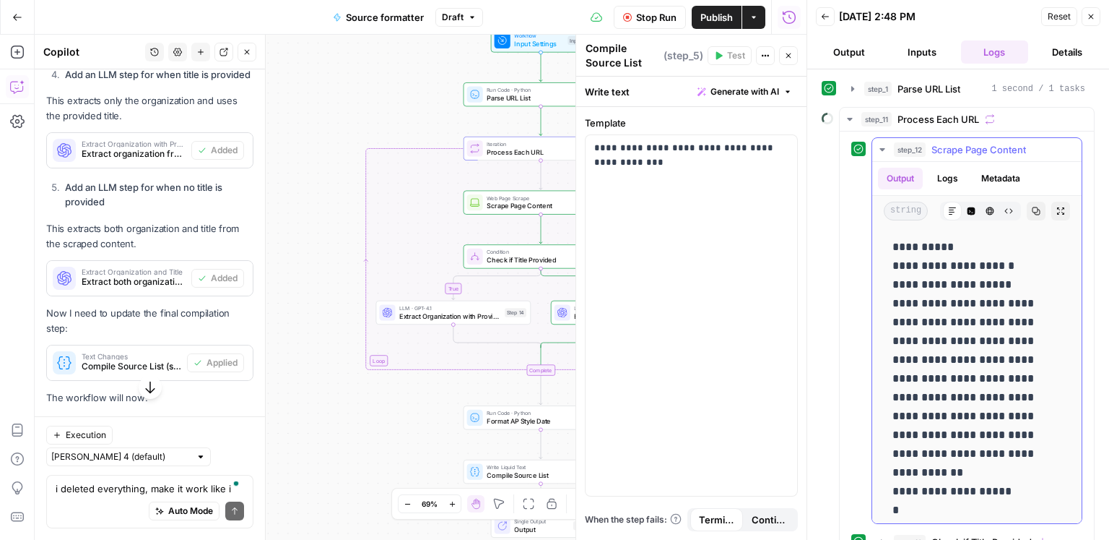
click at [977, 146] on span "Scrape Page Content" at bounding box center [979, 149] width 95 height 14
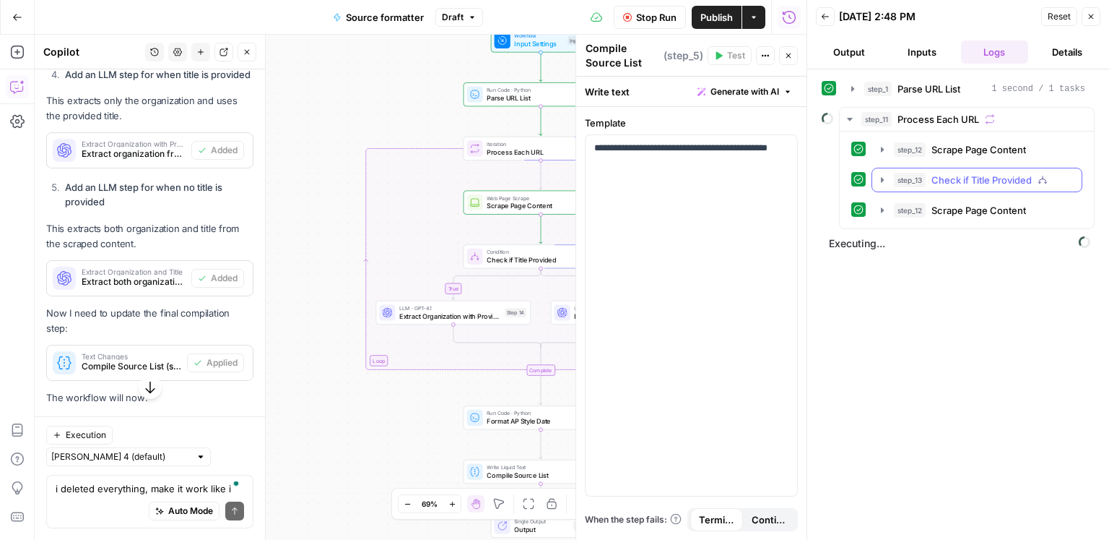
click at [976, 175] on span "Check if Title Provided" at bounding box center [982, 180] width 100 height 14
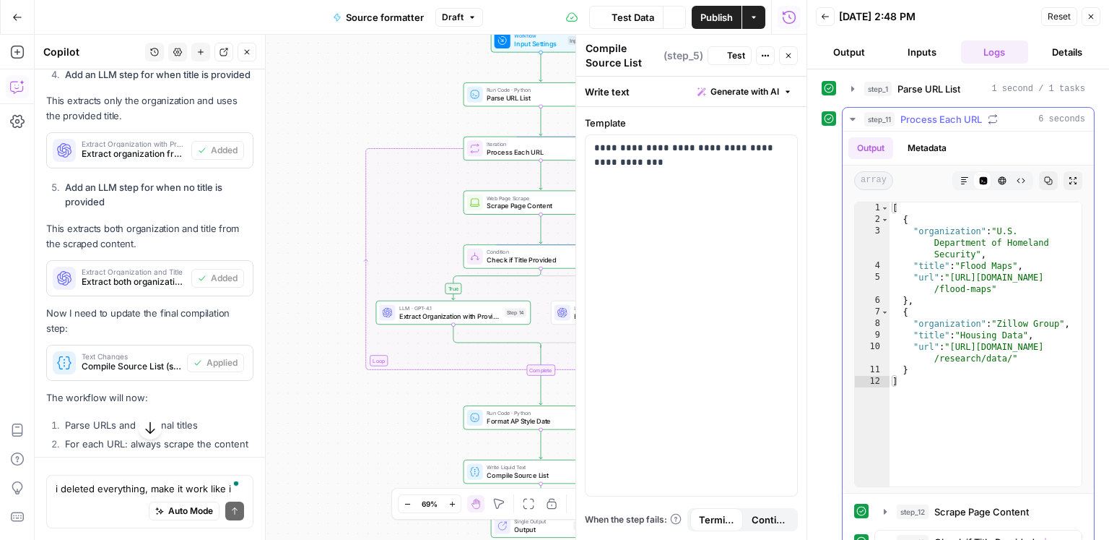
scroll to position [7324, 0]
click at [952, 116] on span "Process Each URL" at bounding box center [942, 119] width 82 height 14
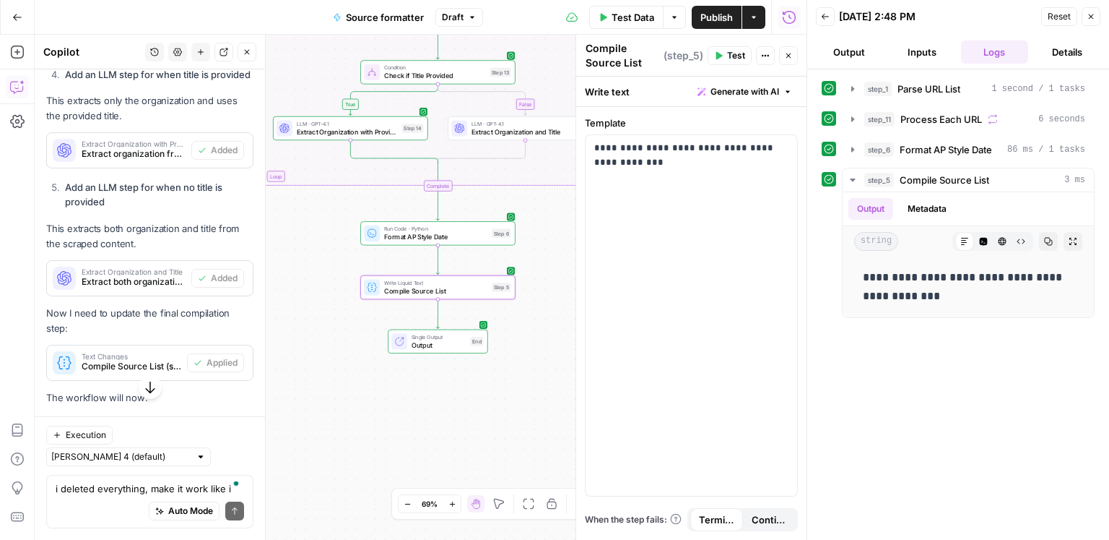
drag, startPoint x: 347, startPoint y: 418, endPoint x: 540, endPoint y: 310, distance: 221.2
click at [237, 287] on body "ConsumerAffairs New Home Browse Insights Opportunities Your Data Recent Grids S…" at bounding box center [554, 270] width 1109 height 540
drag, startPoint x: 948, startPoint y: 303, endPoint x: 984, endPoint y: 283, distance: 41.0
click at [945, 300] on p "**********" at bounding box center [969, 287] width 212 height 38
click at [1052, 240] on icon "button" at bounding box center [1049, 242] width 8 height 8
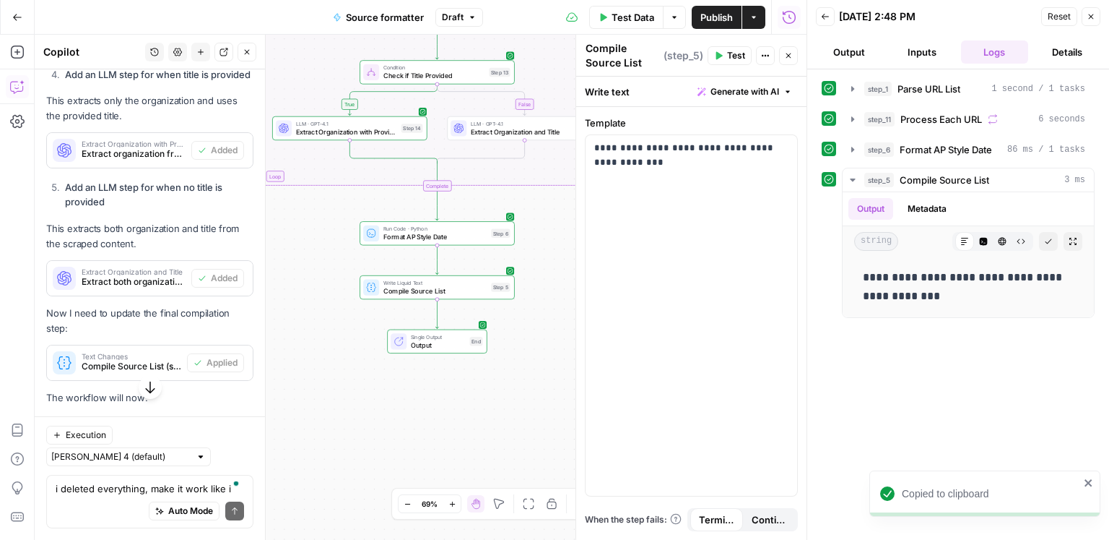
click at [98, 480] on div "i deleted everything, make it work like i want it to now Write your question he…" at bounding box center [149, 501] width 207 height 53
click at [98, 483] on textarea "i deleted everything, make it work like i want it to now" at bounding box center [150, 488] width 189 height 14
paste textarea "Update to reference the correct iteration output"
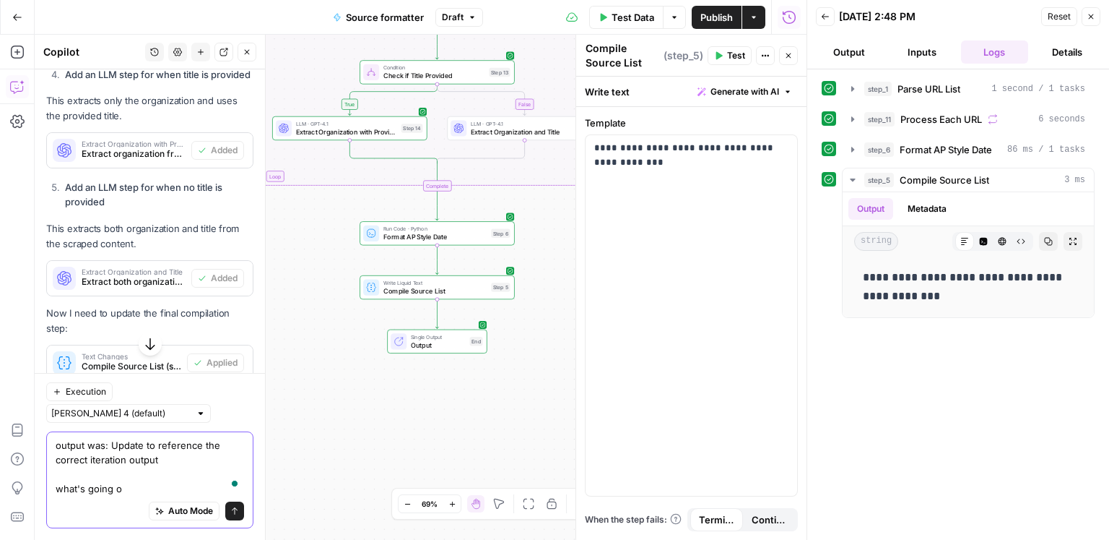
type textarea "output was: Update to reference the correct iteration output what's going on"
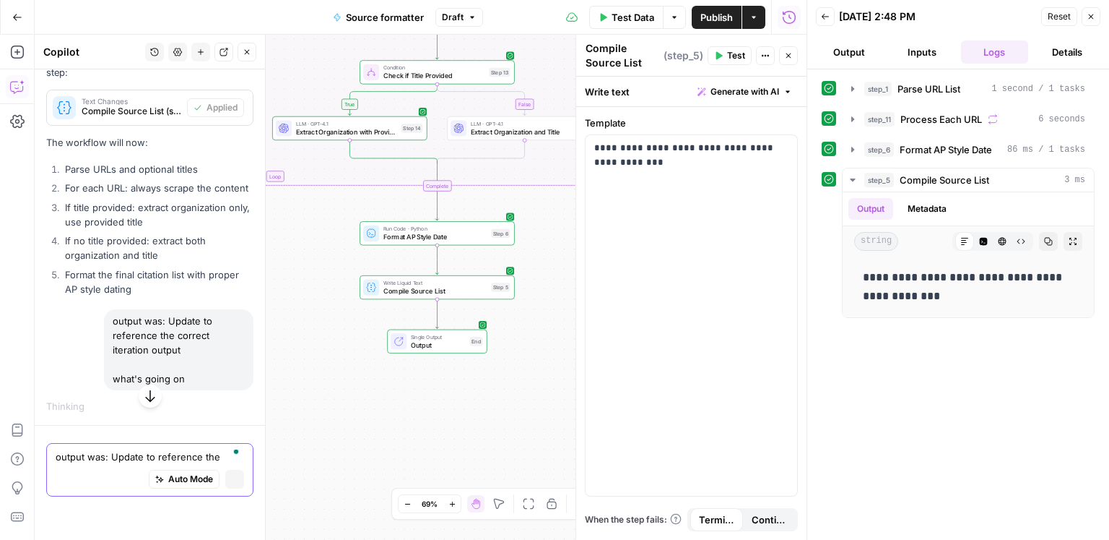
scroll to position [7049, 0]
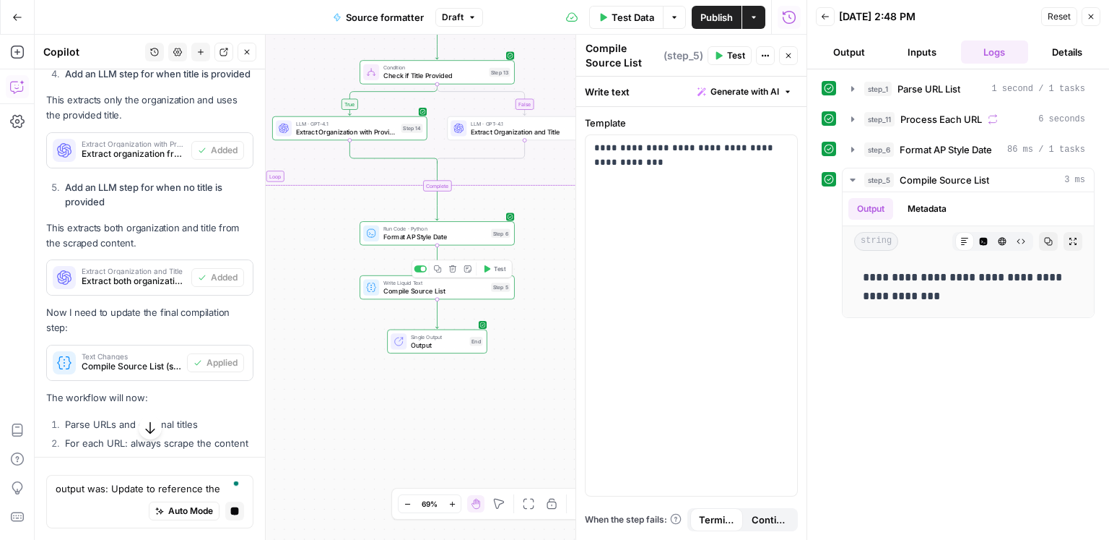
click at [477, 291] on span "Compile Source List" at bounding box center [436, 291] width 104 height 10
click at [160, 360] on span "Compile Source List (step_5)" at bounding box center [132, 366] width 100 height 13
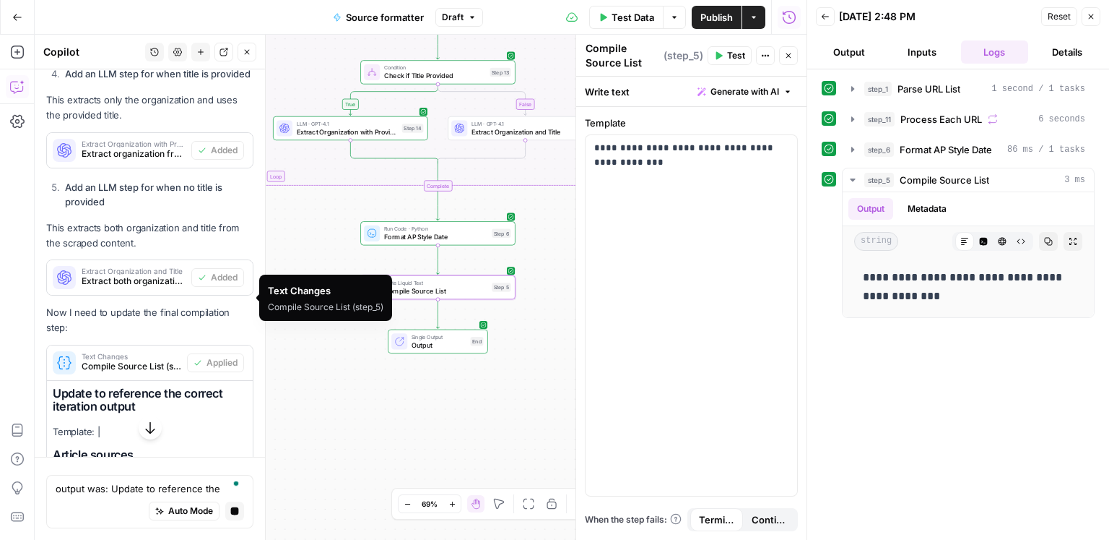
click at [160, 360] on span "Compile Source List (step_5)" at bounding box center [132, 366] width 100 height 13
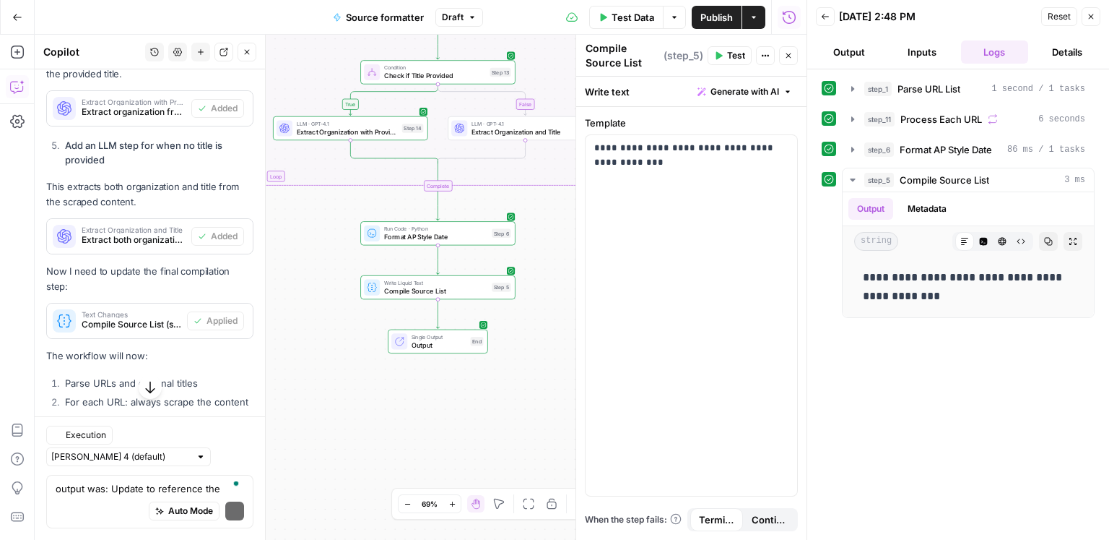
scroll to position [7642, 0]
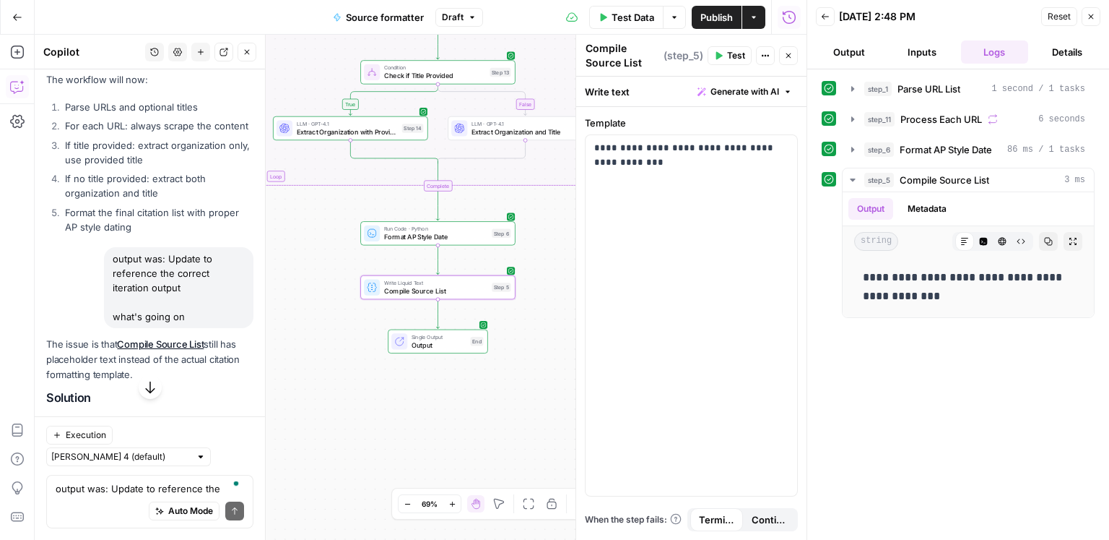
click at [222, 466] on span "Apply" at bounding box center [226, 472] width 24 height 13
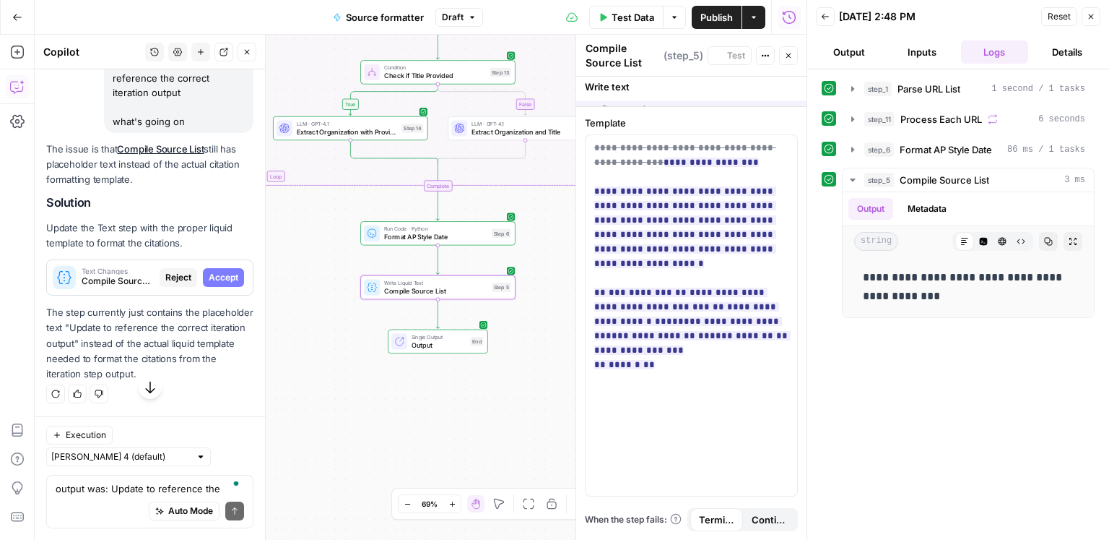
scroll to position [7388, 0]
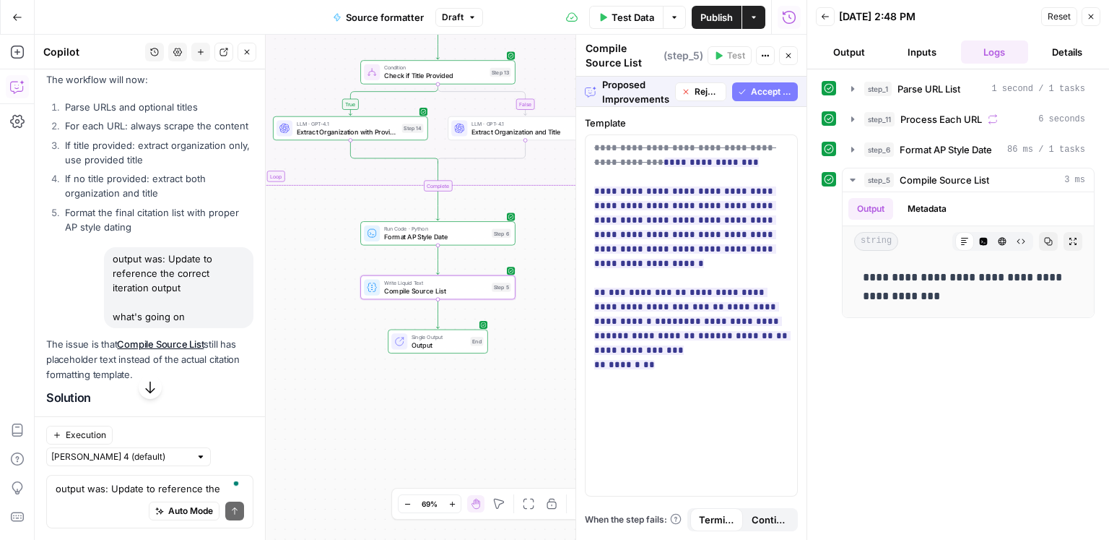
click at [222, 466] on span "Accept" at bounding box center [224, 472] width 30 height 13
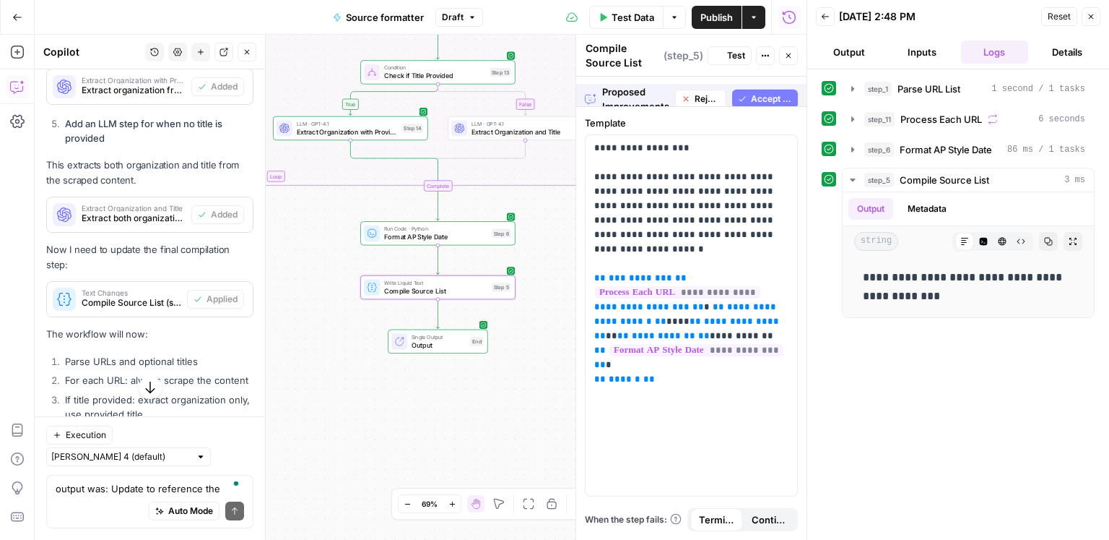
scroll to position [7642, 0]
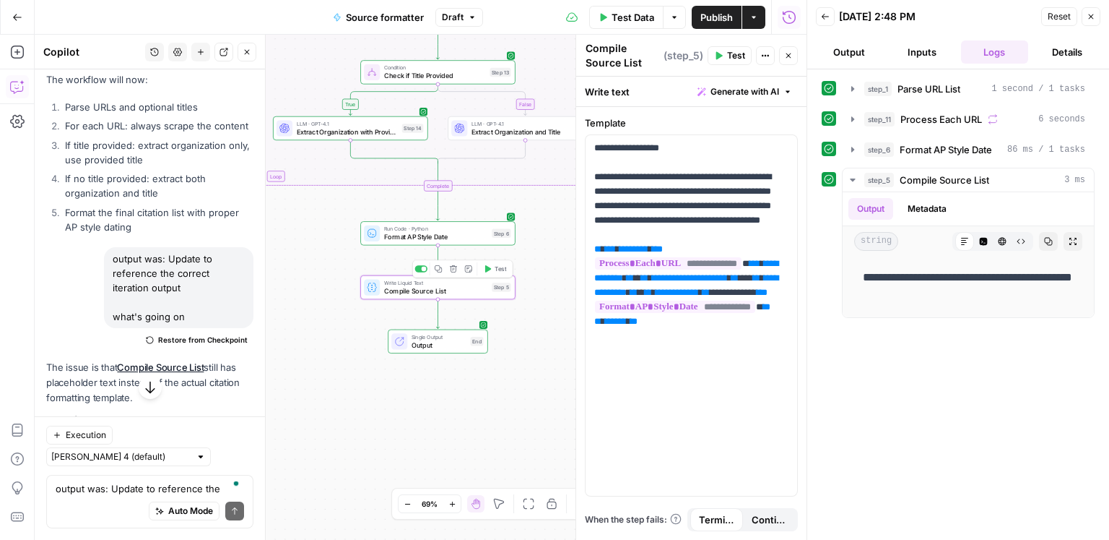
click at [499, 269] on span "Test" at bounding box center [501, 268] width 12 height 9
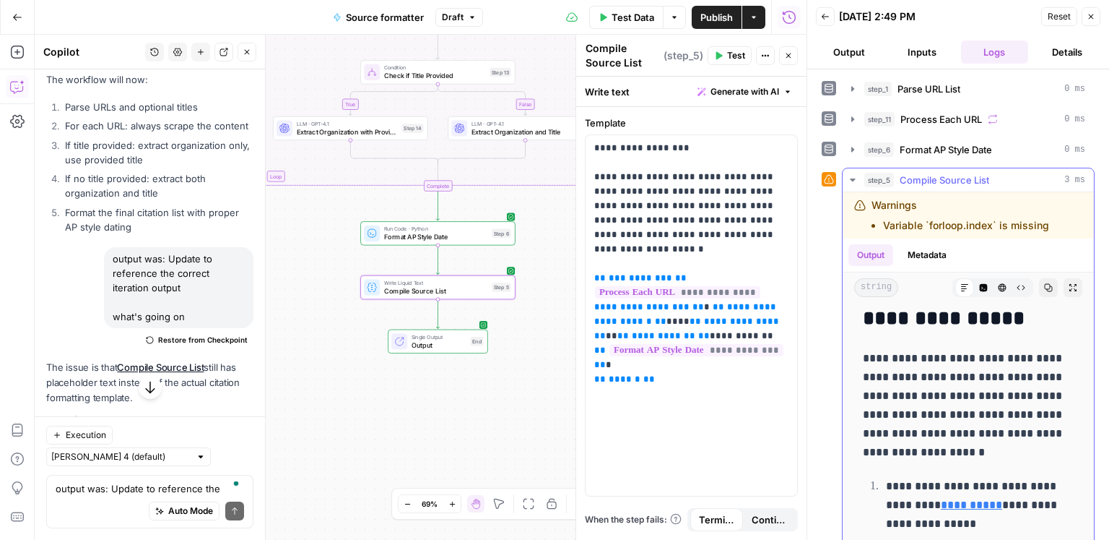
scroll to position [66, 0]
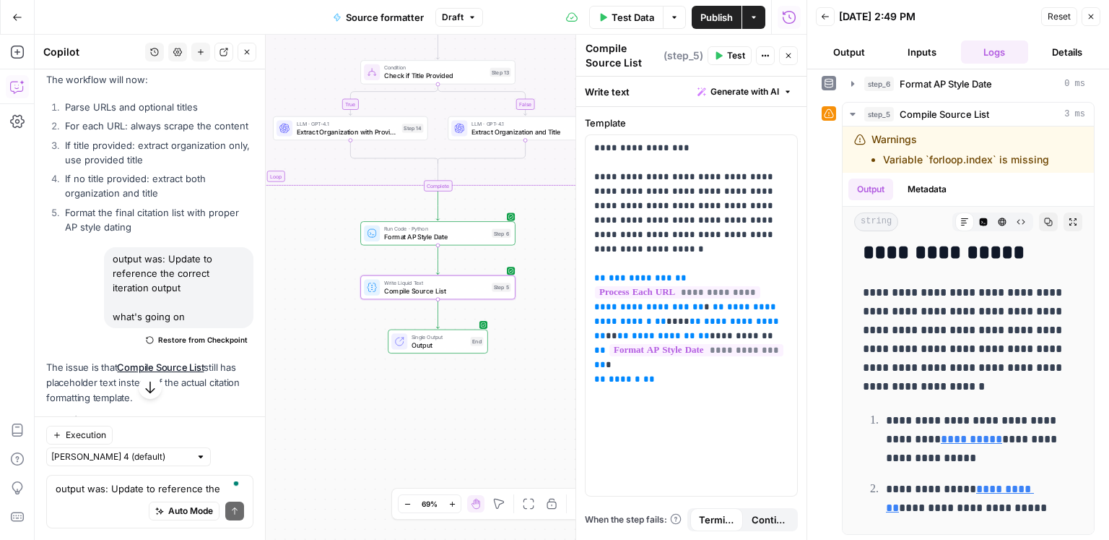
click at [621, 19] on span "Test Data" at bounding box center [633, 17] width 43 height 14
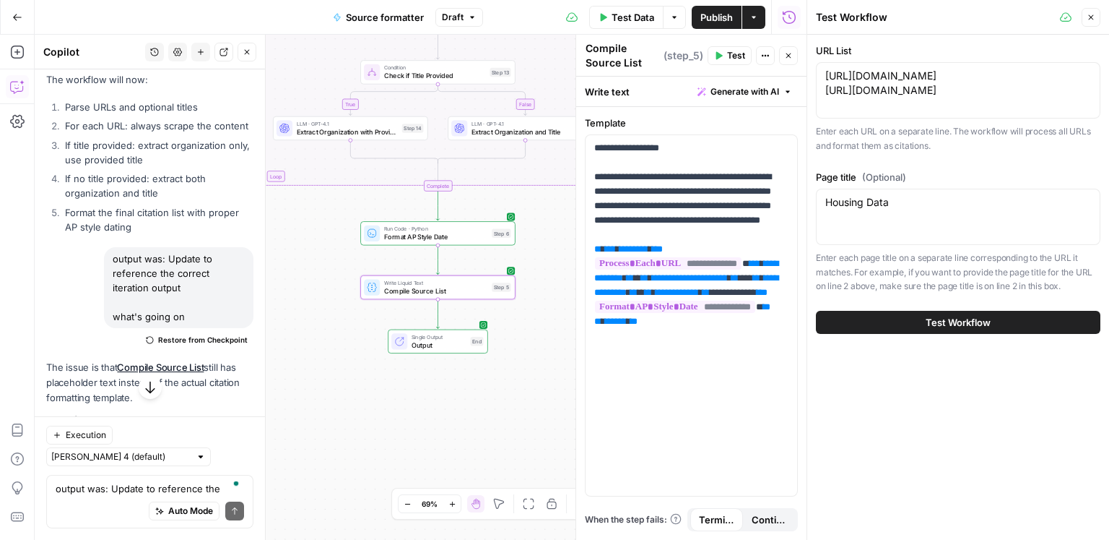
click at [1022, 105] on div "https://www.fema.gov/flood-maps https://www.zillow.com/research/data/ https://w…" at bounding box center [958, 90] width 285 height 56
click at [1034, 90] on textarea "https://www.fema.gov/flood-maps https://www.zillow.com/research/data/" at bounding box center [959, 83] width 266 height 29
paste textarea "https://data.census.gov/table?g=040XX00US37$1600000&q=S0101:+AGE+AND+SEX"
type textarea "[URL][DOMAIN_NAME] [URL][DOMAIN_NAME] [URL][DOMAIN_NAME]"
drag, startPoint x: 893, startPoint y: 232, endPoint x: 800, endPoint y: 227, distance: 93.3
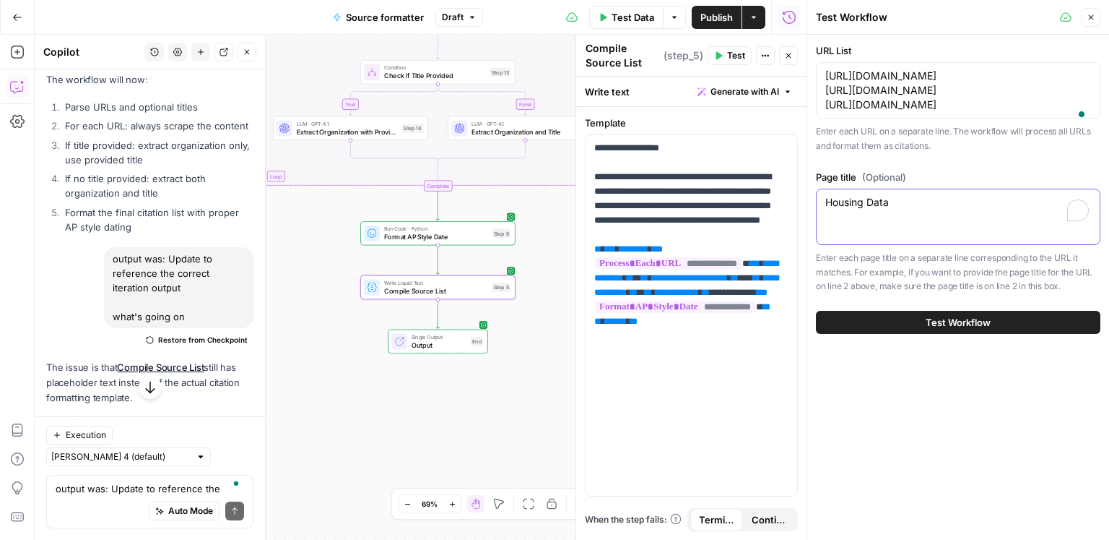
click at [807, 227] on div "Test Workflow Close URL List https://www.fema.gov/flood-maps https://www.zillow…" at bounding box center [958, 270] width 303 height 540
paste textarea "S0101 Age and Sex"
type textarea "S0101 Age and Sex"
click at [964, 329] on span "Test Workflow" at bounding box center [958, 322] width 65 height 14
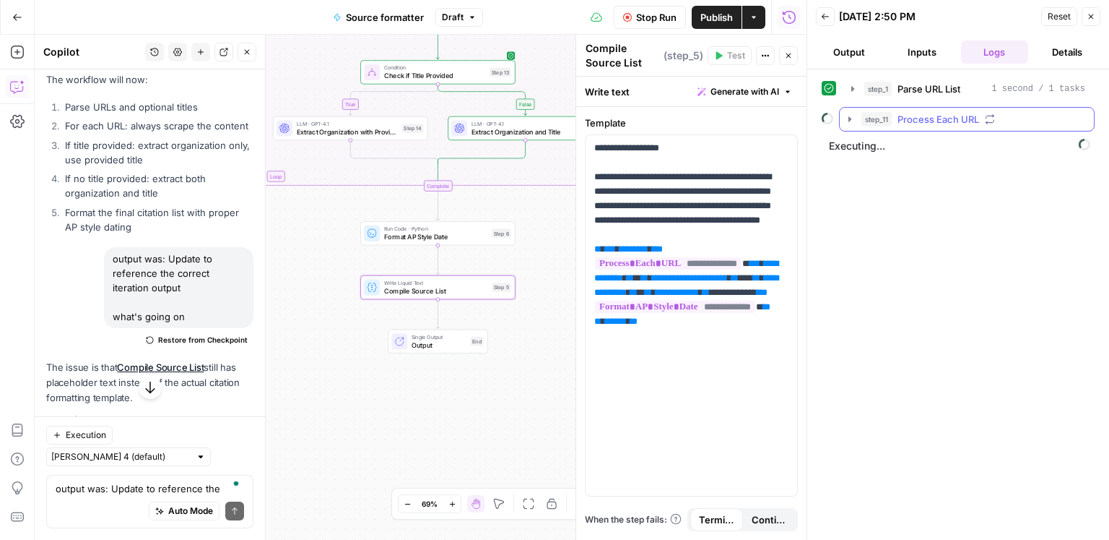
click at [950, 126] on button "step_11 Process Each URL" at bounding box center [967, 119] width 254 height 23
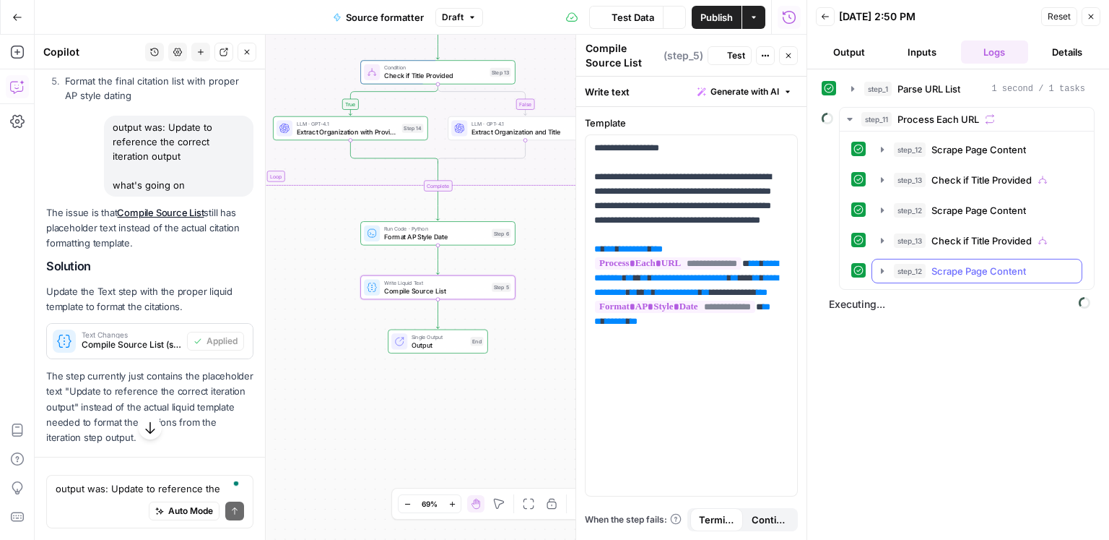
scroll to position [7642, 0]
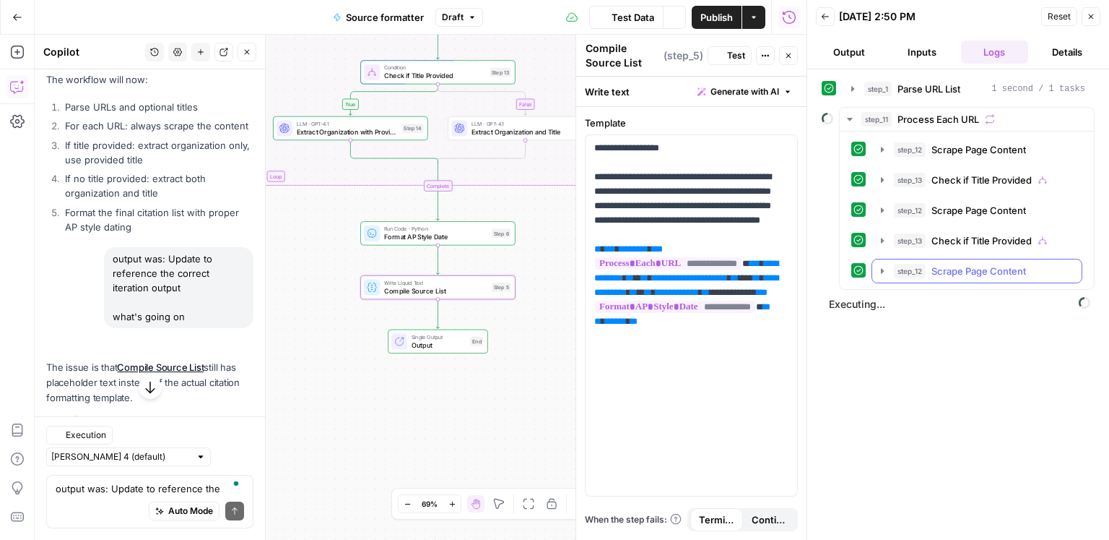
click at [974, 264] on span "Scrape Page Content" at bounding box center [979, 271] width 95 height 14
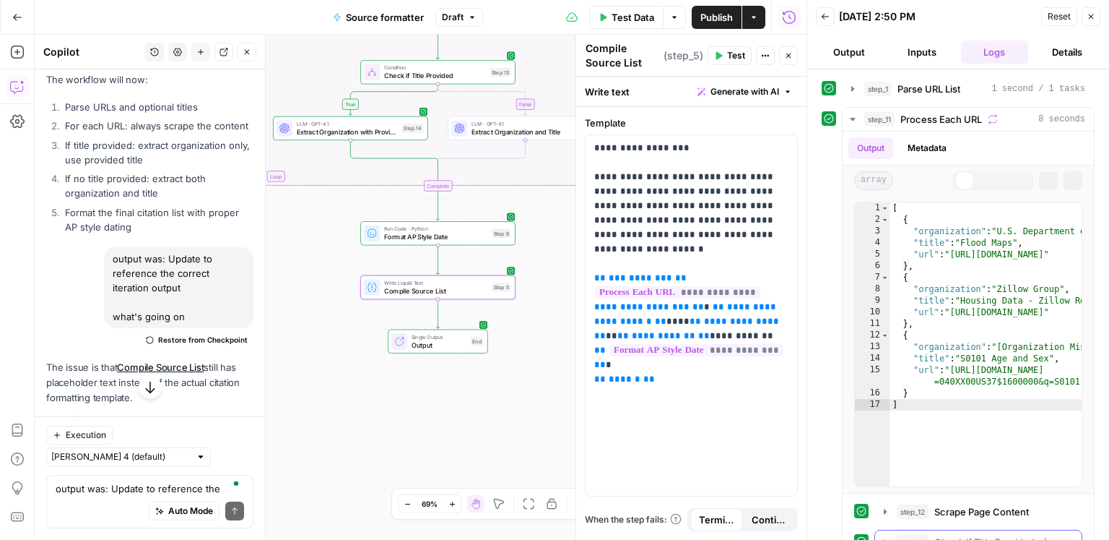
type textarea "**********"
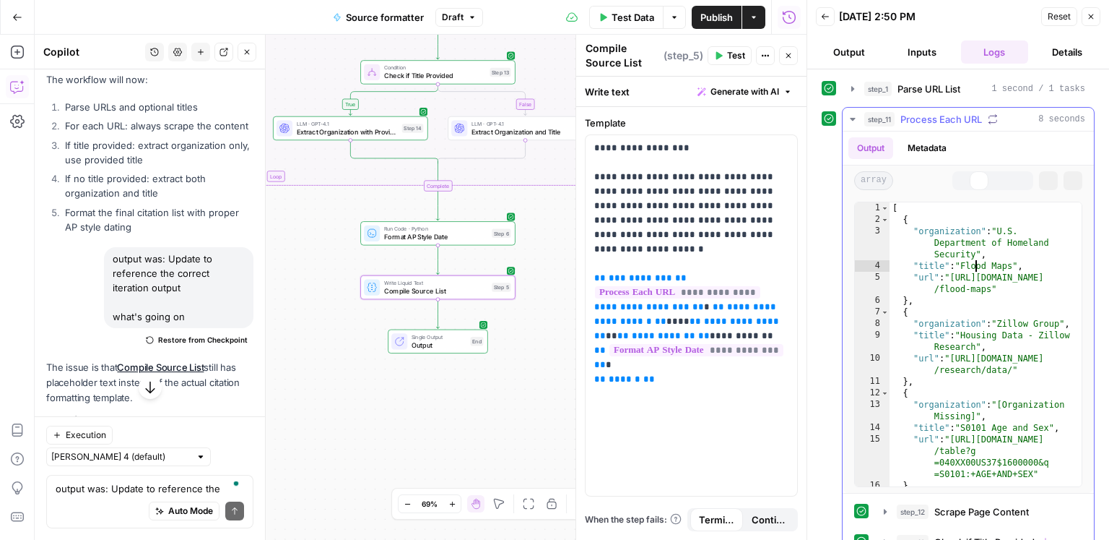
click at [974, 264] on div "[ { "organization" : "U.S. Department of Homeland Security" , "title" : "Flood …" at bounding box center [986, 356] width 193 height 308
click at [952, 127] on button "step_11 Process Each URL 8 seconds" at bounding box center [968, 119] width 251 height 23
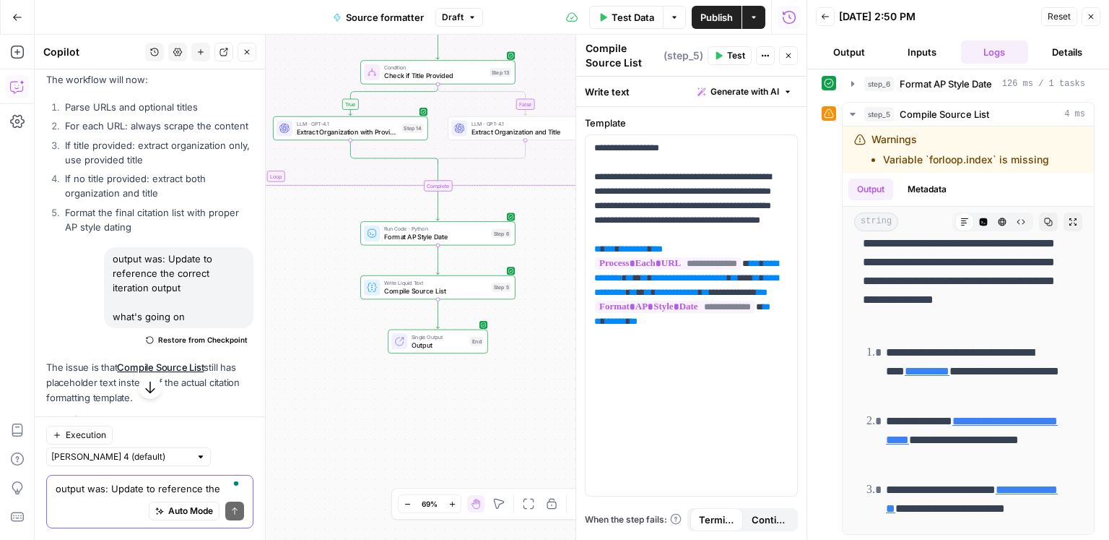
click at [125, 486] on textarea "output was: Update to reference the correct iteration output what's going on" at bounding box center [150, 488] width 189 height 14
type textarea "how is this workflow determining page title"
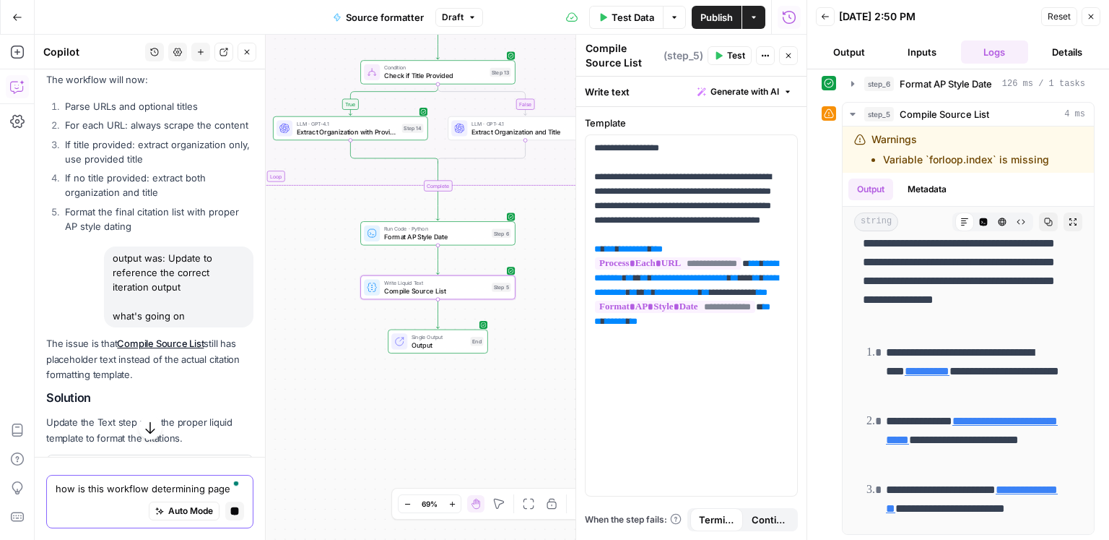
scroll to position [7501, 0]
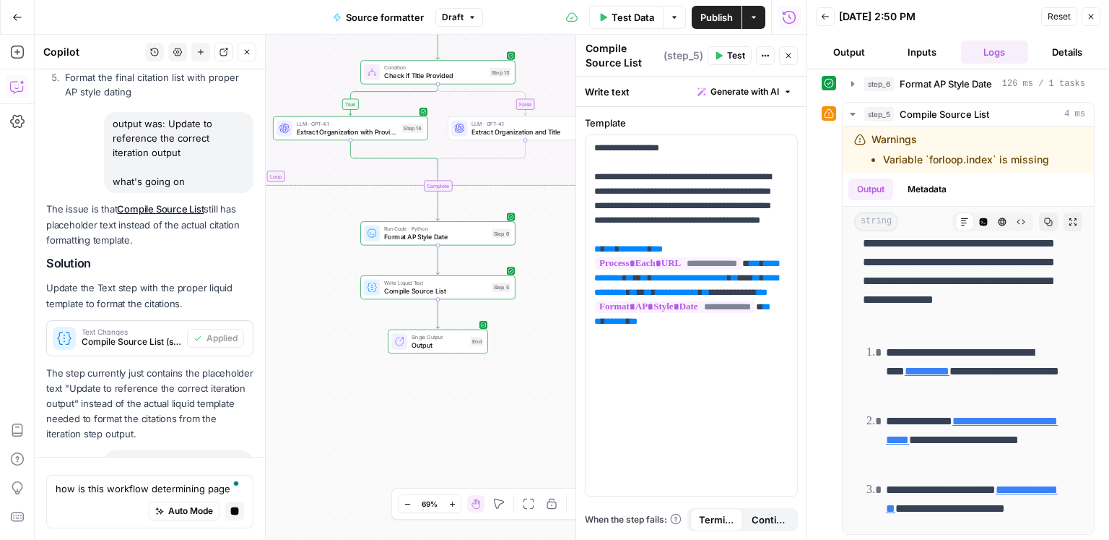
click at [705, 11] on span "Publish" at bounding box center [717, 17] width 33 height 14
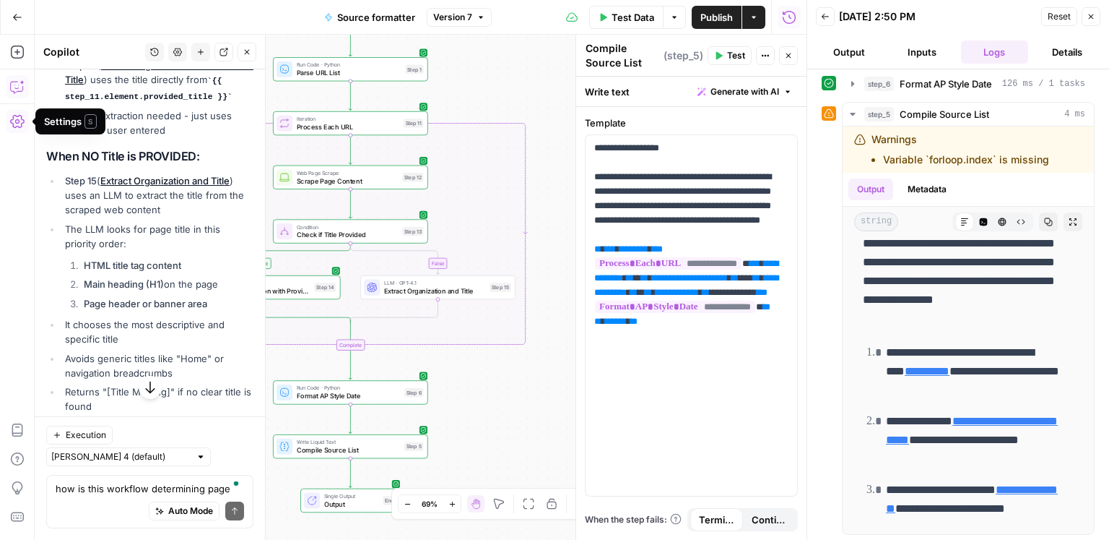
scroll to position [8321, 0]
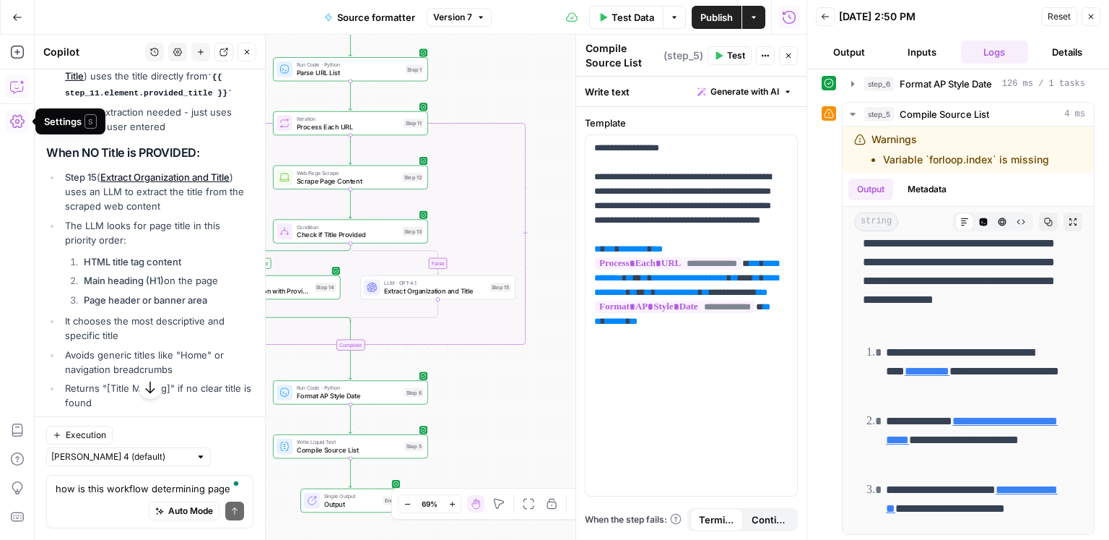
click at [103, 499] on div "Auto Mode Send" at bounding box center [150, 511] width 189 height 32
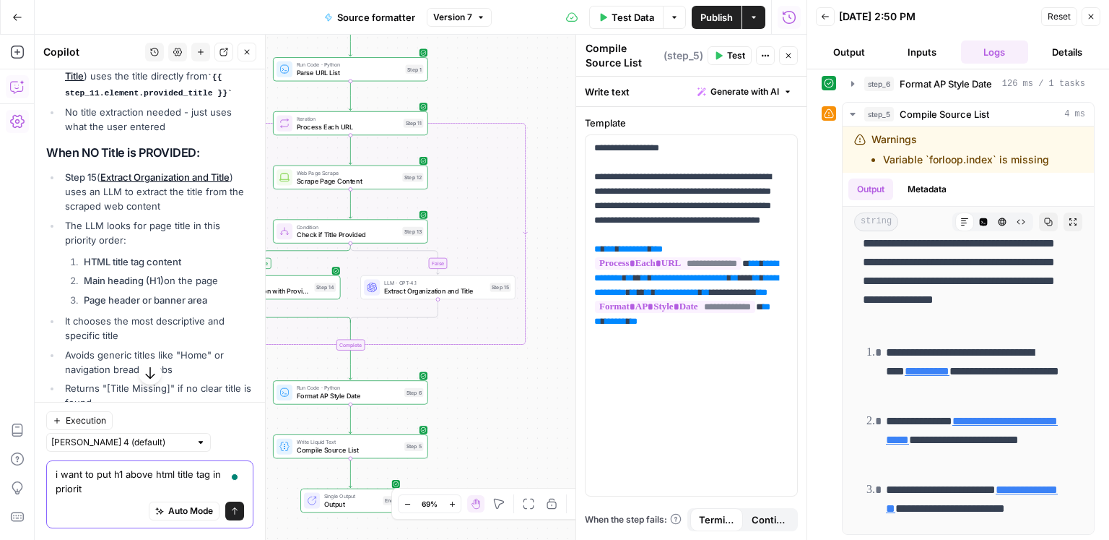
type textarea "i want to put h1 above html title tag in priority"
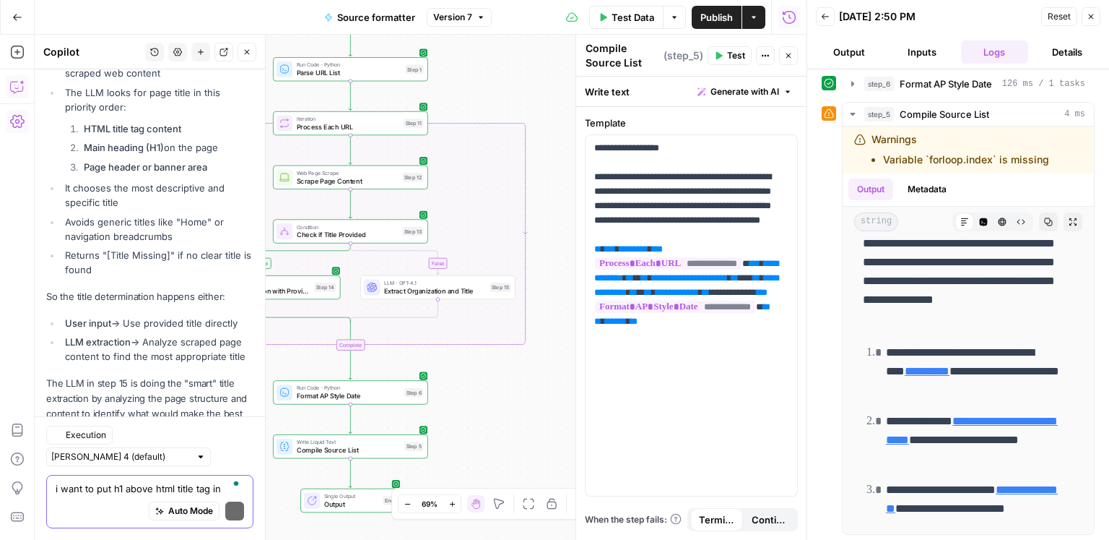
scroll to position [8794, 0]
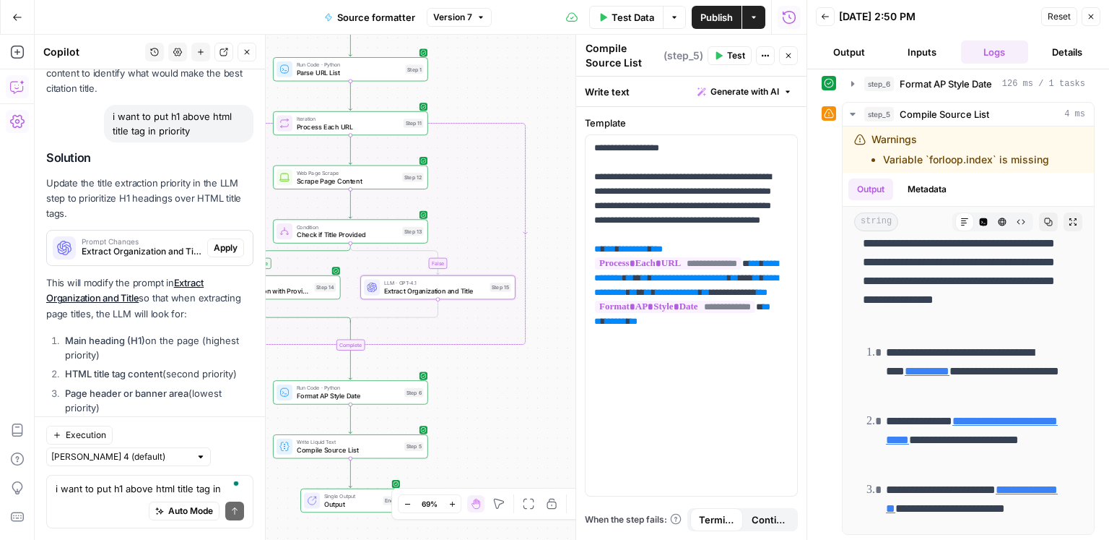
click at [189, 245] on span "Extract Organization and Title (step_15)" at bounding box center [142, 251] width 120 height 13
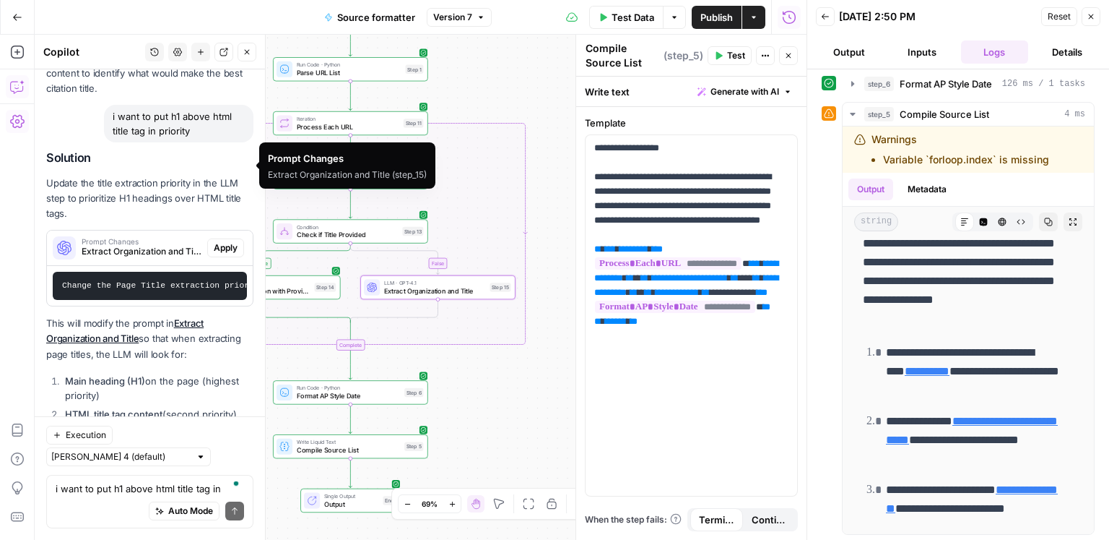
click at [221, 241] on span "Apply" at bounding box center [226, 247] width 24 height 13
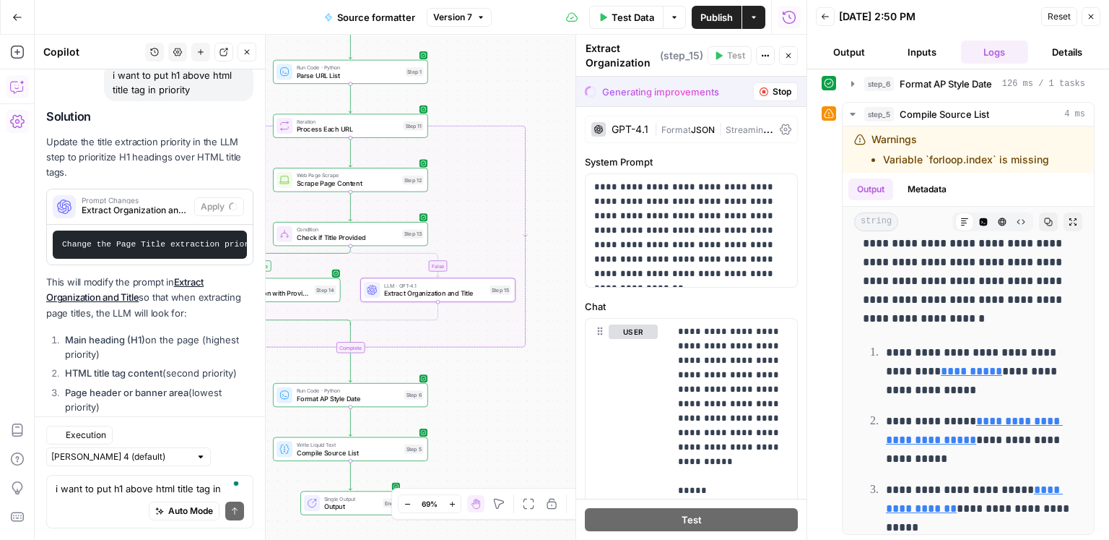
scroll to position [8557, 0]
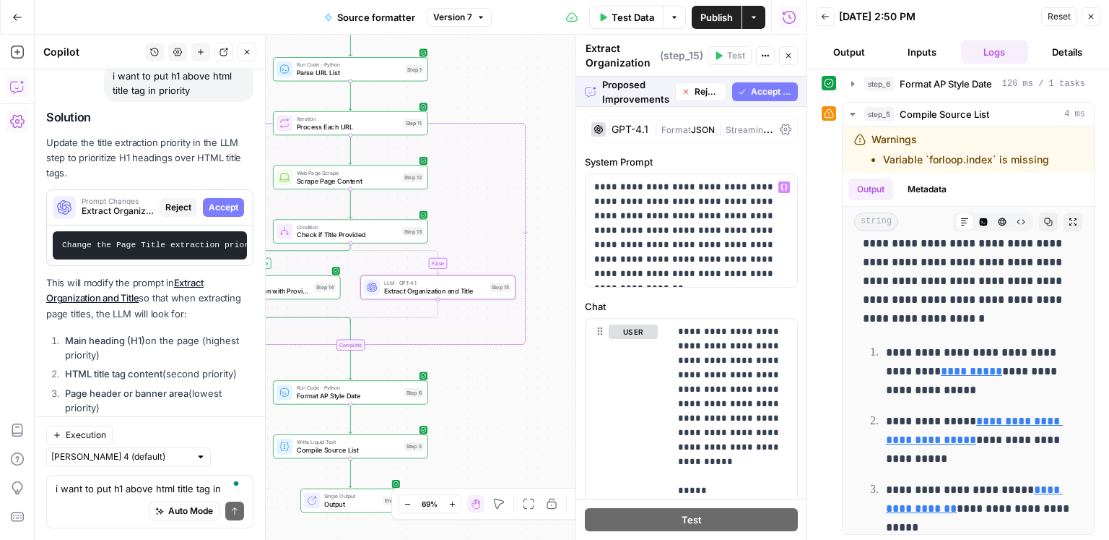
click at [779, 92] on span "Accept All" at bounding box center [771, 91] width 41 height 13
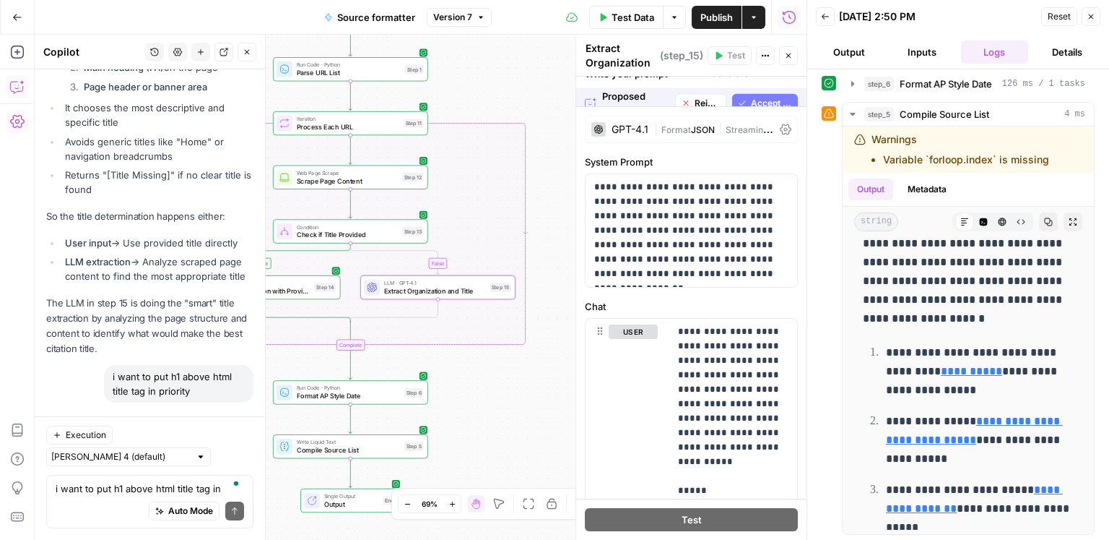
scroll to position [0, 0]
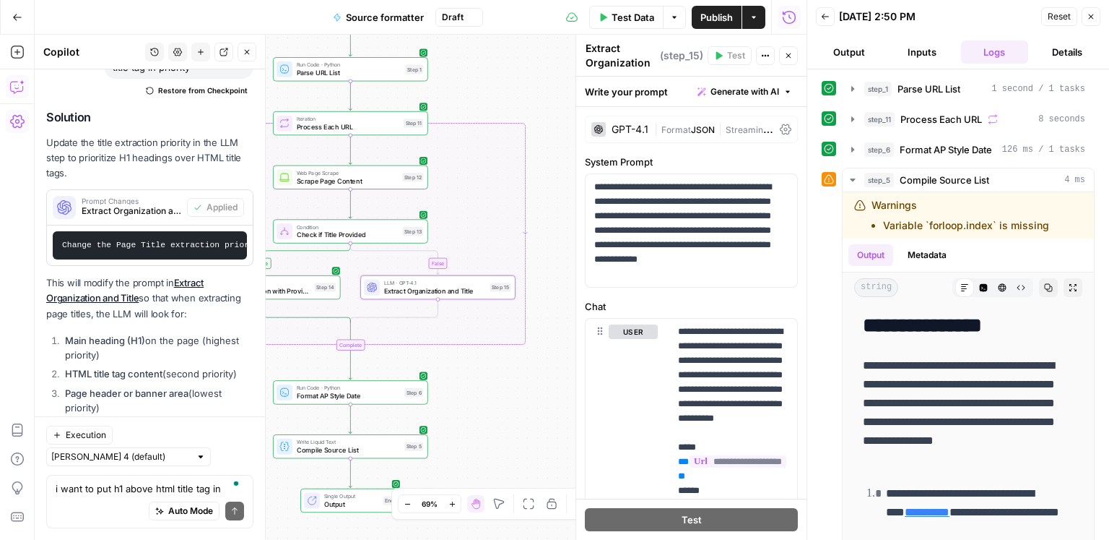
click at [712, 18] on span "Publish" at bounding box center [717, 17] width 33 height 14
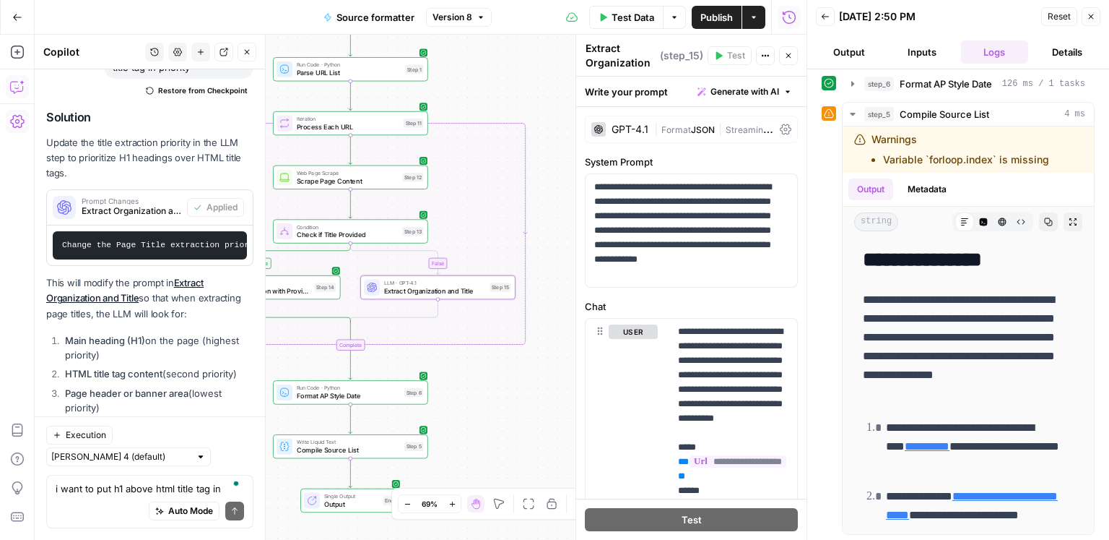
click at [893, 53] on button "Inputs" at bounding box center [922, 51] width 67 height 23
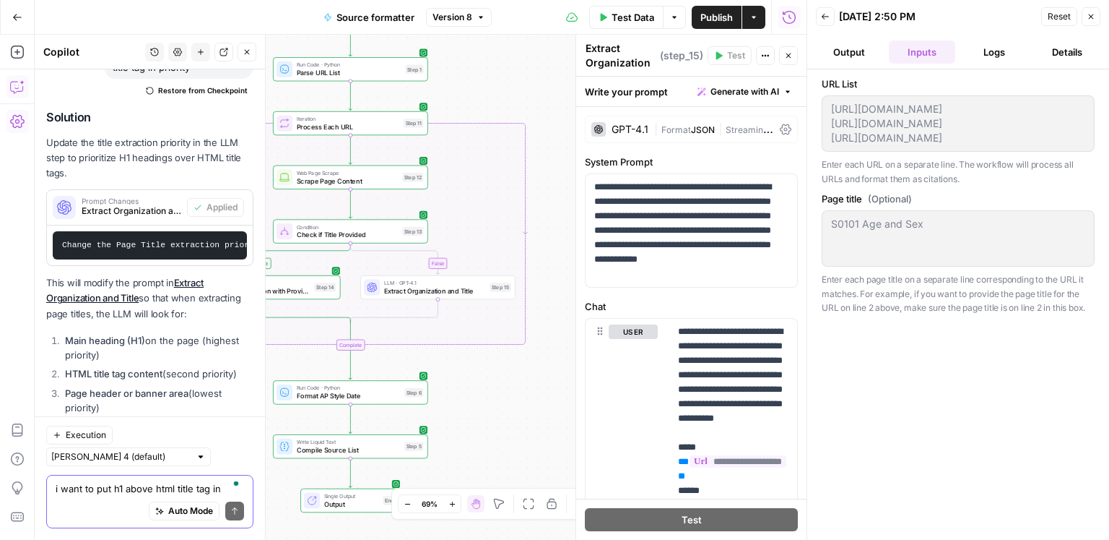
click at [108, 490] on textarea "i want to put h1 above html title tag in priority" at bounding box center [150, 488] width 189 height 14
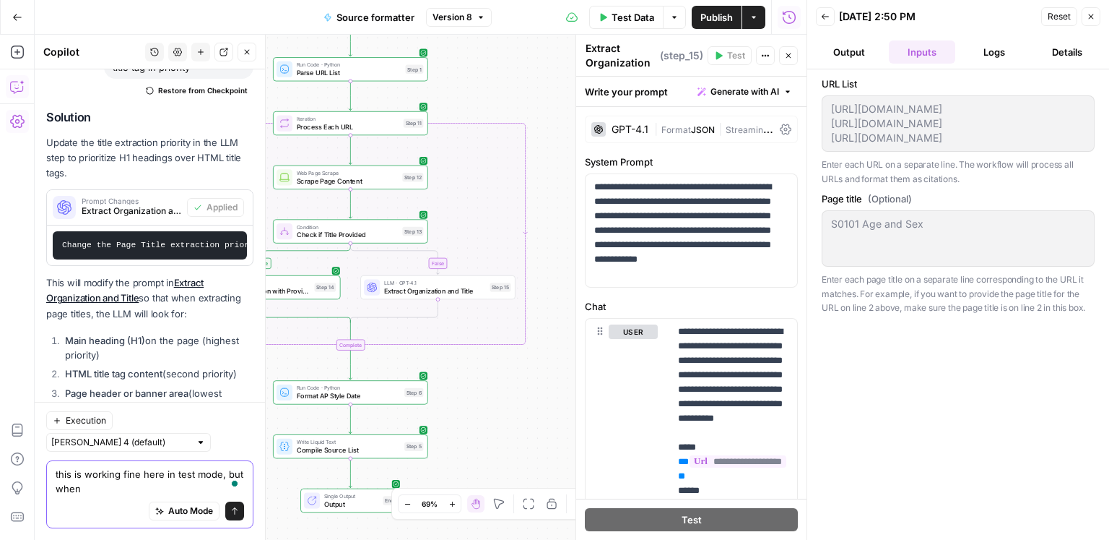
scroll to position [8895, 0]
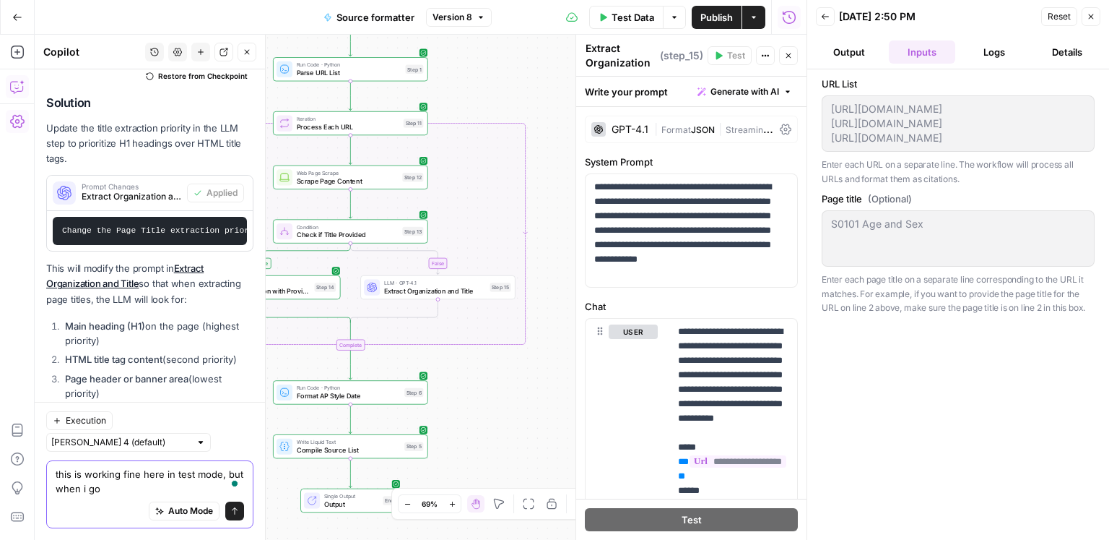
type textarea "this is working fine here in test mode, but when i go"
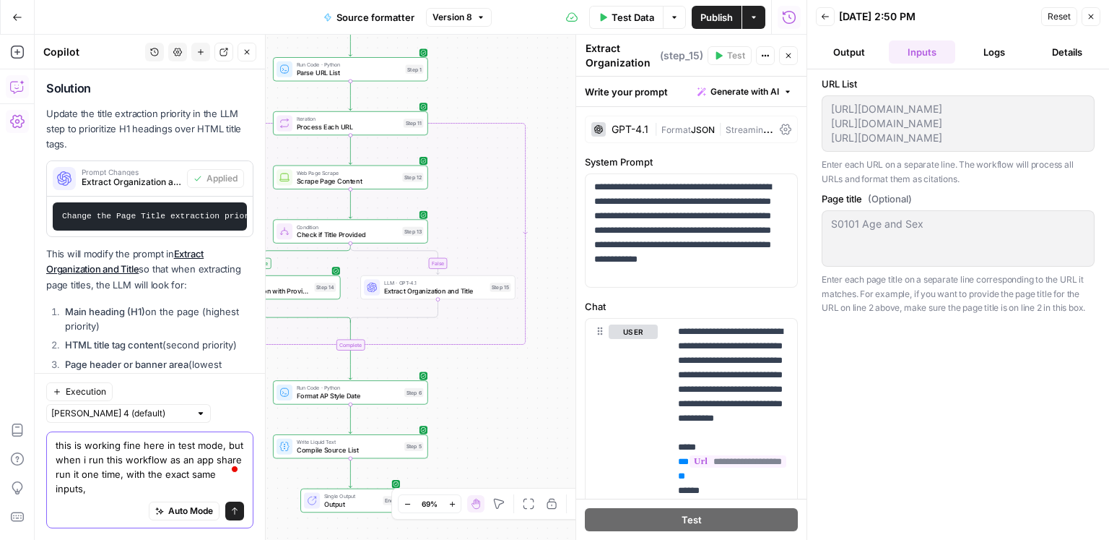
scroll to position [8924, 0]
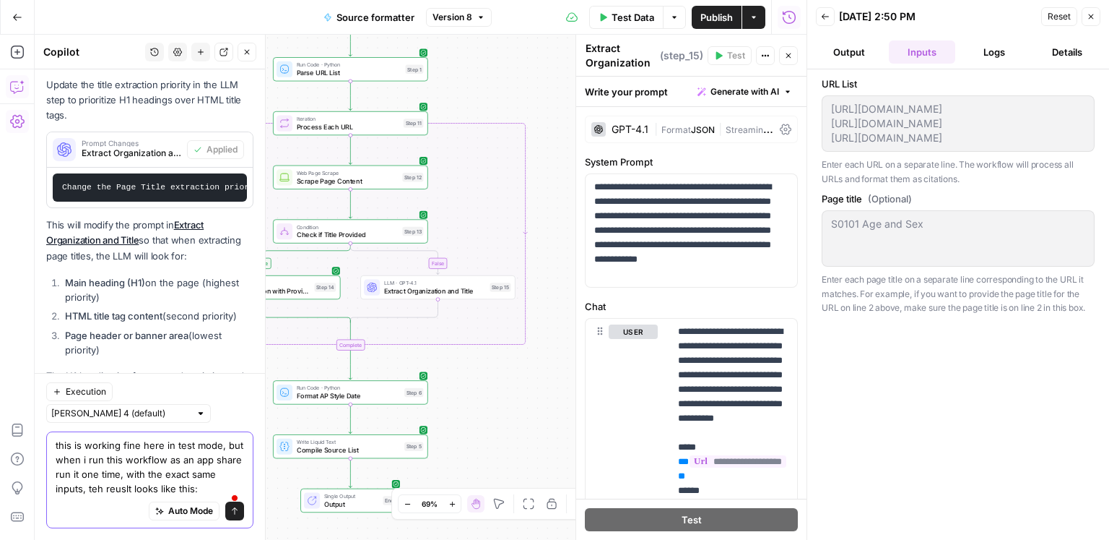
paste textarea "## Article sources ConsumerAffairs writers primarily rely on government data, i…"
type textarea "this is working fine here in test mode, but when i run this workflow as an app …"
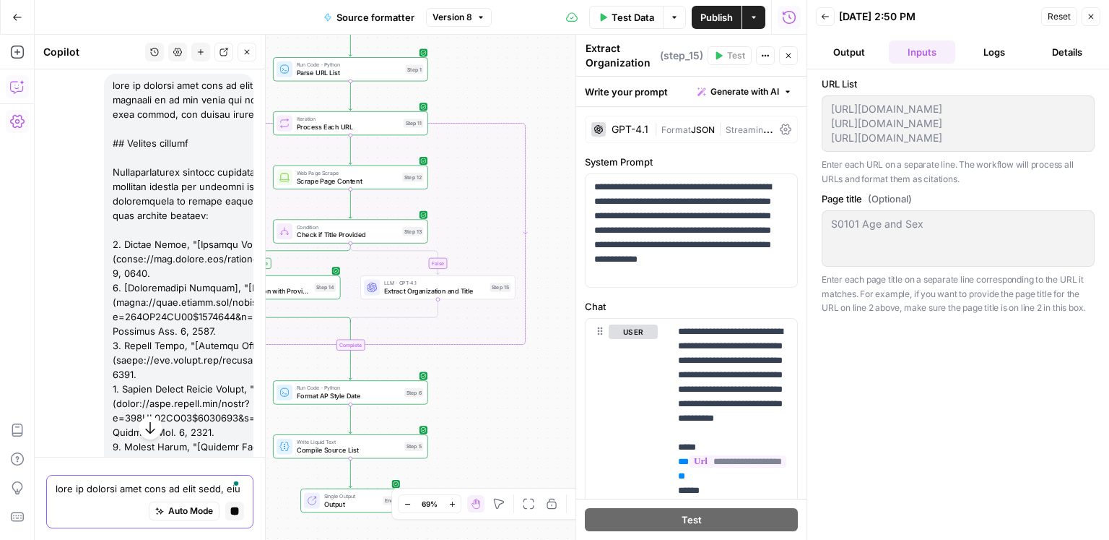
scroll to position [8957, 0]
click at [1106, 53] on header "Back [DATE] 2:50 PM Reset Close Output Inputs Logs Details" at bounding box center [959, 34] width 302 height 69
click at [865, 53] on button "Output" at bounding box center [849, 51] width 67 height 23
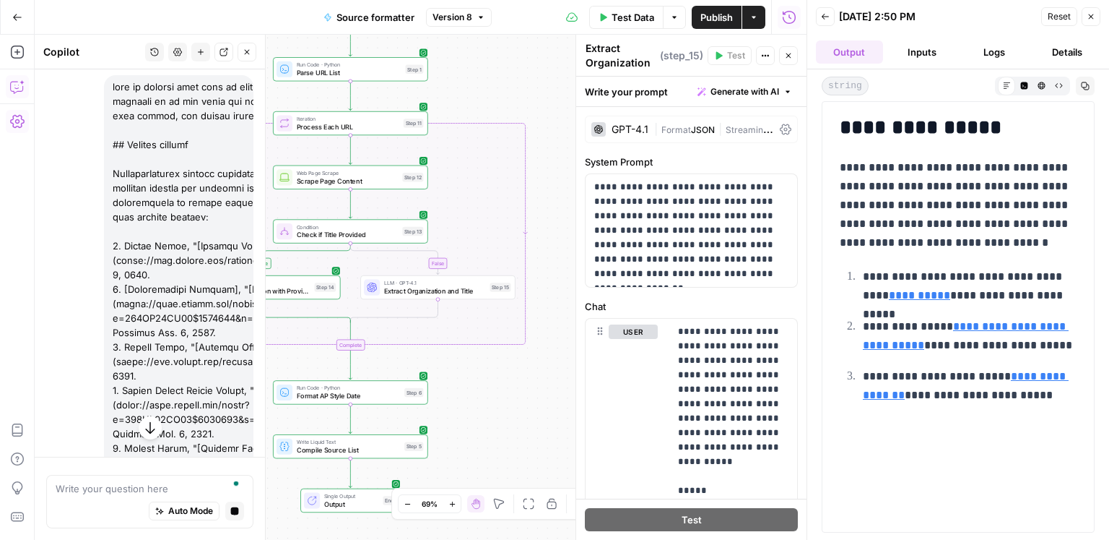
click at [865, 53] on button "Output" at bounding box center [849, 51] width 67 height 23
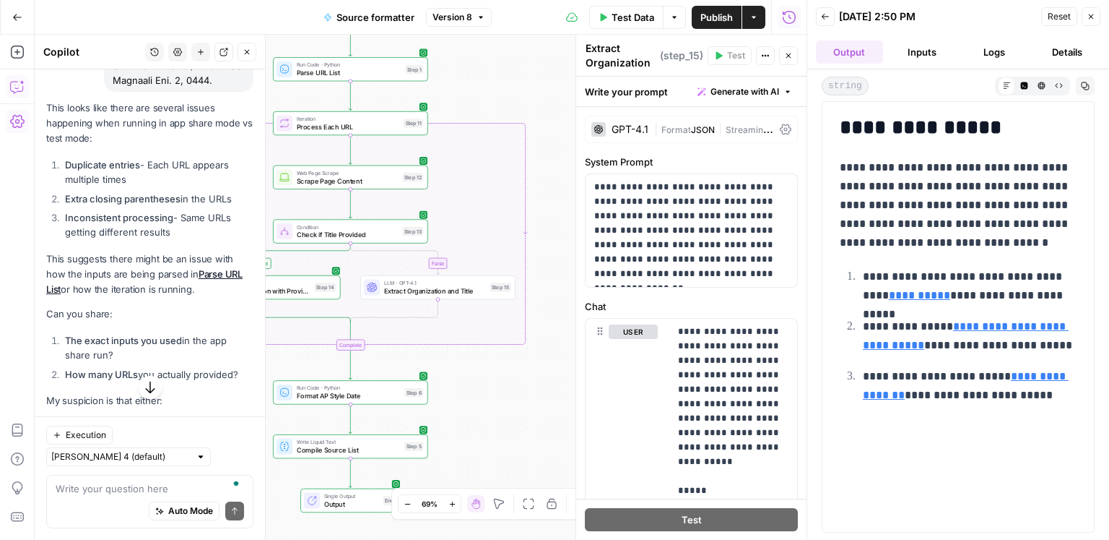
scroll to position [9760, 0]
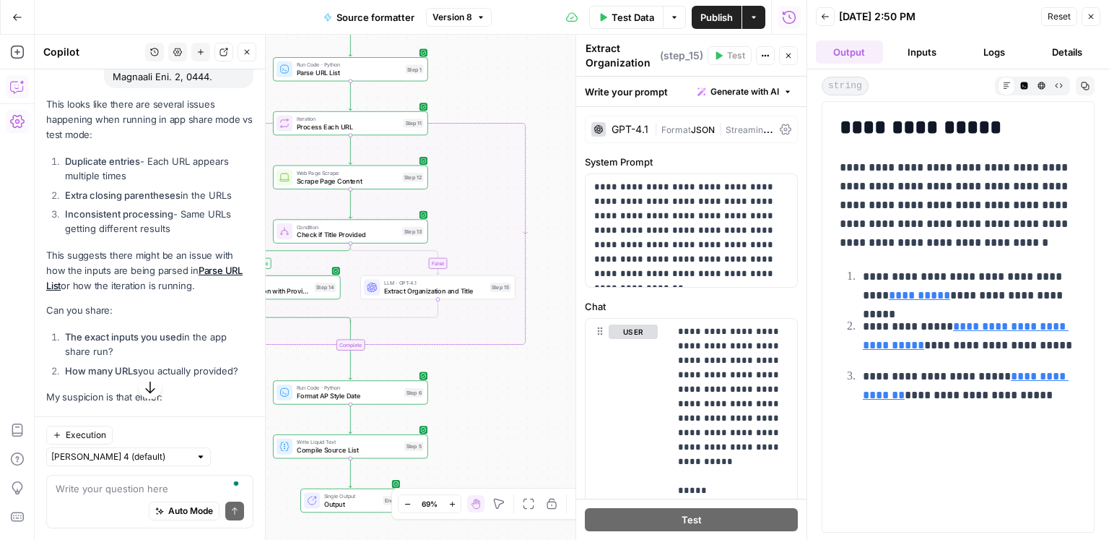
click at [128, 495] on div "Auto Mode Send" at bounding box center [150, 511] width 189 height 32
paste textarea "[URL][DOMAIN_NAME] [URL][DOMAIN_NAME] [URL][DOMAIN_NAME]"
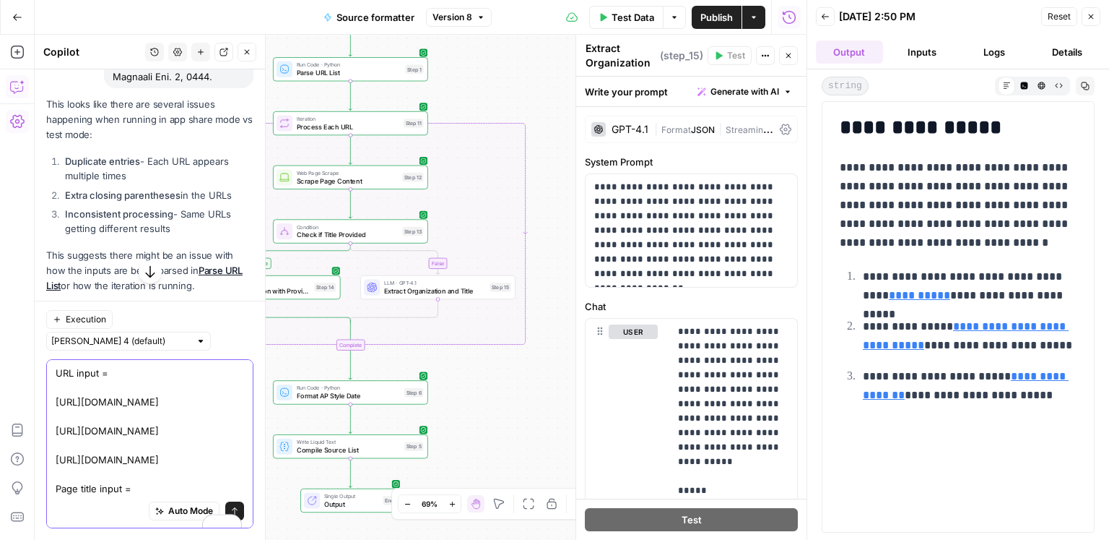
paste textarea "S0101 Age and Sex"
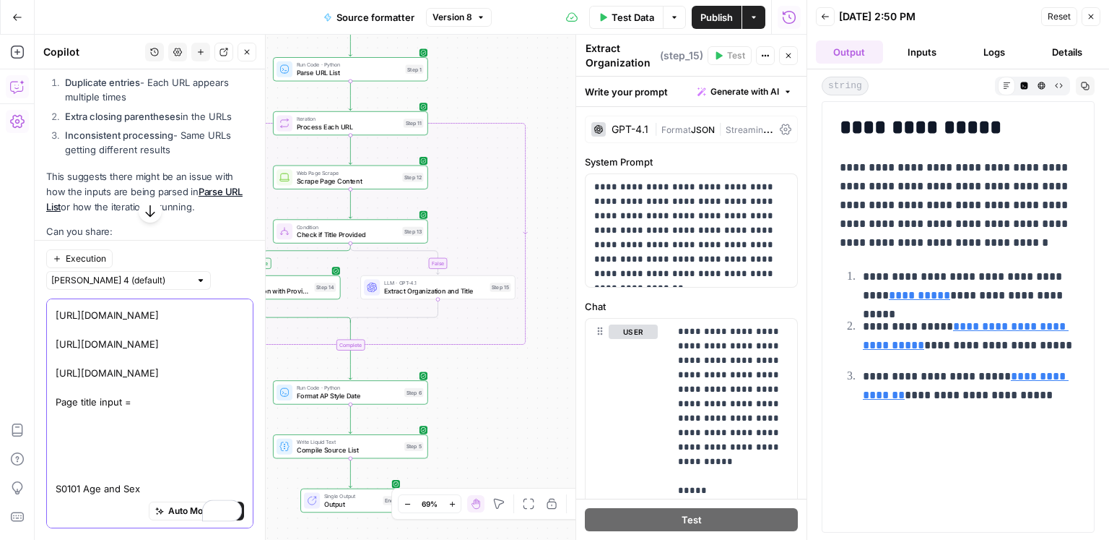
scroll to position [9849, 0]
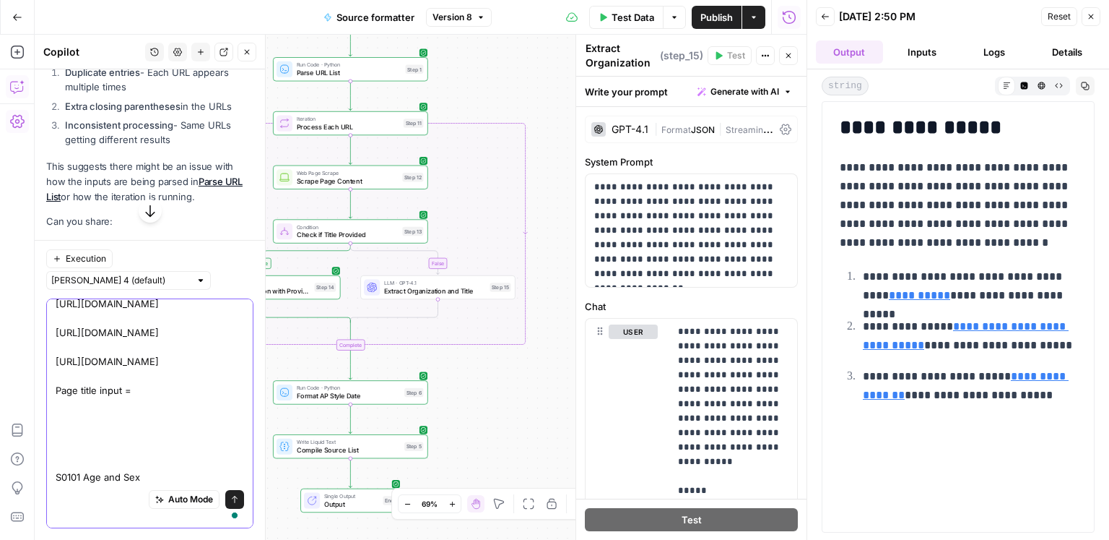
type textarea "URL input = [URL][DOMAIN_NAME] [URL][DOMAIN_NAME] [URL][DOMAIN_NAME] Page title…"
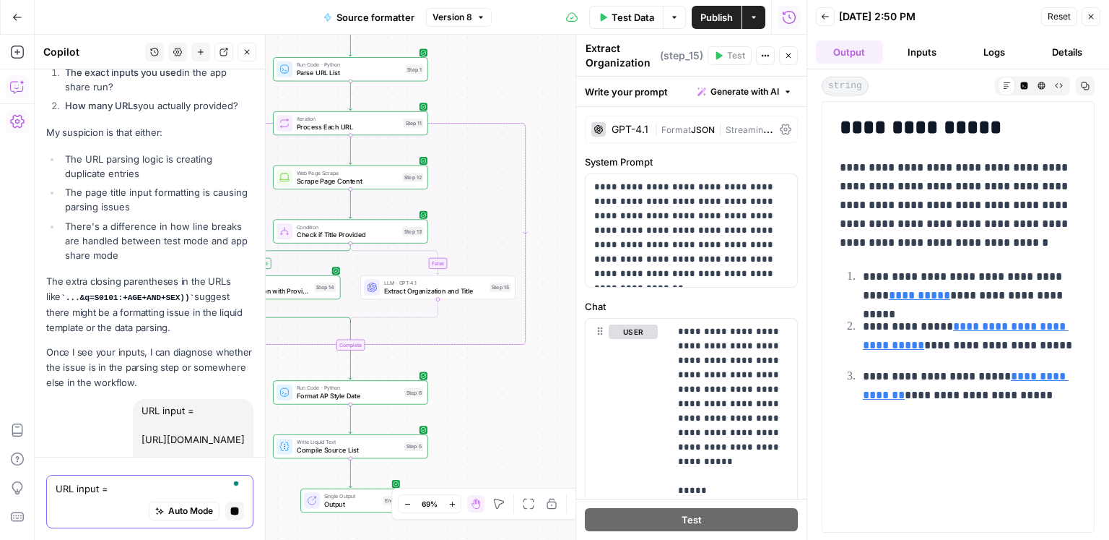
scroll to position [9676, 0]
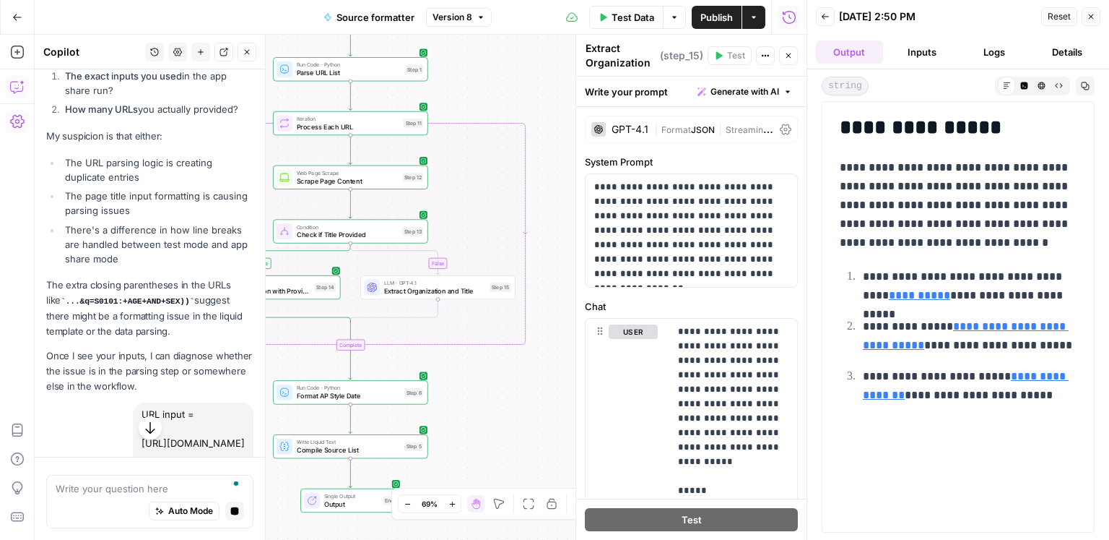
click at [616, 17] on span "Test Data" at bounding box center [633, 17] width 43 height 14
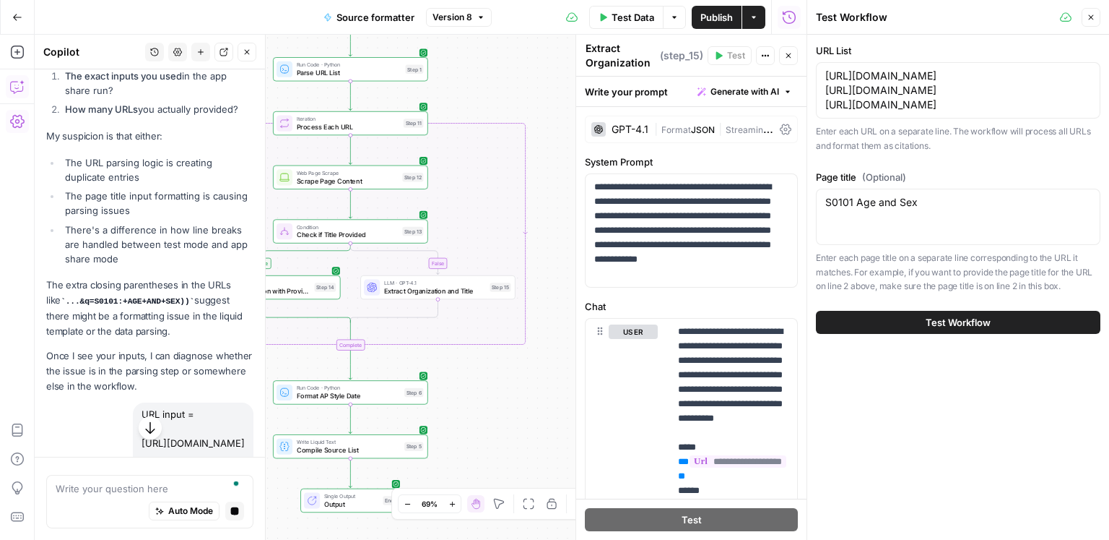
click at [919, 334] on button "Test Workflow" at bounding box center [958, 322] width 285 height 23
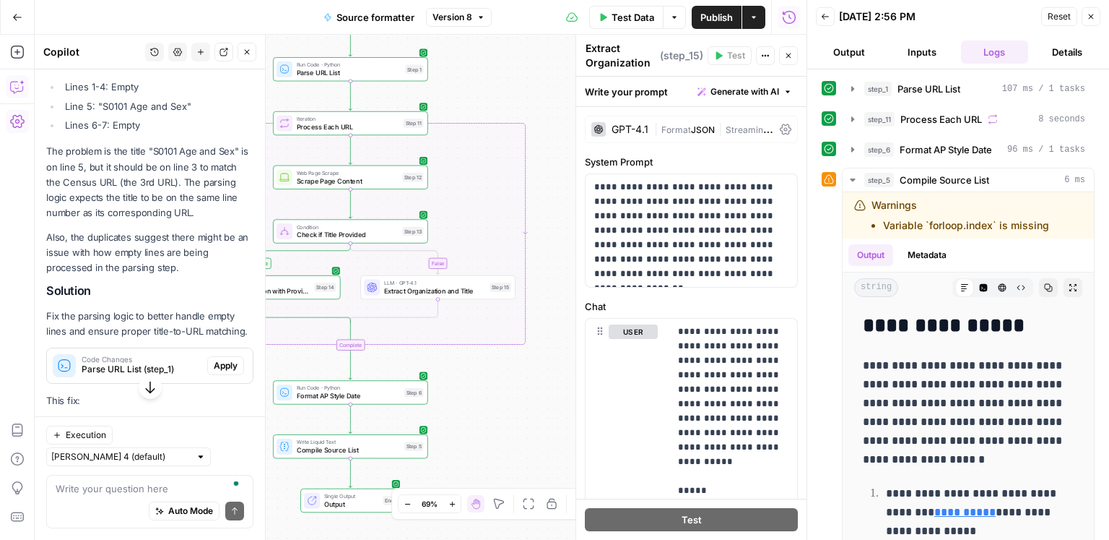
scroll to position [10695, 0]
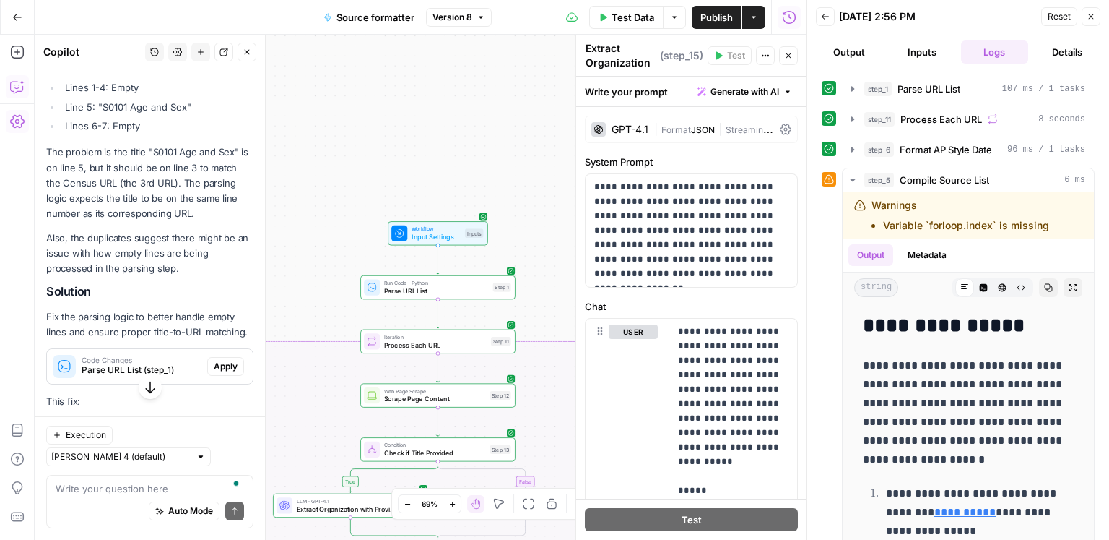
click at [100, 500] on div "Auto Mode Send" at bounding box center [150, 511] width 189 height 32
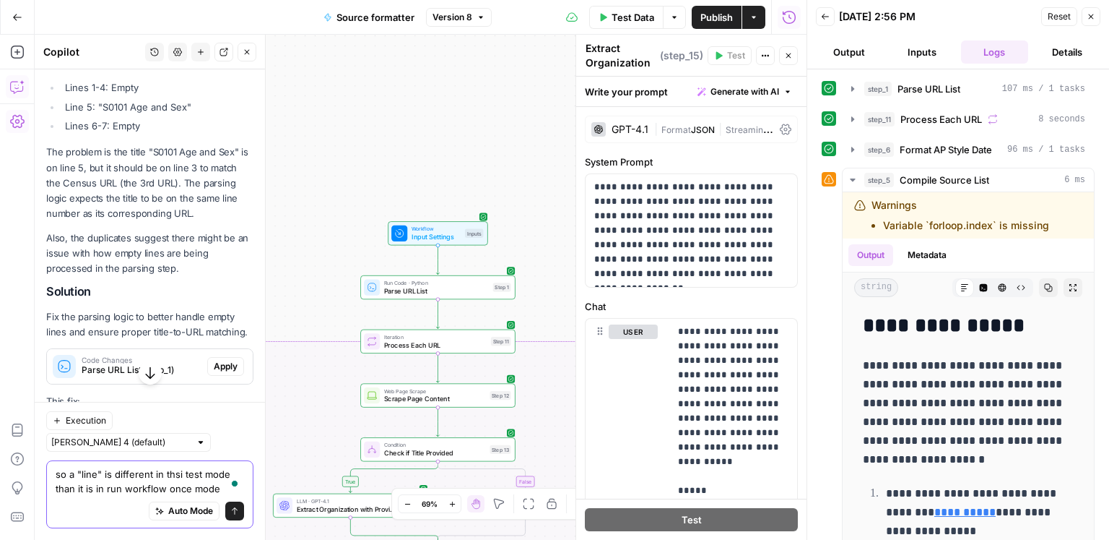
type textarea "so a "line" is different in thsi test mode than it is in run workflow once mode?"
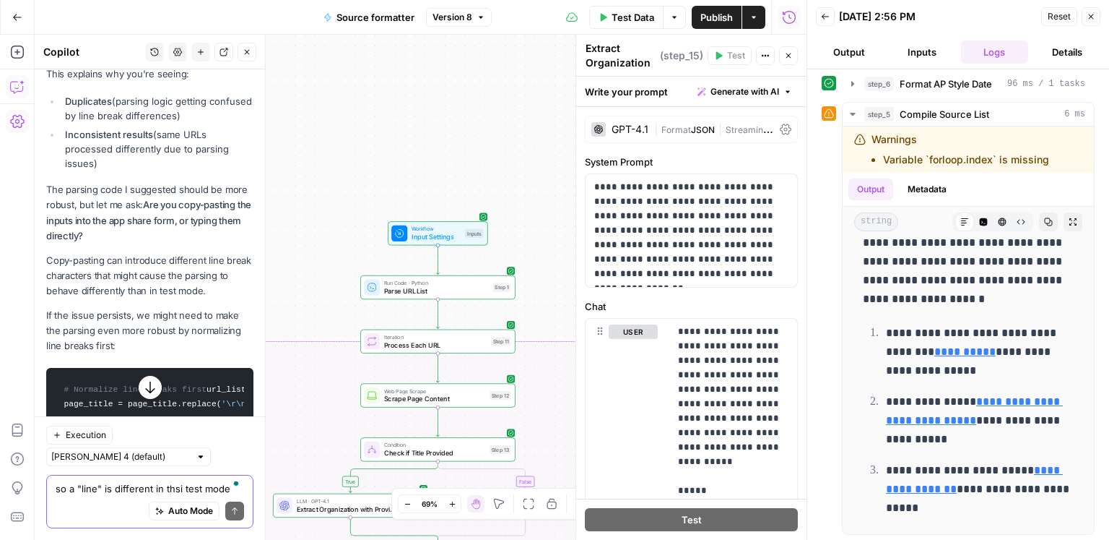
scroll to position [11671, 0]
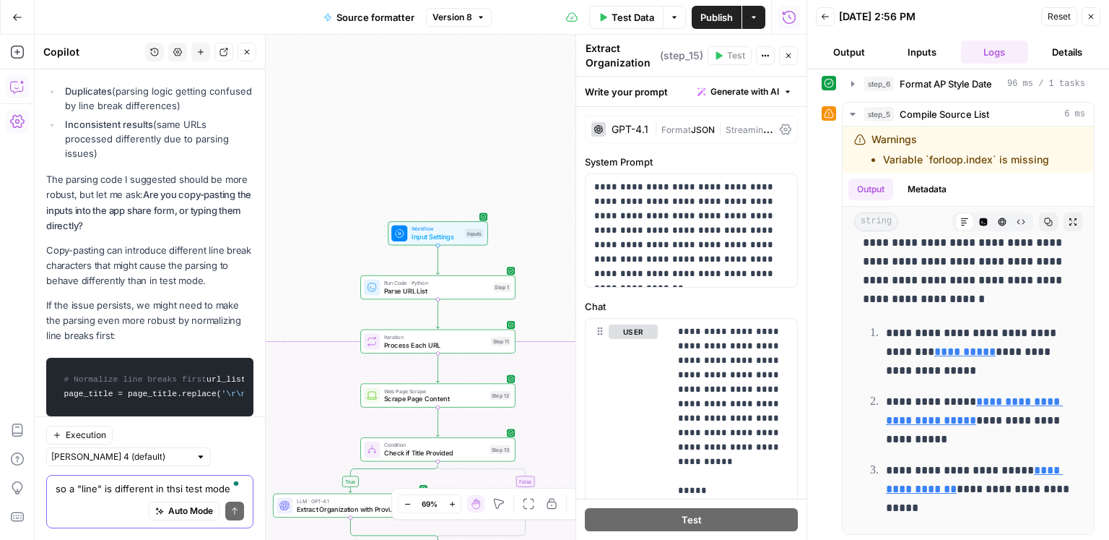
click at [114, 495] on textarea "so a "line" is different in thsi test mode than it is in run workflow once mode?" at bounding box center [150, 488] width 189 height 14
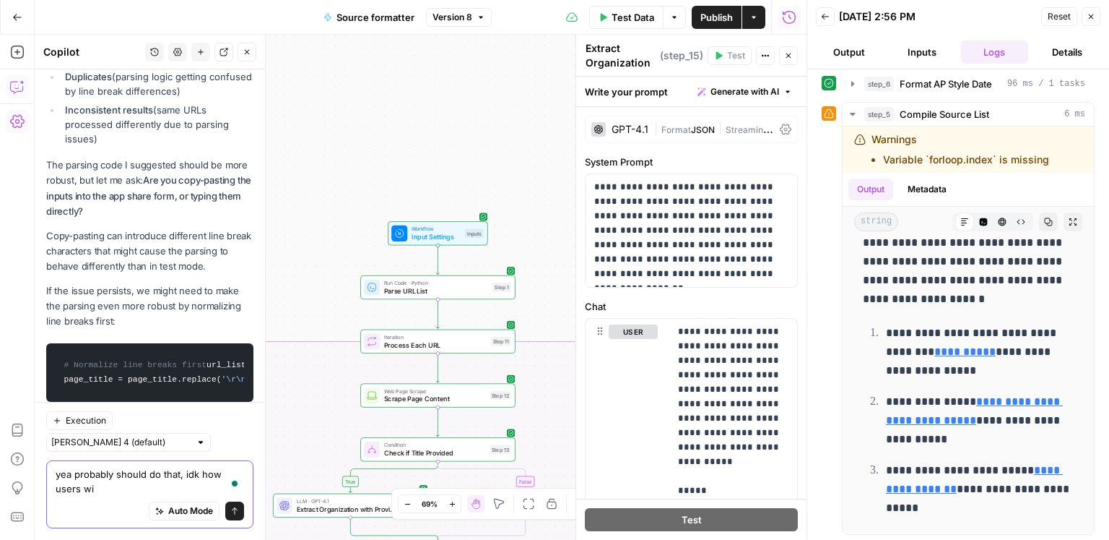
scroll to position [11685, 0]
type textarea "yea probably should do that, idk how users will be inputting data..."
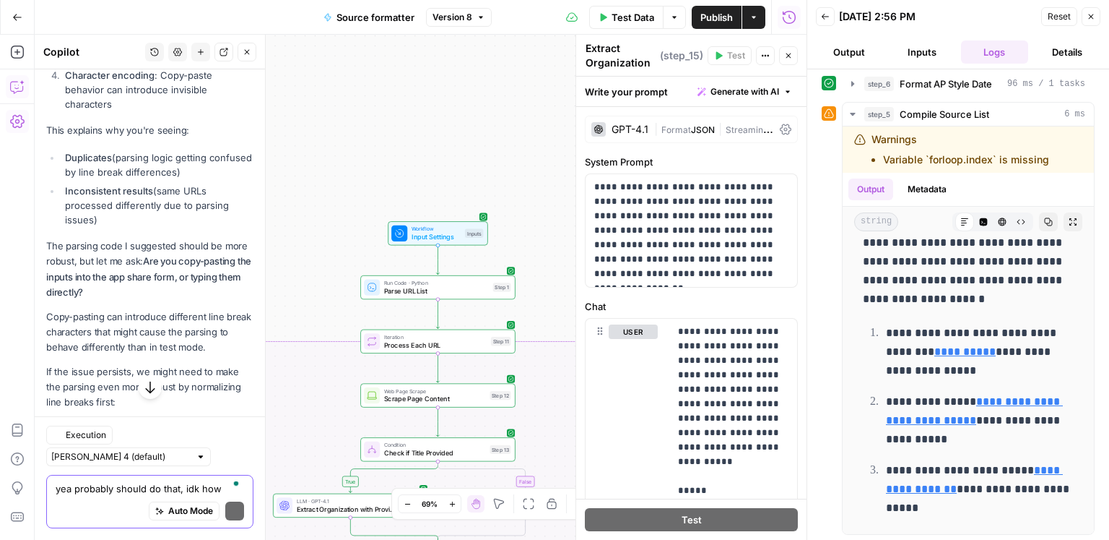
scroll to position [11950, 0]
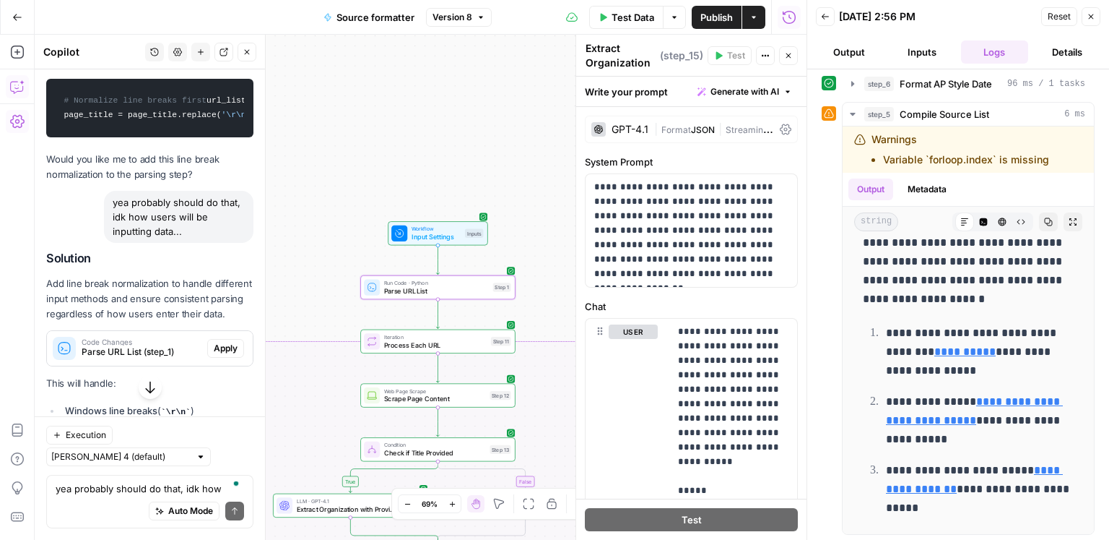
click at [228, 342] on span "Apply" at bounding box center [226, 348] width 24 height 13
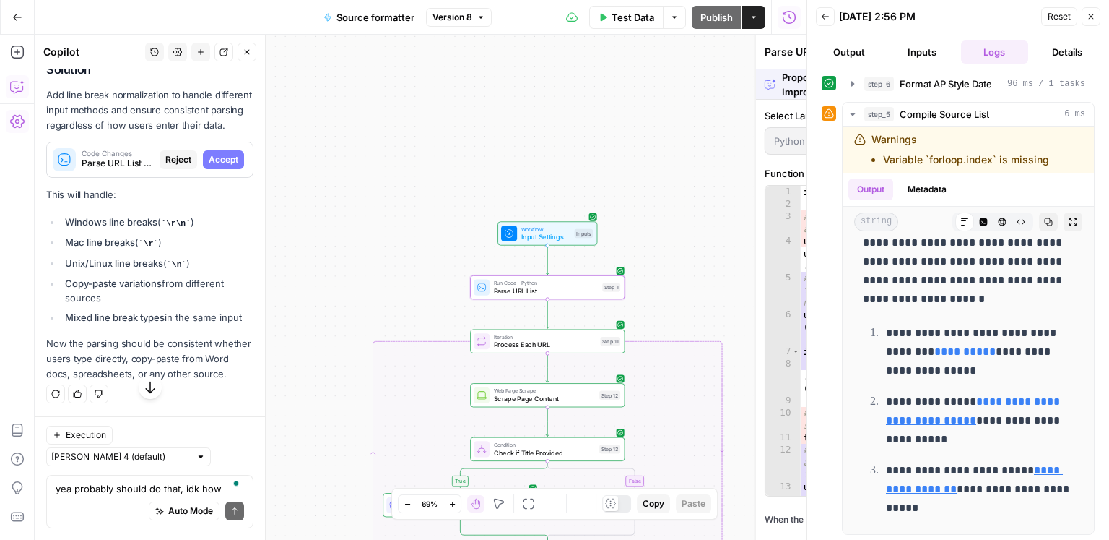
scroll to position [11626, 0]
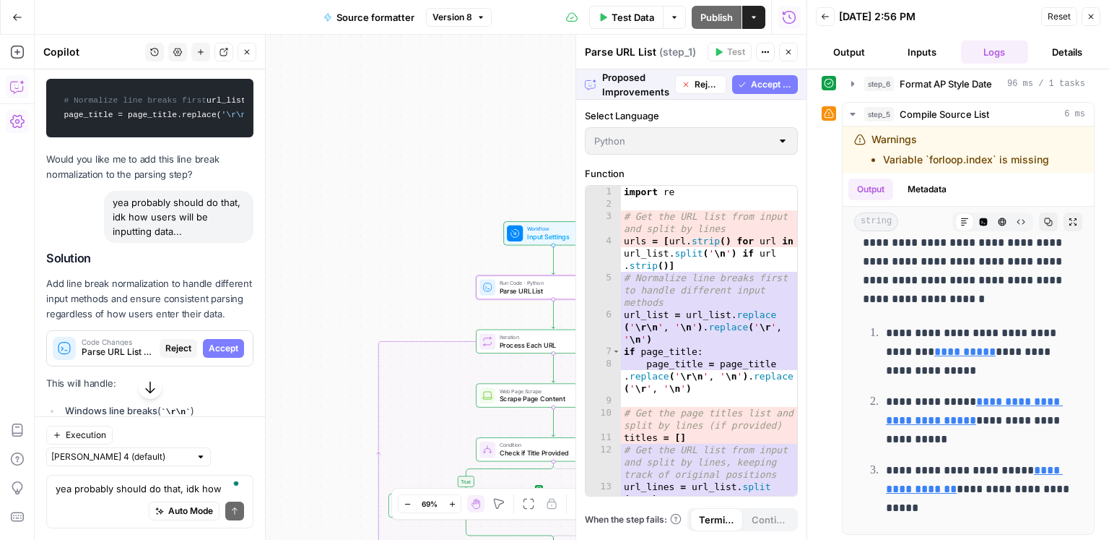
drag, startPoint x: 225, startPoint y: 292, endPoint x: 549, endPoint y: 220, distance: 331.4
click at [225, 342] on span "Accept" at bounding box center [224, 348] width 30 height 13
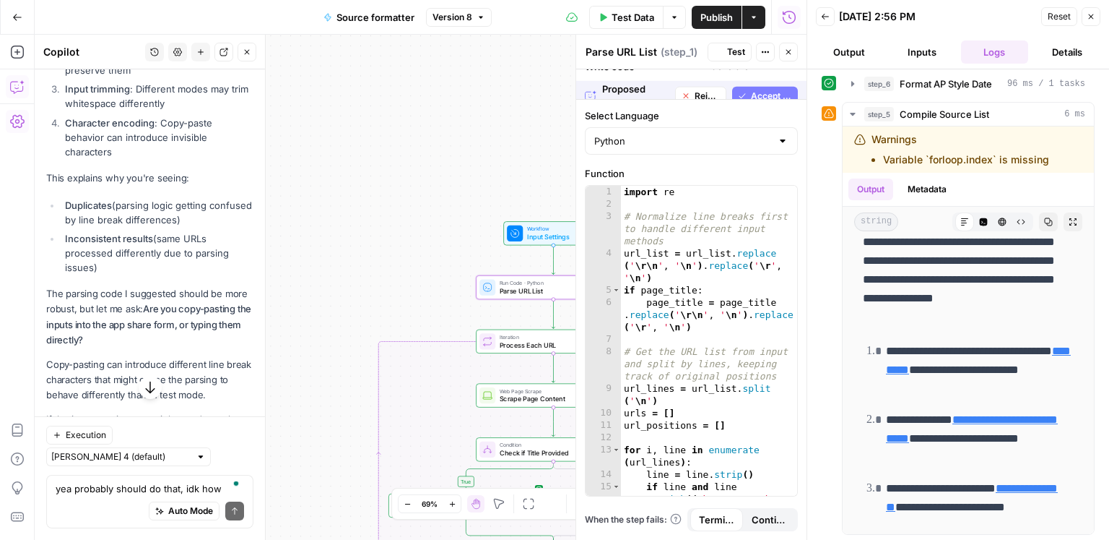
scroll to position [0, 0]
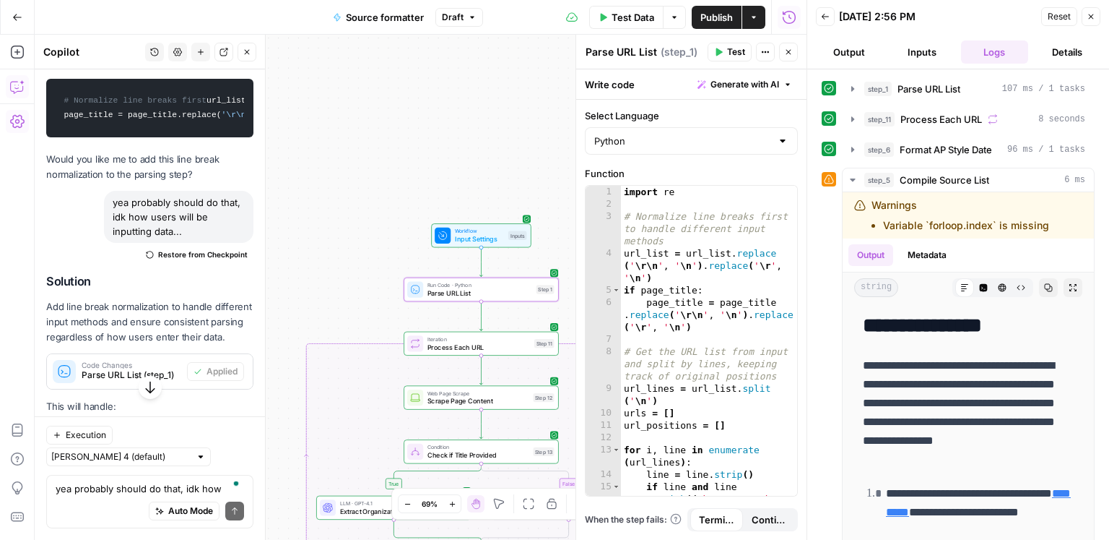
drag, startPoint x: 459, startPoint y: 134, endPoint x: 423, endPoint y: 129, distance: 35.8
click at [401, 140] on div "true false Workflow Input Settings Inputs Run Code · Python Parse URL List Step…" at bounding box center [421, 287] width 772 height 505
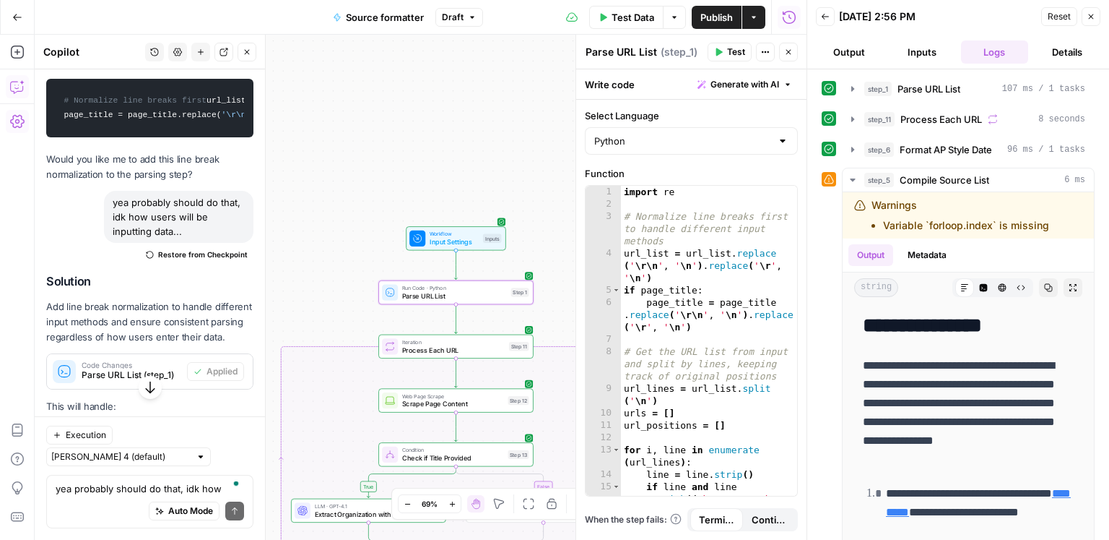
click at [701, 23] on span "Publish" at bounding box center [717, 17] width 33 height 14
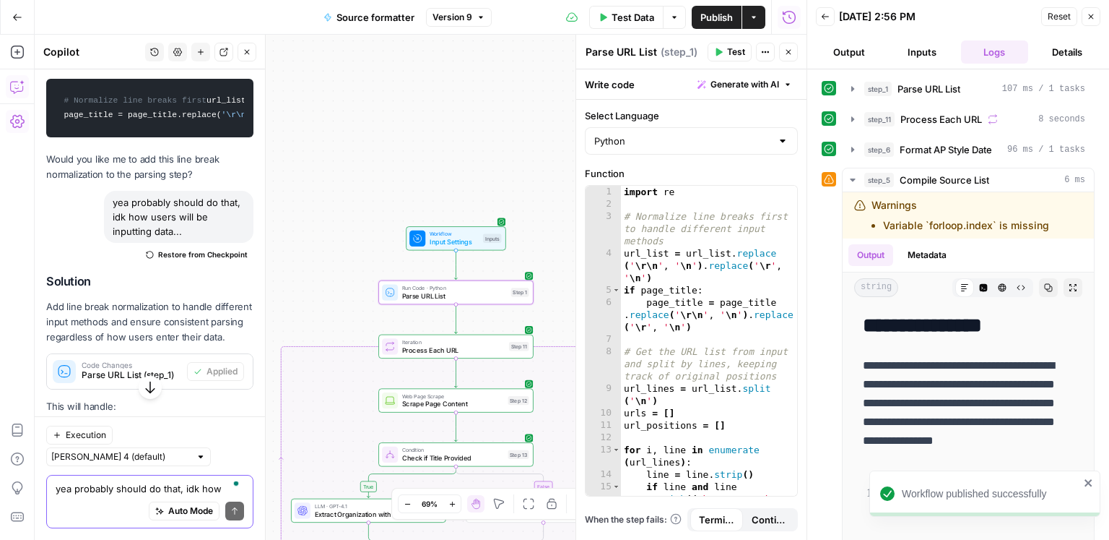
click at [140, 491] on textarea "yea probably should do that, idk how users will be inputting data..." at bounding box center [150, 488] width 189 height 14
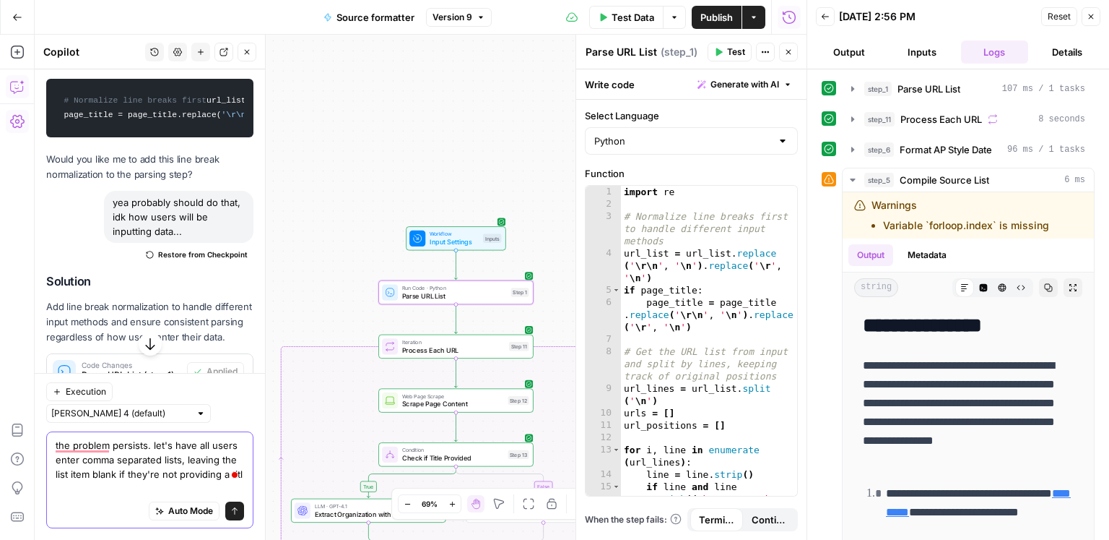
type textarea "the problem persists. let's have all users enter comma separated lists, leaving…"
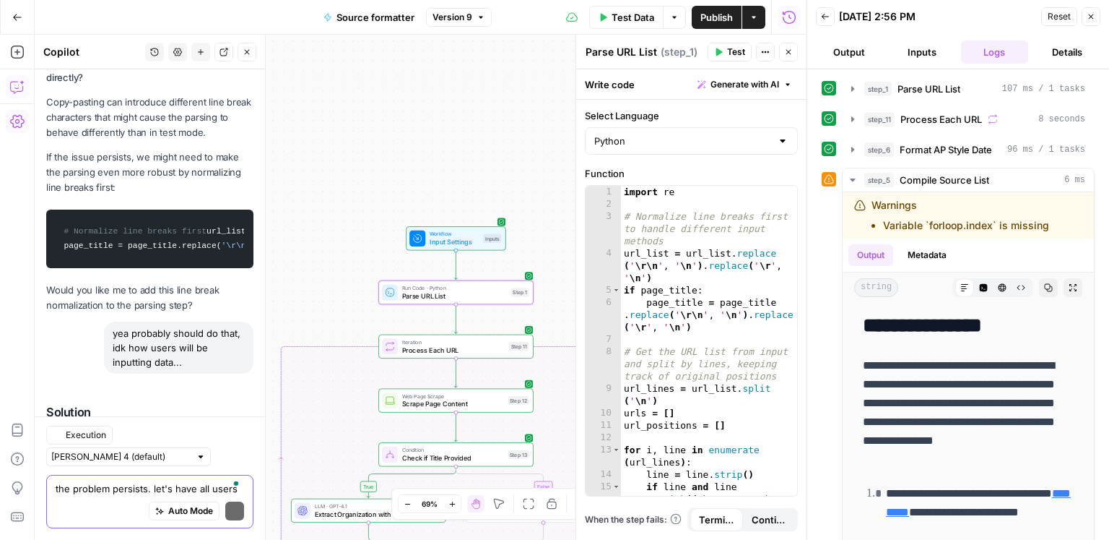
scroll to position [12367, 0]
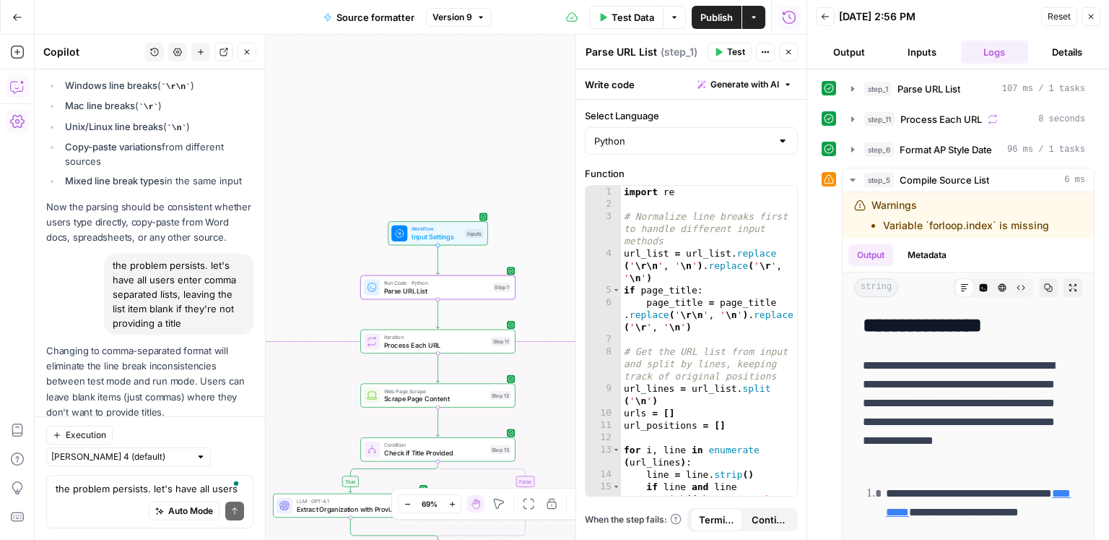
click at [209, 437] on button "Apply" at bounding box center [225, 446] width 37 height 19
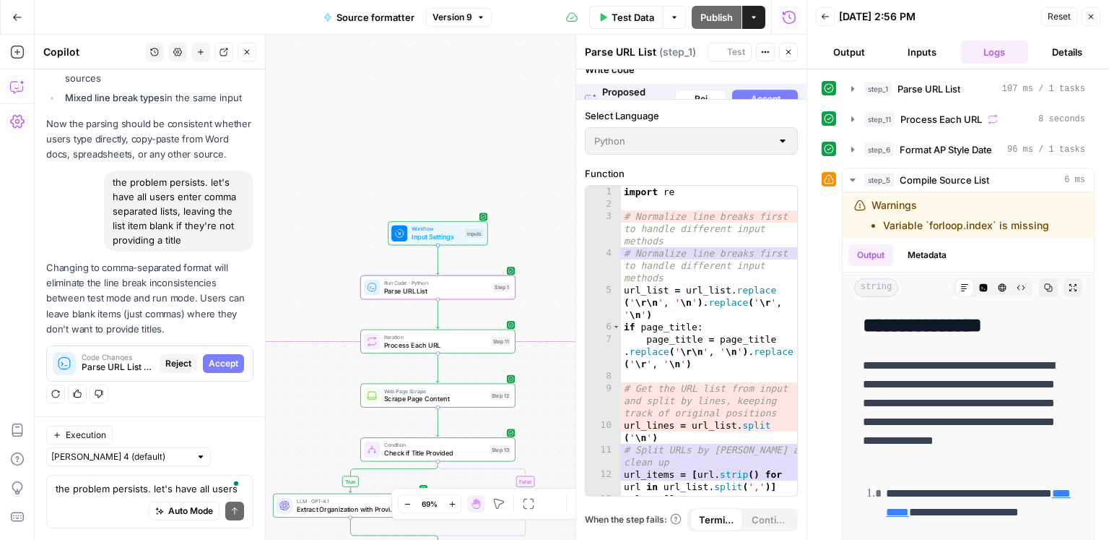
scroll to position [11951, 0]
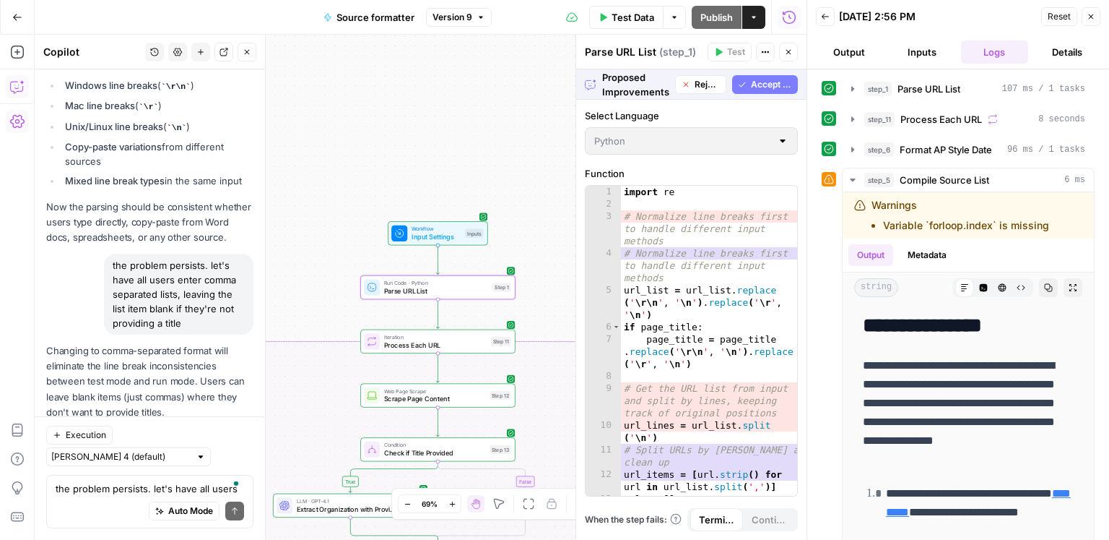
click at [209, 440] on span "Accept" at bounding box center [224, 446] width 30 height 13
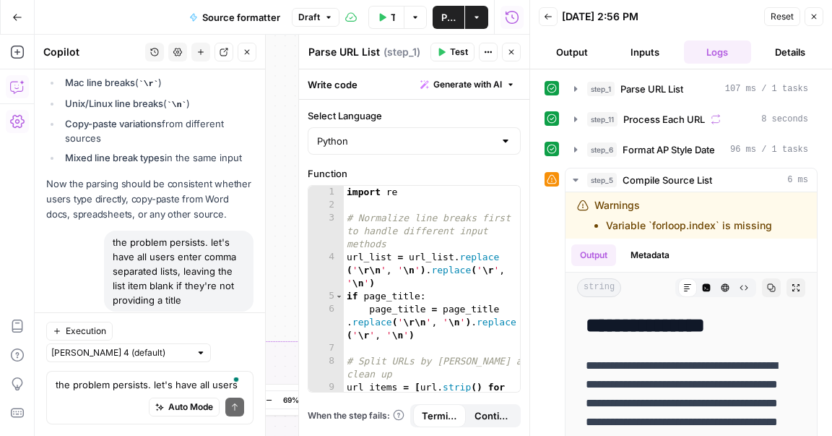
scroll to position [12494, 0]
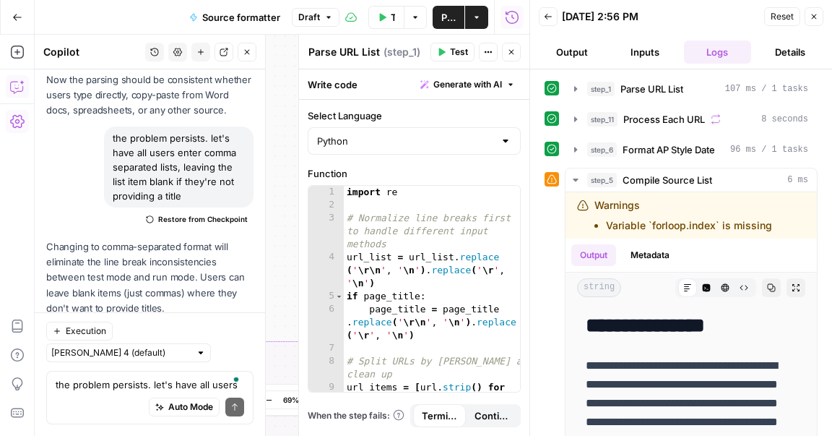
click at [631, 49] on button "Inputs" at bounding box center [645, 51] width 67 height 23
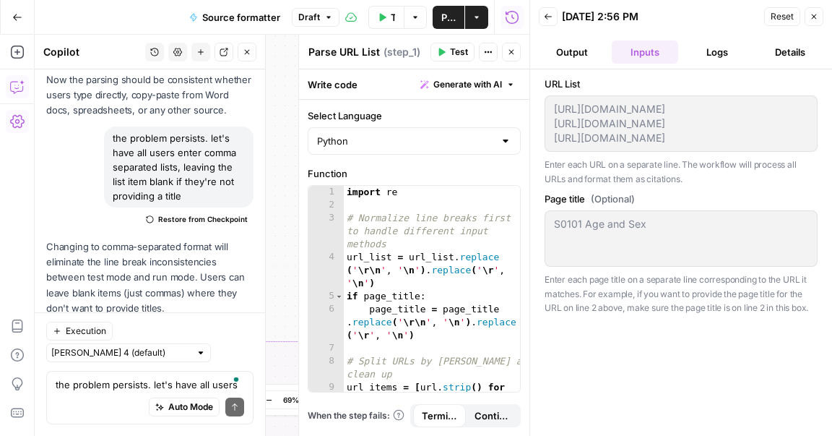
drag, startPoint x: 613, startPoint y: 173, endPoint x: 549, endPoint y: 102, distance: 96.2
click at [549, 102] on div "[URL][DOMAIN_NAME] [URL][DOMAIN_NAME] [URL][DOMAIN_NAME] [URL][DOMAIN_NAME] [UR…" at bounding box center [681, 123] width 273 height 56
click at [389, 21] on button "Test Data" at bounding box center [386, 17] width 36 height 23
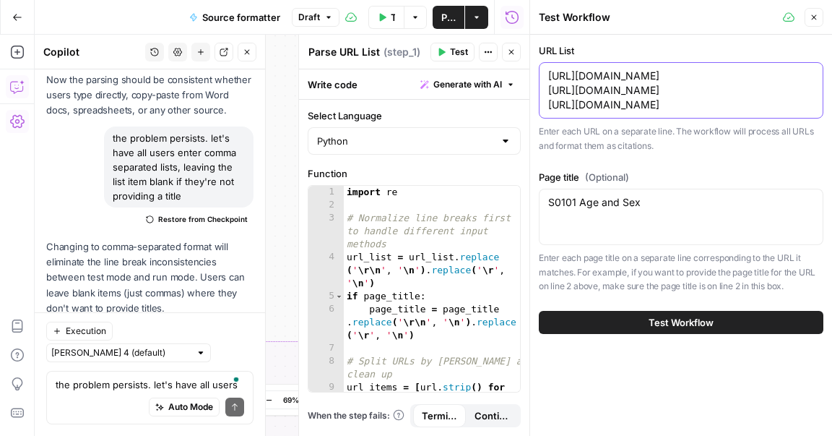
click at [740, 78] on textarea "[URL][DOMAIN_NAME] [URL][DOMAIN_NAME] [URL][DOMAIN_NAME]" at bounding box center [681, 90] width 266 height 43
click at [748, 90] on textarea "[URL][DOMAIN_NAME], [URL][DOMAIN_NAME] [URL][DOMAIN_NAME]" at bounding box center [681, 83] width 266 height 29
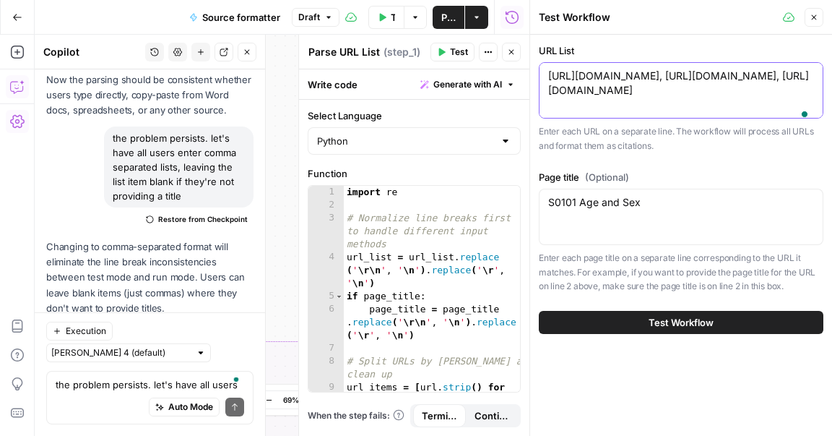
type textarea "[URL][DOMAIN_NAME], [URL][DOMAIN_NAME], [URL][DOMAIN_NAME]"
click at [753, 334] on button "Test Workflow" at bounding box center [681, 322] width 285 height 23
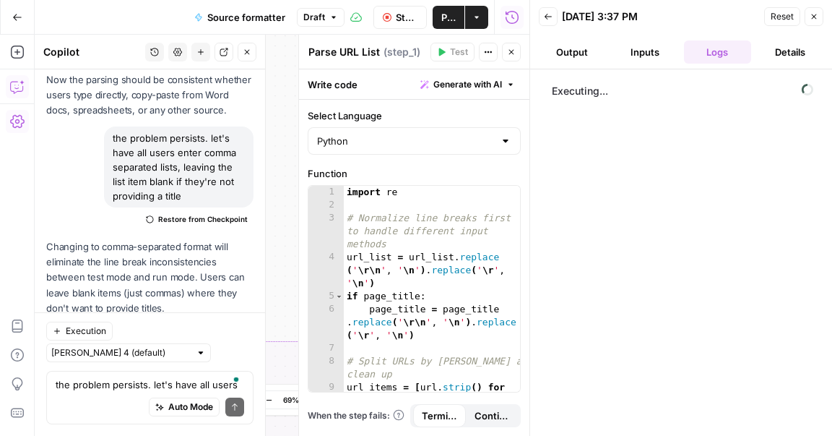
click at [394, 9] on button "Stop Run" at bounding box center [400, 17] width 54 height 23
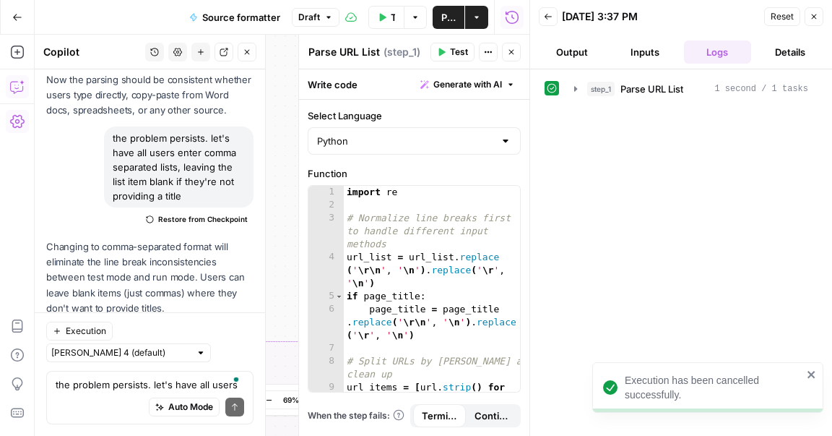
click at [399, 20] on button "Test Data" at bounding box center [386, 17] width 36 height 23
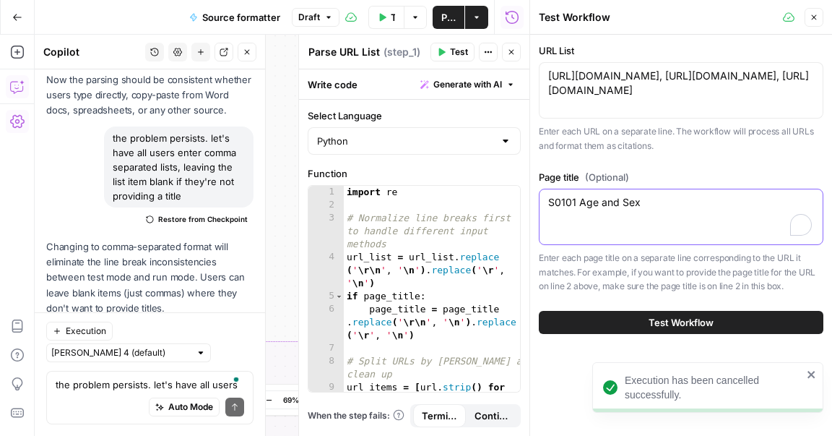
drag, startPoint x: 654, startPoint y: 245, endPoint x: 569, endPoint y: 206, distance: 93.7
click at [581, 195] on div "Page title (Optional) S0101 Age and Sex S0101 Age and Sex Enter each page title…" at bounding box center [681, 232] width 285 height 124
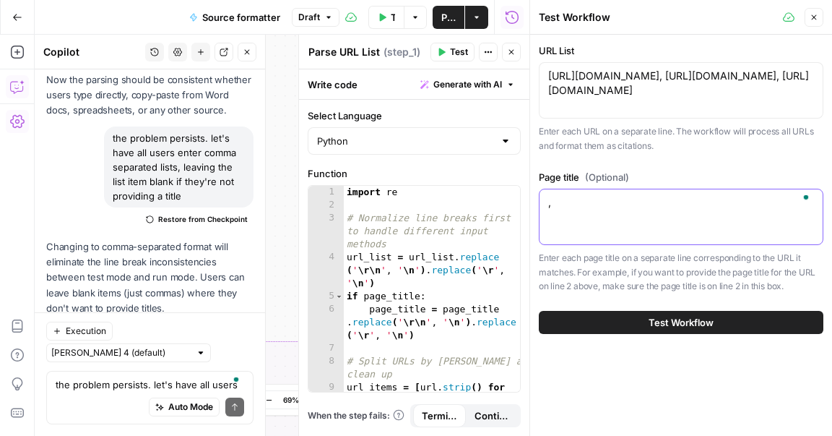
type textarea "S0101 Age and Sex"
click at [670, 209] on textarea "S0101 Age and Sex" at bounding box center [681, 202] width 266 height 14
drag, startPoint x: 658, startPoint y: 250, endPoint x: 535, endPoint y: 249, distance: 122.8
click at [535, 249] on div "Test Workflow Close URL List [URL][DOMAIN_NAME], [URL][DOMAIN_NAME], [URL][DOMA…" at bounding box center [680, 218] width 303 height 436
click at [574, 207] on div "S0101 Age and Sex S0101 Age and Sex" at bounding box center [681, 217] width 285 height 56
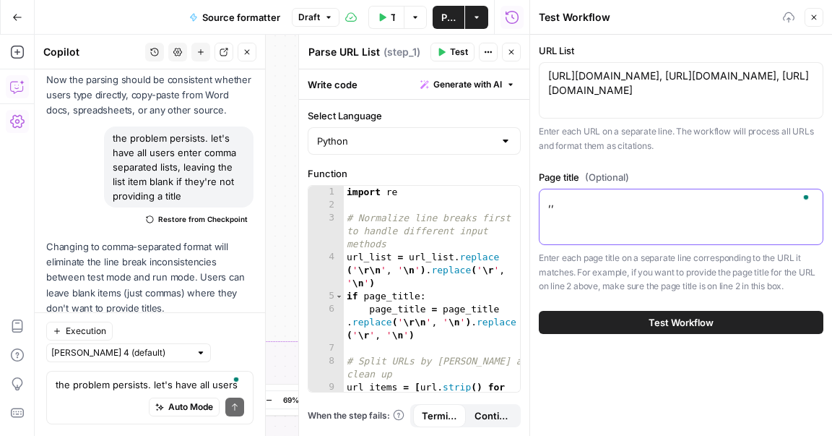
paste textarea "S0101 Age and Sex"
type textarea ",,S0101 Age and Sex"
click at [617, 308] on div "URL List [URL][DOMAIN_NAME], [URL][DOMAIN_NAME], [URL][DOMAIN_NAME] [URL][DOMAI…" at bounding box center [681, 189] width 302 height 308
click at [620, 324] on button "Test Workflow" at bounding box center [681, 322] width 285 height 23
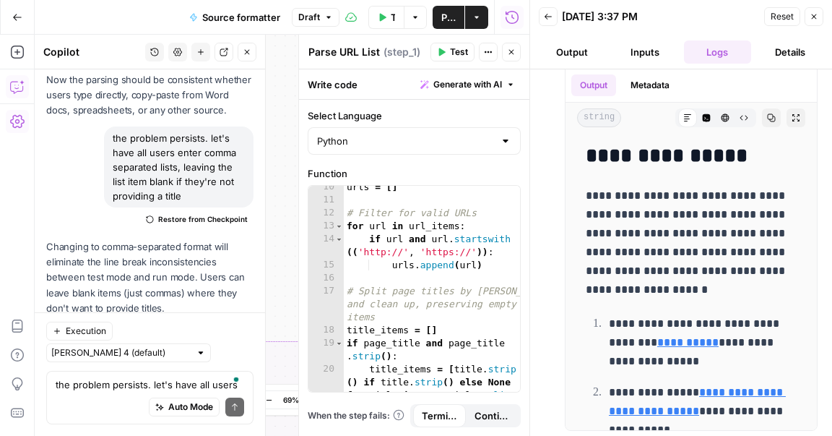
click at [549, 12] on button "Back" at bounding box center [548, 16] width 19 height 19
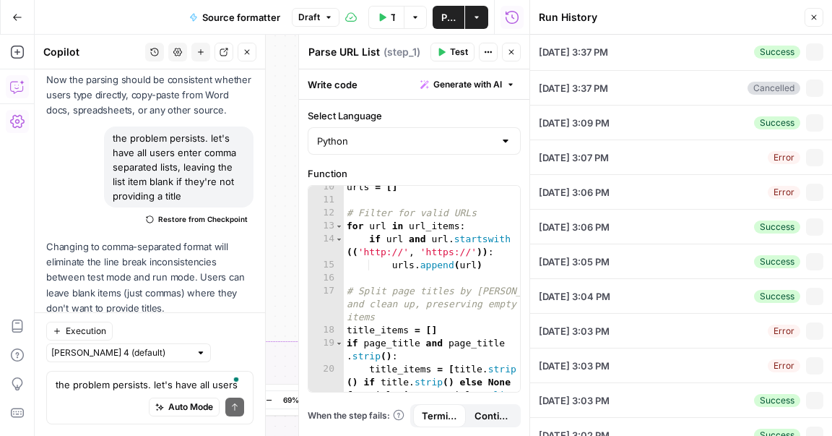
type textarea "[URL][DOMAIN_NAME], [URL][DOMAIN_NAME], [URL][DOMAIN_NAME]"
type textarea ",,S0101 Age and Sex"
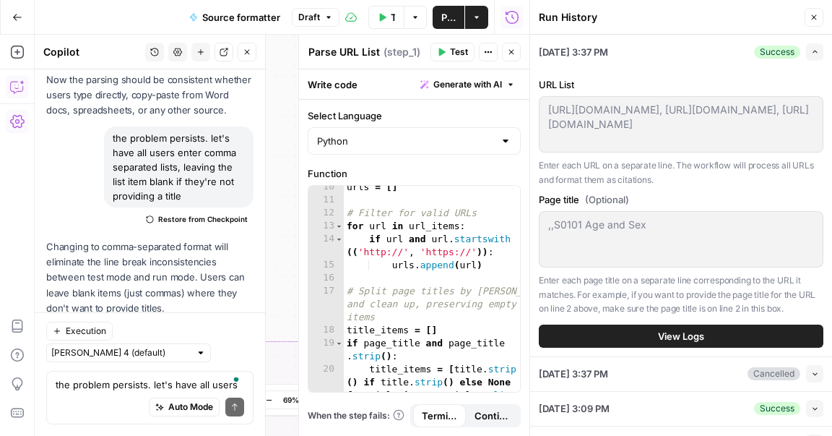
click at [542, 113] on div "[URL][DOMAIN_NAME], [URL][DOMAIN_NAME], [URL][DOMAIN_NAME] [URL][DOMAIN_NAME], …" at bounding box center [681, 124] width 285 height 56
click at [386, 20] on button "Test Data" at bounding box center [386, 17] width 36 height 23
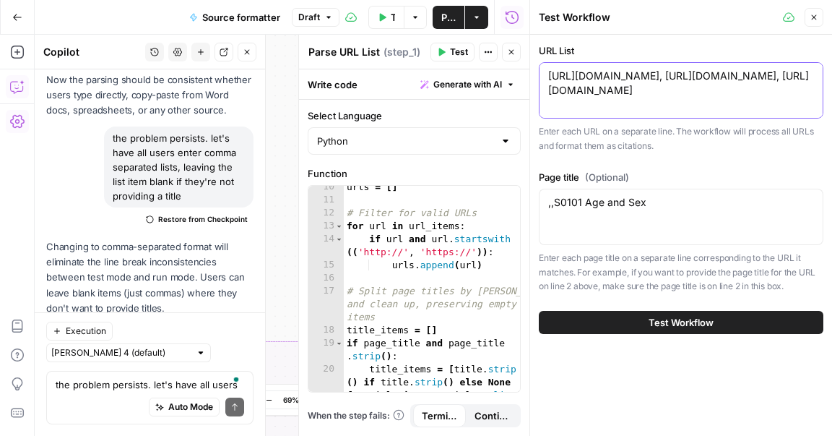
click at [651, 98] on textarea "[URL][DOMAIN_NAME], [URL][DOMAIN_NAME], [URL][DOMAIN_NAME]" at bounding box center [681, 83] width 266 height 29
click at [673, 98] on textarea "[URL][DOMAIN_NAME], [URL][DOMAIN_NAME], [URL][DOMAIN_NAME]" at bounding box center [681, 83] width 266 height 29
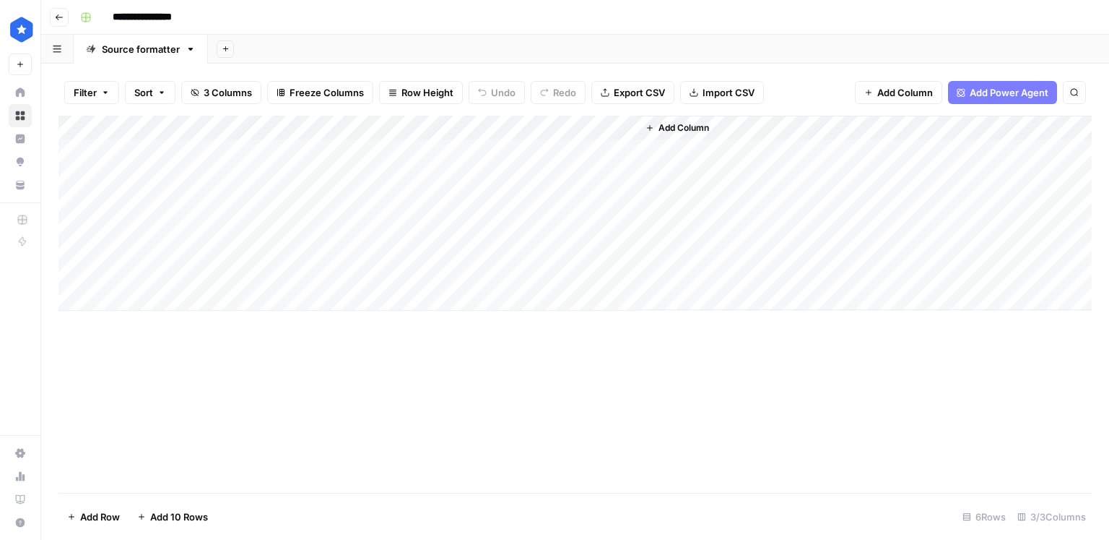
click at [635, 207] on div "Add Column" at bounding box center [576, 213] width 1034 height 195
click at [623, 201] on div "Add Column" at bounding box center [576, 213] width 1034 height 195
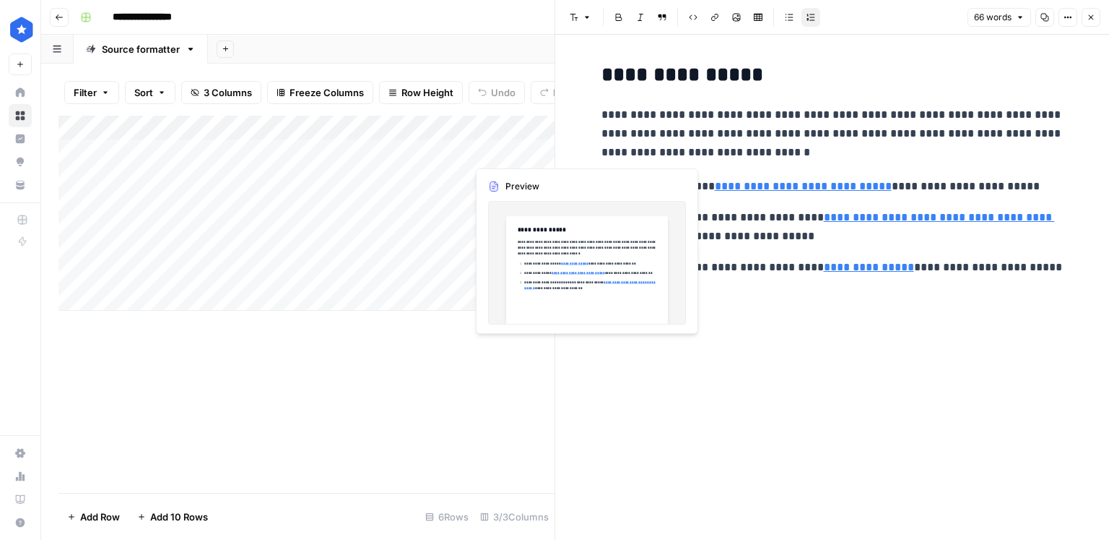
click at [534, 154] on div "Add Column" at bounding box center [307, 213] width 496 height 195
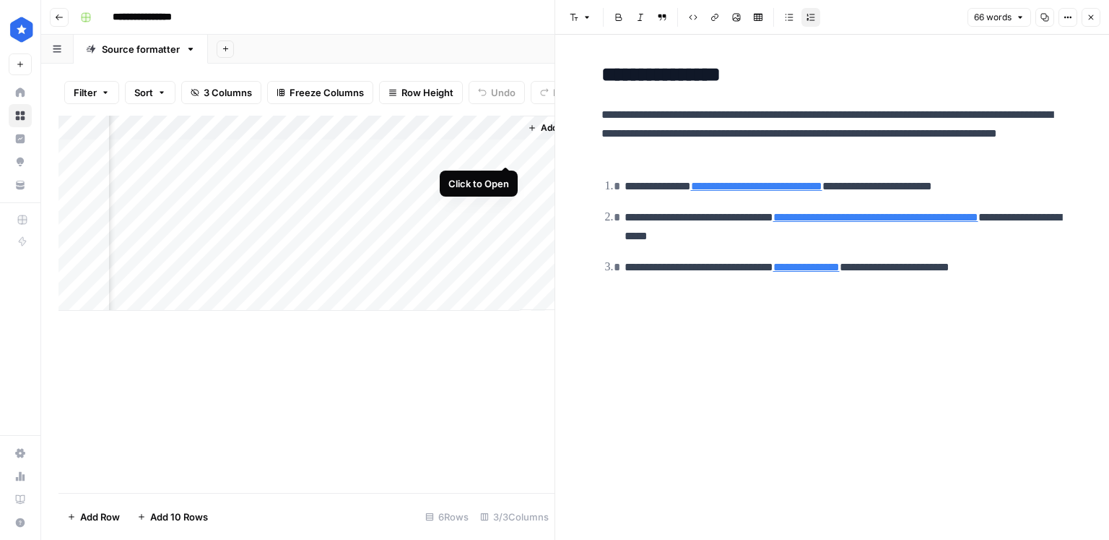
click at [503, 151] on div "Add Column" at bounding box center [307, 213] width 496 height 195
